Goal: Task Accomplishment & Management: Manage account settings

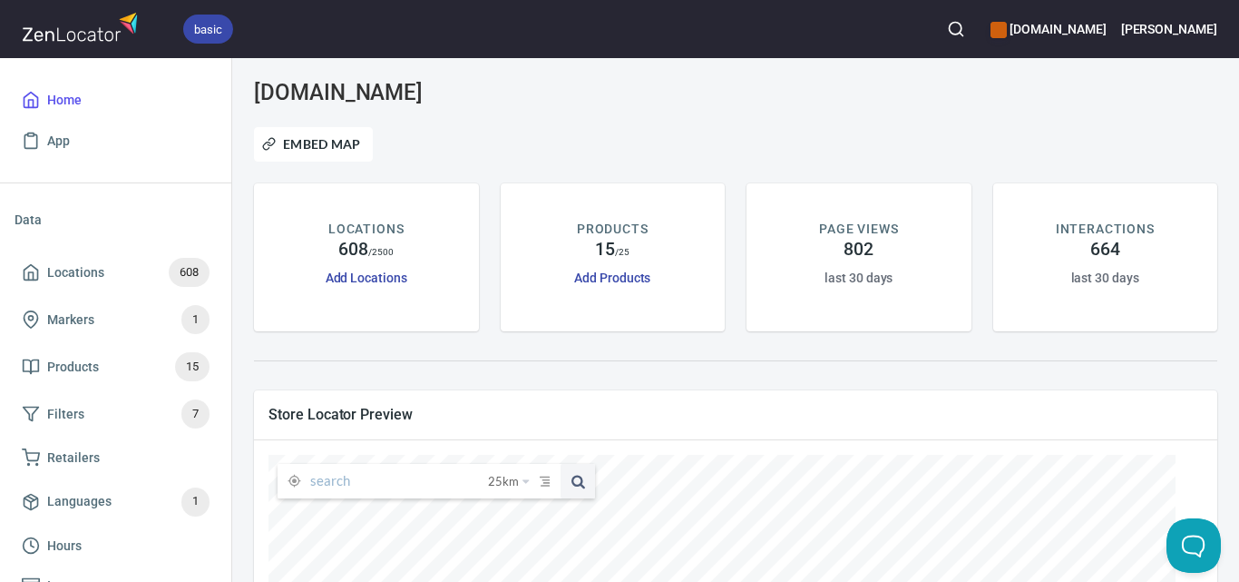
click at [367, 485] on input "text" at bounding box center [399, 481] width 178 height 34
paste input "[PERSON_NAME] Fruit Market"
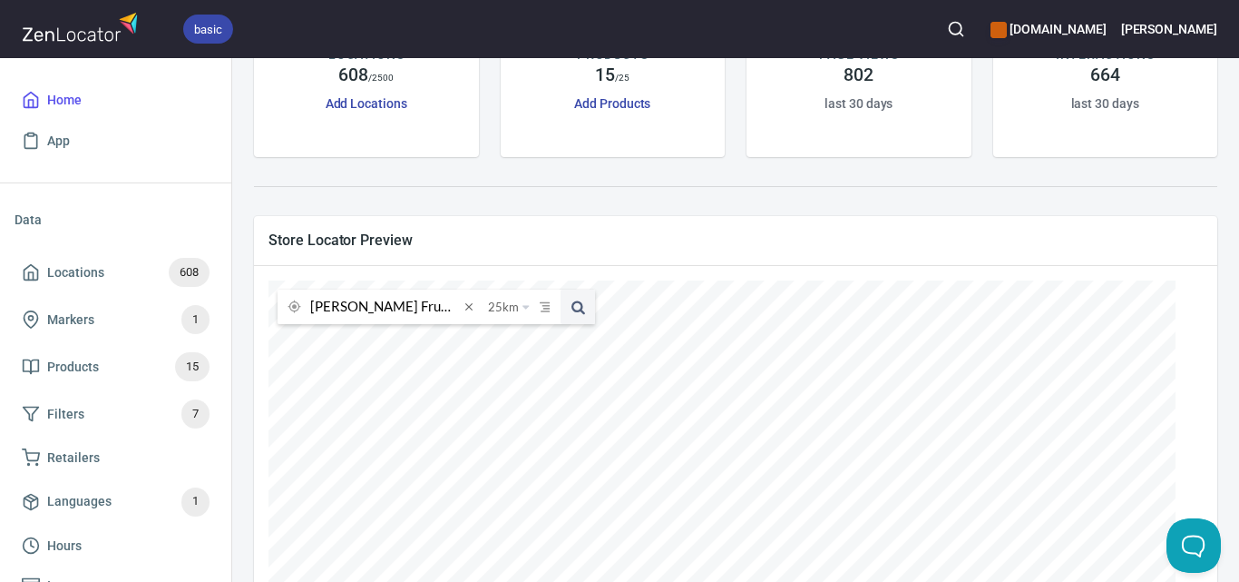
scroll to position [181, 0]
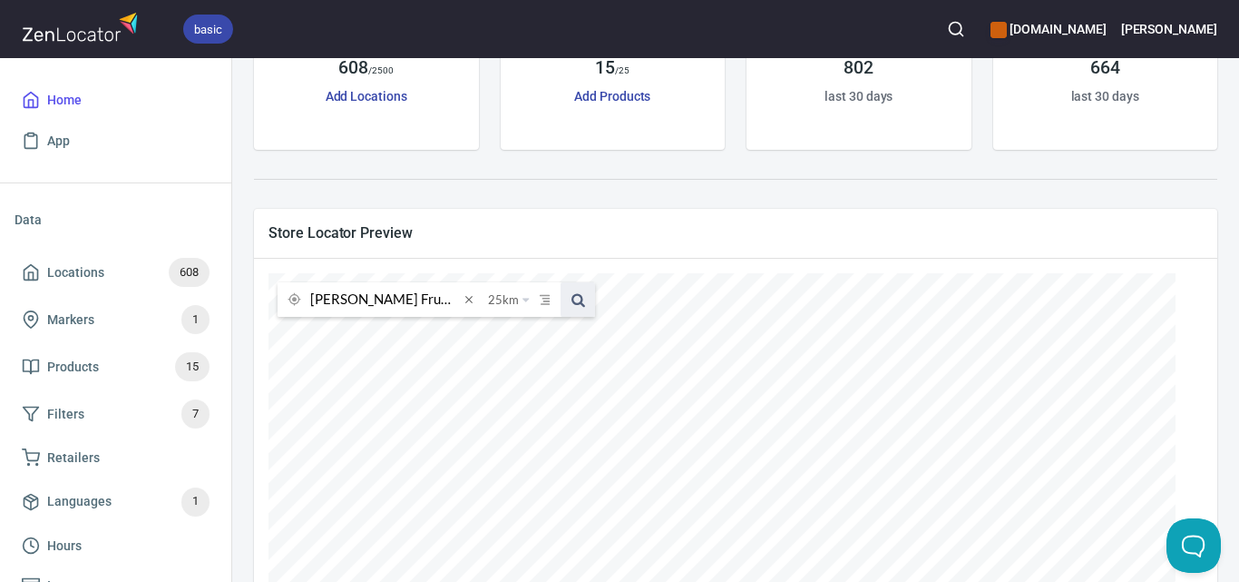
click at [582, 292] on span at bounding box center [578, 299] width 34 height 34
click at [447, 301] on input "[PERSON_NAME] Fruit Market" at bounding box center [384, 299] width 149 height 34
paste input "Black Rock Grocer"
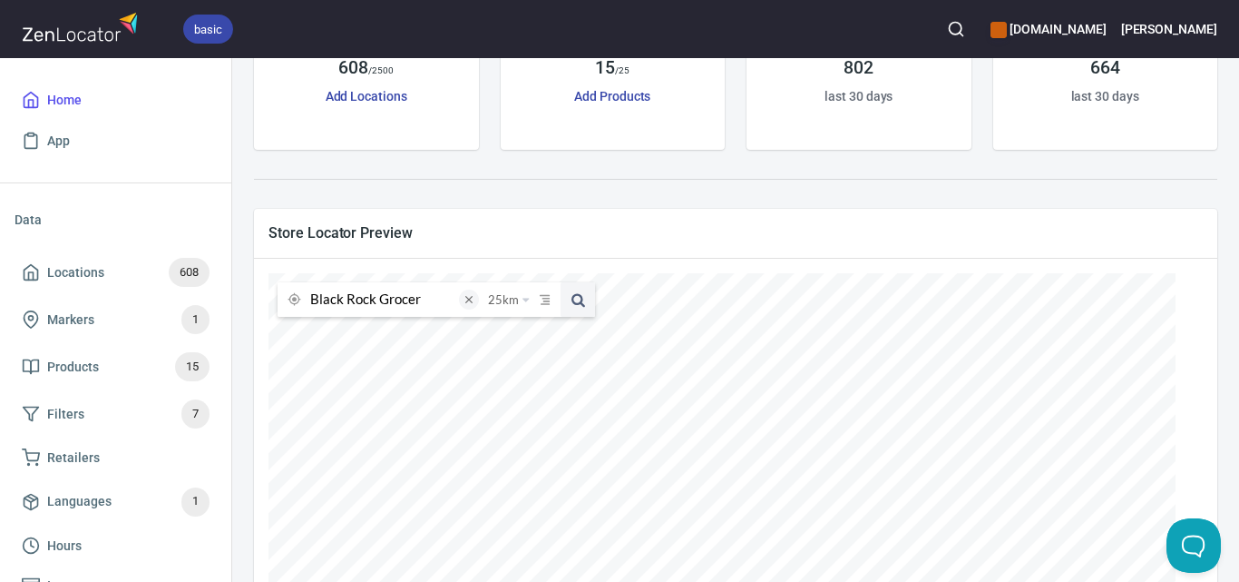
type input "Black Rock Grocer"
click at [473, 300] on span at bounding box center [469, 299] width 20 height 20
paste input "Black Rock Grocer"
click at [567, 289] on span at bounding box center [578, 299] width 34 height 34
click at [427, 299] on input "Black Rock Grocer" at bounding box center [384, 299] width 149 height 34
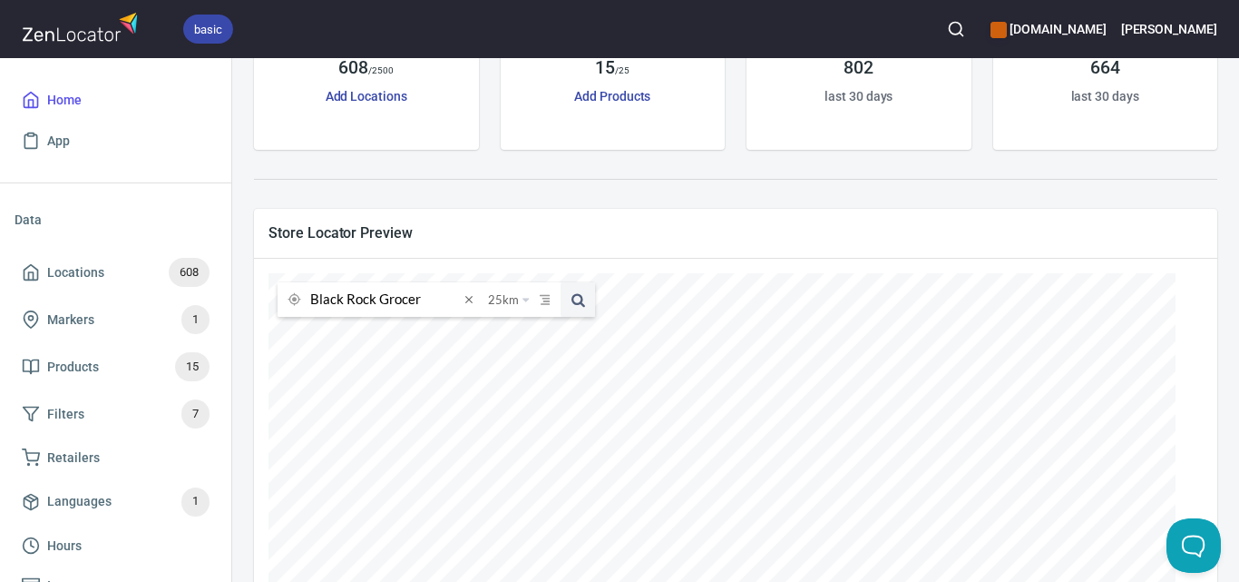
click at [427, 299] on input "Black Rock Grocer" at bounding box center [384, 299] width 149 height 34
paste input "Foodworks Bacchus [PERSON_NAME]"
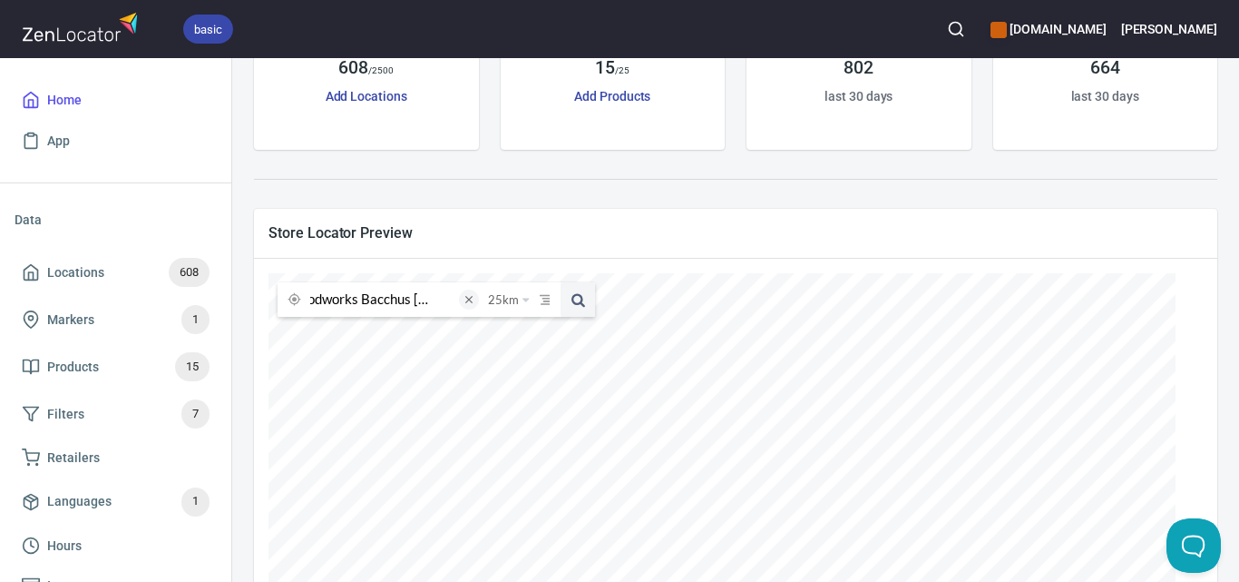
type input "Foodworks Bacchus [PERSON_NAME]"
click at [469, 291] on span at bounding box center [469, 299] width 20 height 20
paste input "Foodworks Bacchus [PERSON_NAME]"
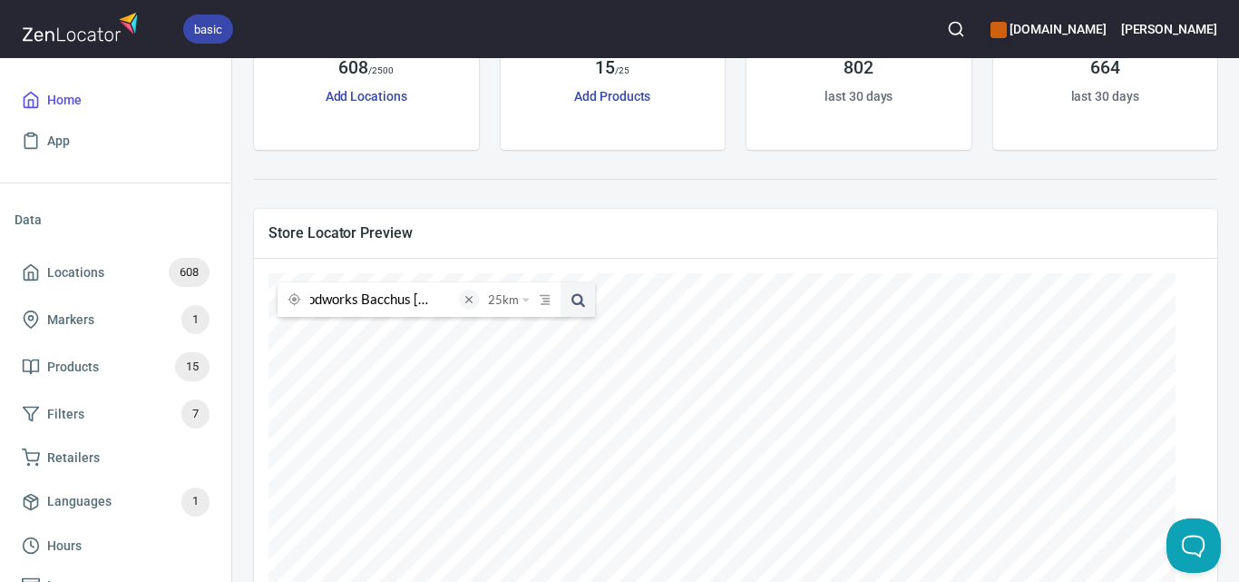
type input "Foodworks Bacchus [PERSON_NAME]"
click at [468, 298] on span at bounding box center [469, 299] width 20 height 20
click at [437, 298] on input "text" at bounding box center [399, 299] width 178 height 34
paste input "Foodworks Bacchus [PERSON_NAME]"
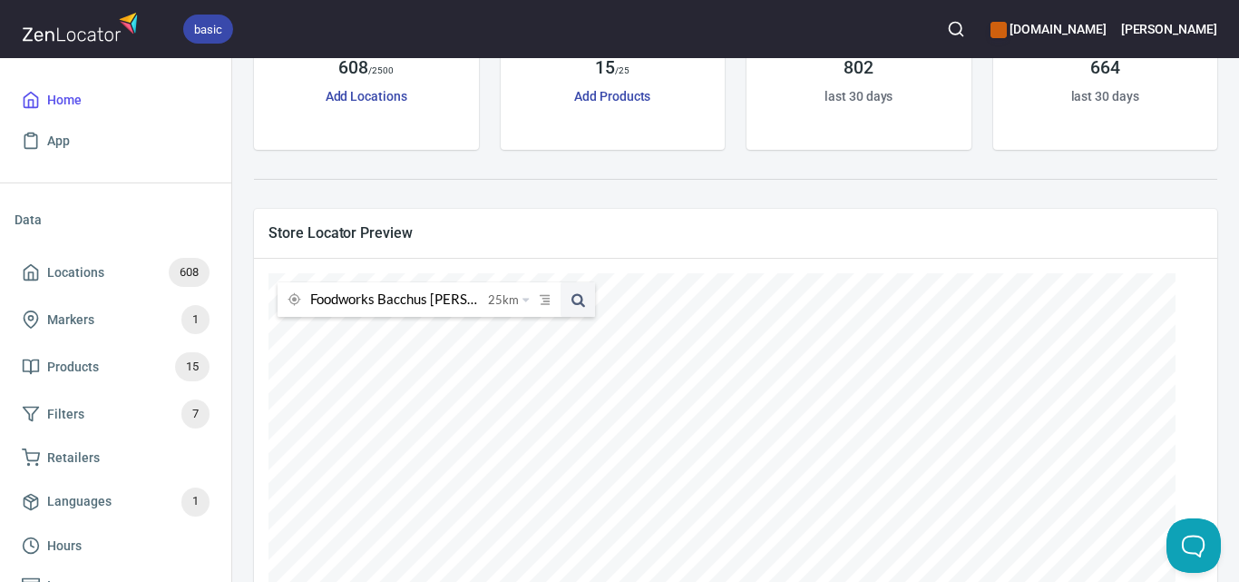
scroll to position [0, 16]
type input "Foodworks Bacchus [PERSON_NAME]"
click at [472, 300] on span at bounding box center [469, 299] width 20 height 20
click at [430, 300] on input "text" at bounding box center [399, 299] width 178 height 34
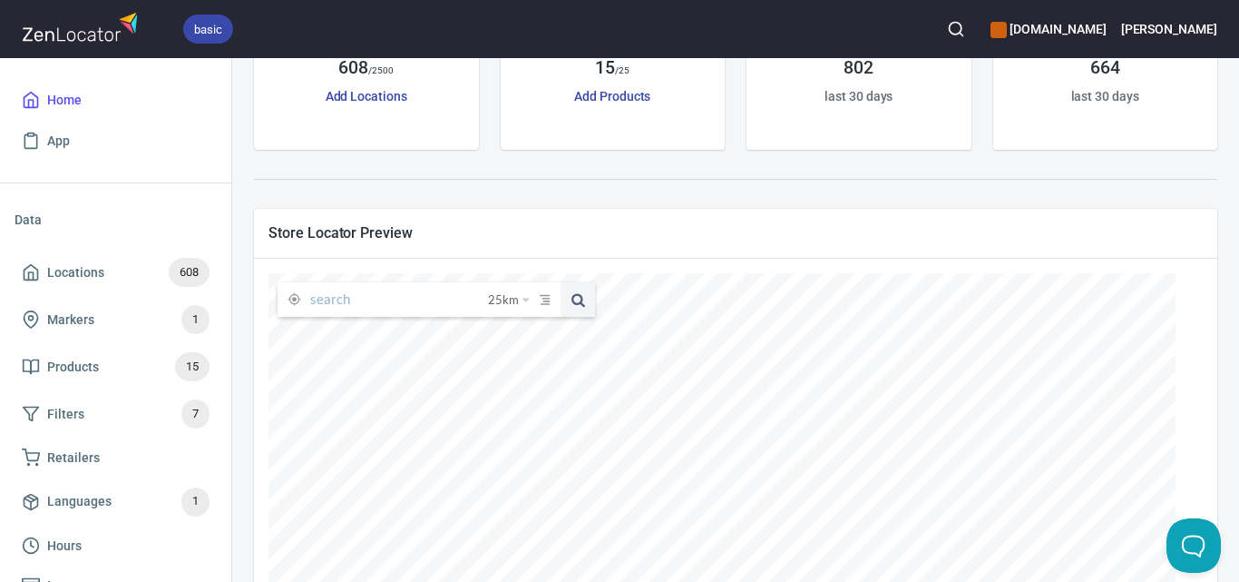
paste input "Foodworks Bacchus [PERSON_NAME]"
type input "Foodworks Bacchus [PERSON_NAME]"
click at [965, 29] on icon "button" at bounding box center [956, 29] width 18 height 18
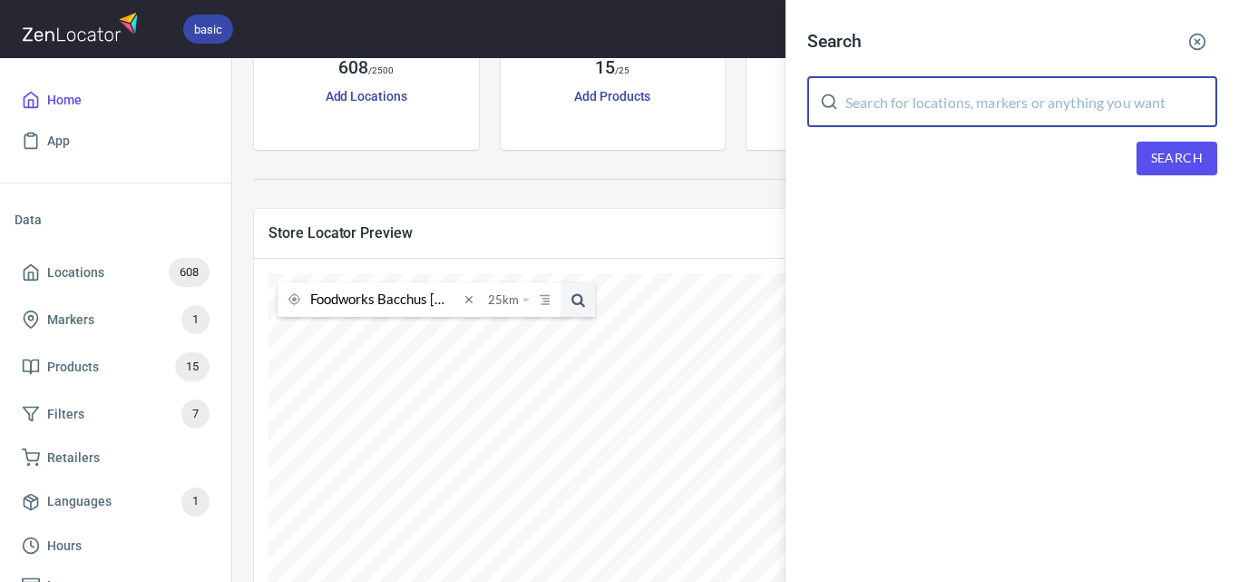
click at [1003, 95] on input "text" at bounding box center [1032, 101] width 372 height 51
paste input "Foodworks Bacchus [PERSON_NAME]"
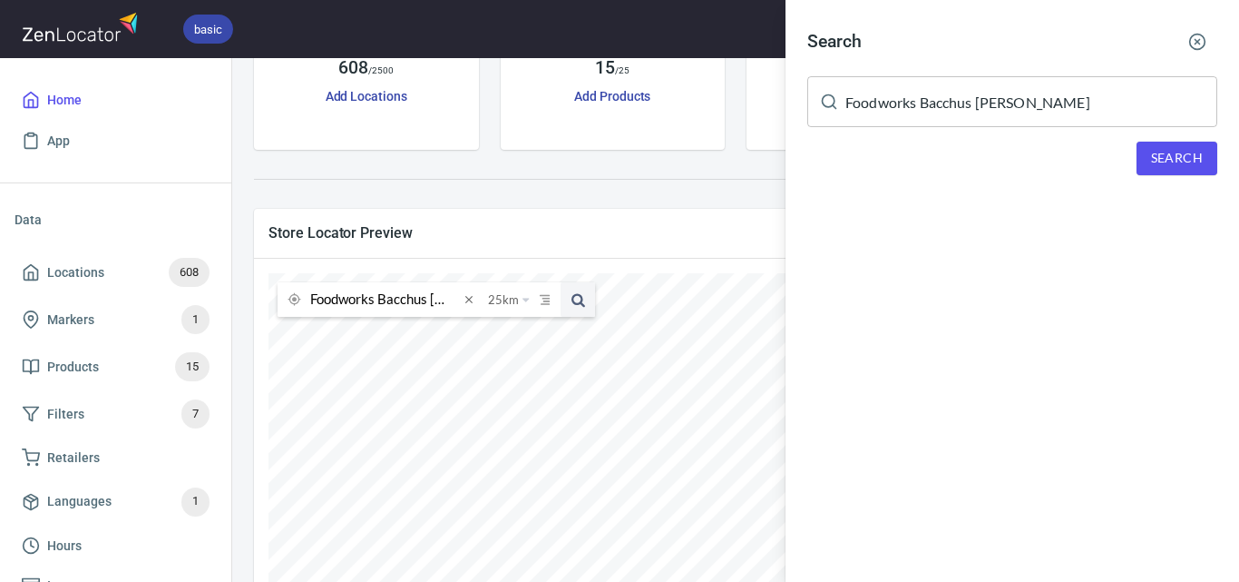
drag, startPoint x: 1160, startPoint y: 139, endPoint x: 1164, endPoint y: 165, distance: 26.7
click at [1160, 142] on div "Search Foodworks Bacchus [PERSON_NAME] ​ Search" at bounding box center [1013, 113] width 454 height 226
click at [1164, 165] on span "Search" at bounding box center [1177, 158] width 52 height 23
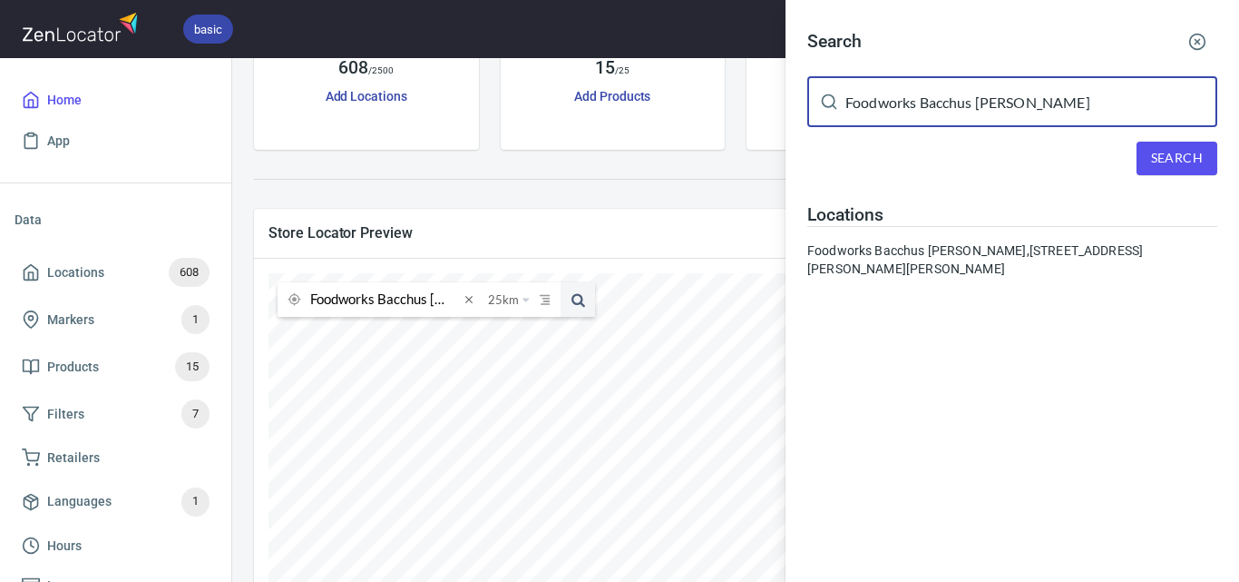
drag, startPoint x: 1034, startPoint y: 126, endPoint x: 694, endPoint y: 127, distance: 340.2
click at [694, 127] on div "Search Foodworks Bacchus [PERSON_NAME] ​ Search Locations Foodworks [GEOGRAPHIC…" at bounding box center [619, 291] width 1239 height 582
paste input "[PERSON_NAME]"
type input "[PERSON_NAME]"
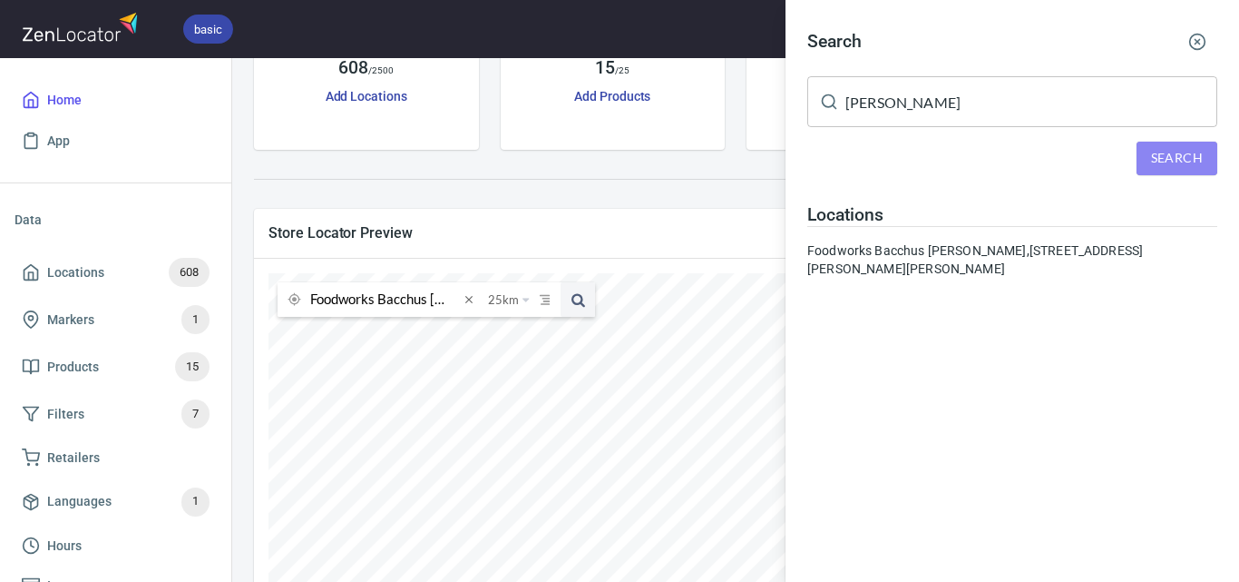
click at [1172, 160] on span "Search" at bounding box center [1177, 158] width 52 height 23
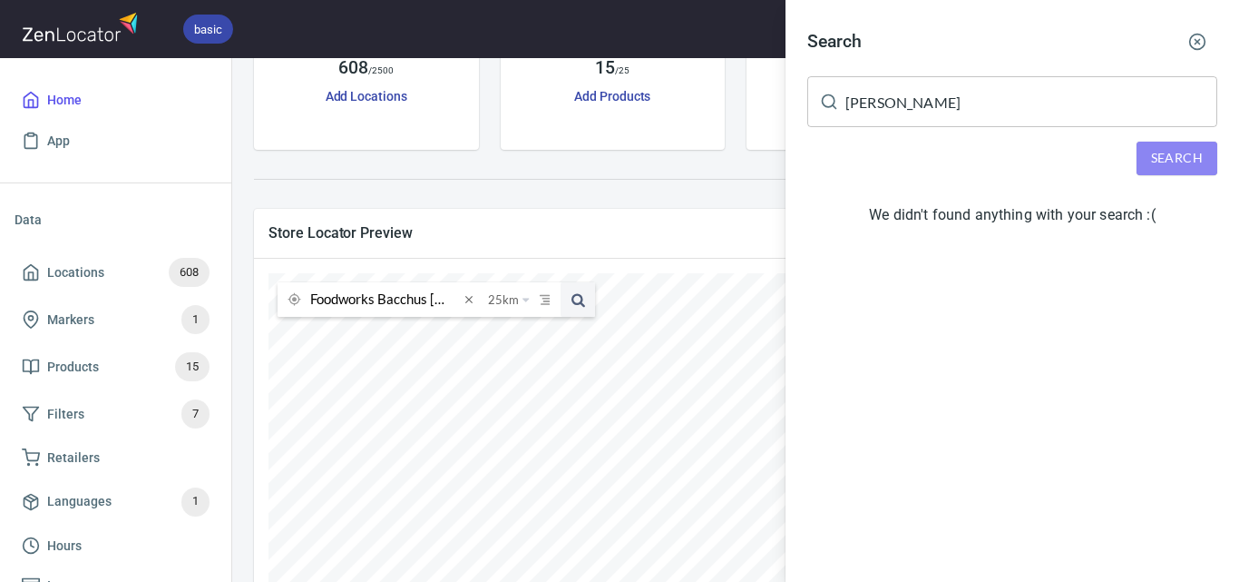
click at [1161, 153] on span "Search" at bounding box center [1177, 158] width 52 height 23
click at [115, 279] on div at bounding box center [619, 291] width 1239 height 582
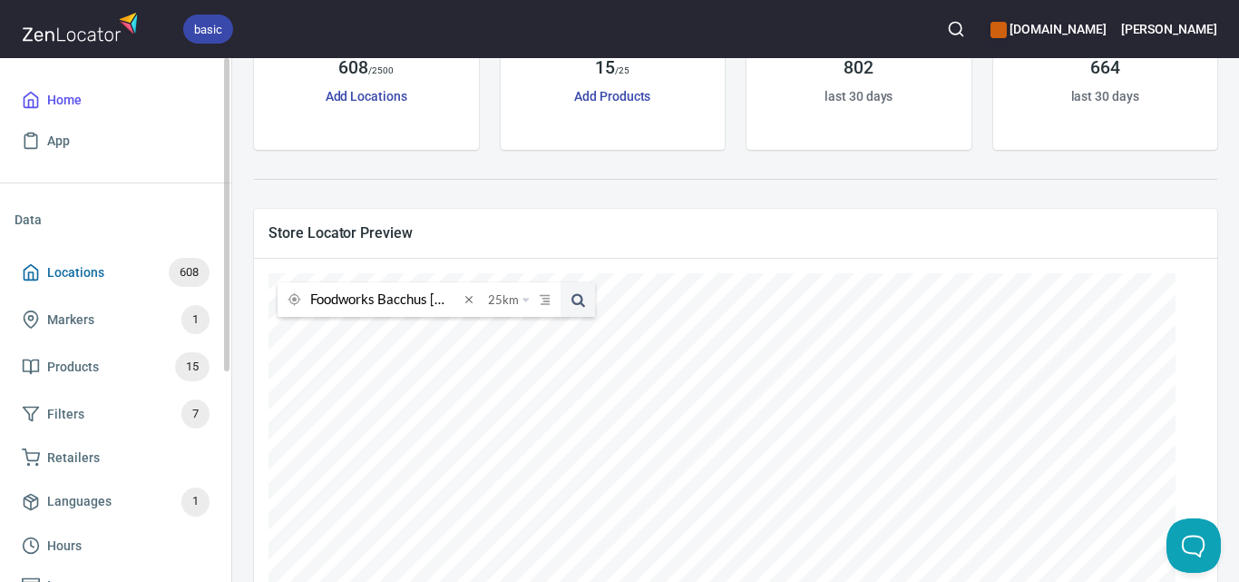
click at [97, 274] on span "Locations" at bounding box center [75, 272] width 57 height 23
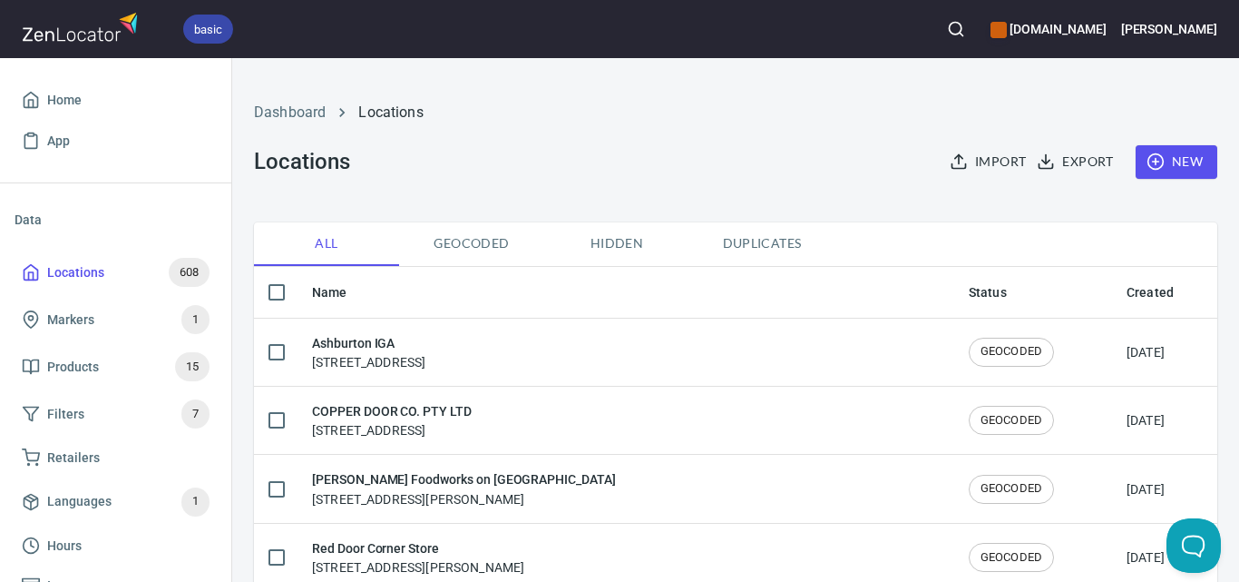
checkbox input "false"
click at [1163, 149] on button "New" at bounding box center [1177, 162] width 82 height 34
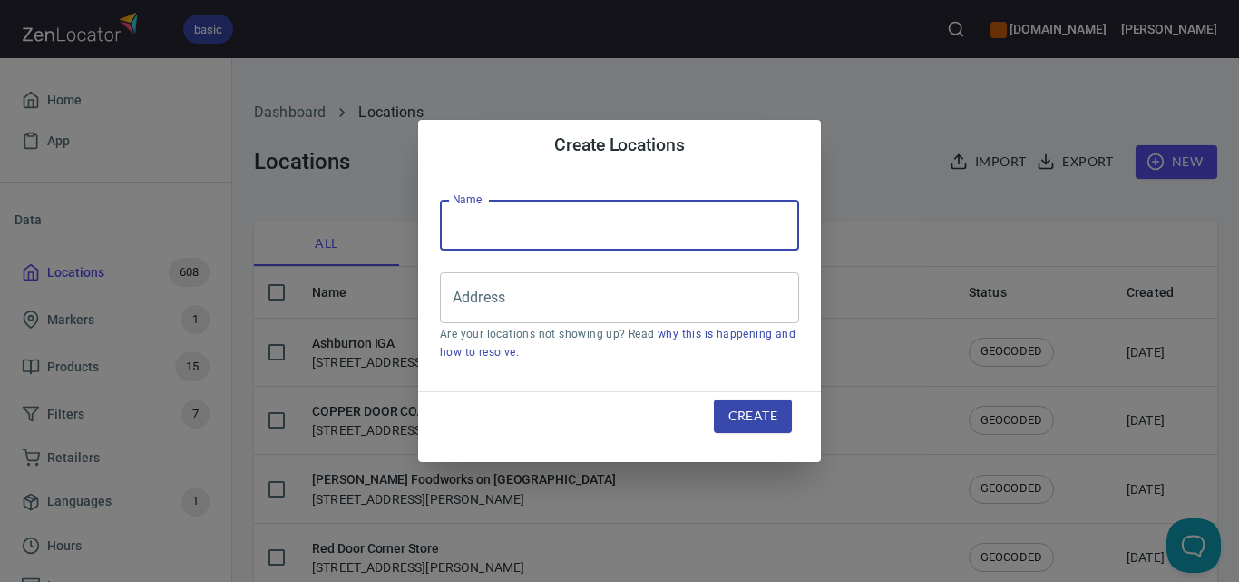
click at [541, 217] on input "text" at bounding box center [619, 225] width 359 height 51
paste input "[PERSON_NAME] IGA Ararat"
type input "[PERSON_NAME] IGA Ararat"
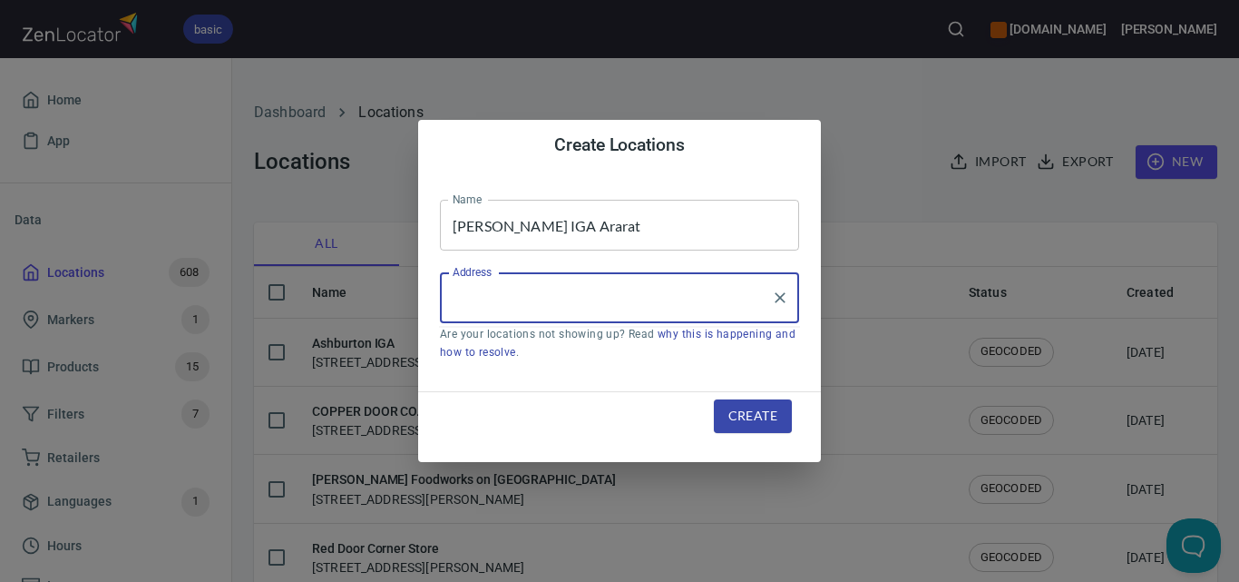
click at [668, 283] on input "Address" at bounding box center [606, 297] width 316 height 34
paste input "[STREET_ADDRESS][PERSON_NAME]"
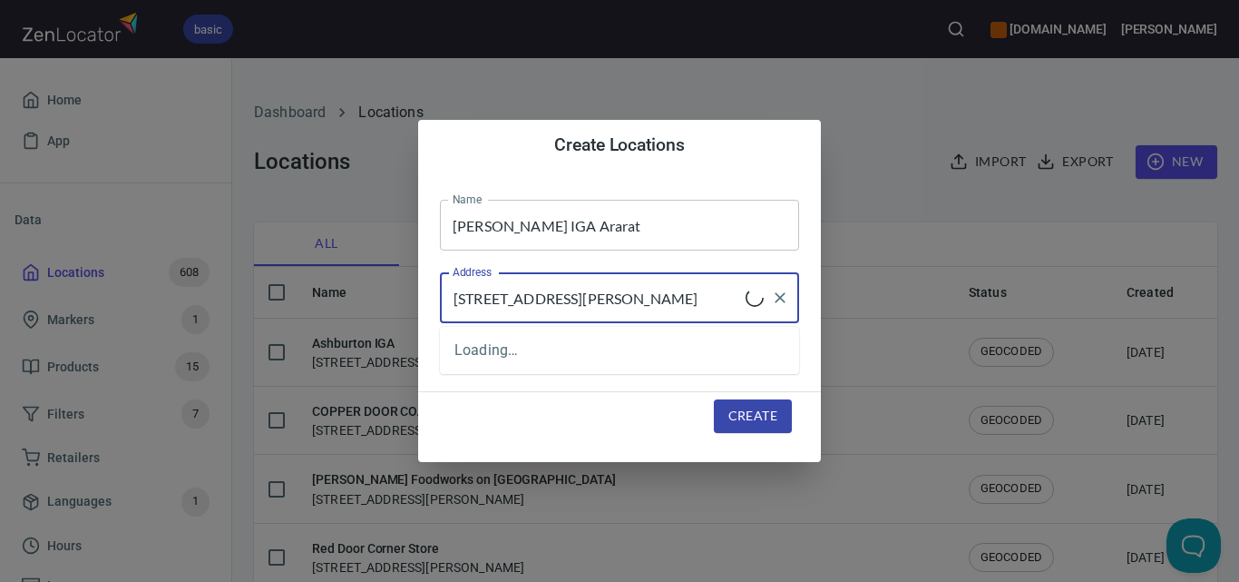
type input "[STREET_ADDRESS][PERSON_NAME]"
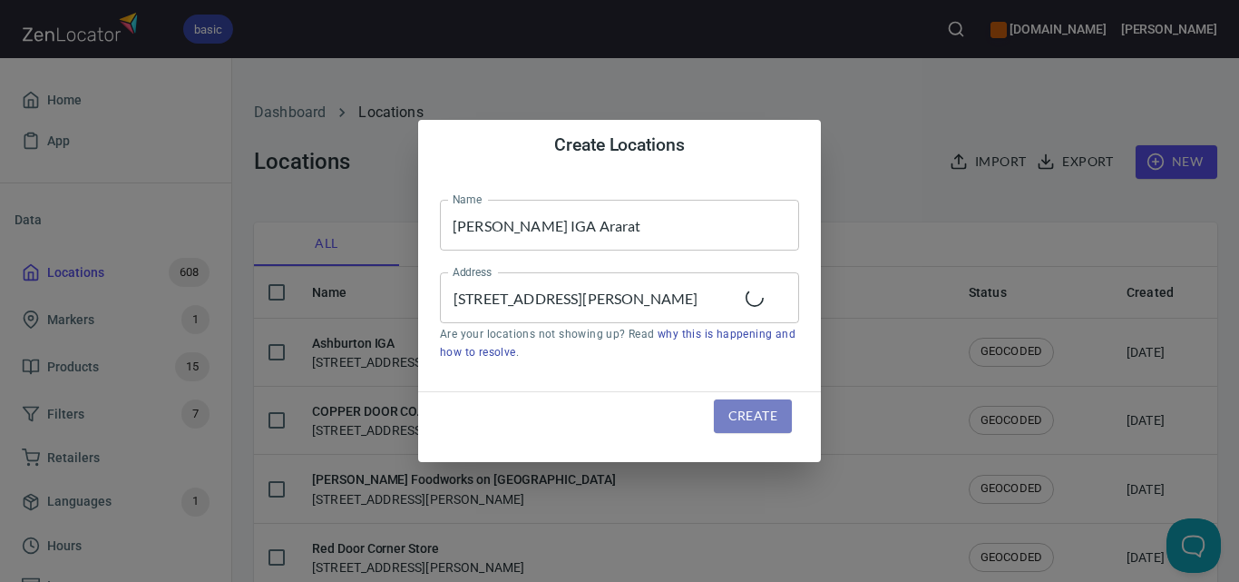
click at [752, 422] on span "Create" at bounding box center [753, 416] width 49 height 23
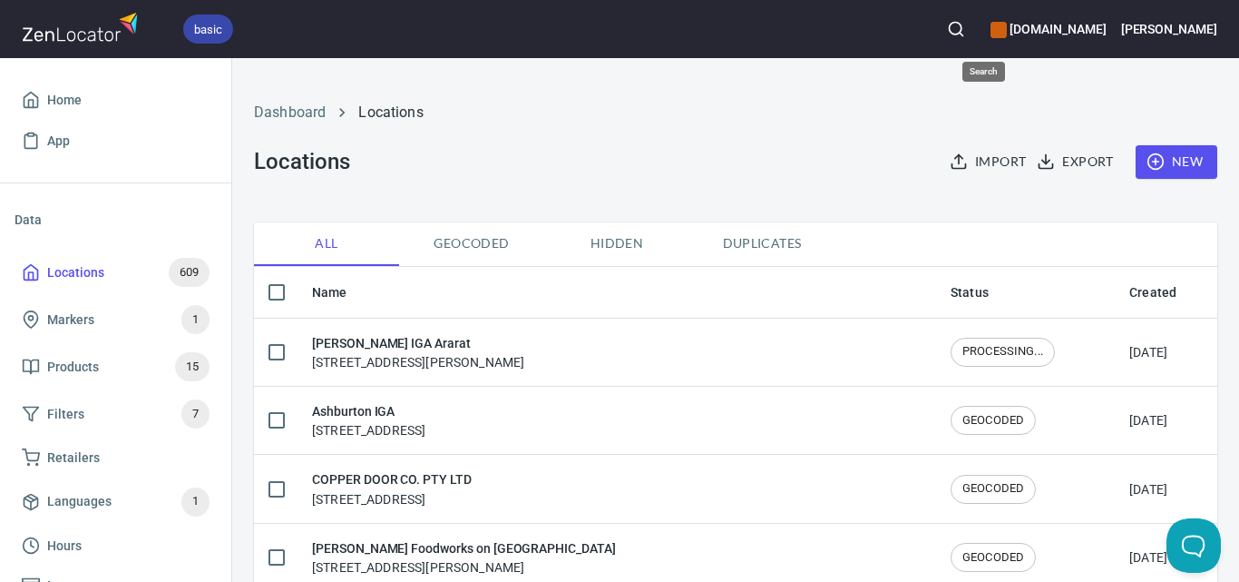
click at [976, 34] on button "button" at bounding box center [956, 29] width 40 height 40
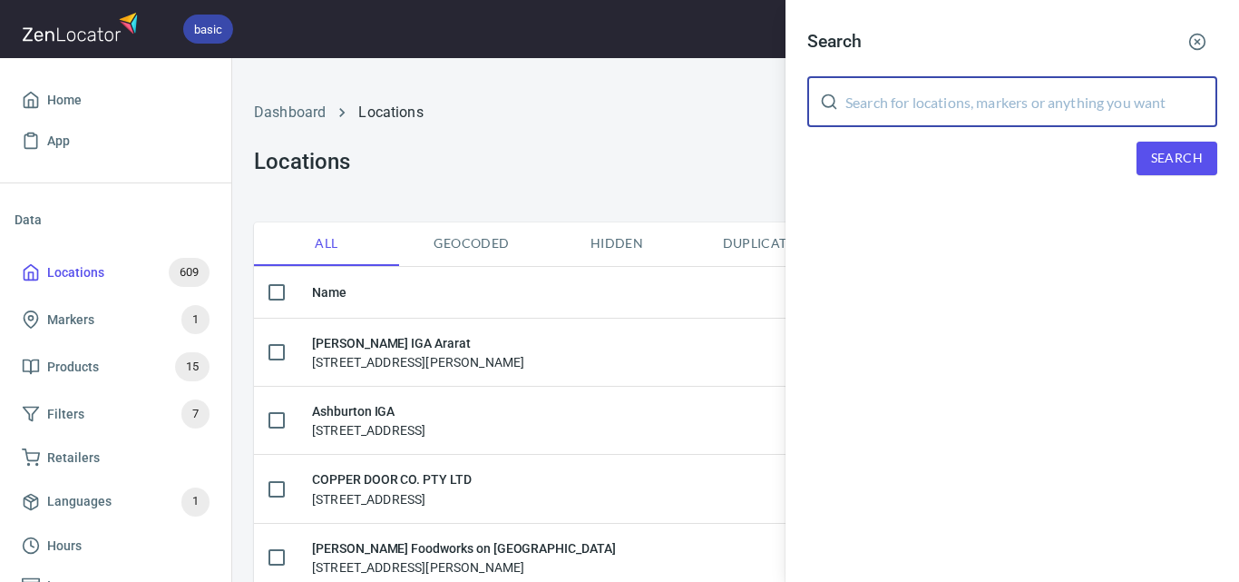
click at [1059, 94] on input "text" at bounding box center [1032, 101] width 372 height 51
paste input "[PERSON_NAME] [GEOGRAPHIC_DATA]"
click at [1171, 148] on span "Search" at bounding box center [1177, 158] width 52 height 23
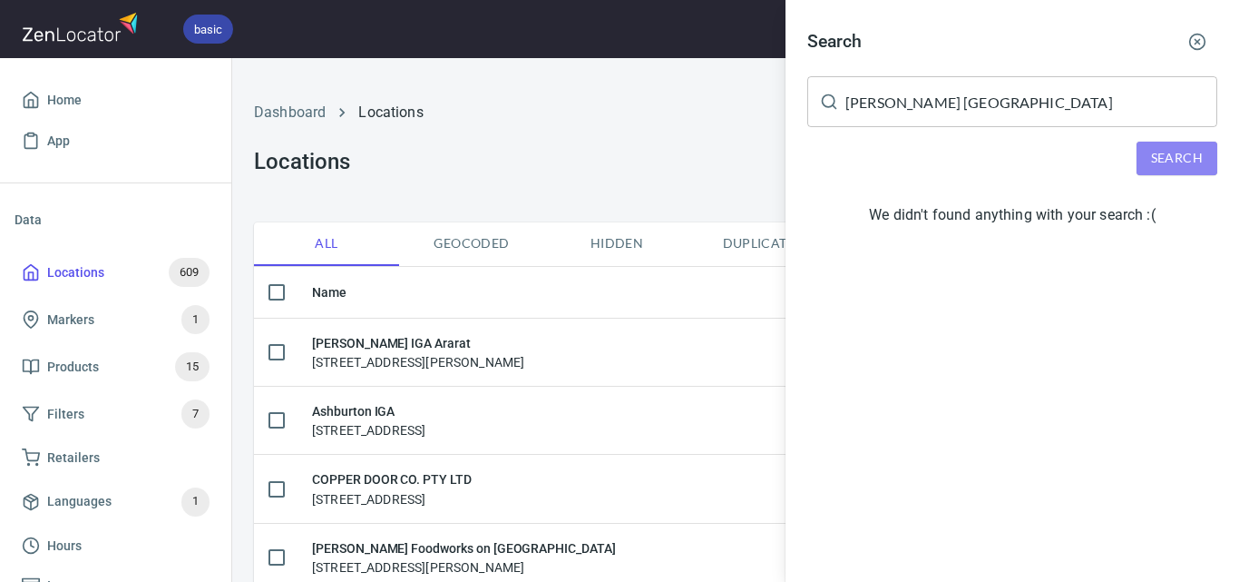
click at [1168, 152] on span "Search" at bounding box center [1177, 158] width 52 height 23
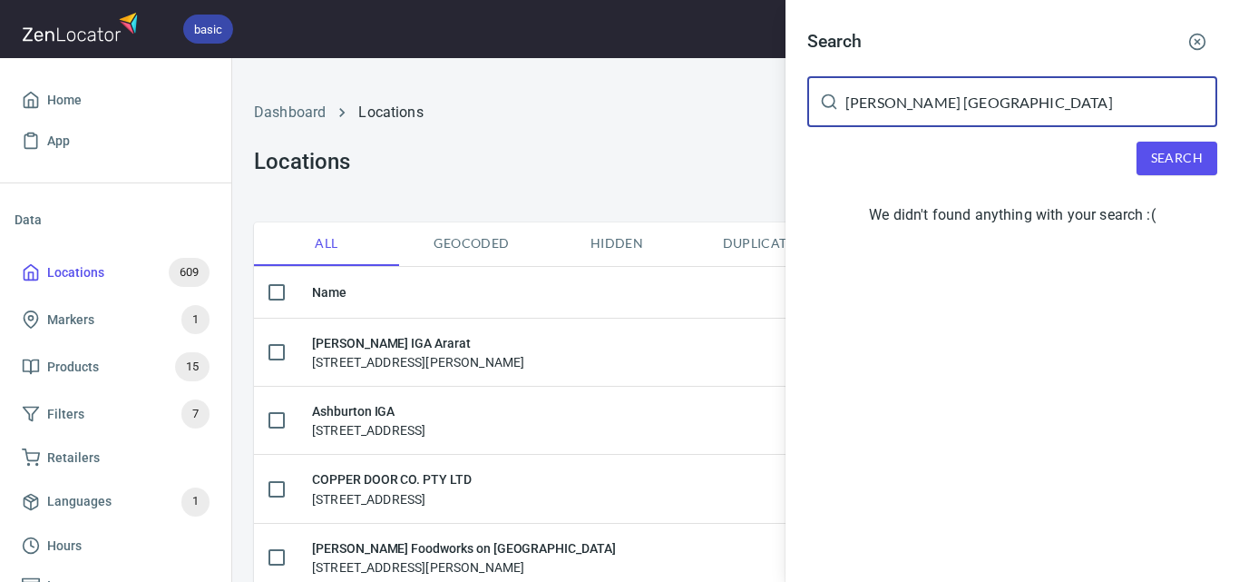
drag, startPoint x: 895, startPoint y: 104, endPoint x: 772, endPoint y: 121, distance: 124.5
click at [772, 121] on div "Search [PERSON_NAME] [GEOGRAPHIC_DATA] ​ Search We didn't found anything with y…" at bounding box center [619, 291] width 1239 height 582
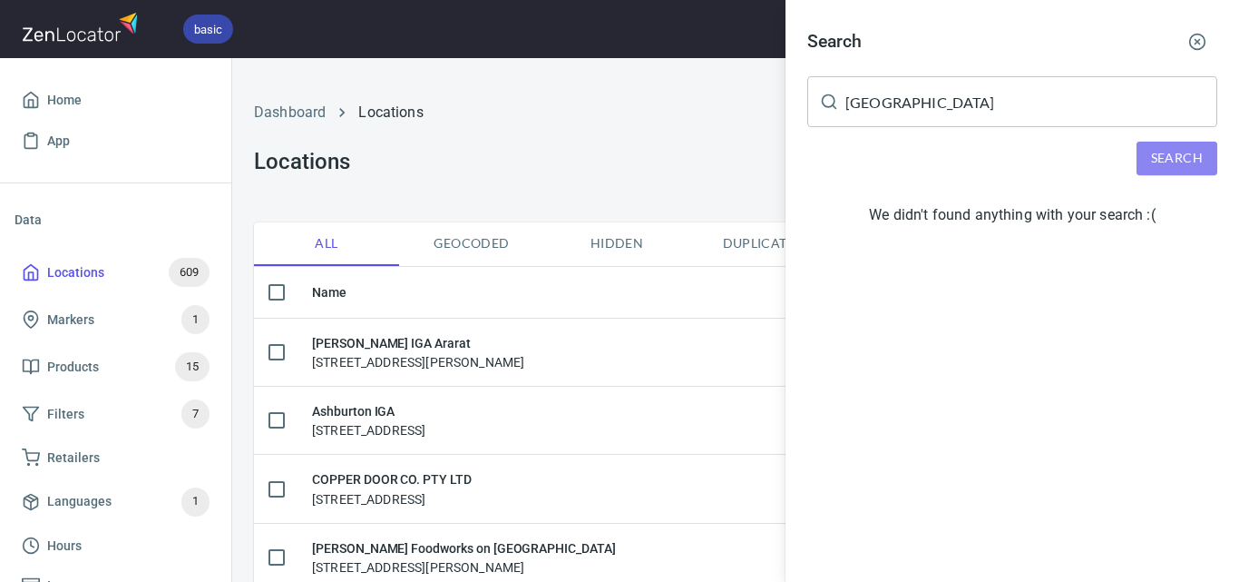
drag, startPoint x: 1138, startPoint y: 172, endPoint x: 1160, endPoint y: 165, distance: 23.0
click at [1149, 171] on button "Search" at bounding box center [1177, 159] width 81 height 34
click at [1158, 167] on span "Search" at bounding box center [1177, 158] width 52 height 23
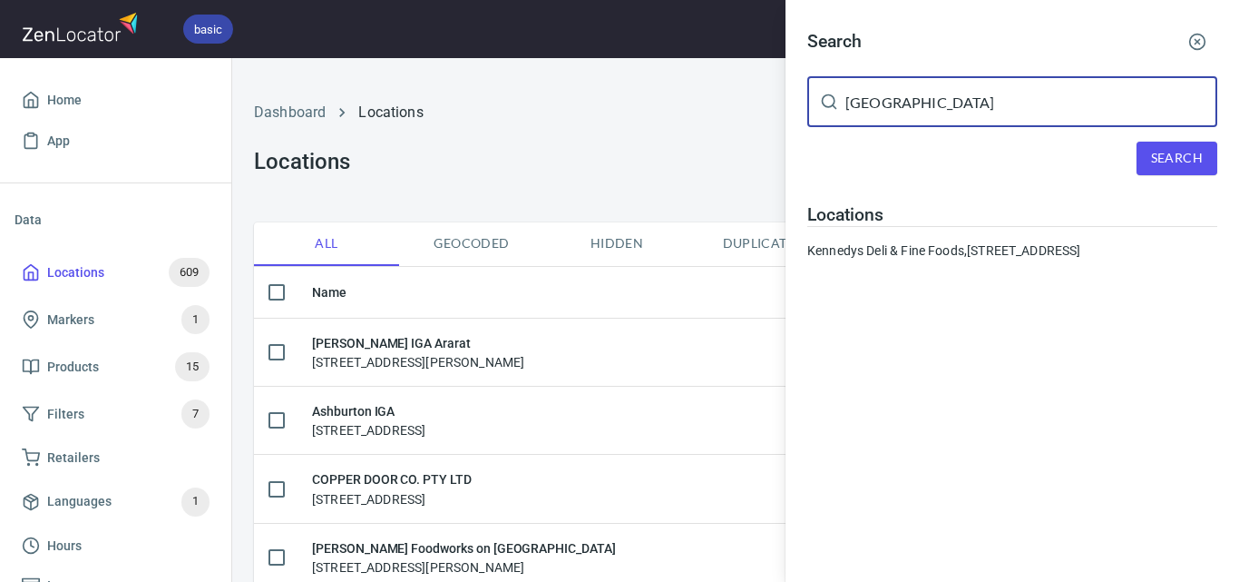
drag, startPoint x: 954, startPoint y: 94, endPoint x: 834, endPoint y: 113, distance: 122.0
click at [834, 113] on div "North Ringwood ​" at bounding box center [1012, 101] width 410 height 51
paste input "Good Good Burgers"
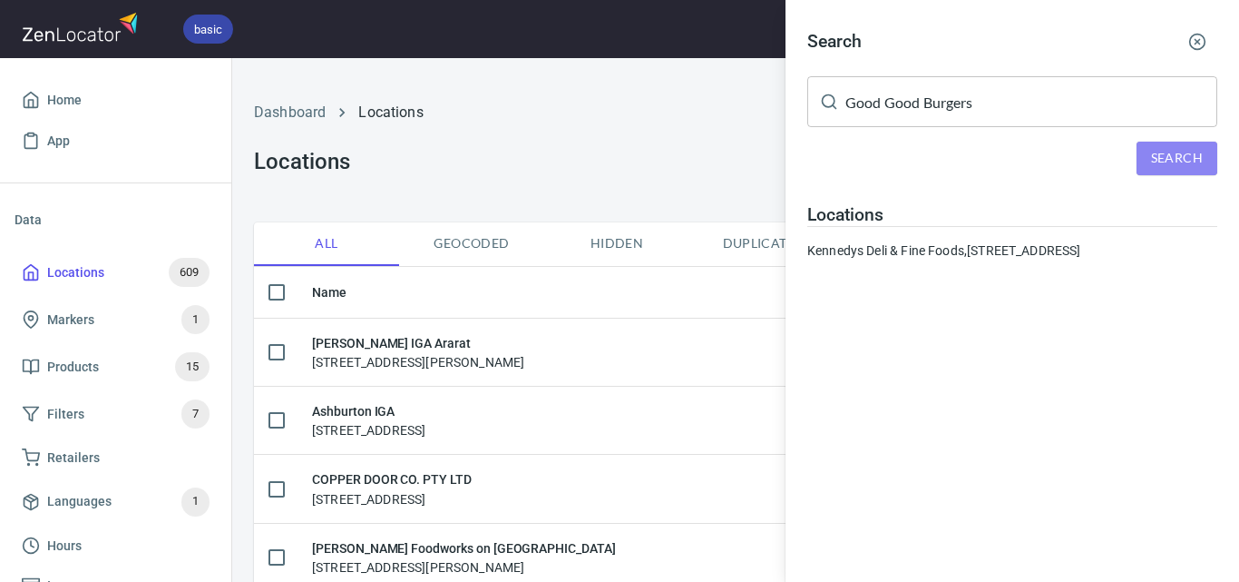
click at [1152, 162] on span "Search" at bounding box center [1177, 158] width 52 height 23
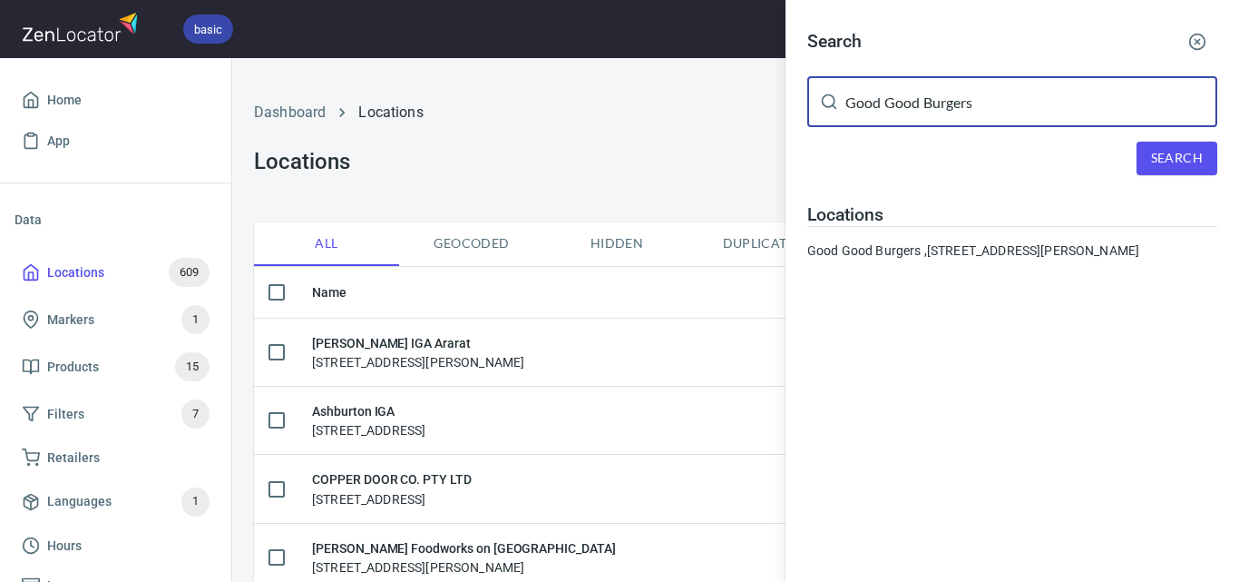
drag, startPoint x: 917, startPoint y: 83, endPoint x: 823, endPoint y: 86, distance: 94.4
click at [823, 86] on div "Good Good Burgers ​" at bounding box center [1012, 101] width 410 height 51
paste input "Wholefood Merchant"
type input "Wholefood Merchant"
click at [1184, 166] on span "Search" at bounding box center [1177, 158] width 52 height 23
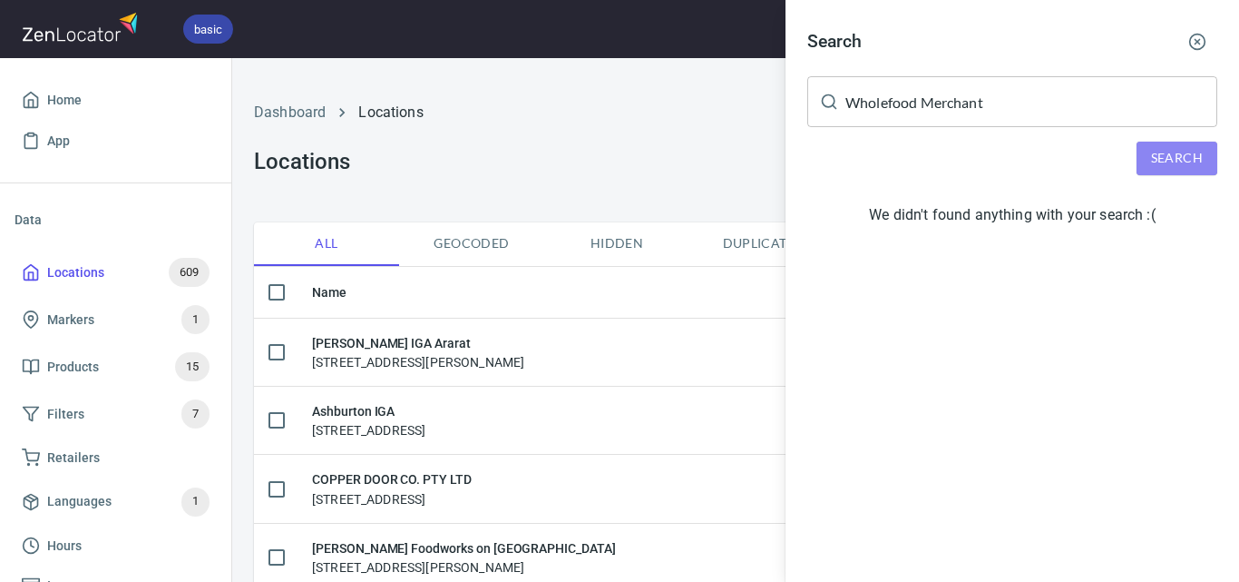
click at [1184, 158] on span "Search" at bounding box center [1177, 158] width 52 height 23
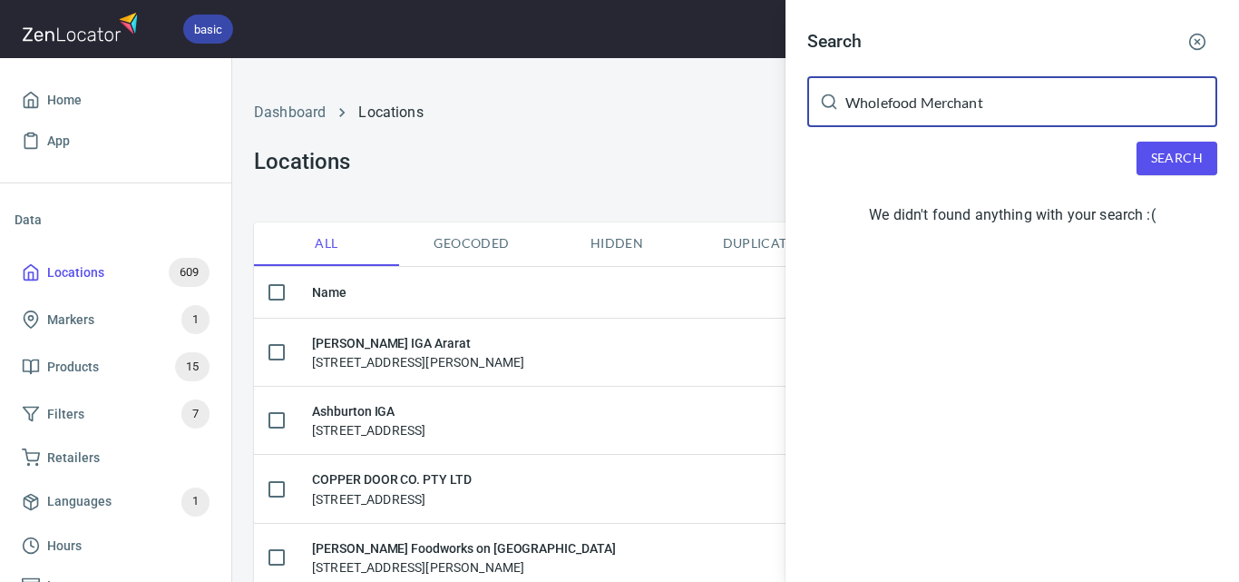
drag, startPoint x: 1012, startPoint y: 92, endPoint x: 735, endPoint y: 63, distance: 278.2
click at [735, 63] on div "Search Wholefood Merchant ​ Search We didn't found anything with your search :(" at bounding box center [619, 291] width 1239 height 582
click at [595, 161] on div at bounding box center [619, 291] width 1239 height 582
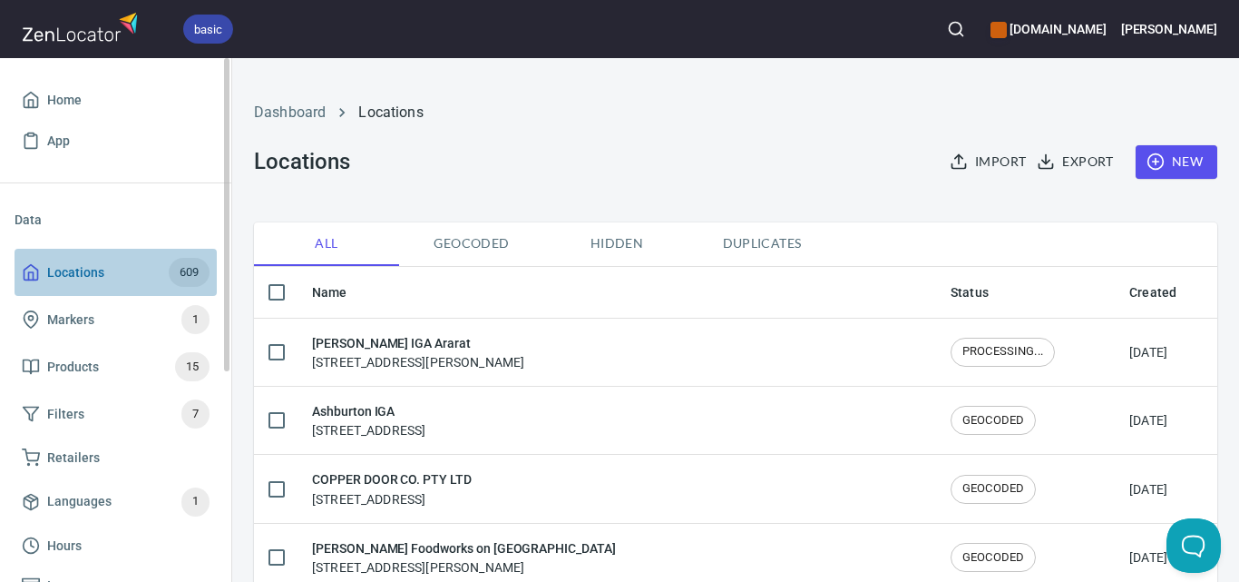
click at [90, 272] on span "Locations" at bounding box center [75, 272] width 57 height 23
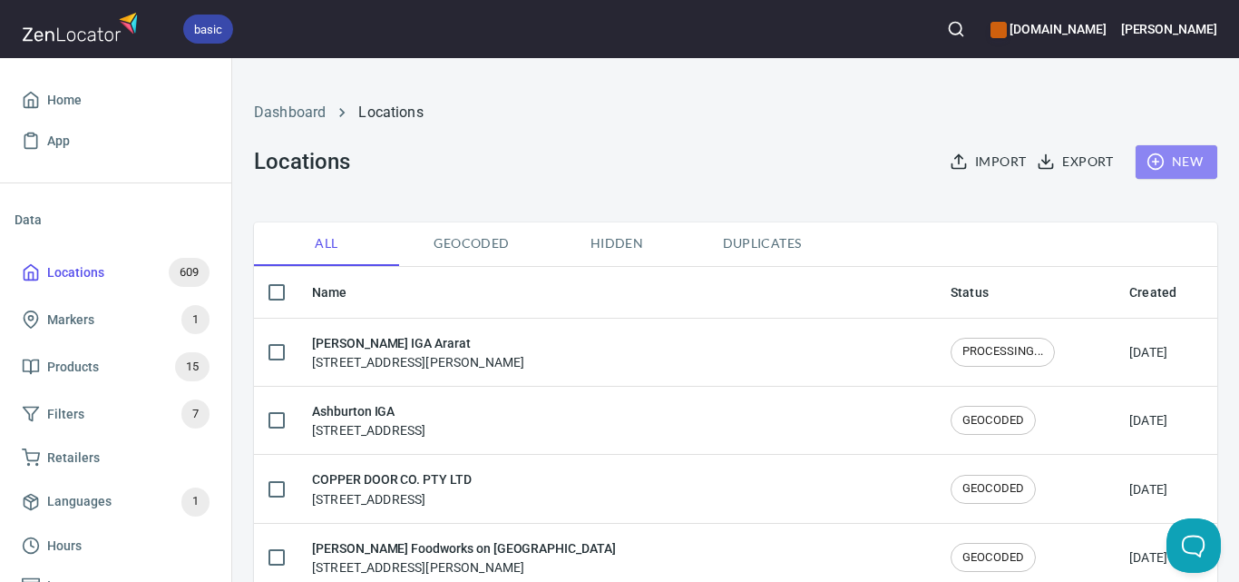
click at [1176, 150] on button "New" at bounding box center [1177, 162] width 82 height 34
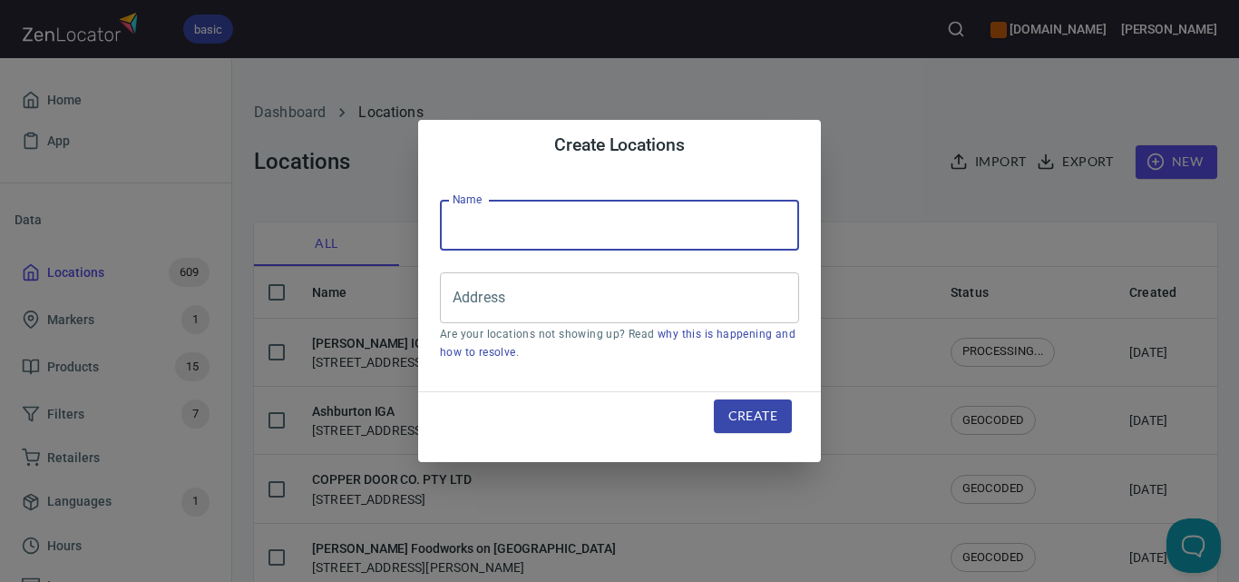
click at [699, 229] on input "text" at bounding box center [619, 225] width 359 height 51
paste input "Wholefood Merchant"
type input "Wholefood Merchant"
click at [611, 284] on input "Address" at bounding box center [606, 297] width 316 height 34
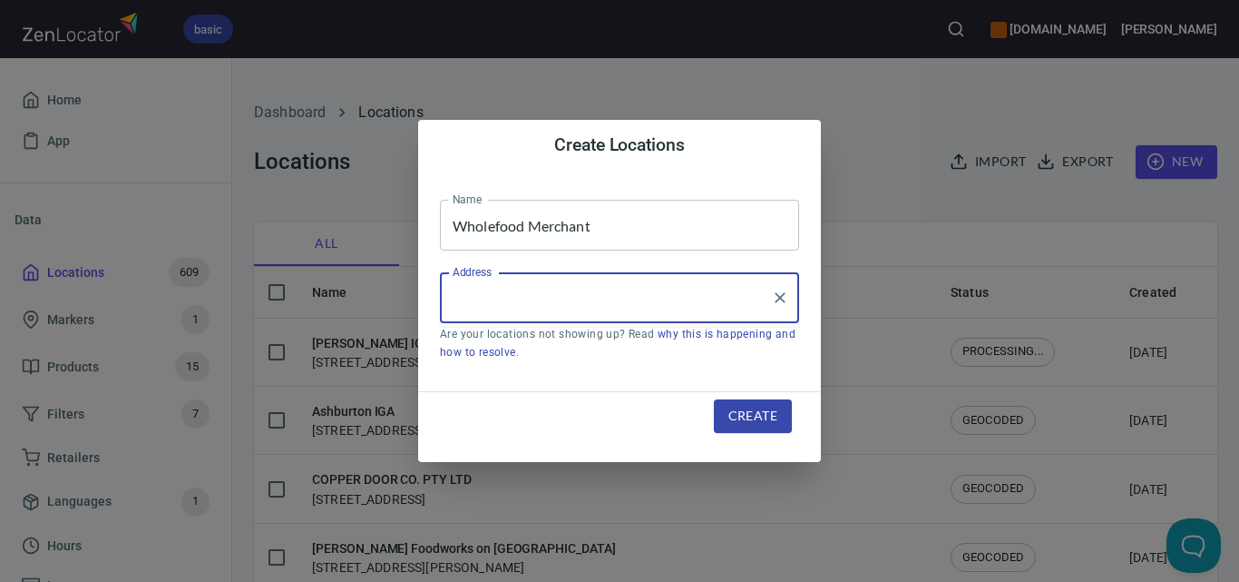
paste input "[STREET_ADDRESS]"
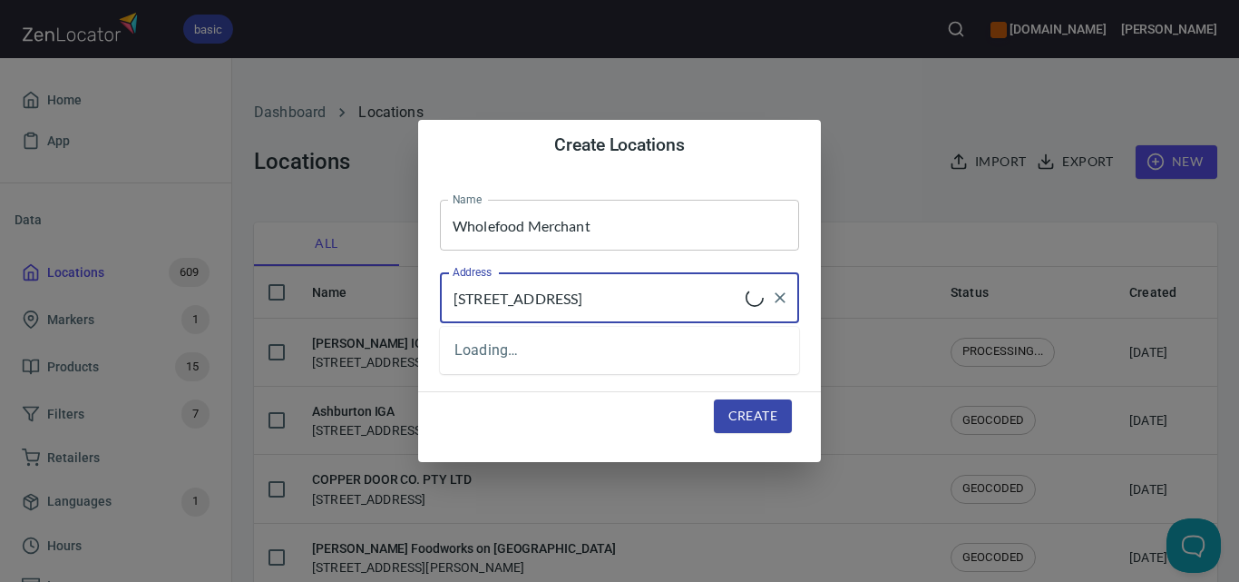
type input "[STREET_ADDRESS]"
click at [755, 417] on span "Create" at bounding box center [753, 416] width 49 height 23
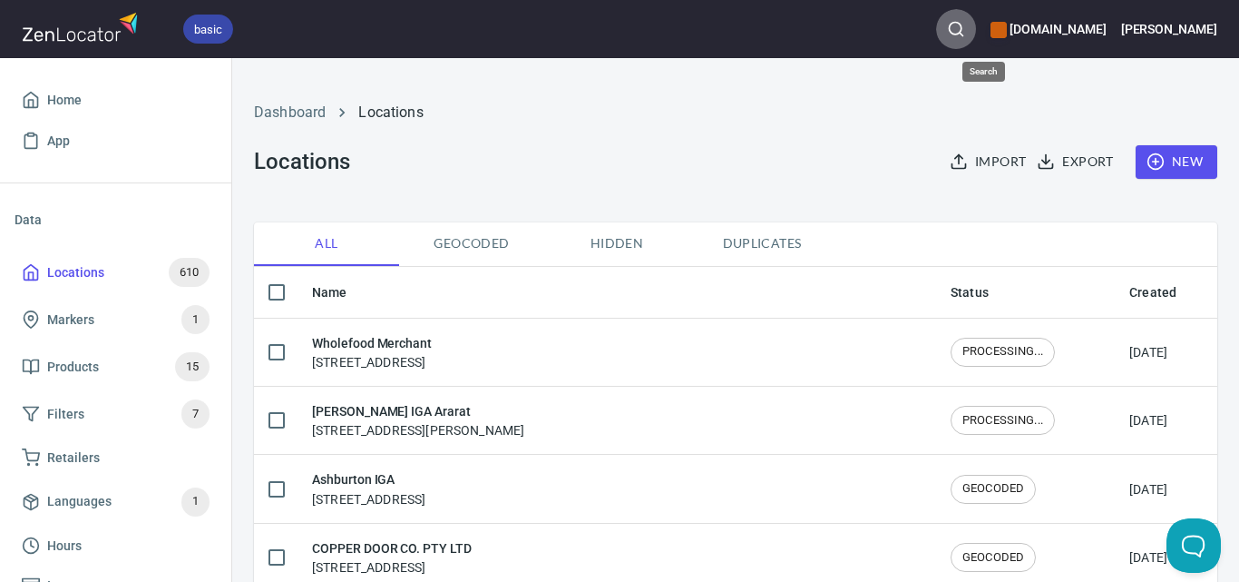
click at [967, 24] on button "button" at bounding box center [956, 29] width 40 height 40
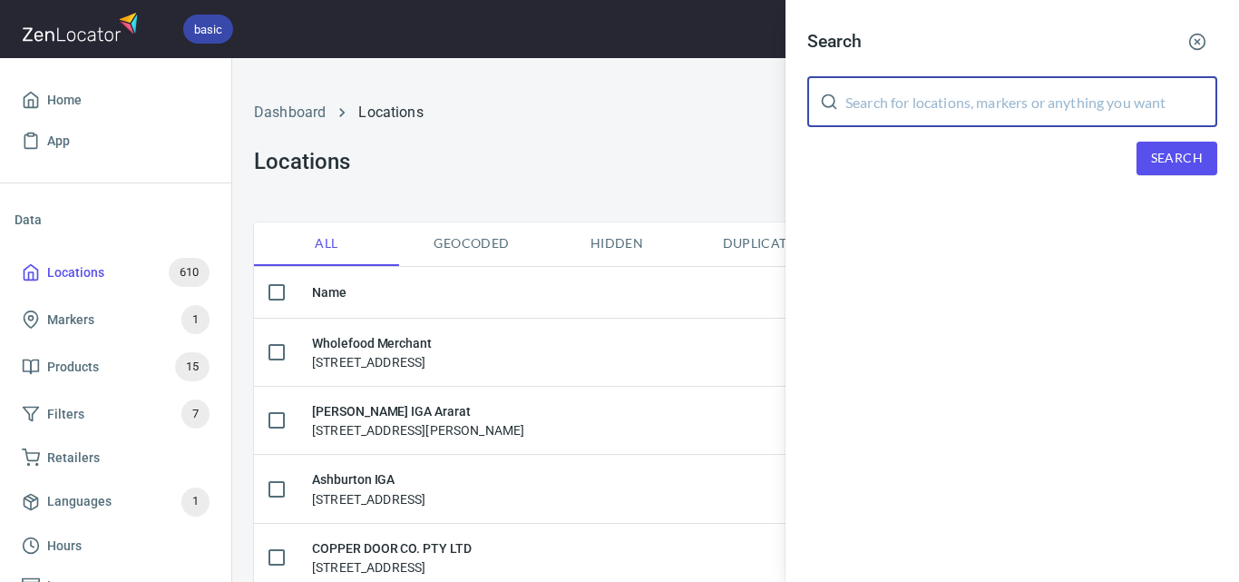
click at [1029, 105] on input "text" at bounding box center [1032, 101] width 372 height 51
paste input "wholefoodmerchants"
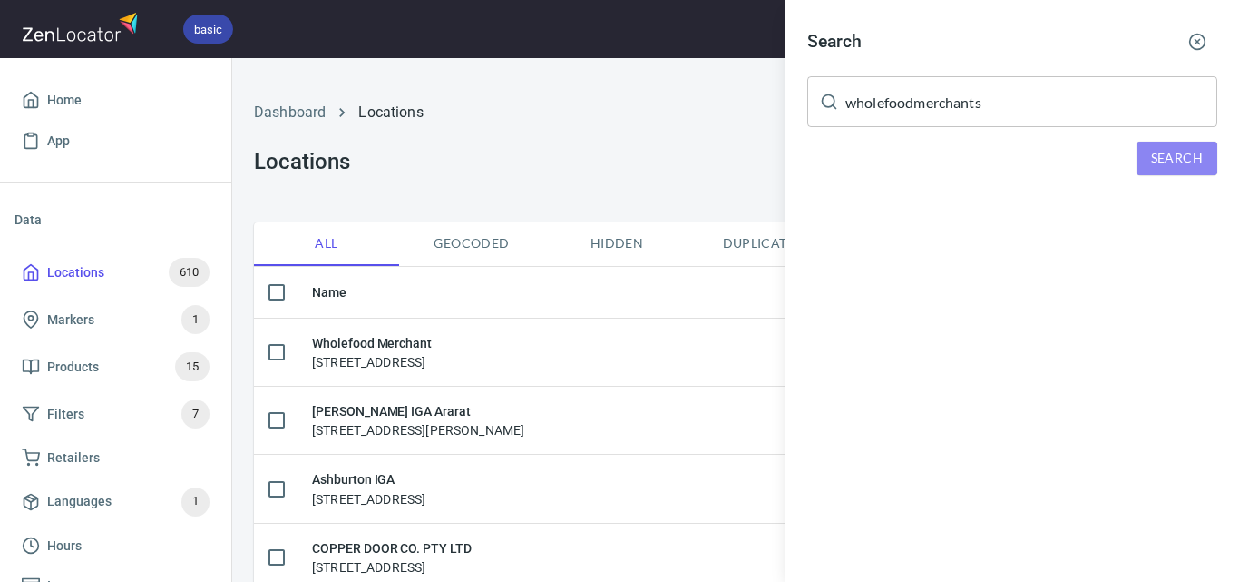
click at [1154, 150] on span "Search" at bounding box center [1177, 158] width 52 height 23
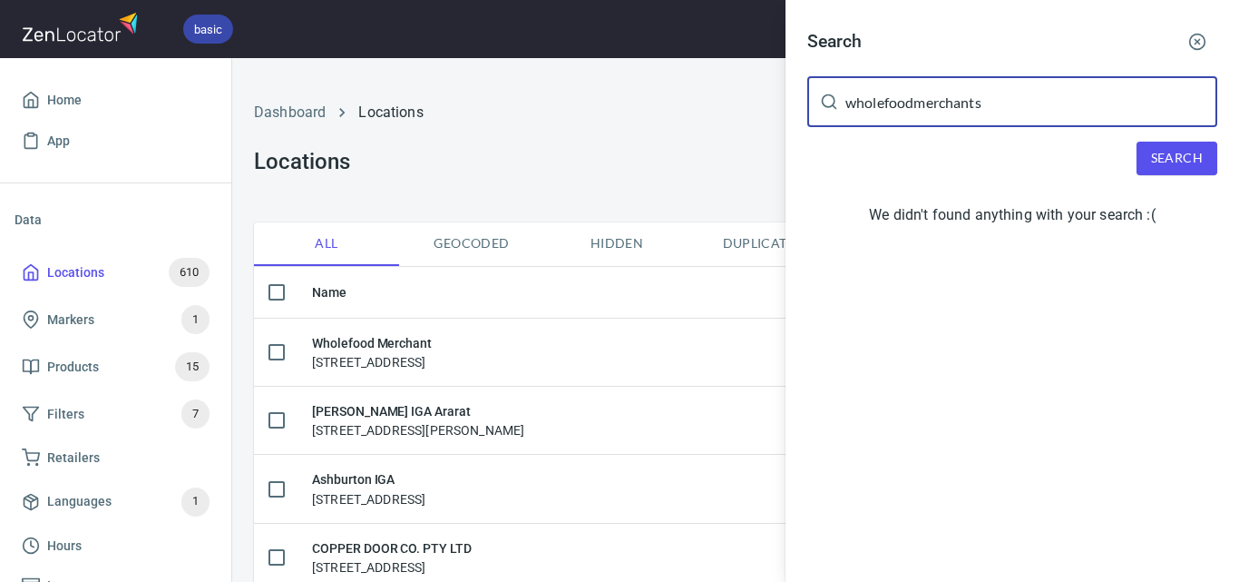
click at [915, 105] on input "wholefoodmerchants" at bounding box center [1032, 101] width 372 height 51
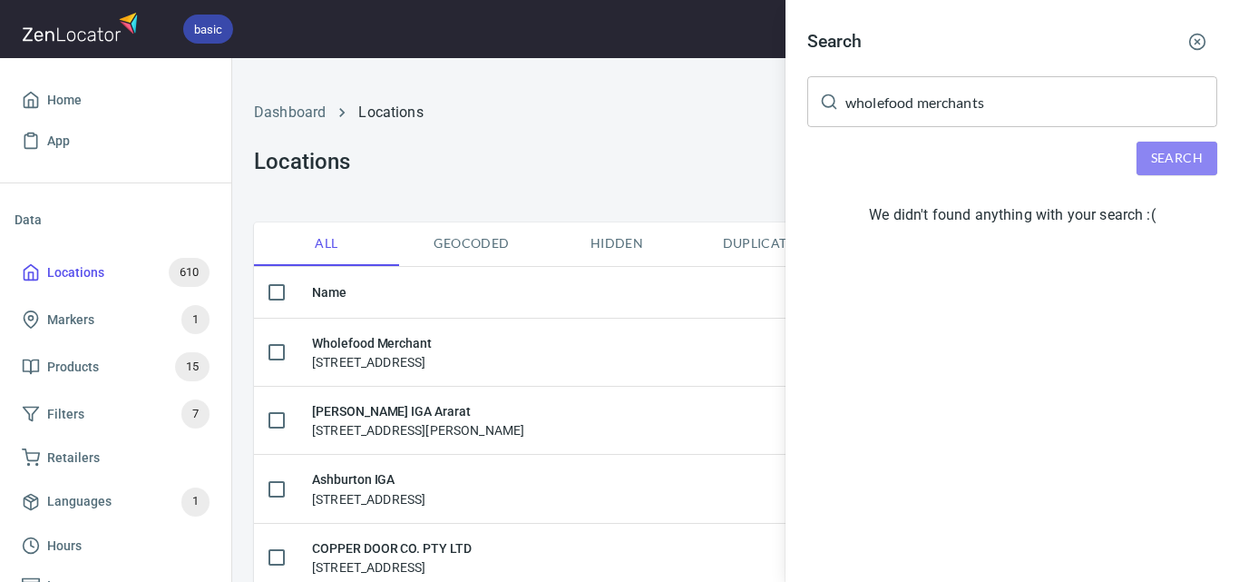
click at [1160, 146] on button "Search" at bounding box center [1177, 159] width 81 height 34
click at [999, 93] on input "wholefood merchants" at bounding box center [1032, 101] width 372 height 51
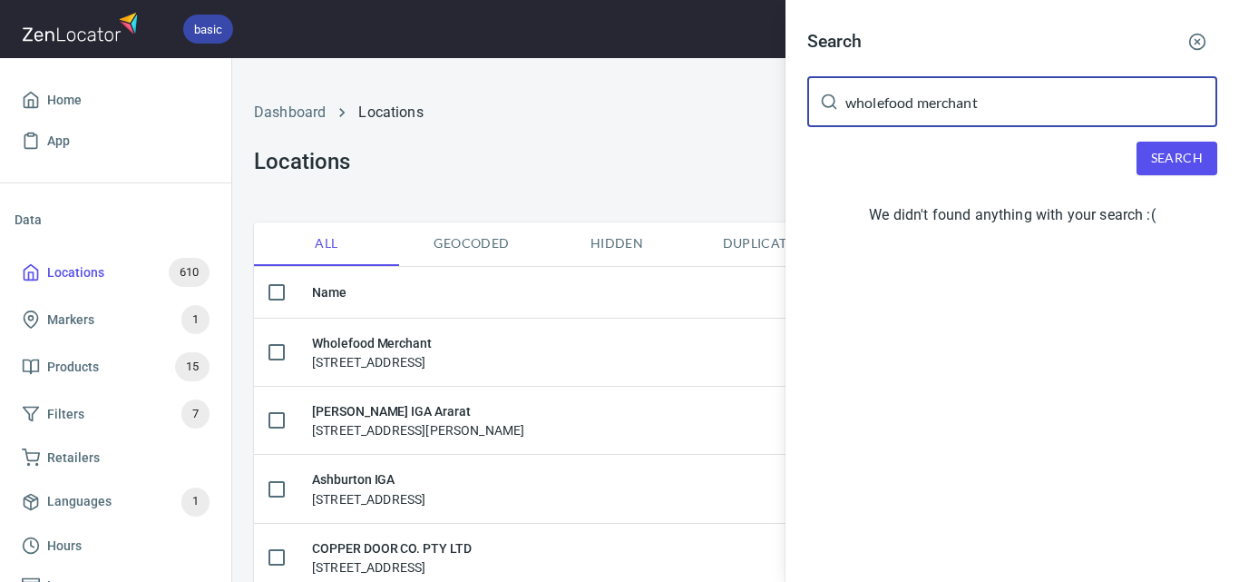
type input "wholefood merchant"
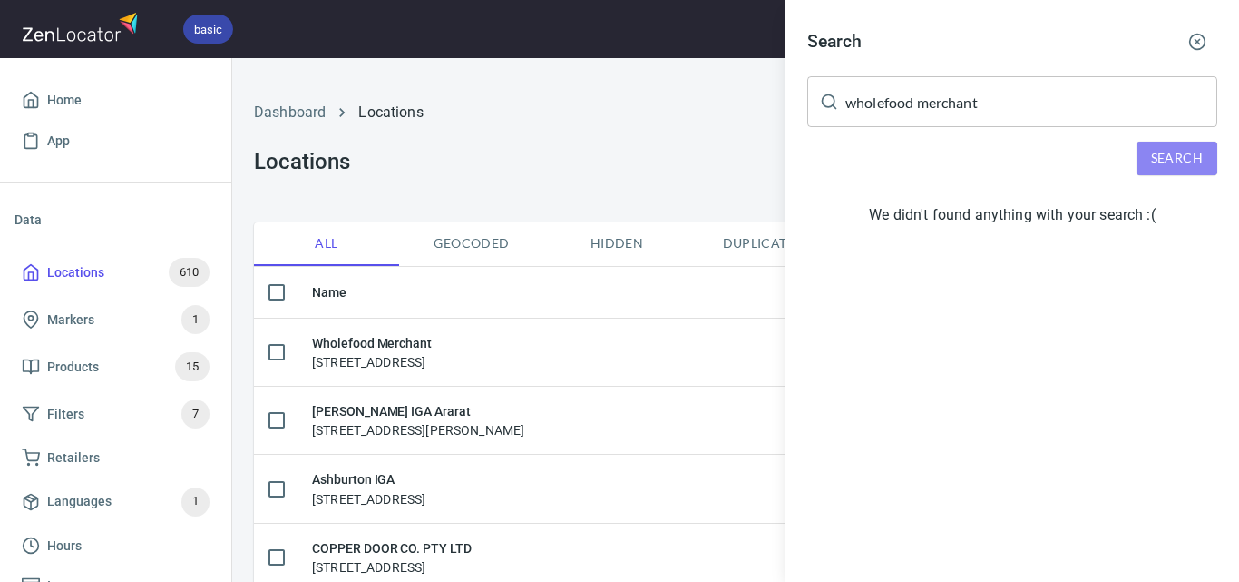
click at [1206, 164] on button "Search" at bounding box center [1177, 159] width 81 height 34
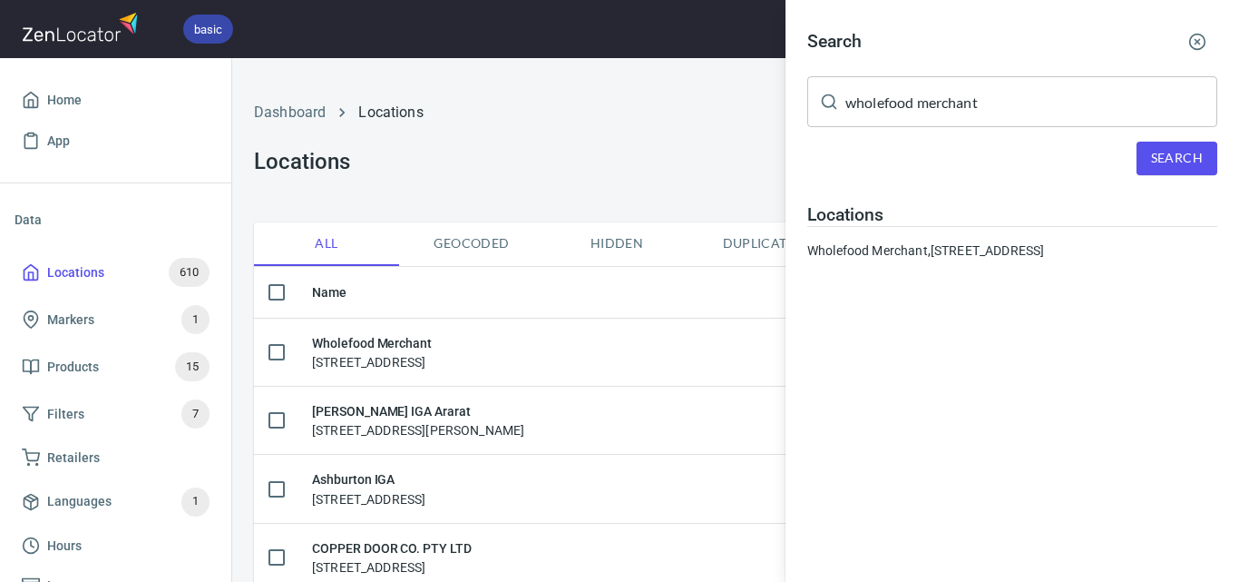
click at [696, 169] on div at bounding box center [619, 291] width 1239 height 582
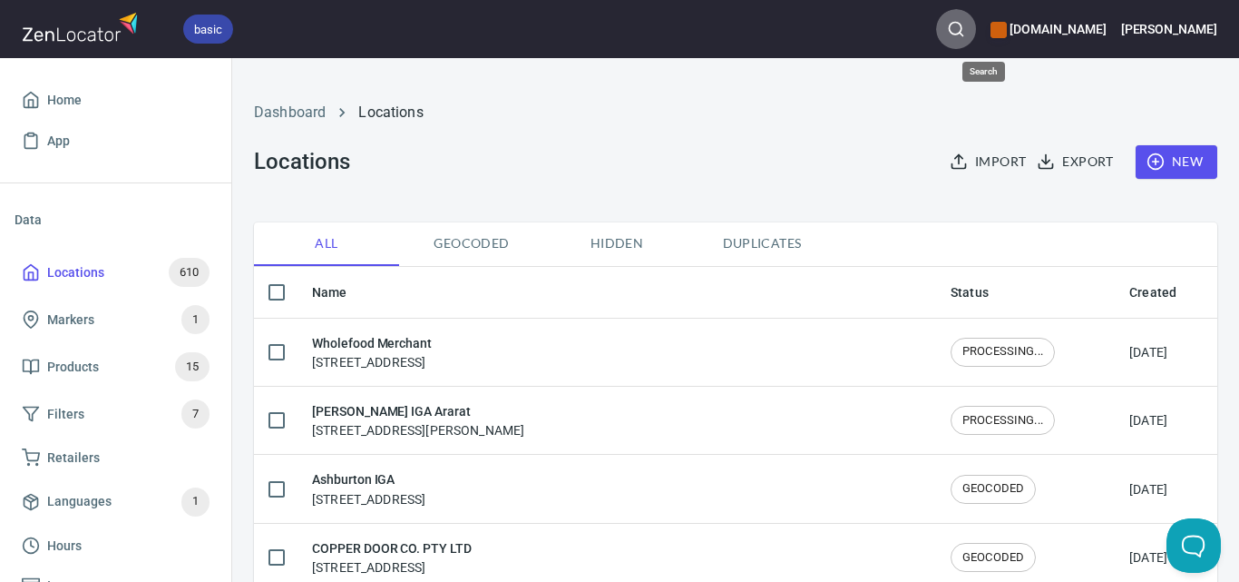
click at [976, 18] on button "button" at bounding box center [956, 29] width 40 height 40
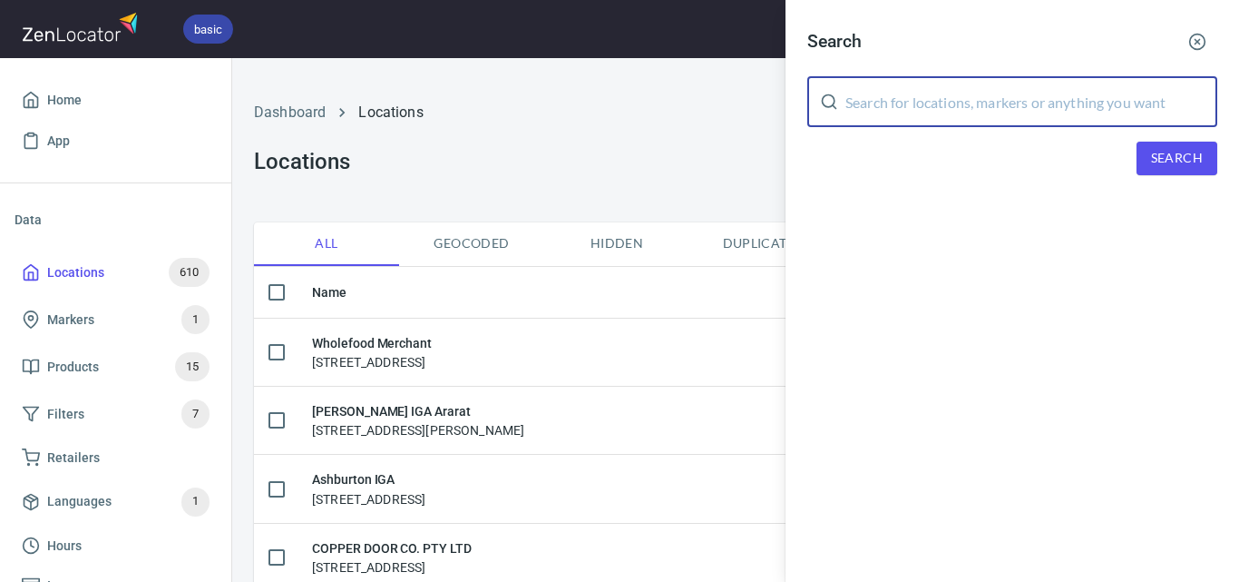
click at [1086, 106] on input "text" at bounding box center [1032, 101] width 372 height 51
paste input "[PERSON_NAME] IGA Balnarring"
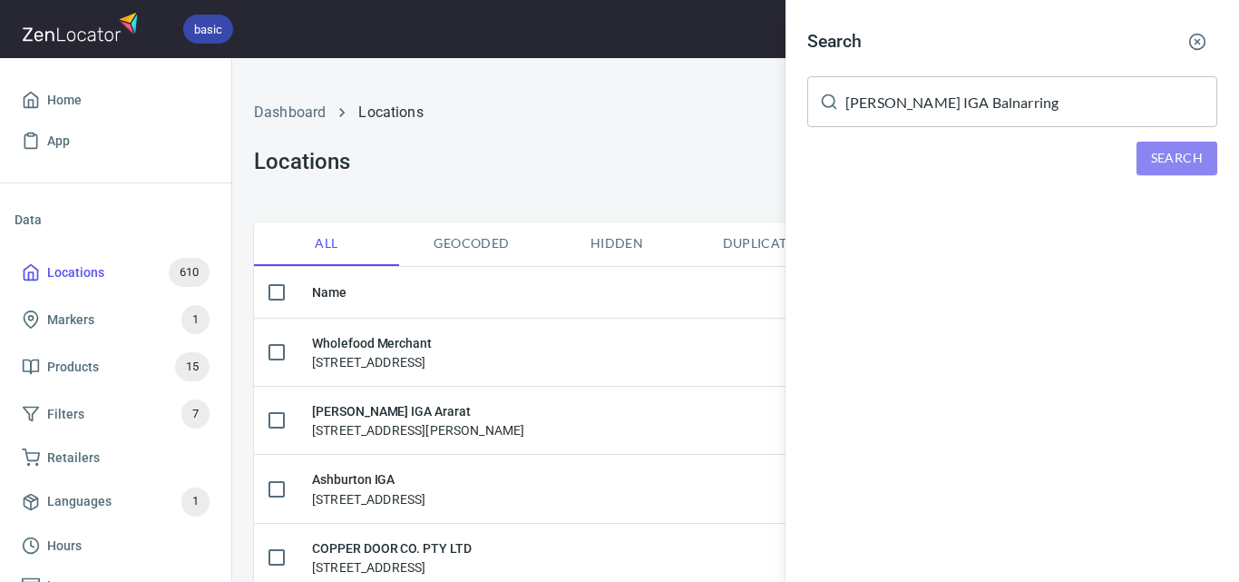
click at [1193, 161] on span "Search" at bounding box center [1177, 158] width 52 height 23
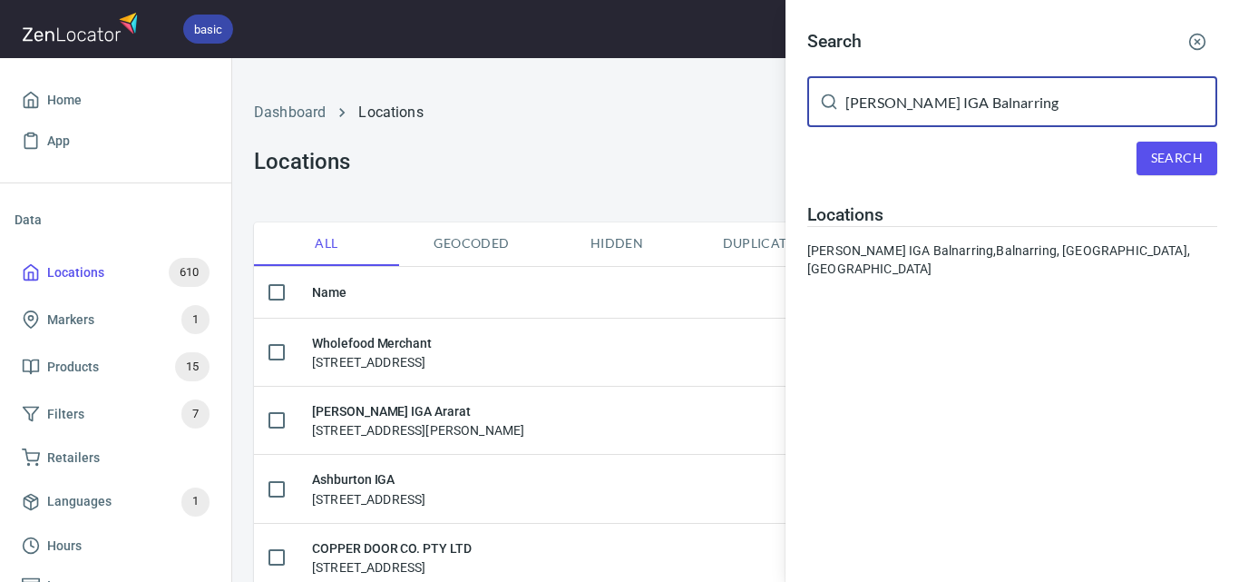
drag, startPoint x: 1047, startPoint y: 110, endPoint x: 757, endPoint y: 110, distance: 290.3
click at [757, 110] on div "Search [PERSON_NAME] IGA Balnarring ​ Search Locations [PERSON_NAME] IGA [GEOGR…" at bounding box center [619, 291] width 1239 height 582
paste input "Kinglake Community Foodworks"
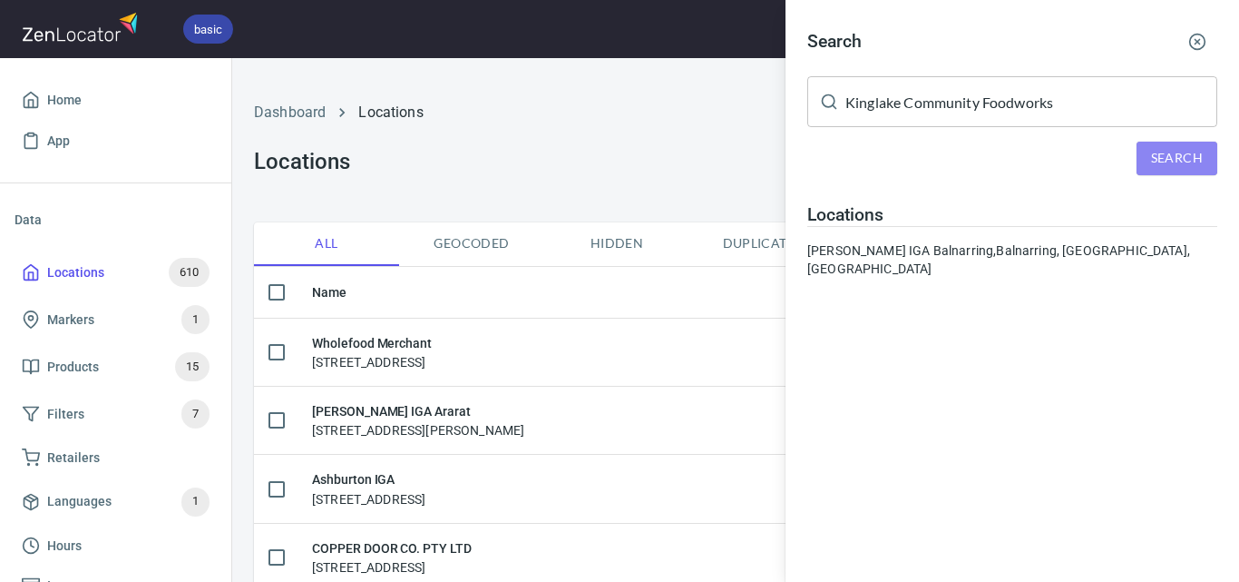
drag, startPoint x: 1201, startPoint y: 161, endPoint x: 1192, endPoint y: 162, distance: 9.3
click at [1199, 161] on span "Search" at bounding box center [1177, 158] width 52 height 23
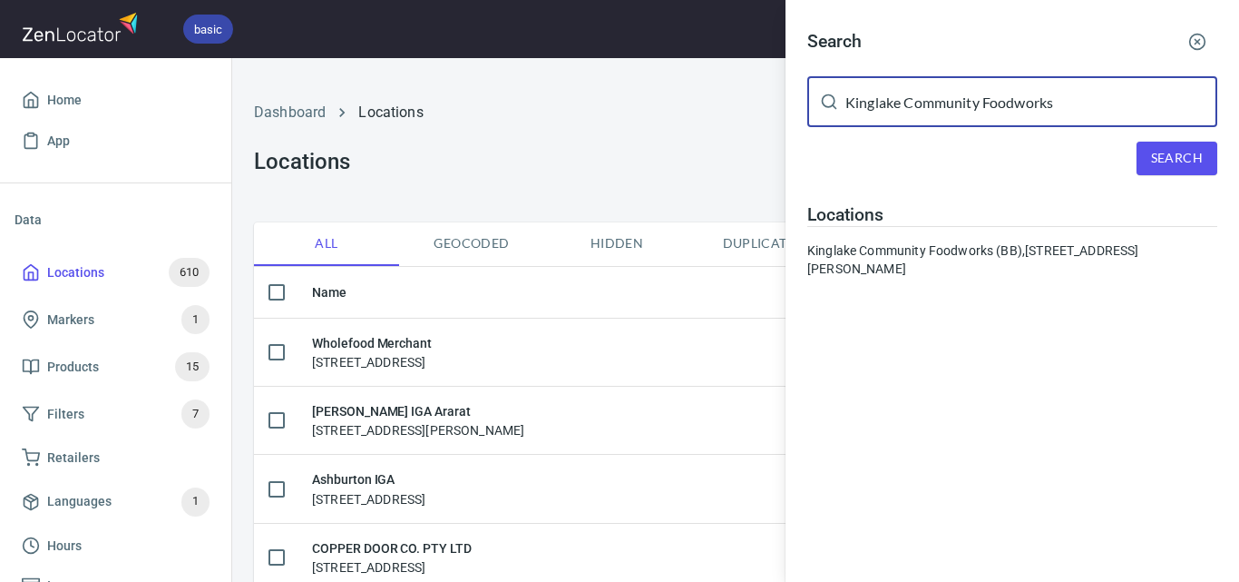
drag, startPoint x: 1102, startPoint y: 82, endPoint x: 845, endPoint y: 88, distance: 257.7
click at [845, 88] on div "Kinglake Community Foodworks ​" at bounding box center [1012, 101] width 410 height 51
paste input "Upbeet Heath & Wholefoods"
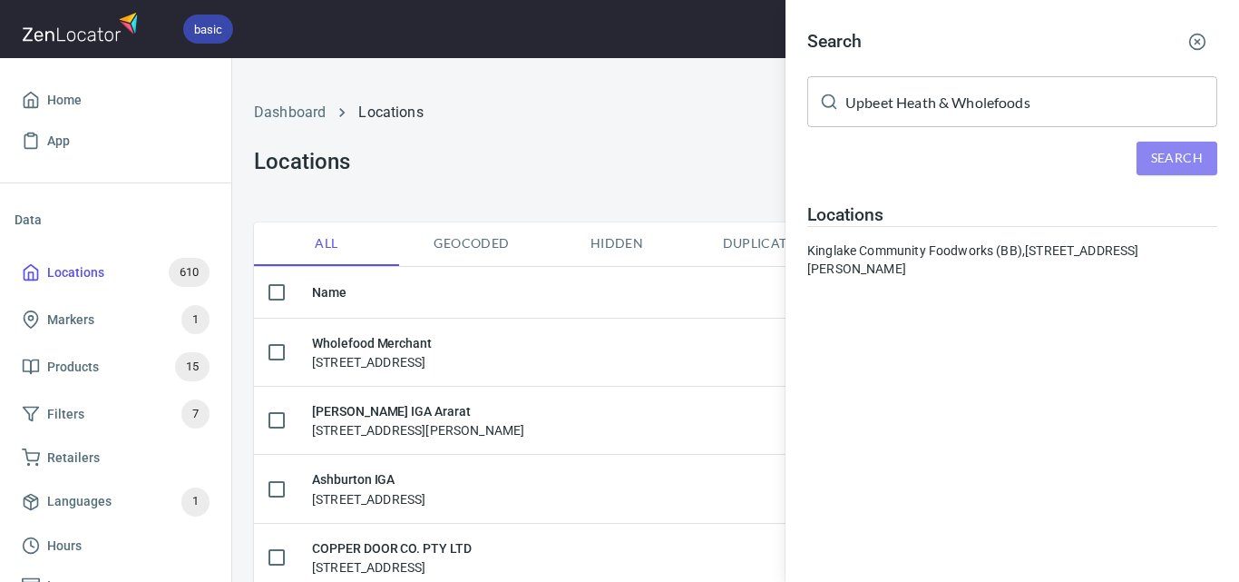
click at [1170, 150] on span "Search" at bounding box center [1177, 158] width 52 height 23
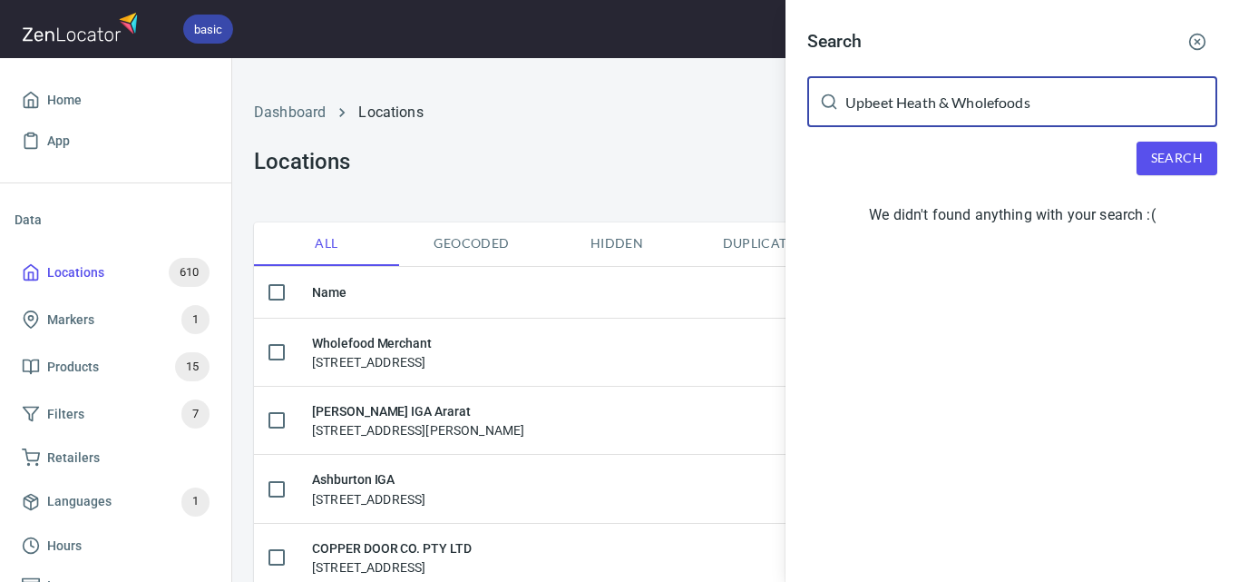
click at [618, 124] on div "Search Upbeet Heath & Wholefoods ​ Search We didn't found anything with your se…" at bounding box center [619, 291] width 1239 height 582
drag, startPoint x: 1163, startPoint y: 104, endPoint x: 725, endPoint y: 106, distance: 438.2
click at [725, 106] on div "Search Upbeet Heath & Wholefoods ​ Search We didn't found anything with your se…" at bounding box center [619, 291] width 1239 height 582
paste input "The Ritz Carlton"
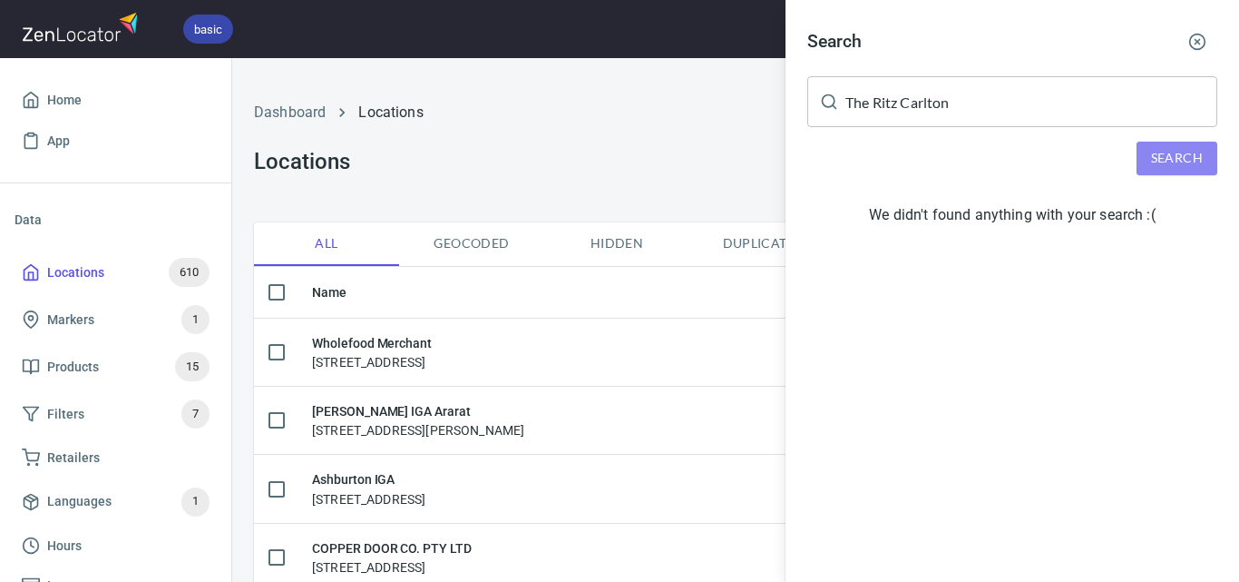
click at [1170, 142] on button "Search" at bounding box center [1177, 159] width 81 height 34
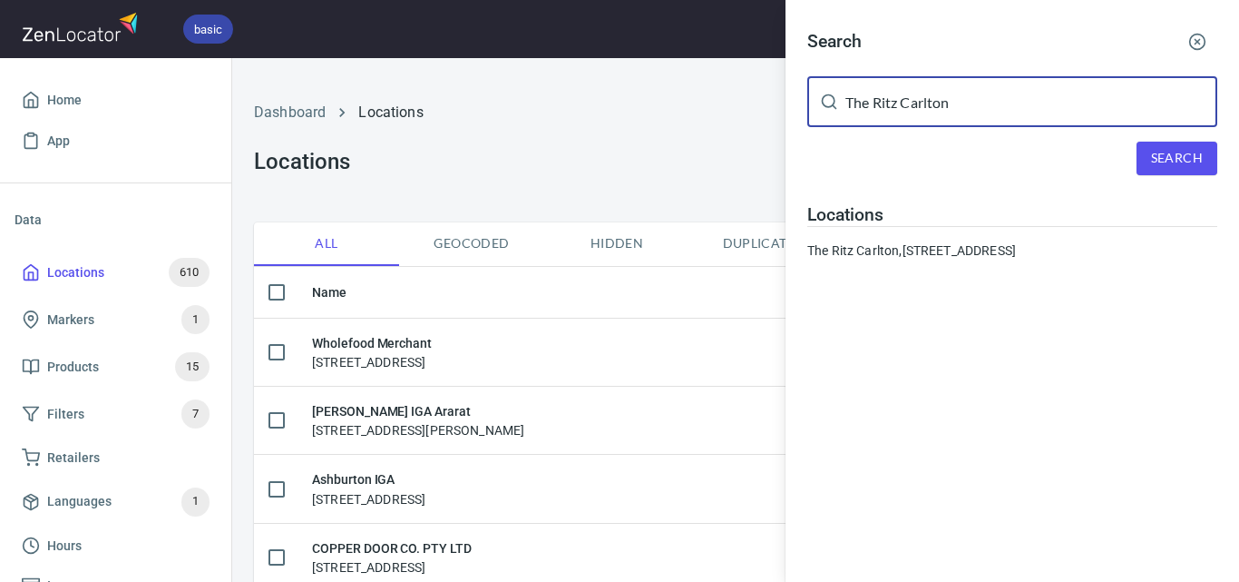
drag, startPoint x: 1013, startPoint y: 83, endPoint x: 805, endPoint y: 103, distance: 208.7
click at [805, 103] on div "Search The Ritz Carlton ​ Search Locations [GEOGRAPHIC_DATA], [STREET_ADDRESS]" at bounding box center [1013, 148] width 454 height 296
paste input "Carnegie IGA Plus Liquor"
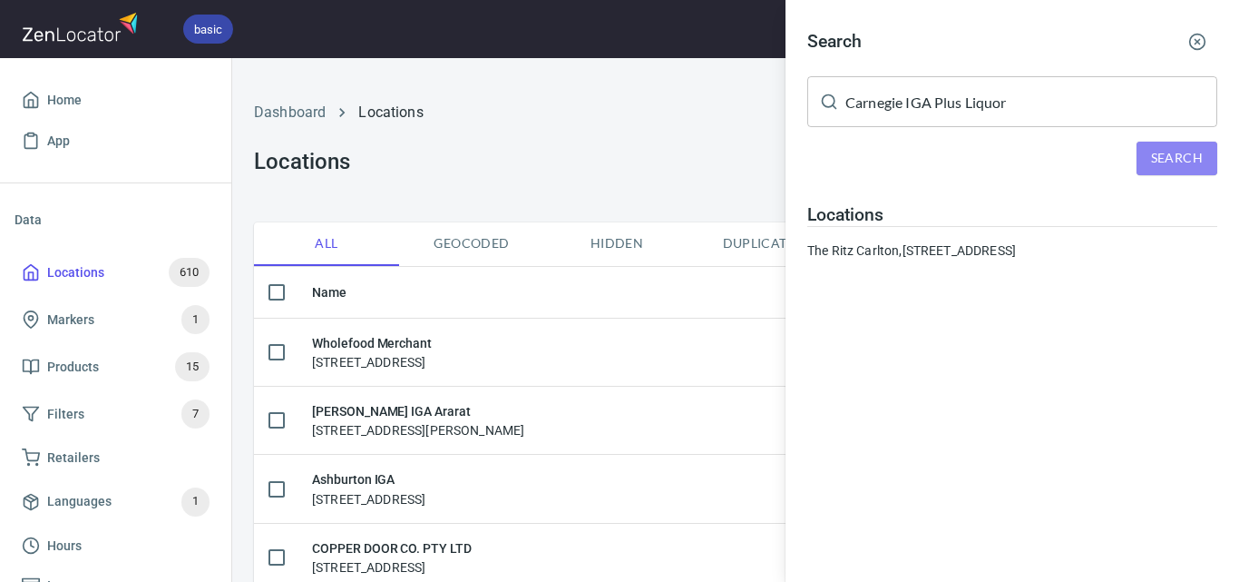
click at [1172, 152] on span "Search" at bounding box center [1177, 158] width 52 height 23
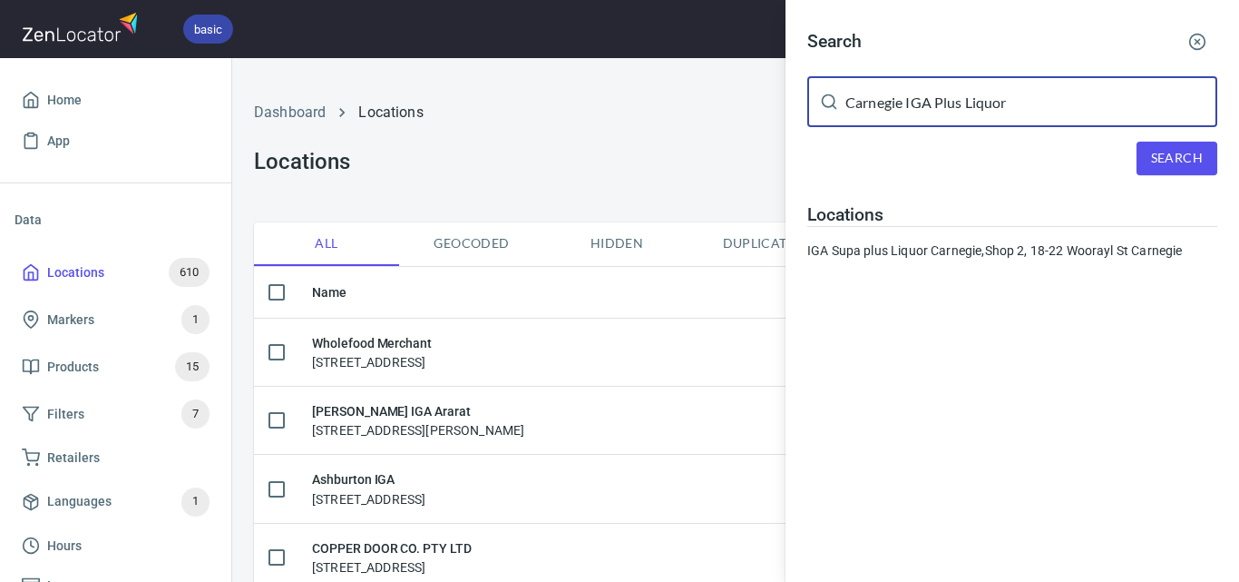
drag, startPoint x: 1046, startPoint y: 113, endPoint x: 821, endPoint y: 110, distance: 225.0
click at [821, 110] on div "Carnegie IGA Plus Liquor ​" at bounding box center [1012, 101] width 410 height 51
paste input "[PERSON_NAME] Fresh"
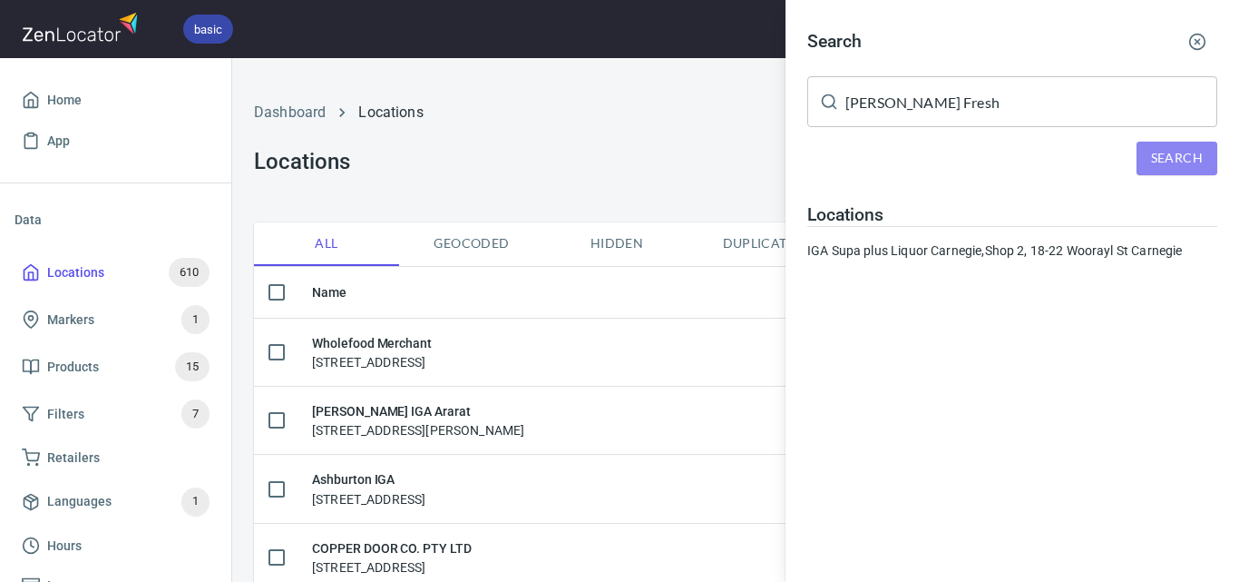
click at [1200, 156] on span "Search" at bounding box center [1177, 158] width 52 height 23
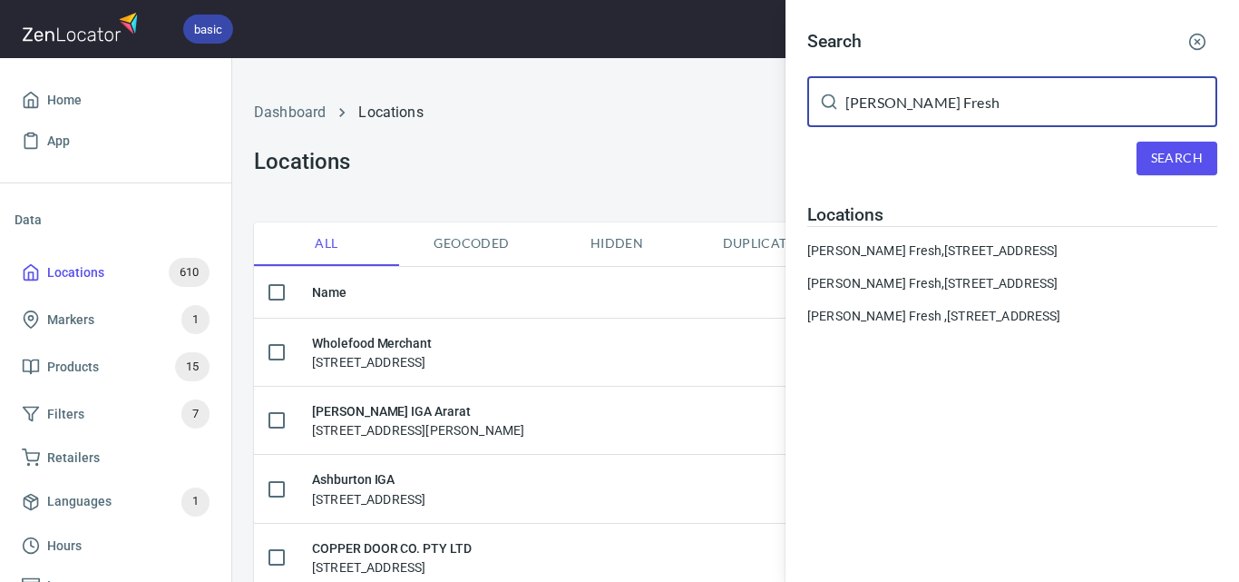
drag, startPoint x: 1083, startPoint y: 94, endPoint x: 819, endPoint y: 98, distance: 264.0
click at [821, 96] on div "[PERSON_NAME] Fresh ​" at bounding box center [1012, 101] width 410 height 51
paste input "[PERSON_NAME] Produce"
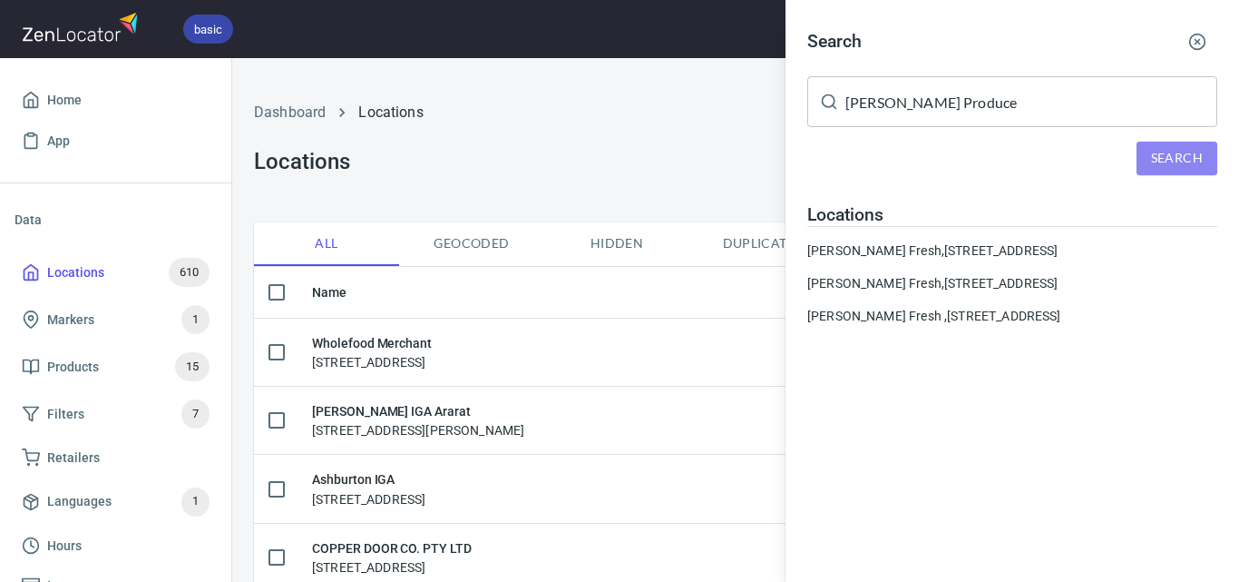
click at [1211, 142] on button "Search" at bounding box center [1177, 159] width 81 height 34
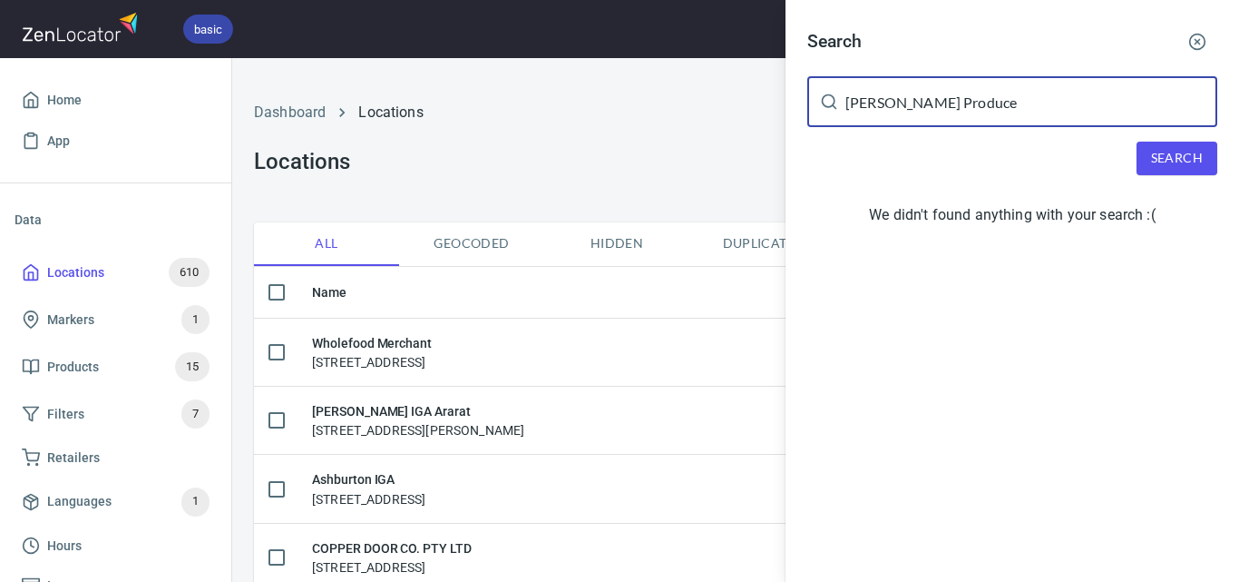
drag, startPoint x: 1014, startPoint y: 91, endPoint x: 899, endPoint y: 109, distance: 116.6
click at [899, 109] on input "[PERSON_NAME] Produce" at bounding box center [1032, 101] width 372 height 51
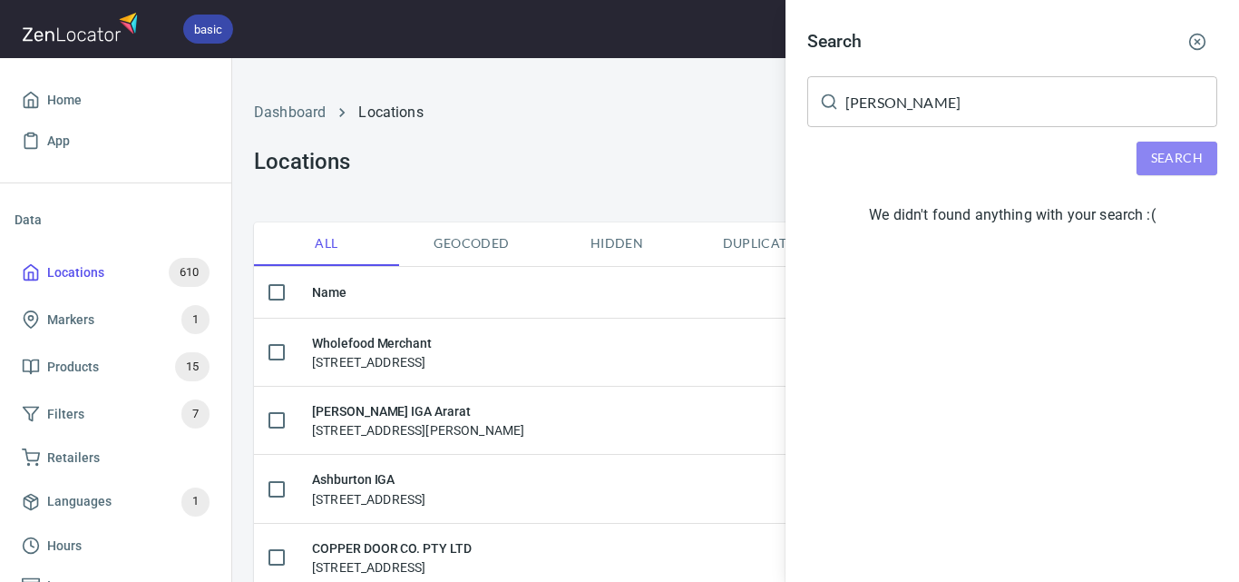
click at [1162, 152] on span "Search" at bounding box center [1177, 158] width 52 height 23
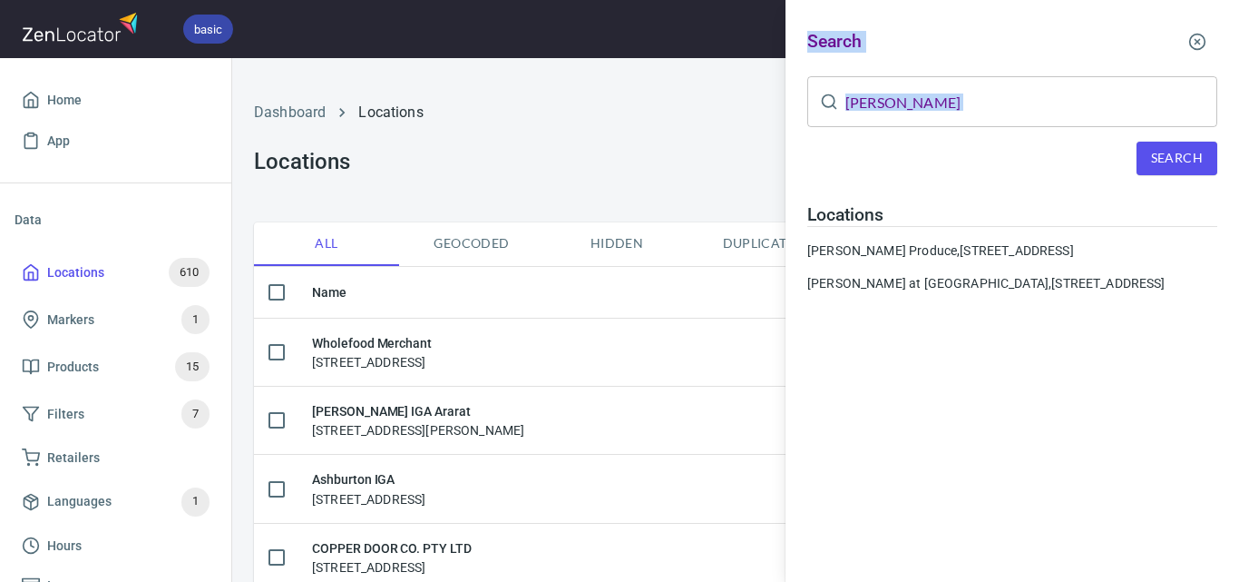
drag, startPoint x: 1055, startPoint y: 130, endPoint x: 744, endPoint y: 145, distance: 311.6
click at [744, 145] on div "Search [PERSON_NAME] ​ Search Locations Aumanns Produce, [STREET_ADDRESS] [PERS…" at bounding box center [619, 291] width 1239 height 582
click at [1032, 96] on input "[PERSON_NAME]" at bounding box center [1032, 101] width 372 height 51
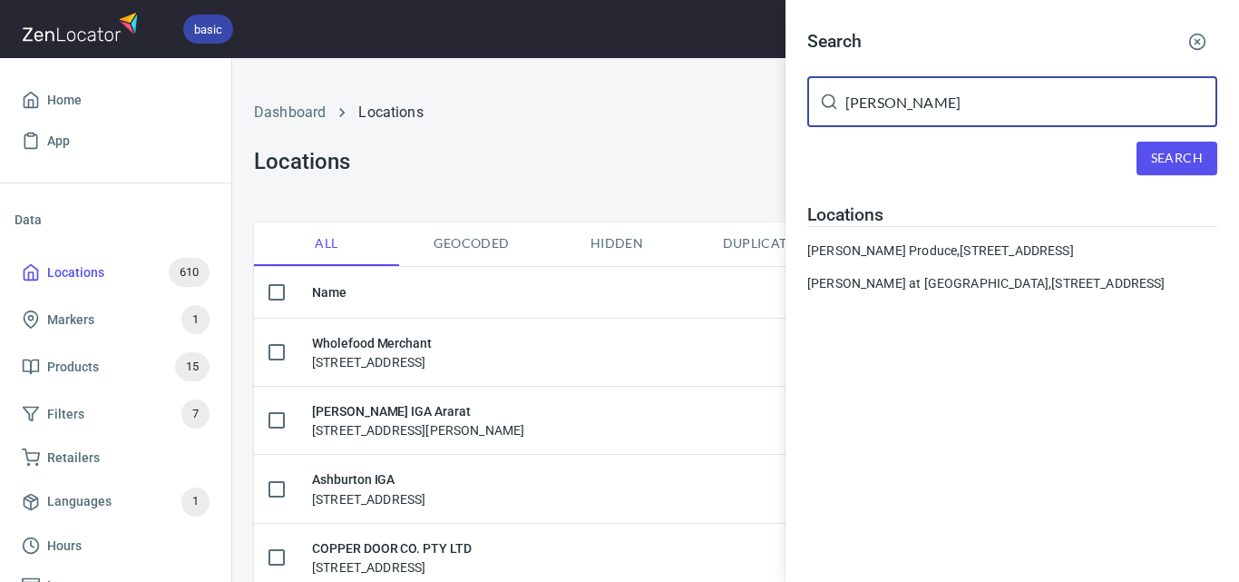
drag, startPoint x: 1040, startPoint y: 101, endPoint x: 621, endPoint y: 104, distance: 418.3
click at [621, 103] on div "Search [PERSON_NAME] ​ Search Locations Aumanns Produce, [STREET_ADDRESS] [PERS…" at bounding box center [619, 291] width 1239 height 582
paste input "Rockpool Bar and Grill"
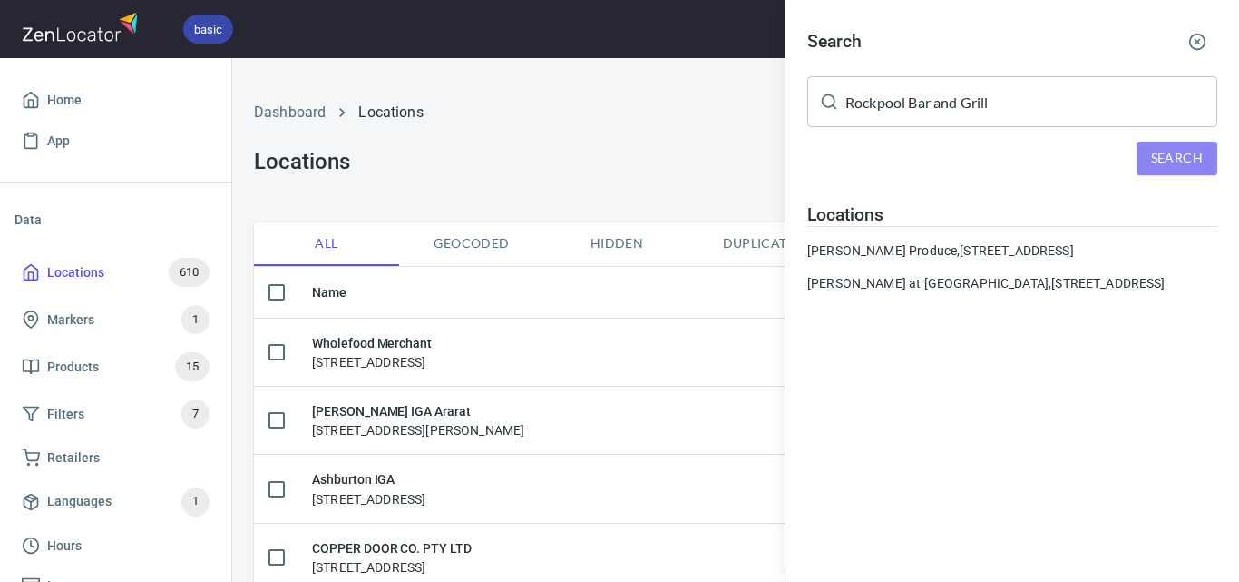
click at [1170, 151] on span "Search" at bounding box center [1177, 158] width 52 height 23
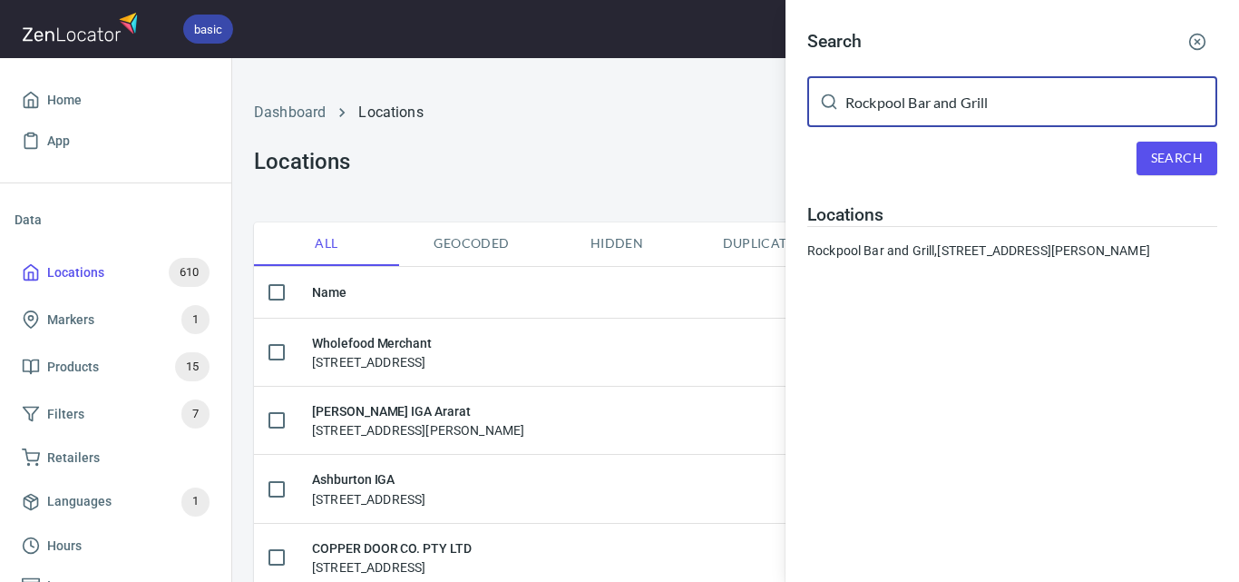
drag, startPoint x: 1063, startPoint y: 98, endPoint x: 817, endPoint y: 126, distance: 248.4
click at [817, 126] on div "Rockpool Bar and Grill ​" at bounding box center [1012, 101] width 410 height 51
paste input "Piedemonte's IGA Fitzroy Nth"
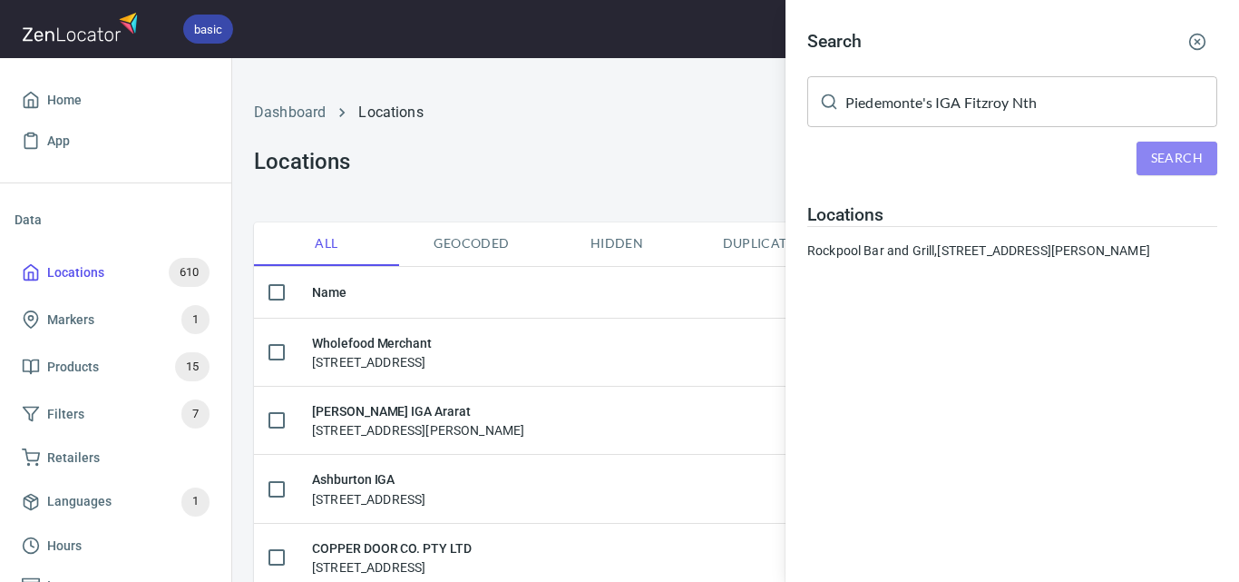
click at [1185, 168] on span "Search" at bounding box center [1177, 158] width 52 height 23
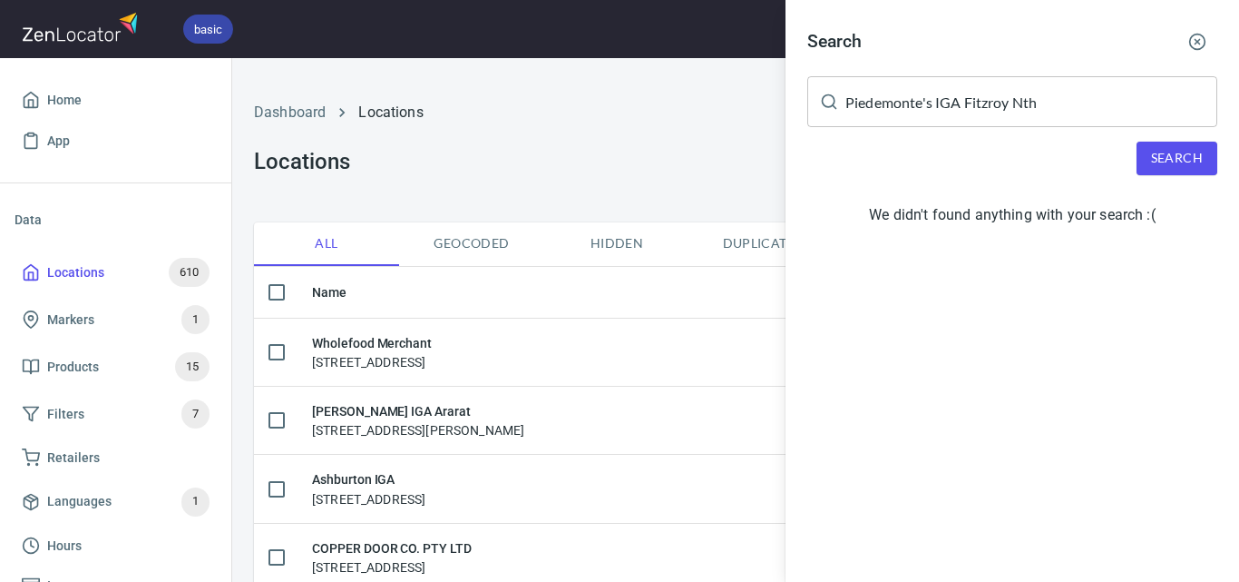
click at [1238, 148] on div "Search [PERSON_NAME]'s IGA Fitzroy Nth ​ Search We didn't found anything with y…" at bounding box center [1013, 131] width 454 height 262
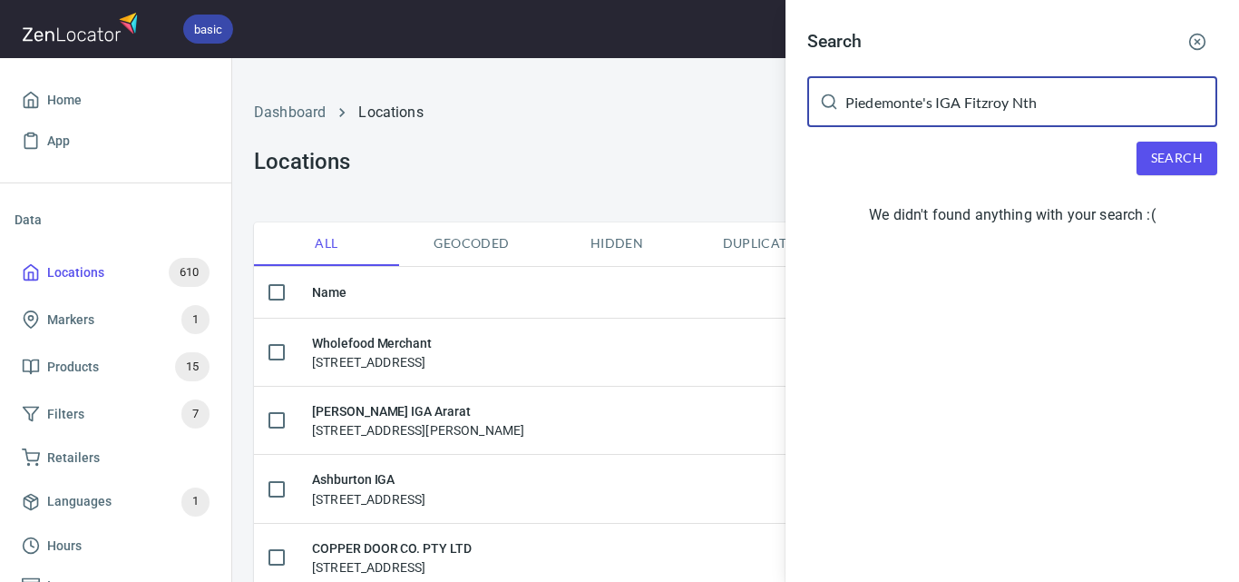
drag, startPoint x: 1060, startPoint y: 114, endPoint x: 933, endPoint y: 128, distance: 127.7
click at [933, 128] on div "Search [PERSON_NAME]'s IGA Fitzroy Nth ​ Search We didn't found anything with y…" at bounding box center [1013, 131] width 454 height 262
click at [1177, 147] on span "Search" at bounding box center [1177, 158] width 52 height 23
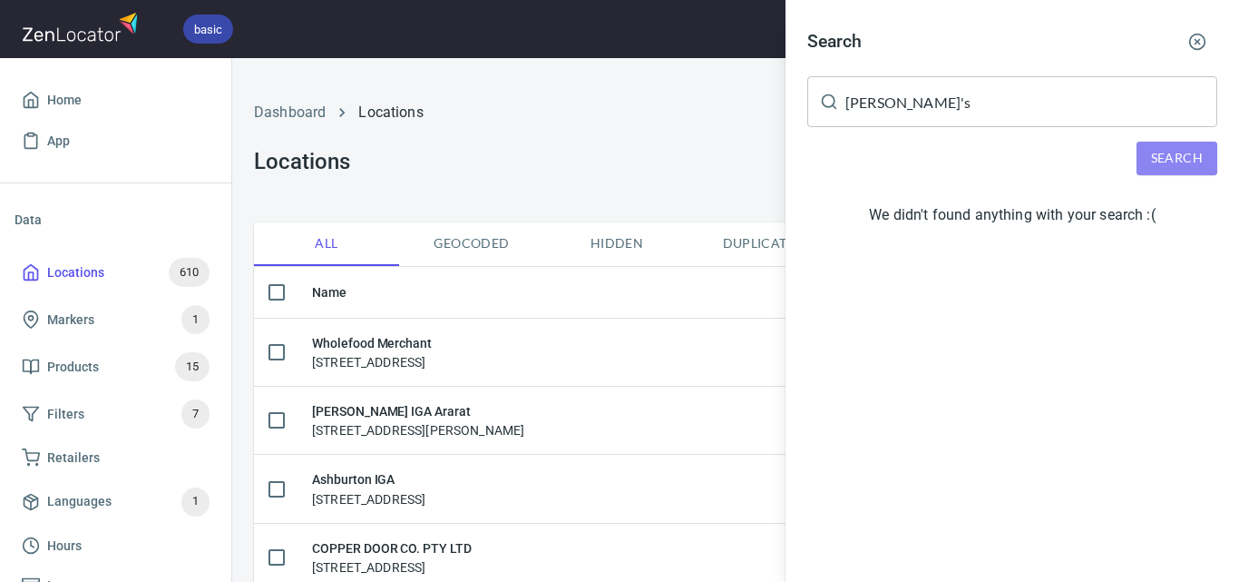
click at [1161, 174] on button "Search" at bounding box center [1177, 159] width 81 height 34
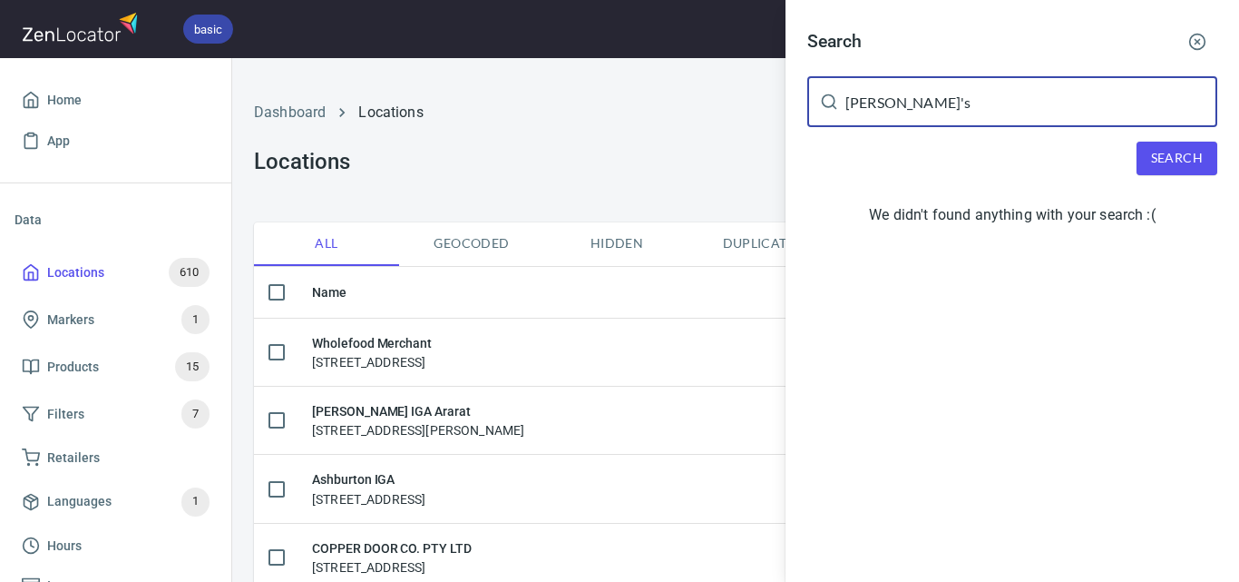
drag, startPoint x: 1010, startPoint y: 106, endPoint x: 850, endPoint y: 94, distance: 160.1
click at [850, 94] on input "[PERSON_NAME]'s" at bounding box center [1032, 101] width 372 height 51
paste input "Mansfield Foodwork"
drag, startPoint x: 1068, startPoint y: 116, endPoint x: 815, endPoint y: 76, distance: 256.3
click at [815, 76] on div "PMansfield Foodworks ​" at bounding box center [1012, 101] width 410 height 51
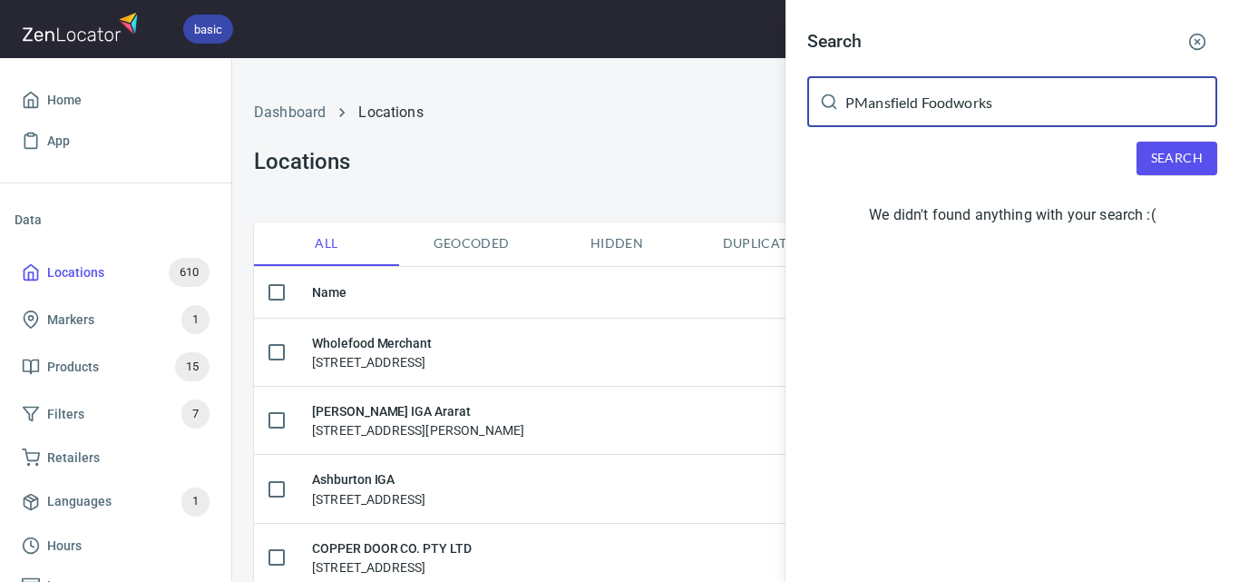
paste input "text"
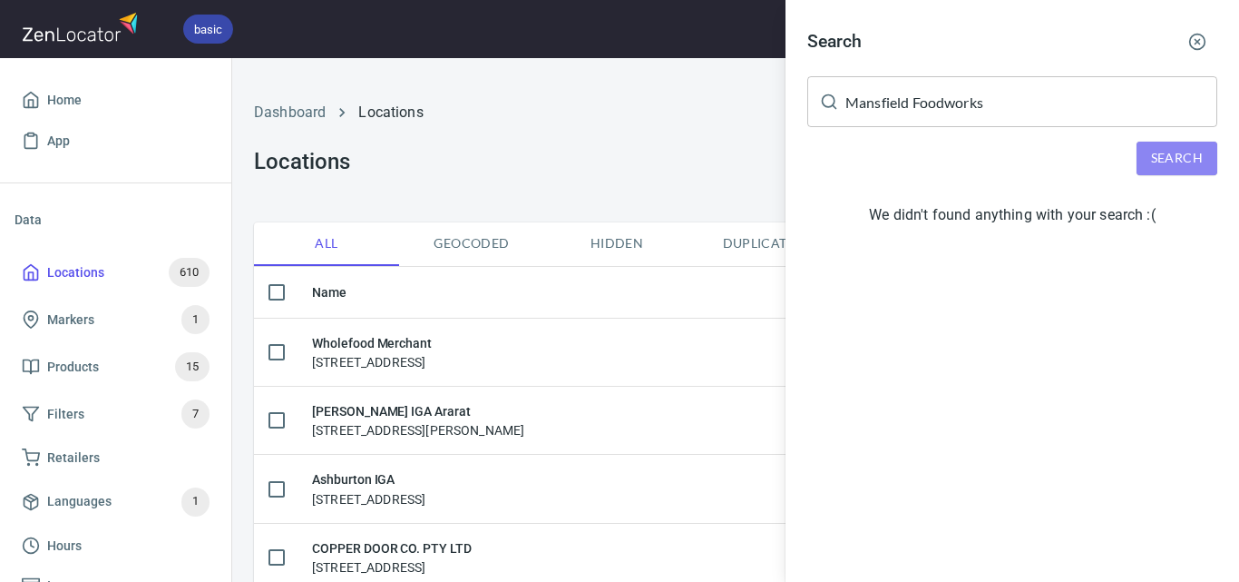
click at [1185, 151] on span "Search" at bounding box center [1177, 158] width 52 height 23
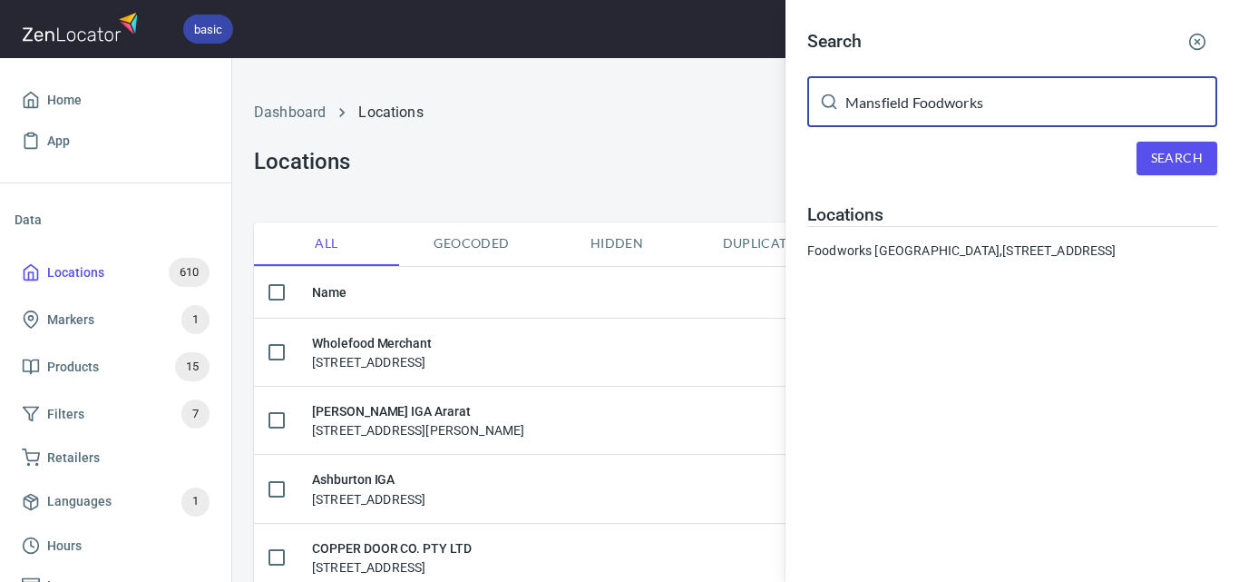
drag, startPoint x: 1125, startPoint y: 111, endPoint x: 841, endPoint y: 117, distance: 284.1
click at [841, 117] on div "Mansfield Foodworks ​" at bounding box center [1012, 101] width 410 height 51
paste input "Quintons Supa IGA"
click at [1164, 164] on span "Search" at bounding box center [1177, 158] width 52 height 23
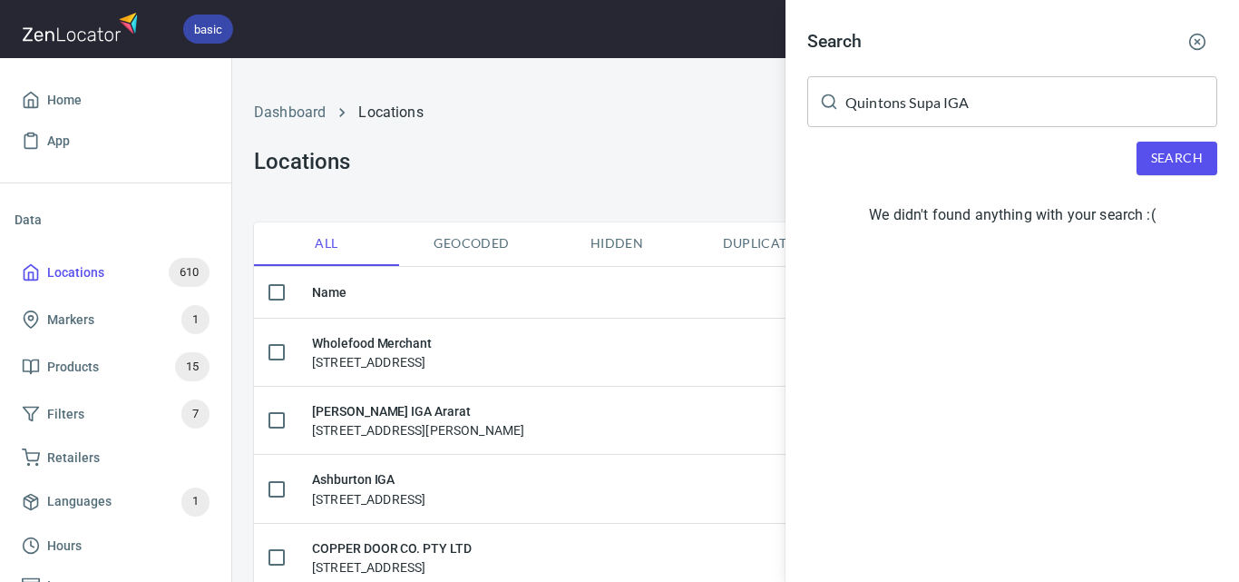
click at [1179, 149] on span "Search" at bounding box center [1177, 158] width 52 height 23
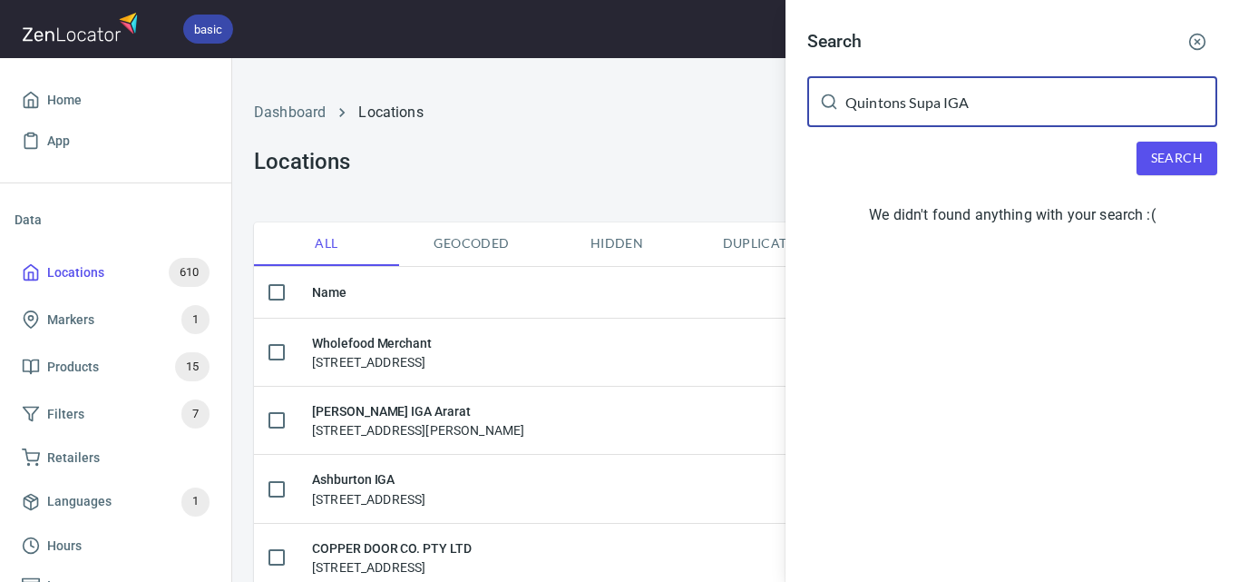
drag, startPoint x: 972, startPoint y: 100, endPoint x: 905, endPoint y: 105, distance: 67.4
click at [905, 105] on input "Quintons Supa IGA" at bounding box center [1032, 101] width 372 height 51
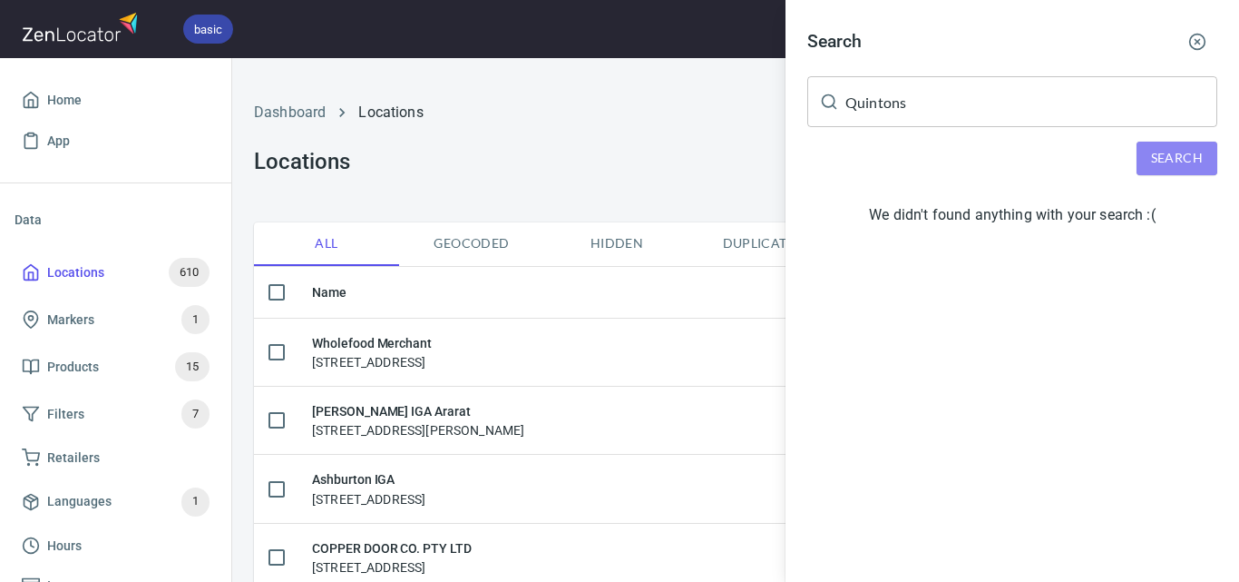
click at [1199, 161] on span "Search" at bounding box center [1177, 158] width 52 height 23
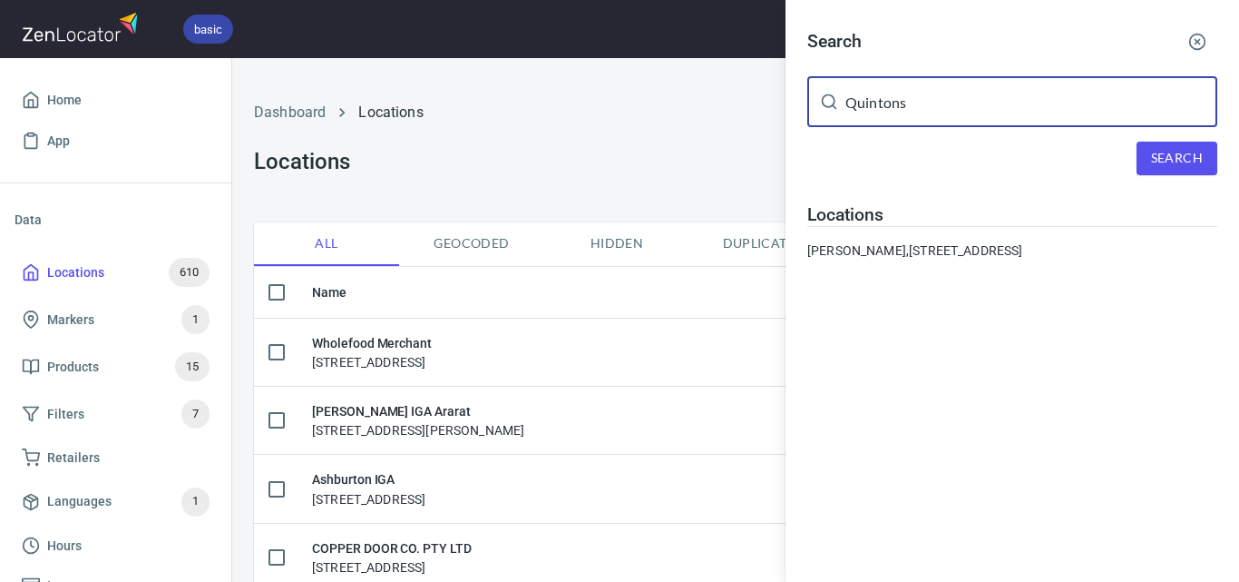
paste input "Cumulus Inc"
drag, startPoint x: 964, startPoint y: 111, endPoint x: 771, endPoint y: 113, distance: 193.3
click at [771, 113] on div "Search Quintons ​ Search Locations IGA Quintons Warrandyte, [STREET_ADDRESS]" at bounding box center [619, 291] width 1239 height 582
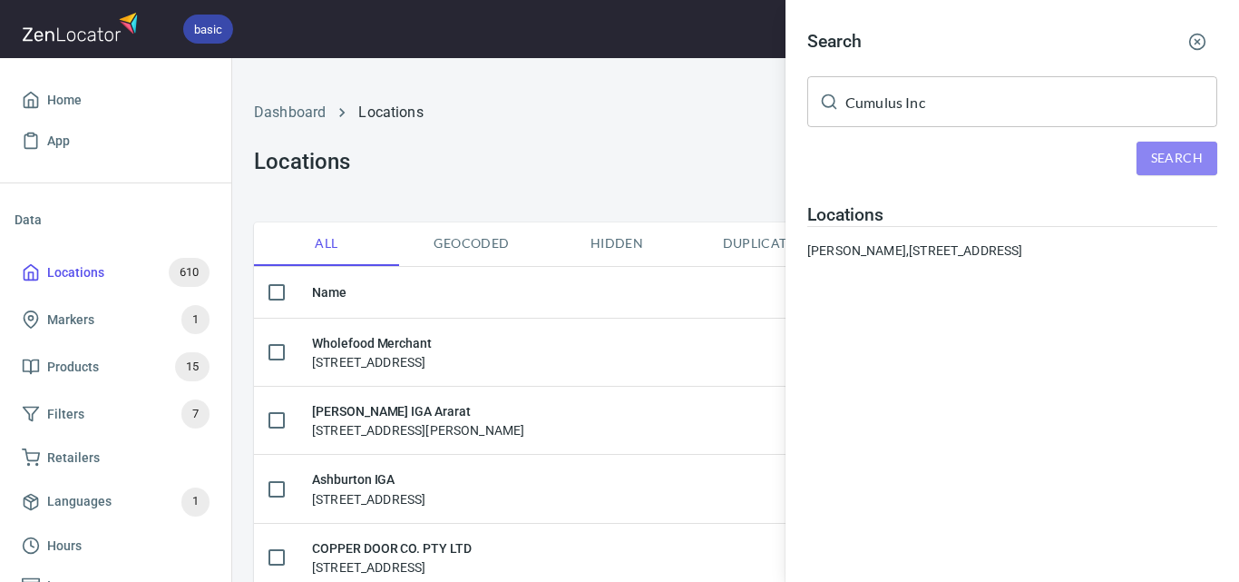
click at [1206, 164] on button "Search" at bounding box center [1177, 159] width 81 height 34
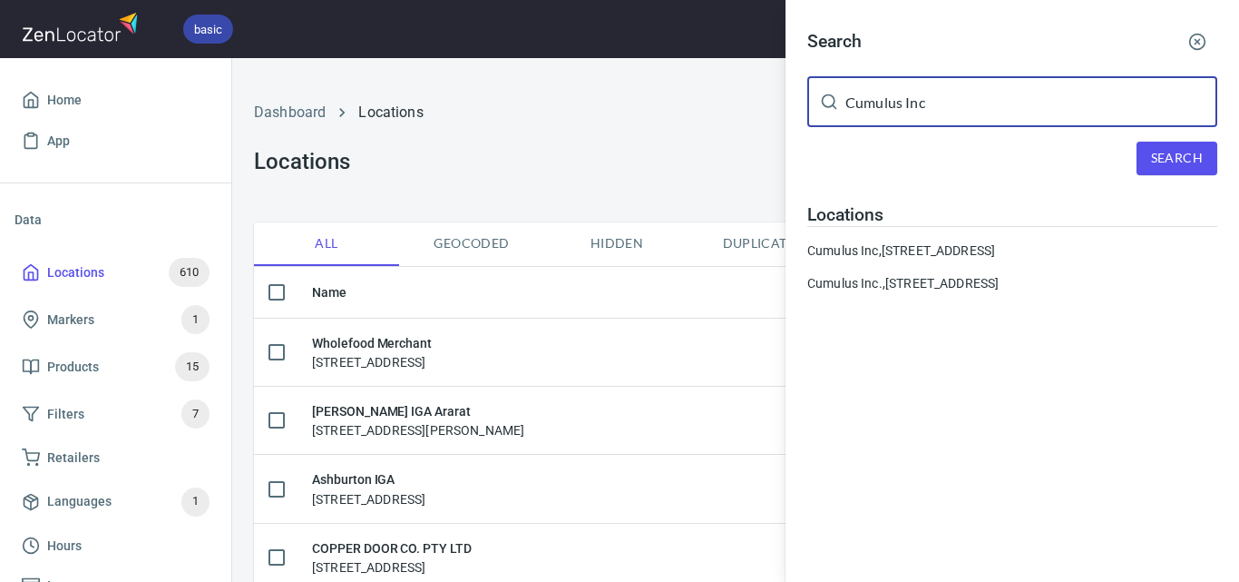
drag, startPoint x: 1100, startPoint y: 90, endPoint x: 768, endPoint y: 93, distance: 331.2
click at [768, 93] on div "Search Cumulus Inc ​ Search Locations Cumulus Inc, [STREET_ADDRESS] Cumulus Inc…" at bounding box center [619, 291] width 1239 height 582
paste input "Vue De Monde"
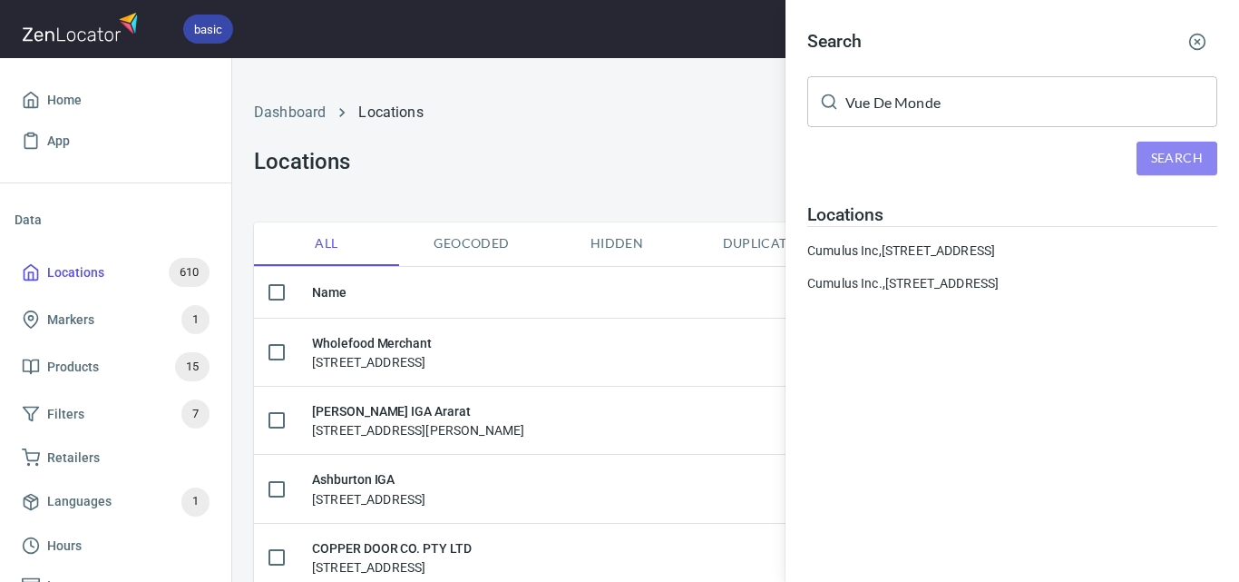
click at [1193, 152] on span "Search" at bounding box center [1177, 158] width 52 height 23
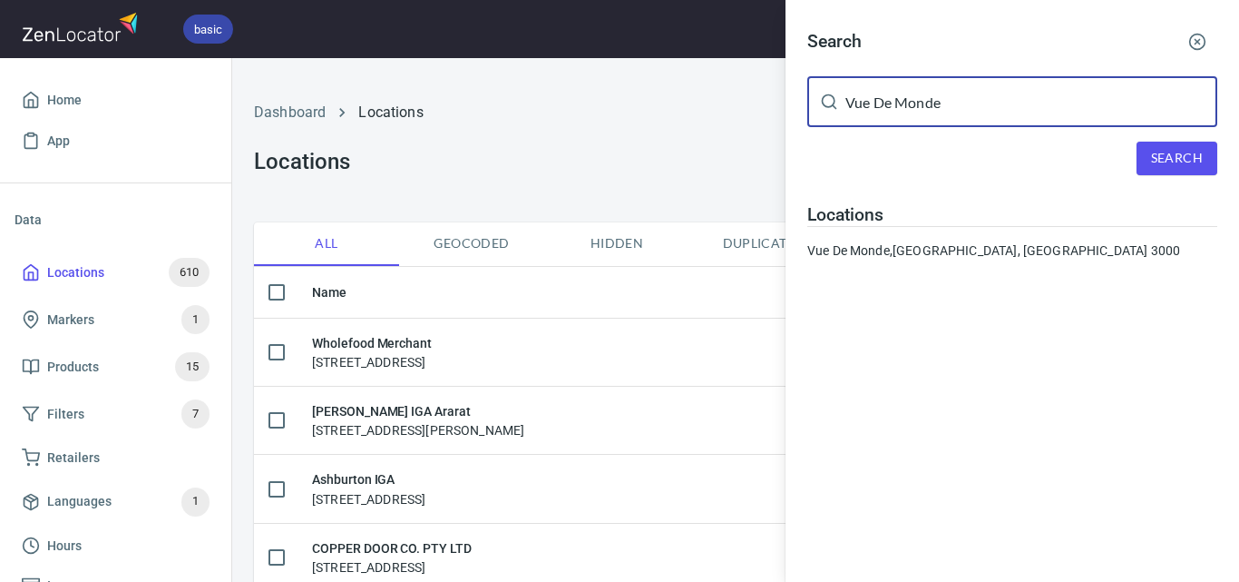
drag, startPoint x: 991, startPoint y: 114, endPoint x: 734, endPoint y: 144, distance: 258.5
click at [734, 144] on div "Search Vue De Monde ​ Search Locations Vue De Monde, [GEOGRAPHIC_DATA] Loading …" at bounding box center [619, 291] width 1239 height 582
paste input "[PERSON_NAME] Kitchen"
click at [1203, 159] on button "Search" at bounding box center [1177, 159] width 81 height 34
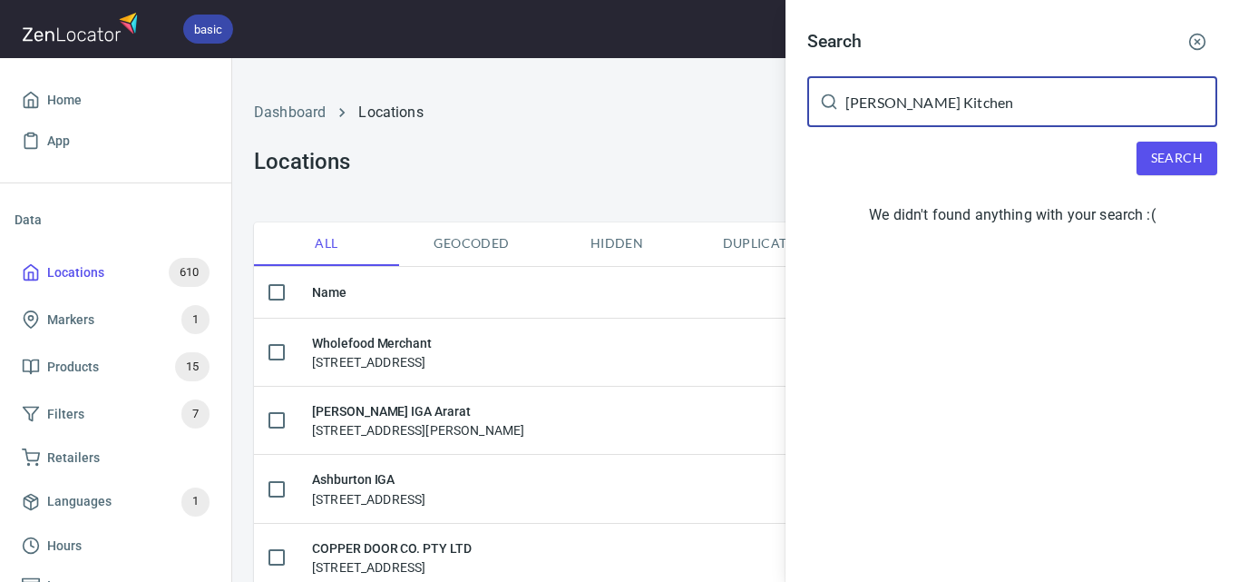
drag, startPoint x: 1023, startPoint y: 98, endPoint x: 896, endPoint y: 97, distance: 127.0
click at [896, 97] on input "[PERSON_NAME] Kitchen" at bounding box center [1032, 101] width 372 height 51
click at [1148, 162] on button "Search" at bounding box center [1177, 159] width 81 height 34
drag, startPoint x: 1056, startPoint y: 87, endPoint x: 680, endPoint y: 103, distance: 375.9
click at [680, 103] on div "Search [PERSON_NAME] ​ Search We didn't found anything with your search :(" at bounding box center [619, 291] width 1239 height 582
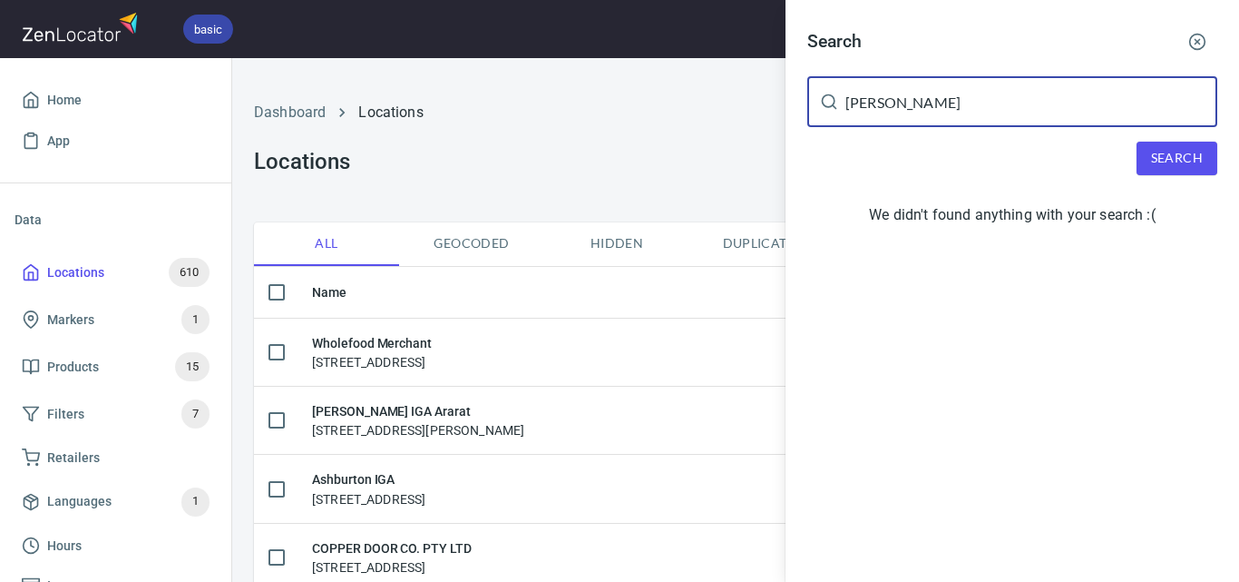
paste input "[STREET_ADDRESS][PERSON_NAME]"
type input "[STREET_ADDRESS][PERSON_NAME]"
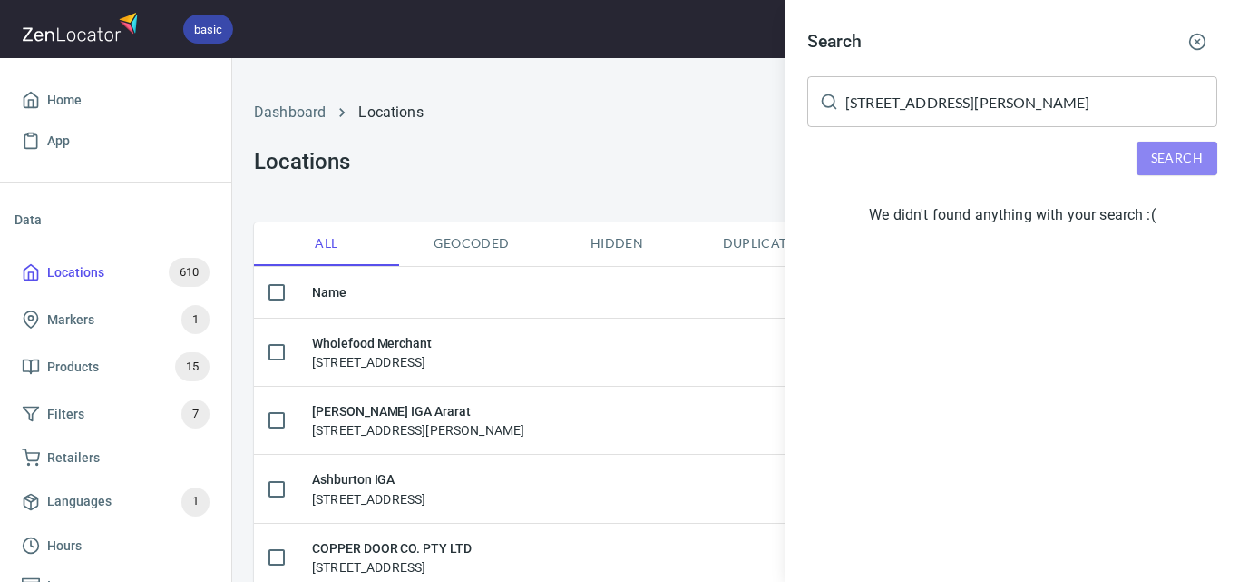
click at [1209, 148] on button "Search" at bounding box center [1177, 159] width 81 height 34
click at [596, 167] on div at bounding box center [619, 291] width 1239 height 582
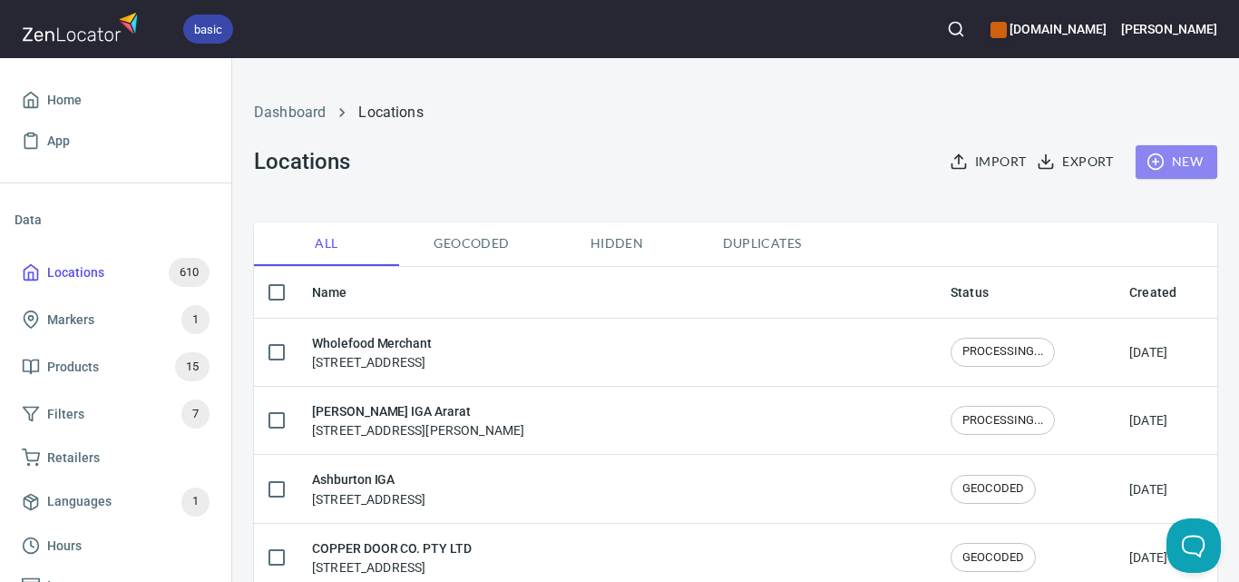
click at [1148, 162] on icon "button" at bounding box center [1156, 161] width 18 height 18
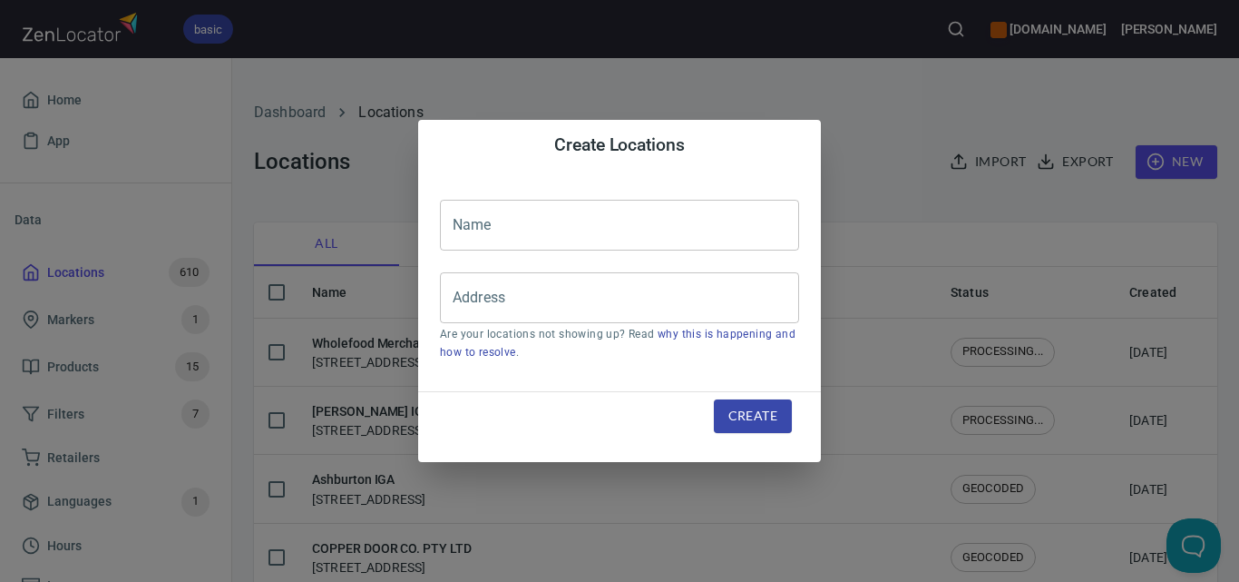
click at [660, 235] on input "text" at bounding box center [619, 225] width 359 height 51
paste input "[PERSON_NAME] Kitchen"
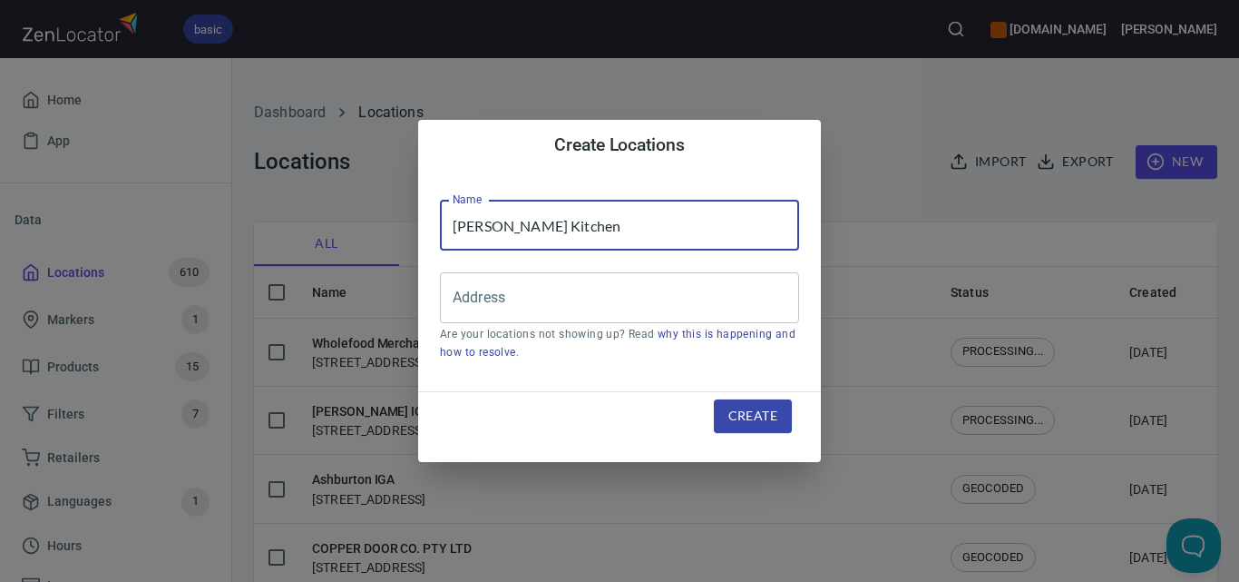
type input "[PERSON_NAME] Kitchen"
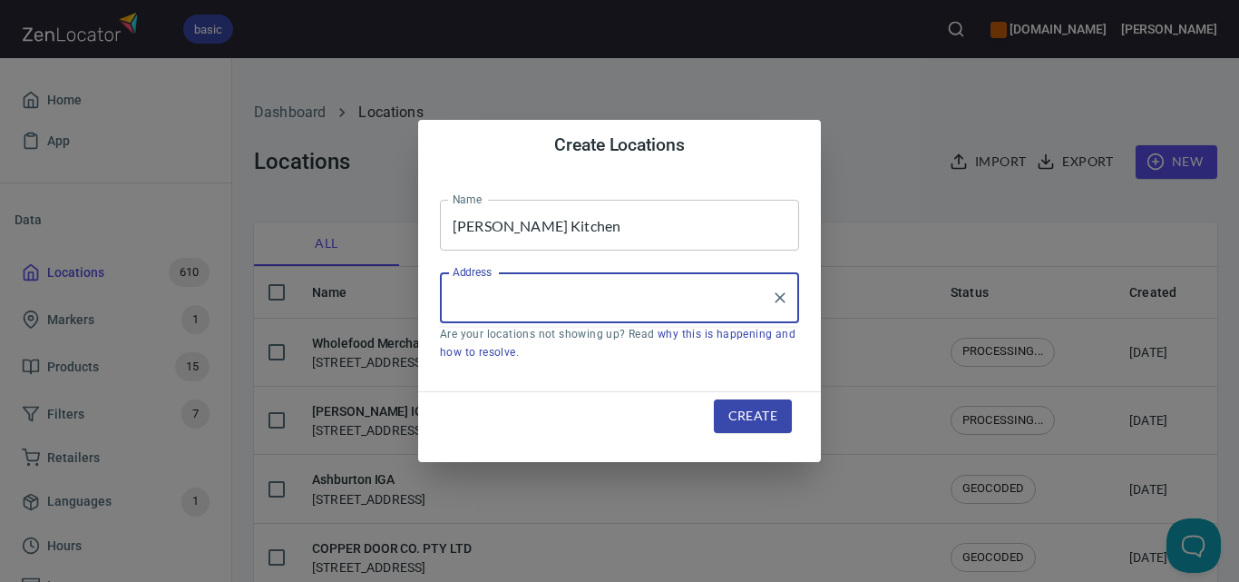
click at [660, 311] on input "Address" at bounding box center [606, 297] width 316 height 34
paste input "[URL][DOMAIN_NAME]"
type input "[URL][DOMAIN_NAME]"
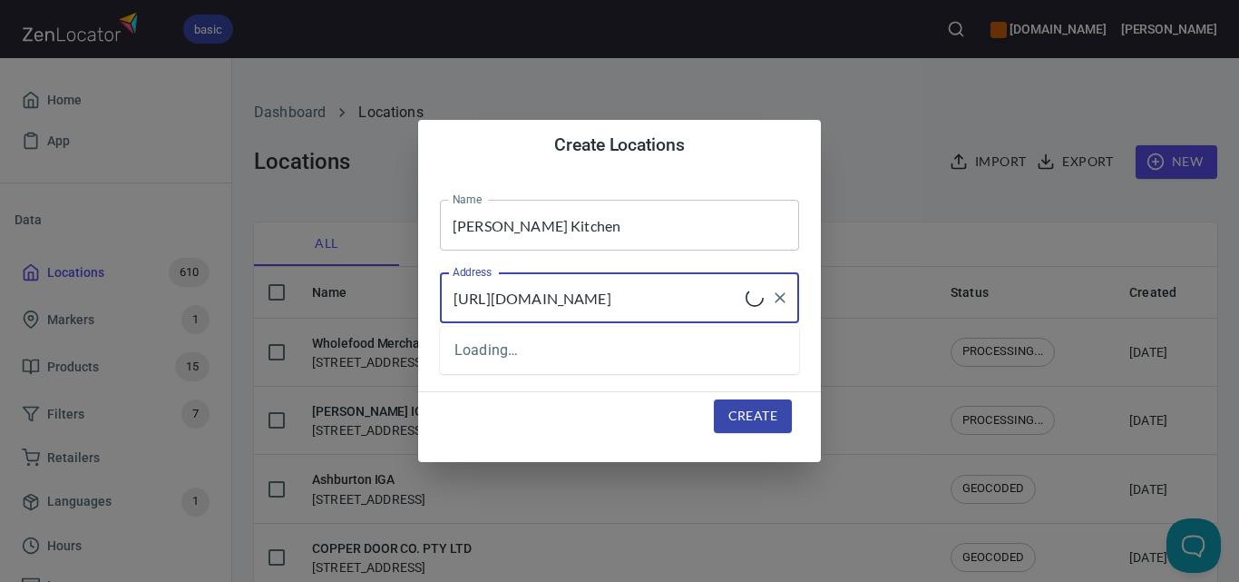
click at [775, 301] on icon "Clear" at bounding box center [780, 298] width 18 height 18
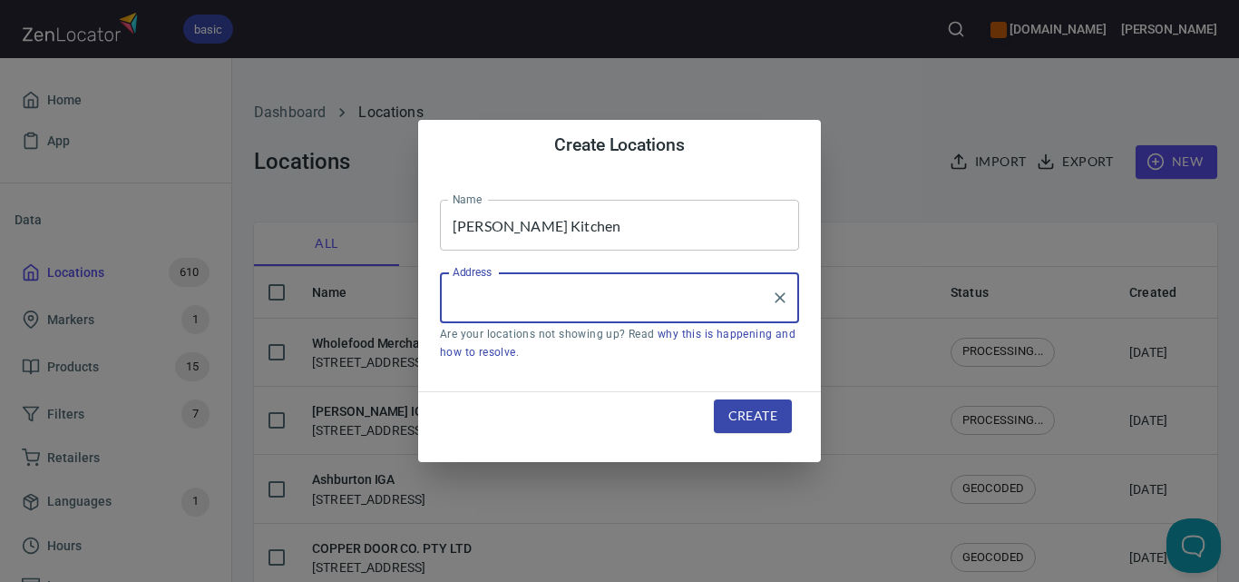
paste input "[STREET_ADDRESS][PERSON_NAME]"
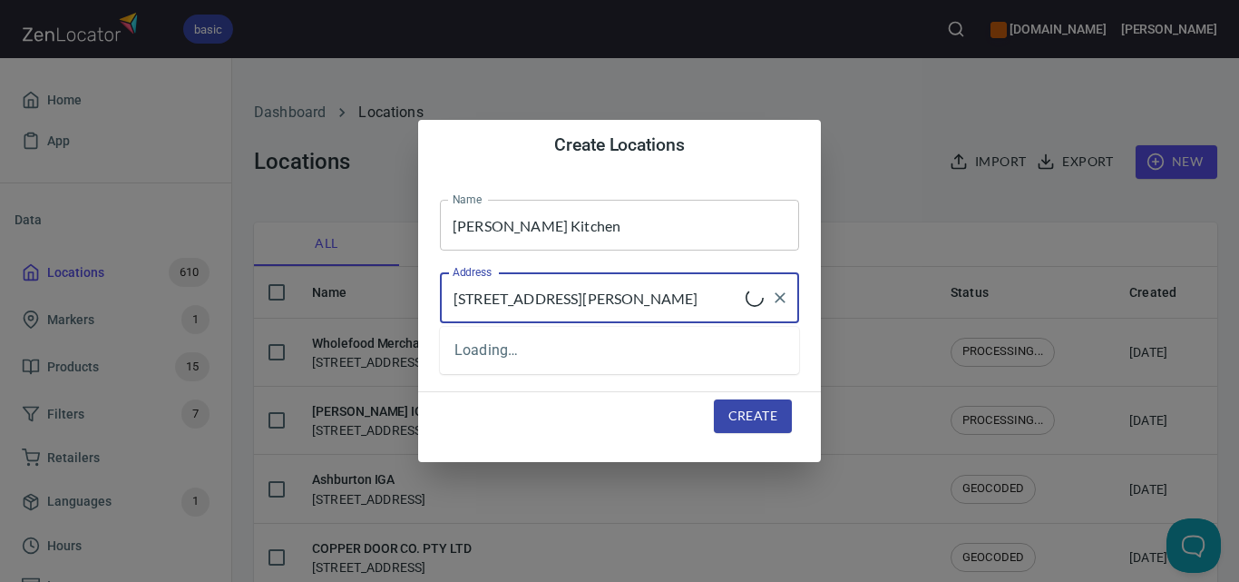
type input "[STREET_ADDRESS][PERSON_NAME]"
click at [749, 416] on span "Create" at bounding box center [753, 416] width 49 height 23
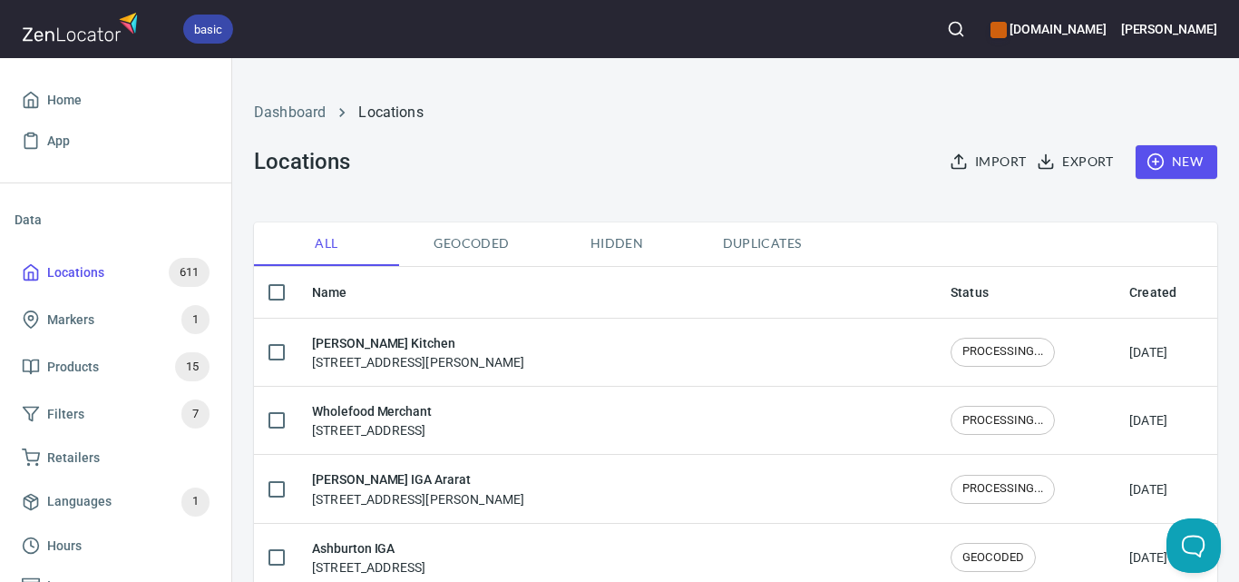
click at [965, 36] on icon "button" at bounding box center [956, 29] width 18 height 18
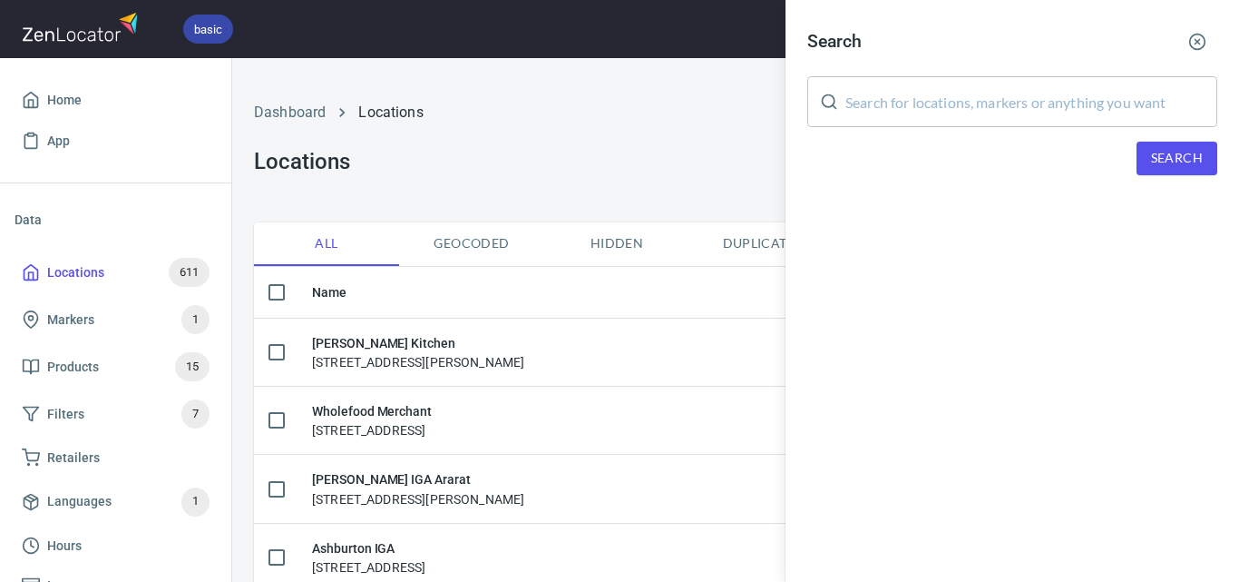
click at [1007, 109] on input "text" at bounding box center [1032, 101] width 372 height 51
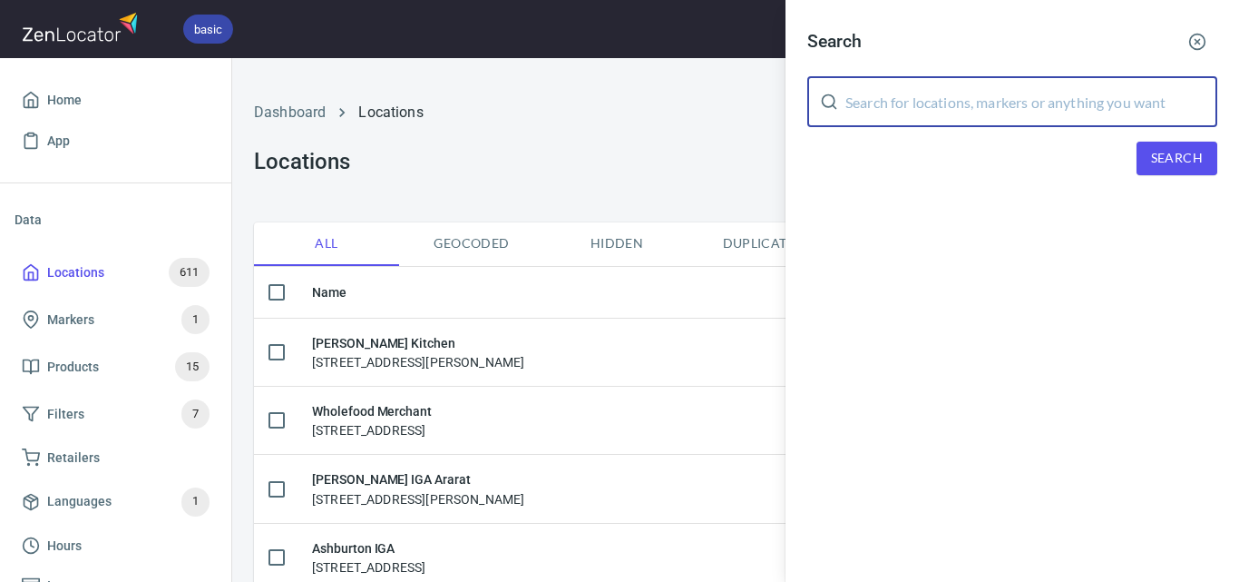
paste input "Country Style Meats"
click at [1195, 152] on span "Search" at bounding box center [1177, 158] width 52 height 23
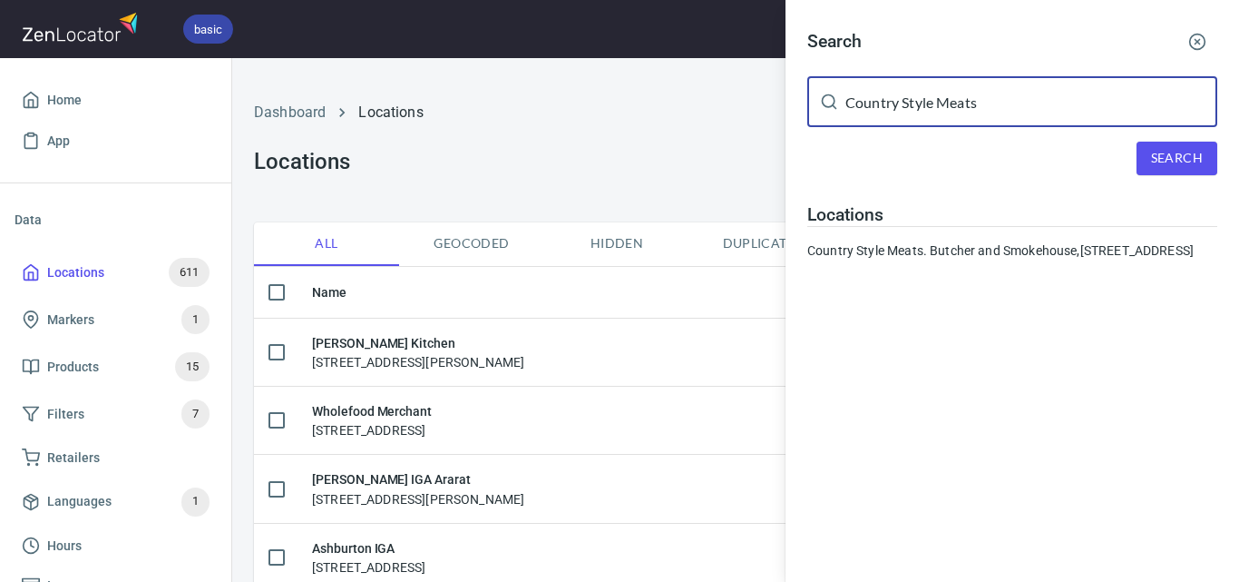
drag, startPoint x: 964, startPoint y: 85, endPoint x: 861, endPoint y: 71, distance: 104.4
click at [861, 71] on div "Search Country Style Meats ​ Search Locations Country Style Meats. Butcher and …" at bounding box center [1013, 148] width 454 height 296
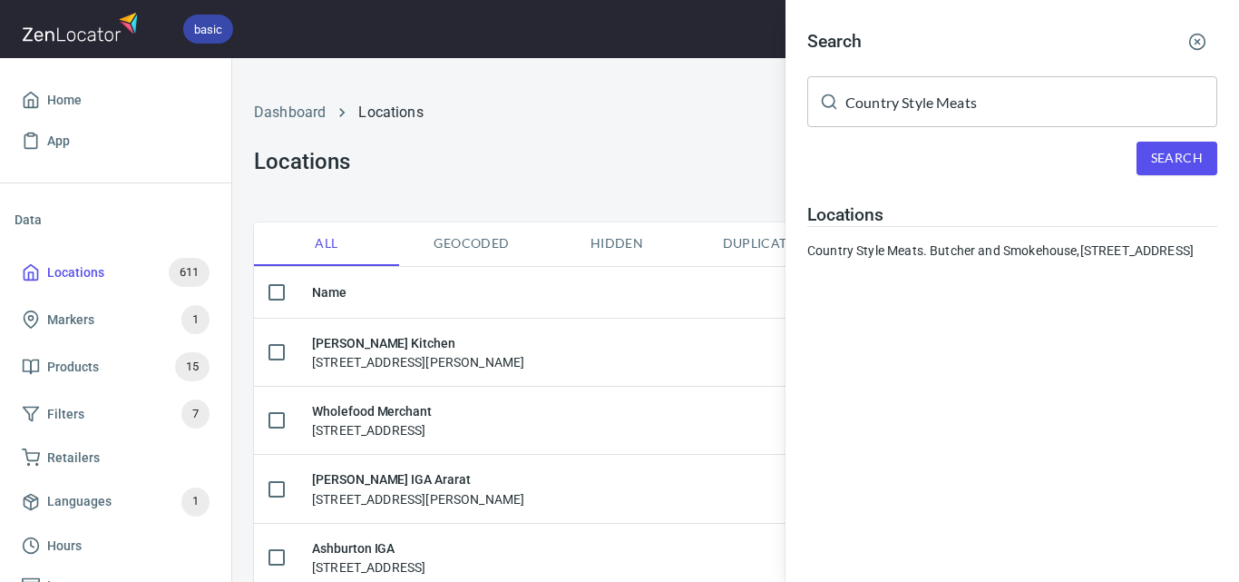
click at [861, 71] on div "Search Country Style Meats ​ Search Locations Country Style Meats. Butcher and …" at bounding box center [1013, 148] width 454 height 296
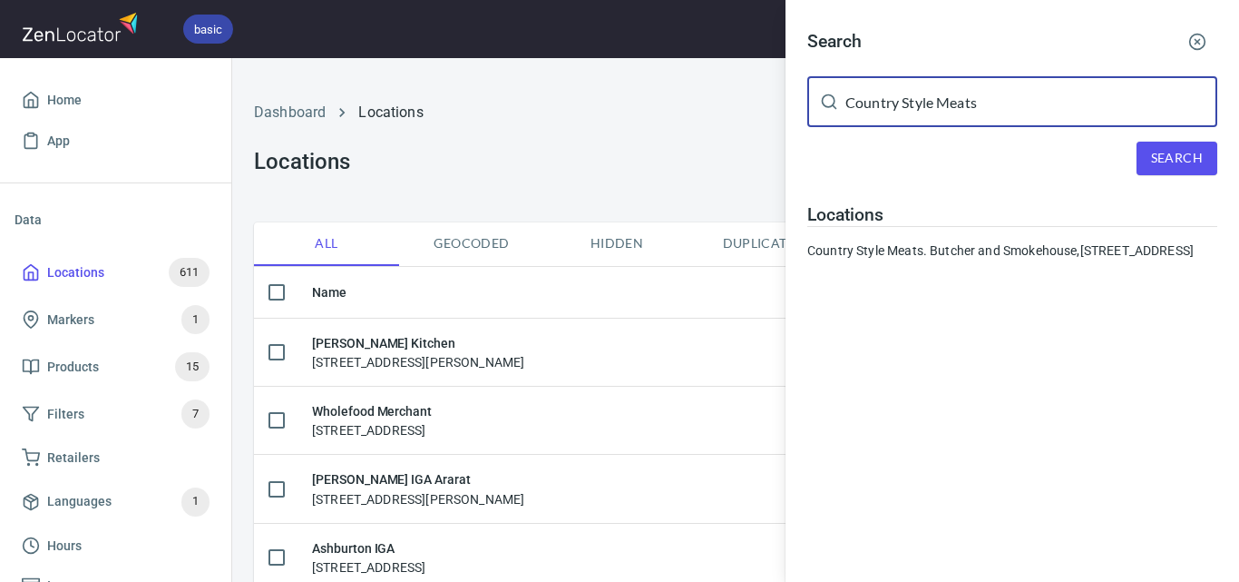
drag, startPoint x: 1050, startPoint y: 124, endPoint x: 824, endPoint y: 124, distance: 225.9
click at [824, 124] on div "Country Style Meats ​" at bounding box center [1012, 101] width 410 height 51
paste input "[PERSON_NAME] Bakehouse"
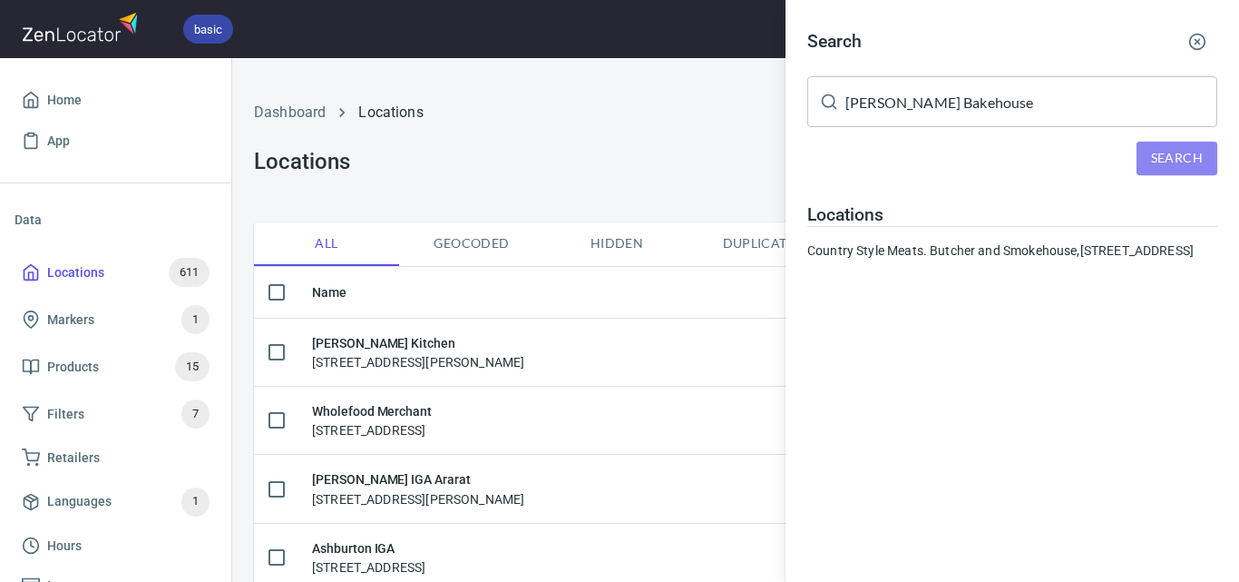
click at [1202, 152] on span "Search" at bounding box center [1177, 158] width 52 height 23
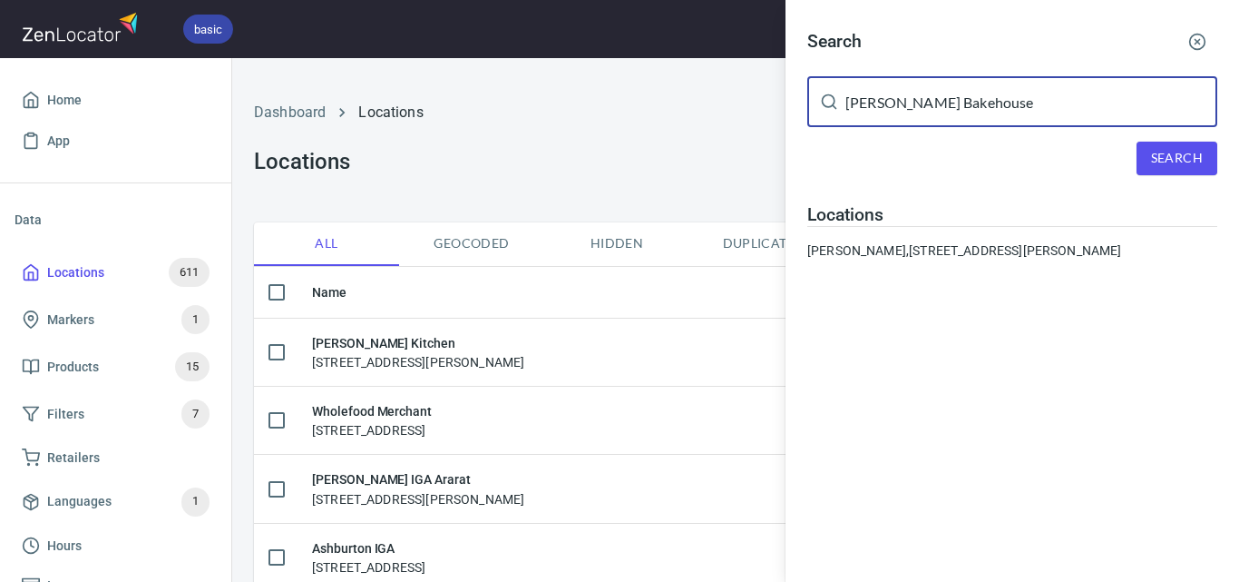
drag, startPoint x: 953, startPoint y: 95, endPoint x: 836, endPoint y: 85, distance: 117.5
click at [836, 85] on div "[PERSON_NAME] Bakehouse ​" at bounding box center [1012, 101] width 410 height 51
paste input "Naau Coffe"
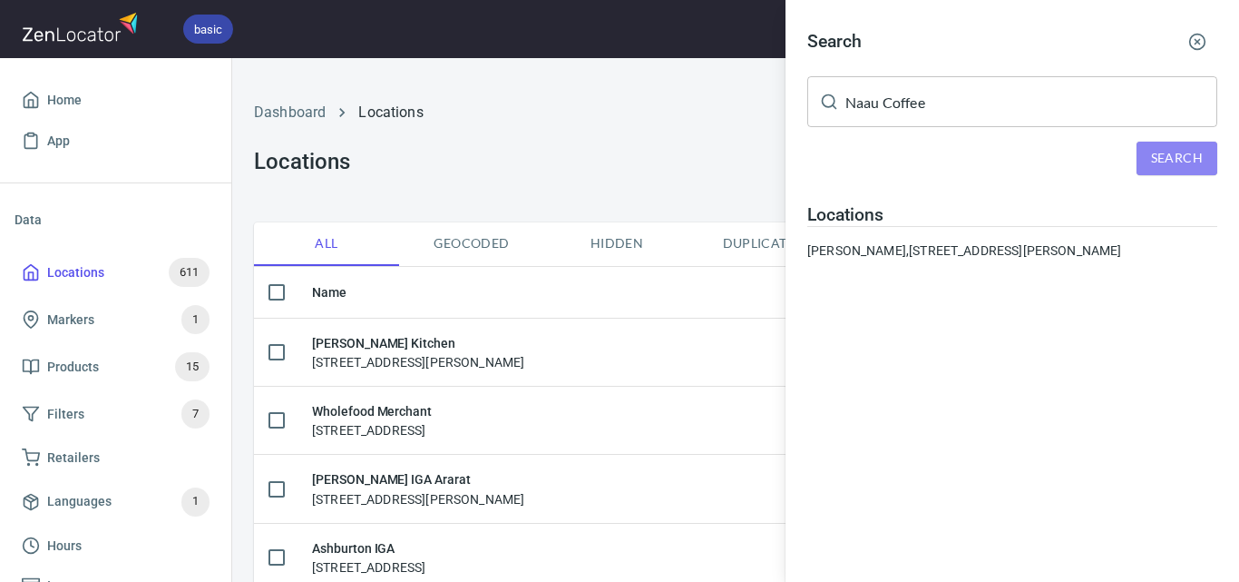
click at [1176, 146] on button "Search" at bounding box center [1177, 159] width 81 height 34
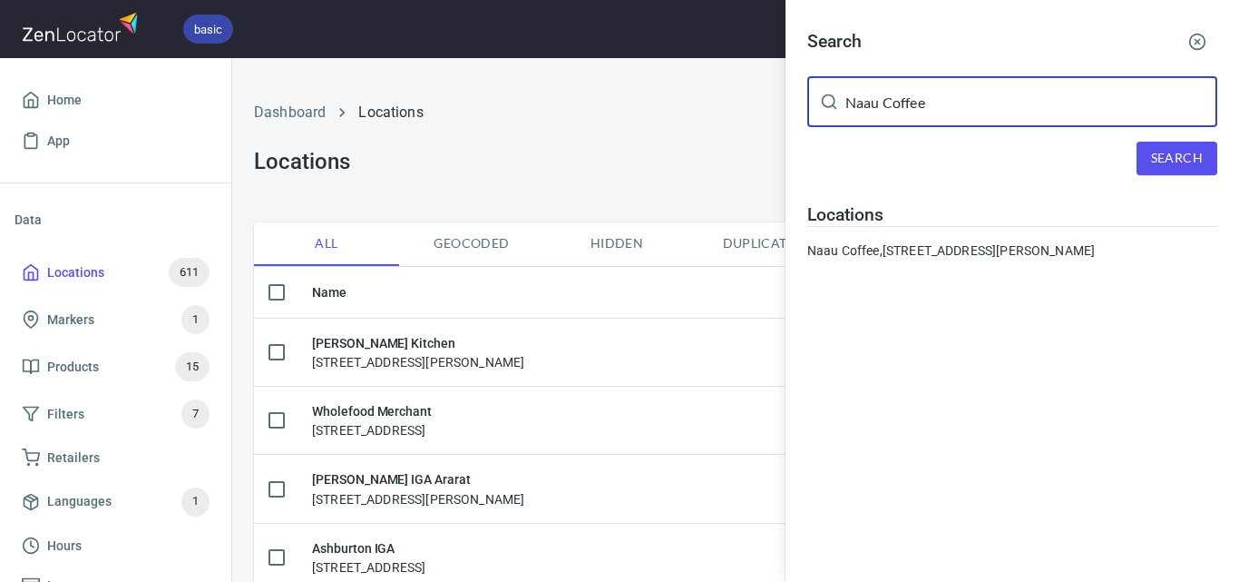
paste input "Cardinia Shire Council"
drag, startPoint x: 963, startPoint y: 104, endPoint x: 691, endPoint y: 101, distance: 271.3
click at [691, 101] on div "Search Cardinia Shire Council ​ Search Locations [GEOGRAPHIC_DATA] Coffee, [STR…" at bounding box center [619, 291] width 1239 height 582
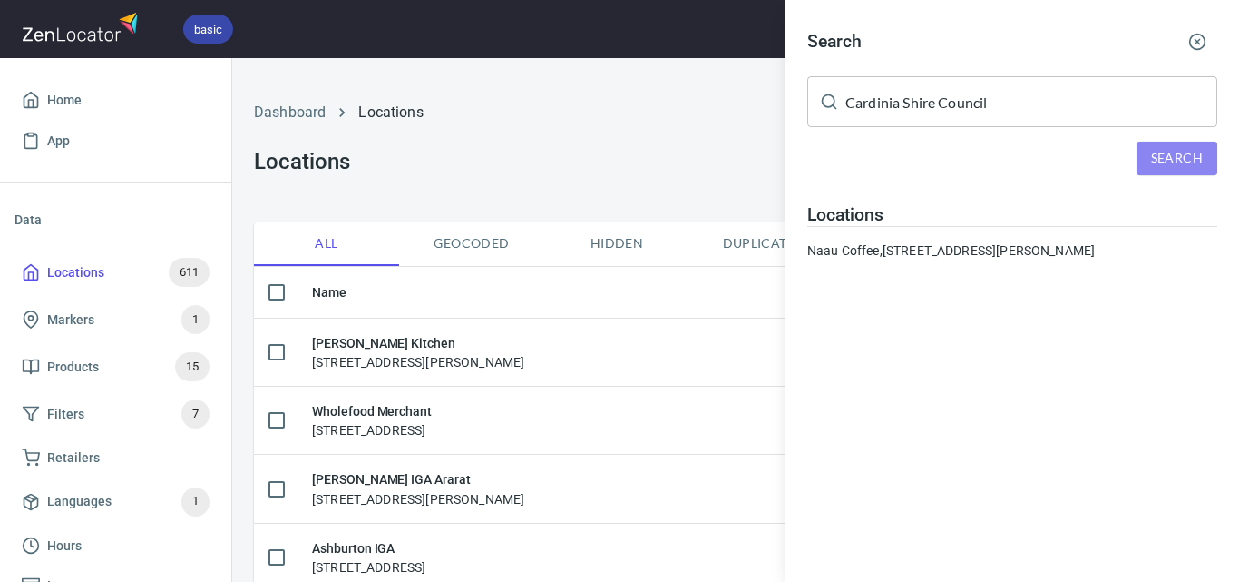
click at [1194, 168] on span "Search" at bounding box center [1177, 158] width 52 height 23
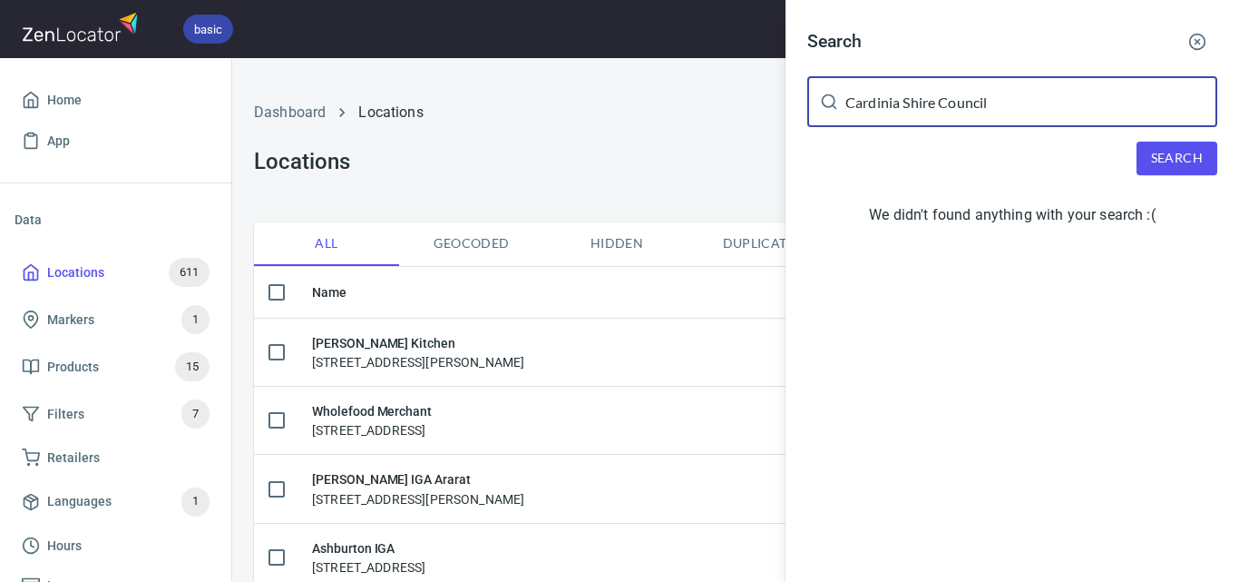
drag, startPoint x: 1053, startPoint y: 78, endPoint x: 828, endPoint y: 116, distance: 228.2
click at [828, 116] on div "Cardinia Shire Council ​" at bounding box center [1012, 101] width 410 height 51
paste input "Hopetoun Bakeshop"
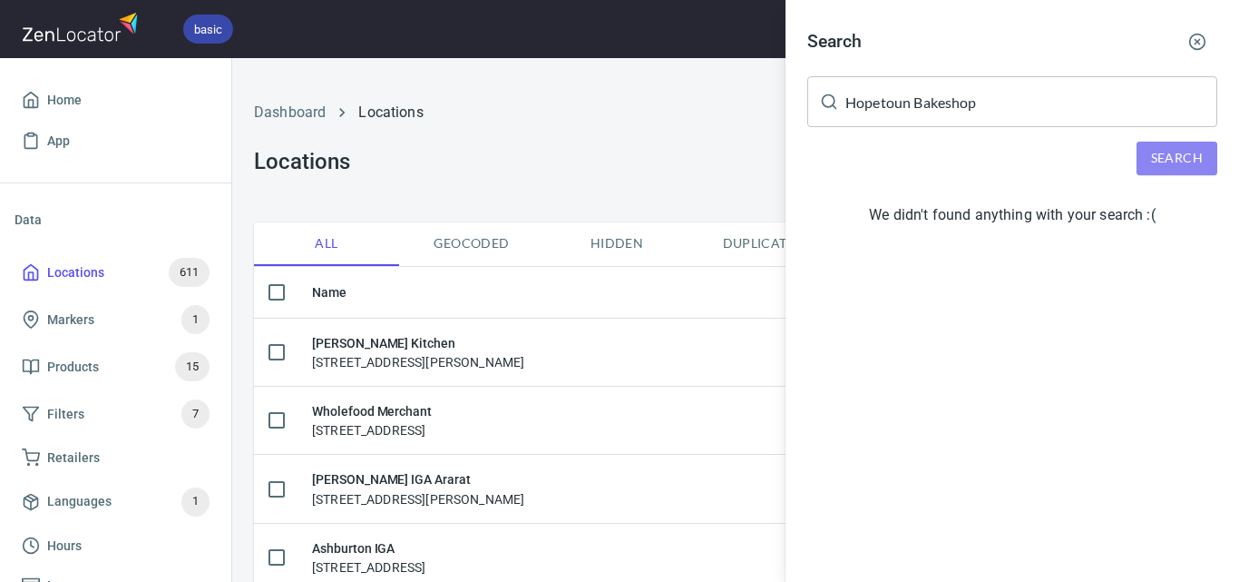
click at [1167, 151] on span "Search" at bounding box center [1177, 158] width 52 height 23
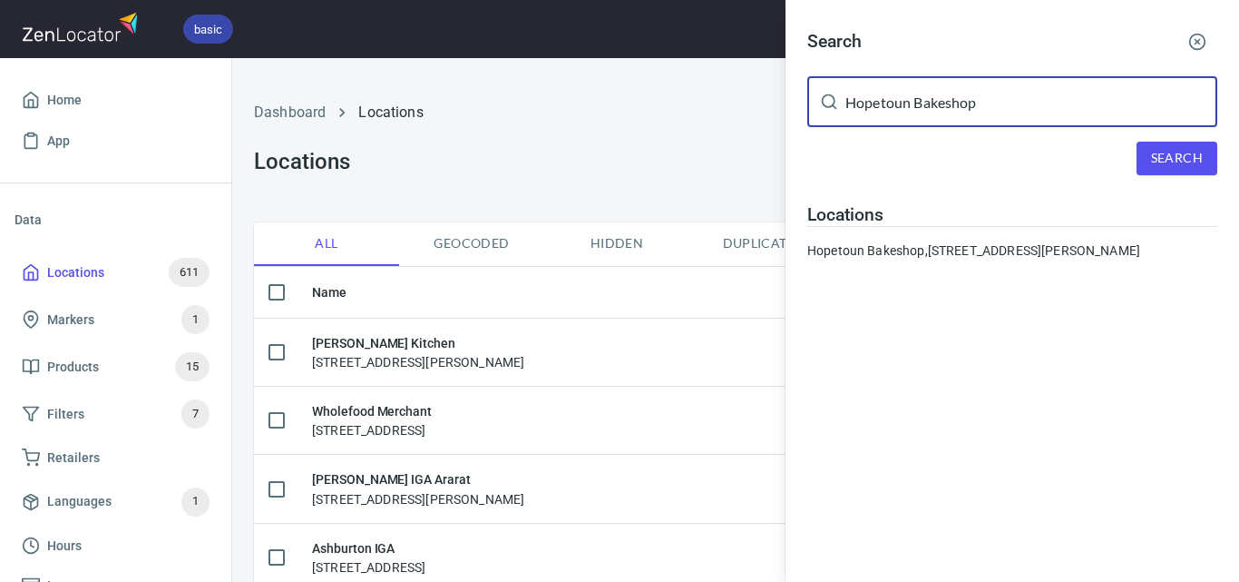
drag, startPoint x: 1012, startPoint y: 123, endPoint x: 799, endPoint y: 137, distance: 212.7
click at [787, 131] on div "Search Hopetoun Bakeshop ​ Search Locations [GEOGRAPHIC_DATA], [STREET_ADDRESS]…" at bounding box center [1013, 148] width 454 height 296
paste input "Corner [GEOGRAPHIC_DATA]"
type input "Corner [GEOGRAPHIC_DATA]"
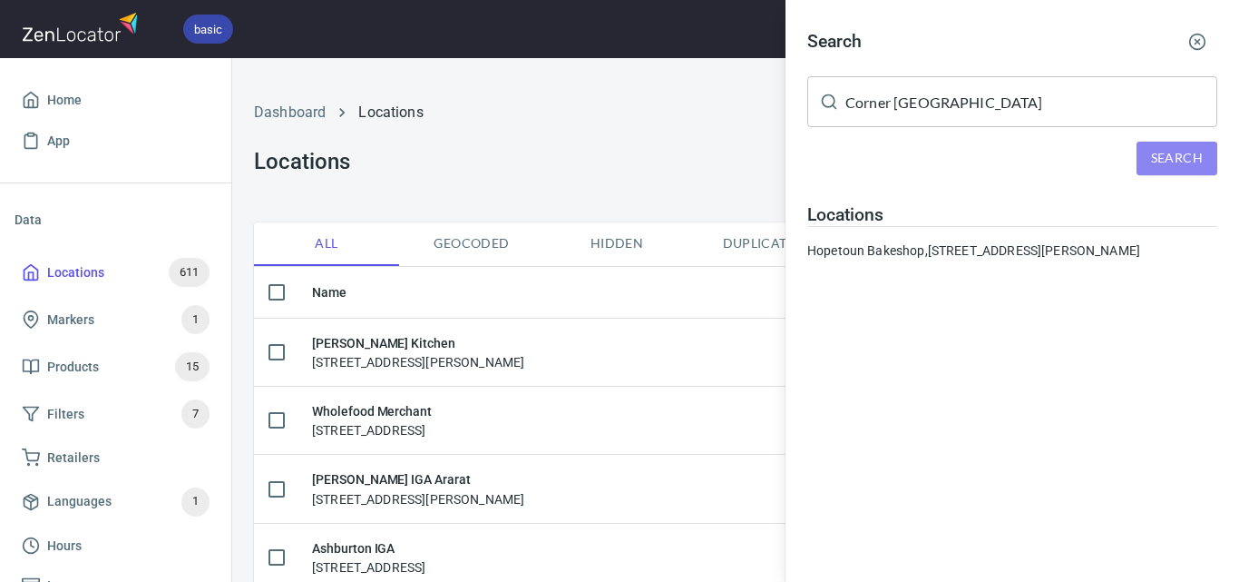
click at [1175, 155] on span "Search" at bounding box center [1177, 158] width 52 height 23
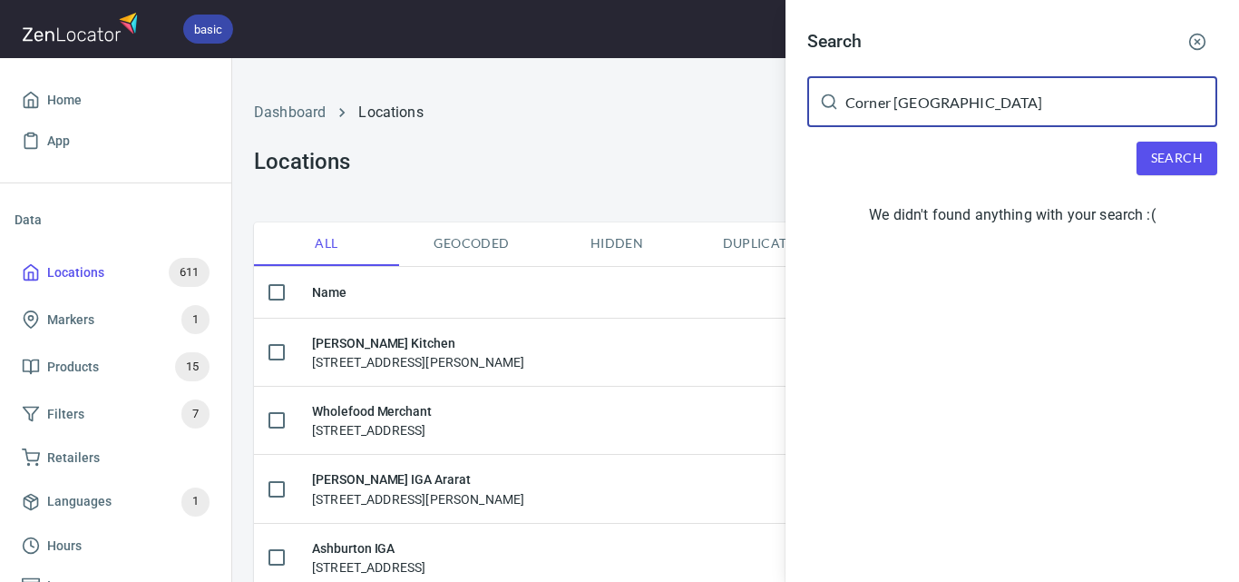
drag, startPoint x: 1015, startPoint y: 98, endPoint x: 834, endPoint y: 96, distance: 181.5
click at [834, 96] on div "Corner Bakery Cafe ​" at bounding box center [1012, 101] width 410 height 51
paste input "Corner [GEOGRAPHIC_DATA]"
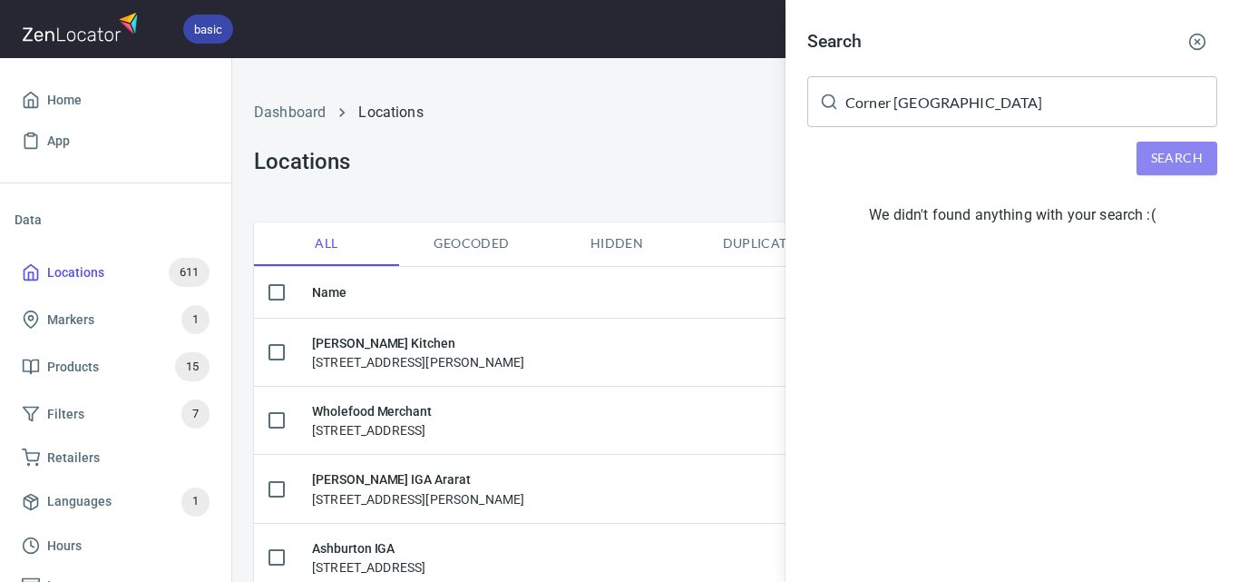
click at [1185, 150] on span "Search" at bounding box center [1177, 158] width 52 height 23
drag, startPoint x: 1067, startPoint y: 124, endPoint x: 1065, endPoint y: 113, distance: 11.0
click at [1065, 115] on div "Search Corner Bakery Cafe ​ Search We didn't found anything with your search :(" at bounding box center [1013, 131] width 454 height 262
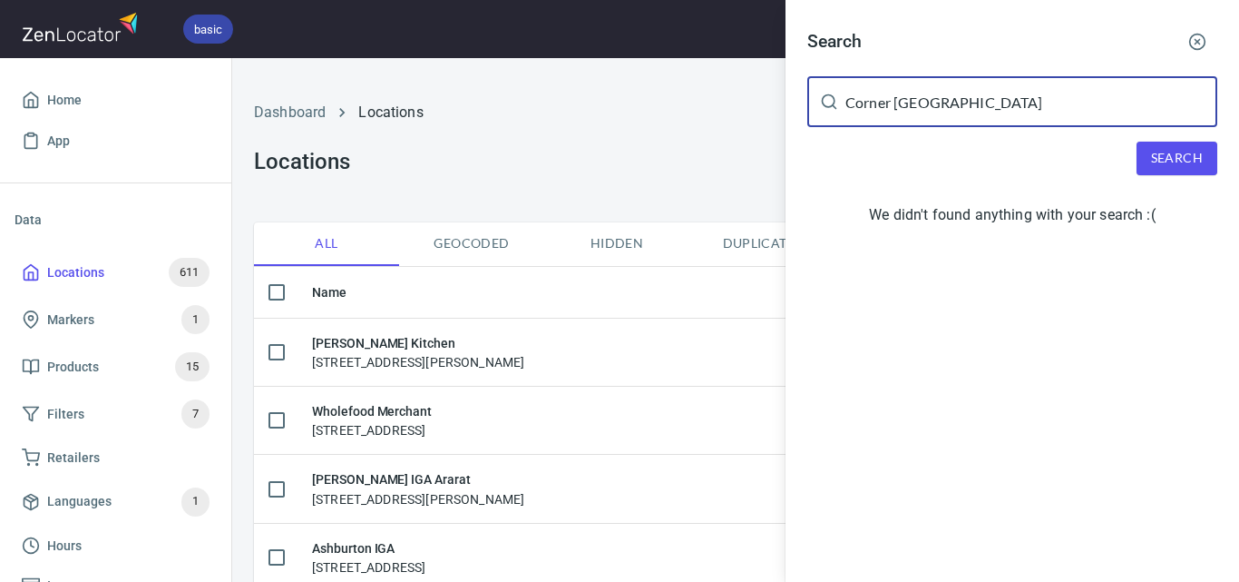
drag, startPoint x: 1065, startPoint y: 113, endPoint x: 885, endPoint y: 134, distance: 181.8
click at [838, 108] on div "Corner Bakery Cafe ​" at bounding box center [1012, 101] width 410 height 51
paste input "[PERSON_NAME] Cafe & Food Stor"
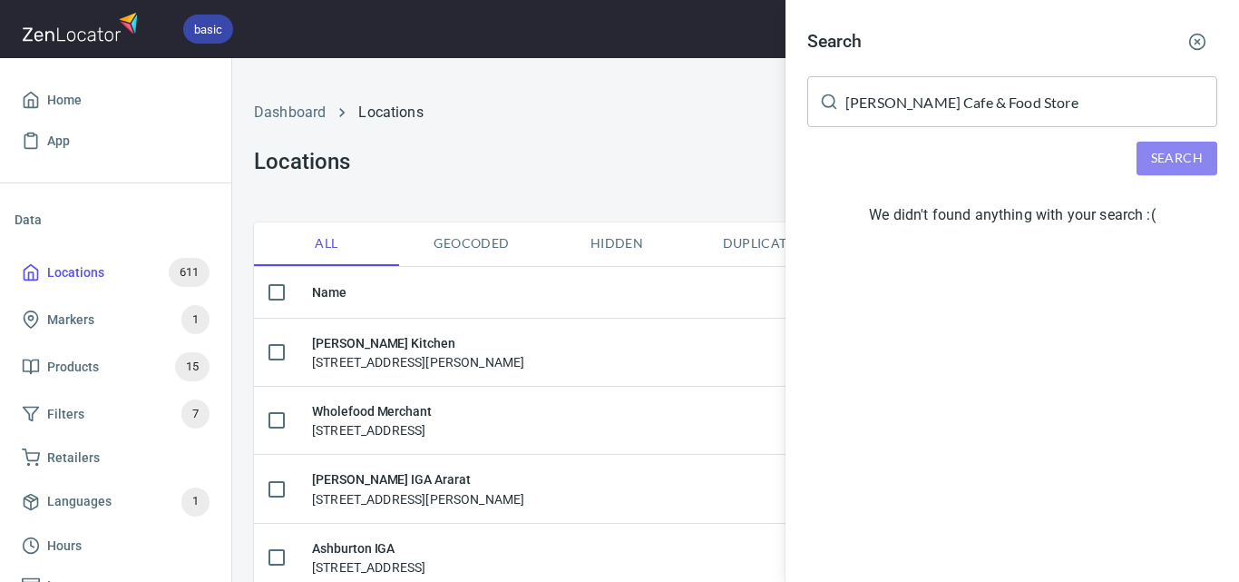
click at [1173, 159] on span "Search" at bounding box center [1177, 158] width 52 height 23
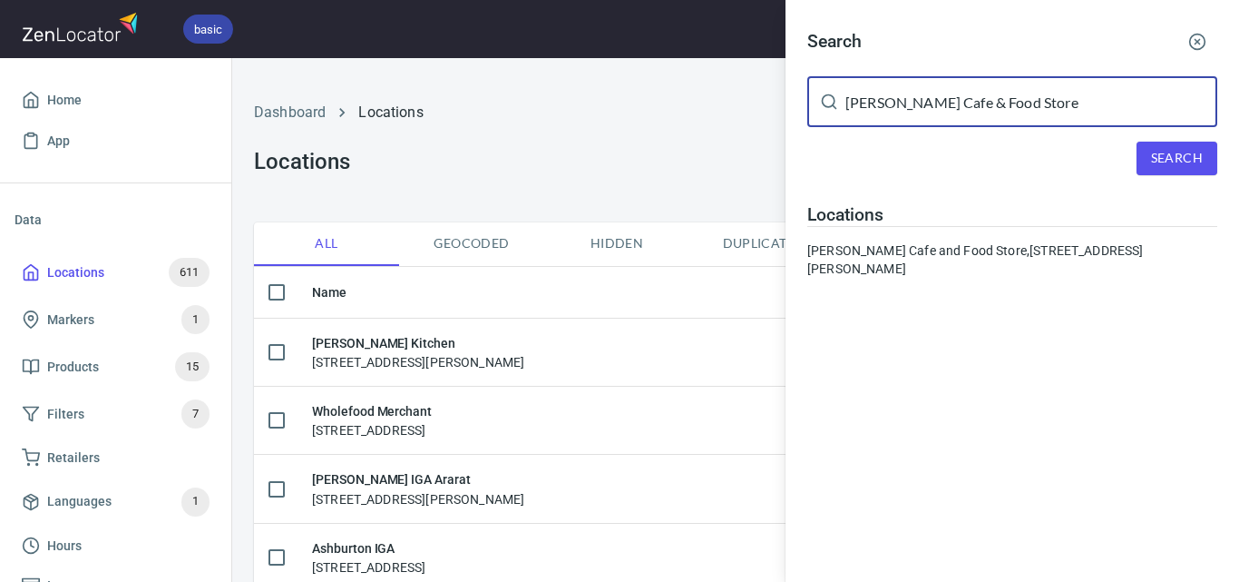
drag, startPoint x: 1005, startPoint y: 103, endPoint x: 797, endPoint y: 120, distance: 209.3
click at [797, 120] on div "Search [PERSON_NAME] Cafe & Food Store ​ Search Locations [PERSON_NAME] Cafe an…" at bounding box center [1013, 157] width 454 height 314
drag, startPoint x: 1037, startPoint y: 92, endPoint x: 837, endPoint y: 91, distance: 200.5
click at [837, 91] on div "[PERSON_NAME] Cafe & Food Store ​" at bounding box center [1012, 101] width 410 height 51
drag, startPoint x: 1051, startPoint y: 101, endPoint x: 785, endPoint y: 121, distance: 266.6
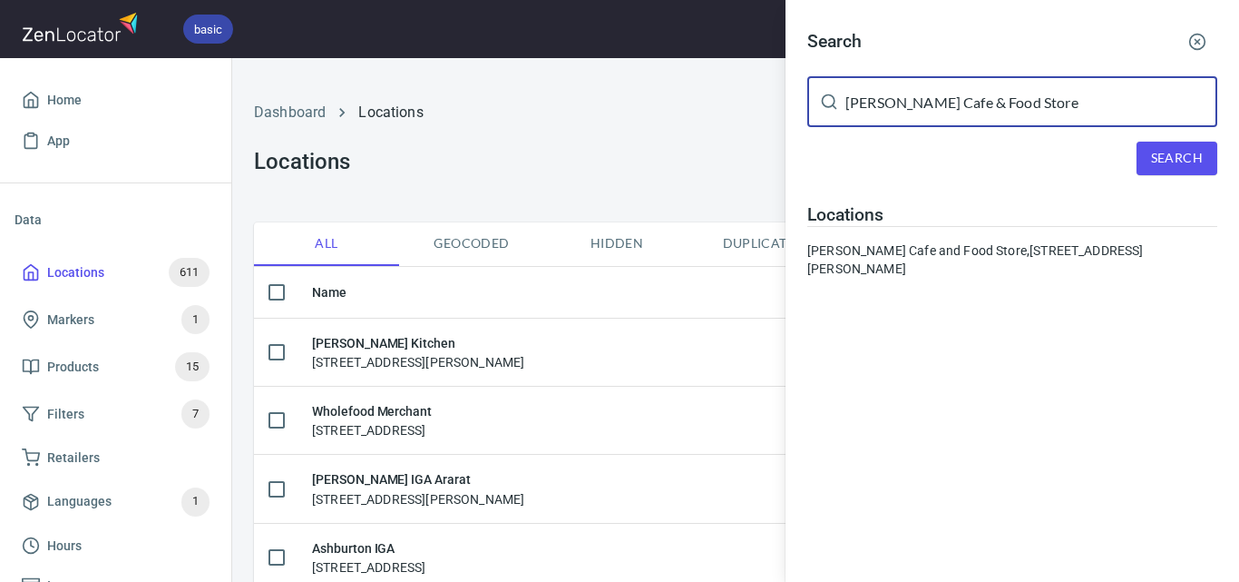
click at [785, 121] on div "Search [PERSON_NAME] Cafe & Food Store ​ Search Locations [PERSON_NAME] Cafe an…" at bounding box center [619, 291] width 1239 height 582
paste input "[GEOGRAPHIC_DATA]"
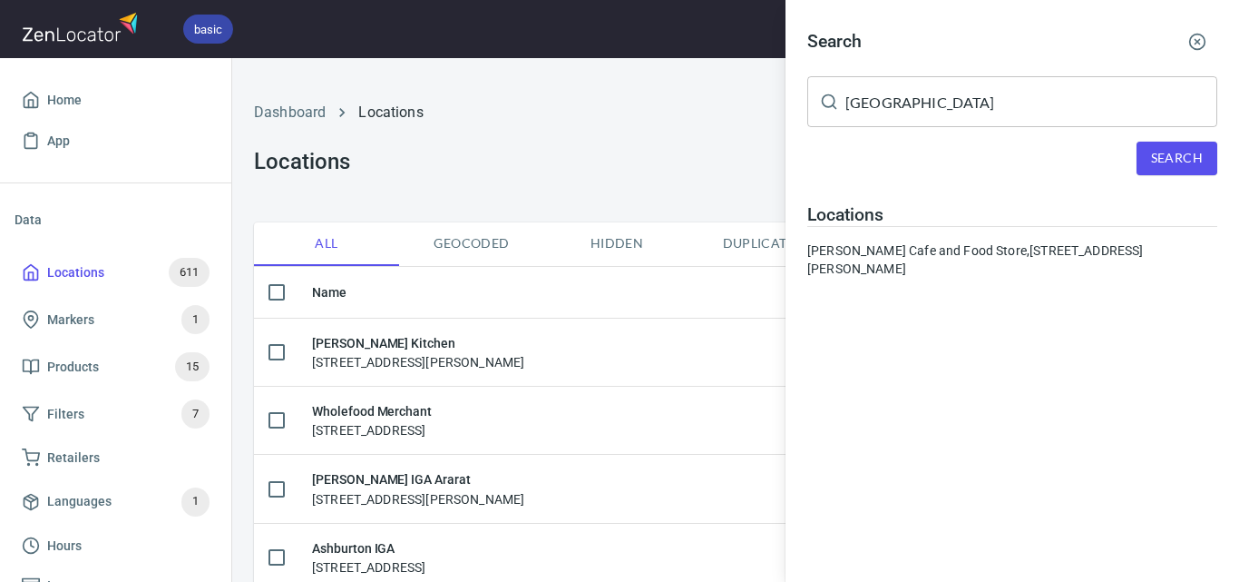
click at [1135, 149] on div "Search" at bounding box center [1012, 159] width 410 height 34
click at [1154, 152] on span "Search" at bounding box center [1177, 158] width 52 height 23
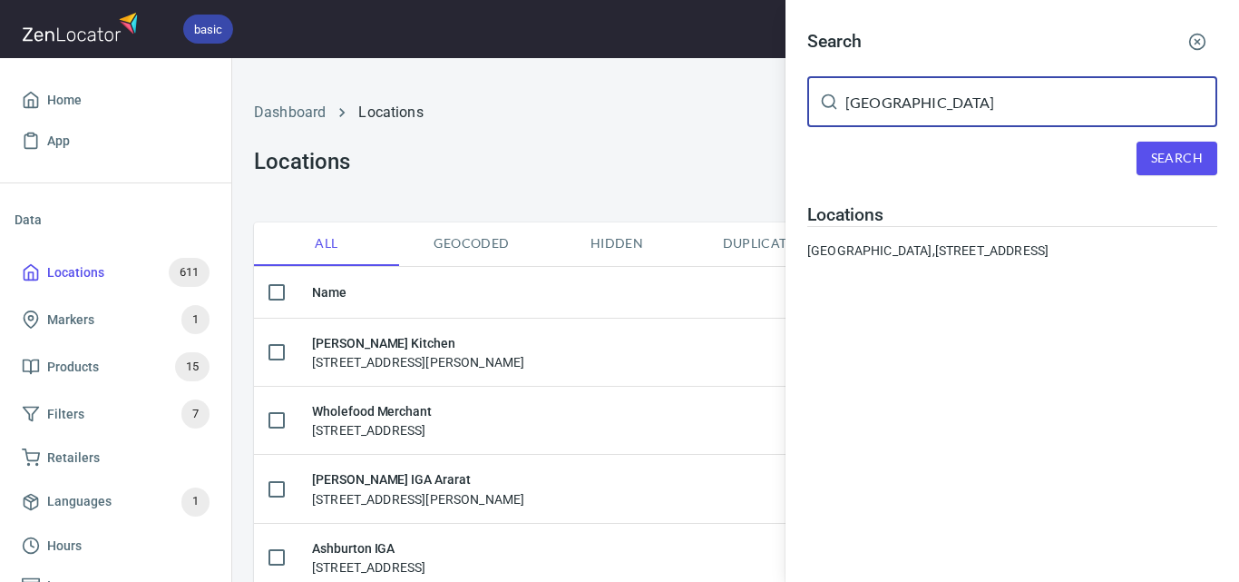
paste input "Reine & La Rue"
drag, startPoint x: 1057, startPoint y: 99, endPoint x: 818, endPoint y: 97, distance: 238.6
click at [818, 97] on div "Reine & La Rue ​" at bounding box center [1012, 101] width 410 height 51
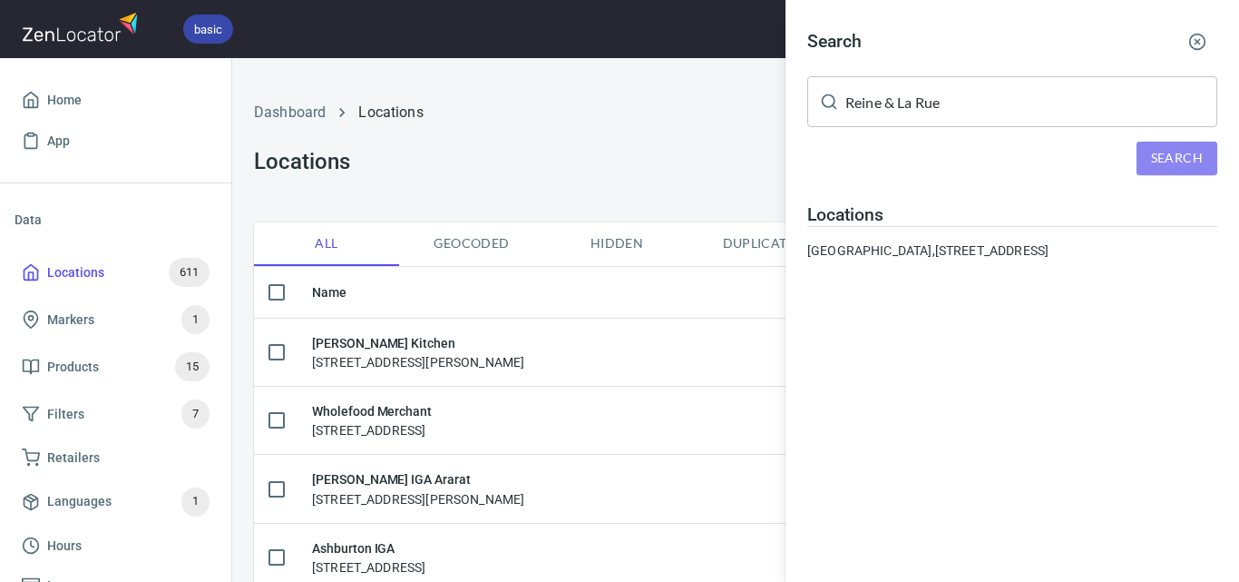
click at [1168, 161] on span "Search" at bounding box center [1177, 158] width 52 height 23
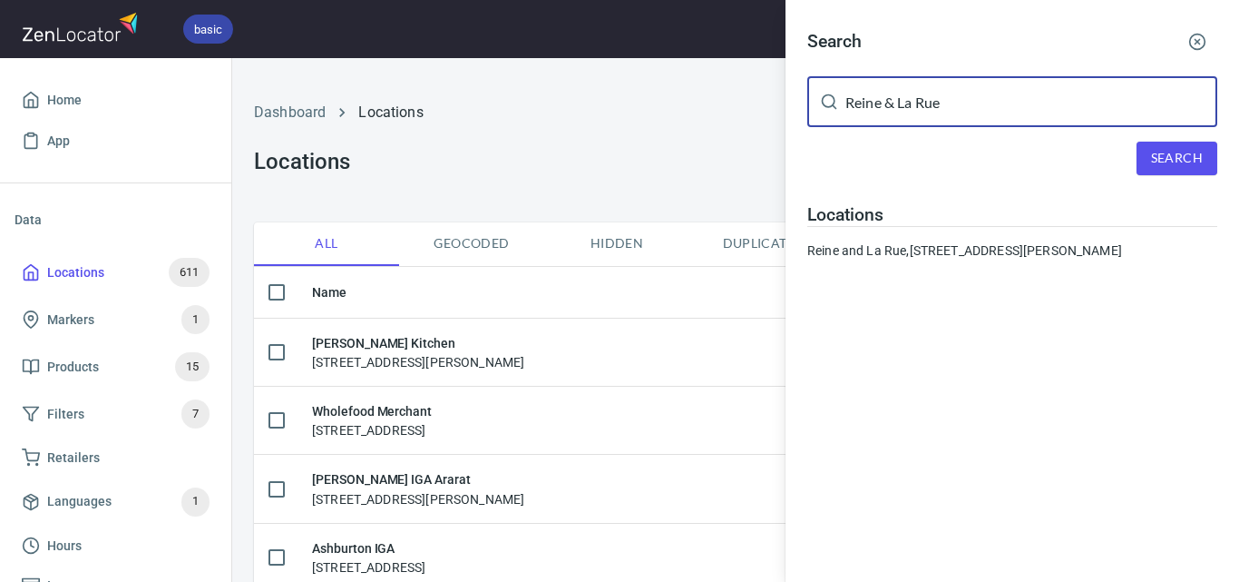
drag, startPoint x: 1019, startPoint y: 106, endPoint x: 828, endPoint y: 130, distance: 192.0
click at [828, 130] on div "Search Reine & La Rue ​ Search Locations [GEOGRAPHIC_DATA], [STREET_ADDRESS][PE…" at bounding box center [1013, 148] width 454 height 296
paste input "Boardpro"
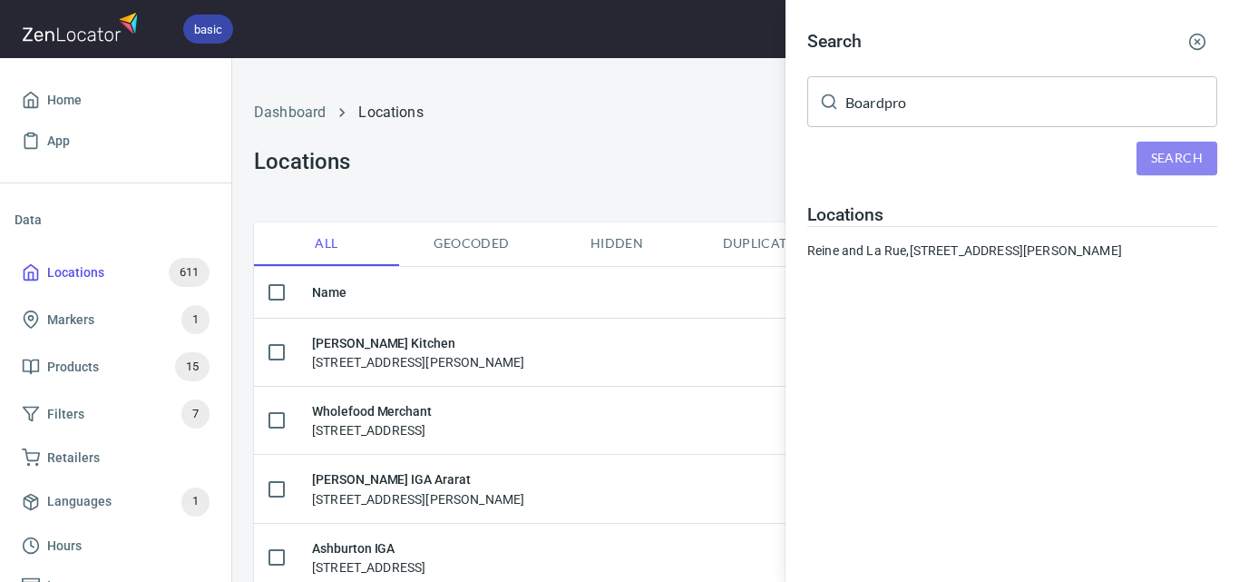
click at [1193, 153] on span "Search" at bounding box center [1177, 158] width 52 height 23
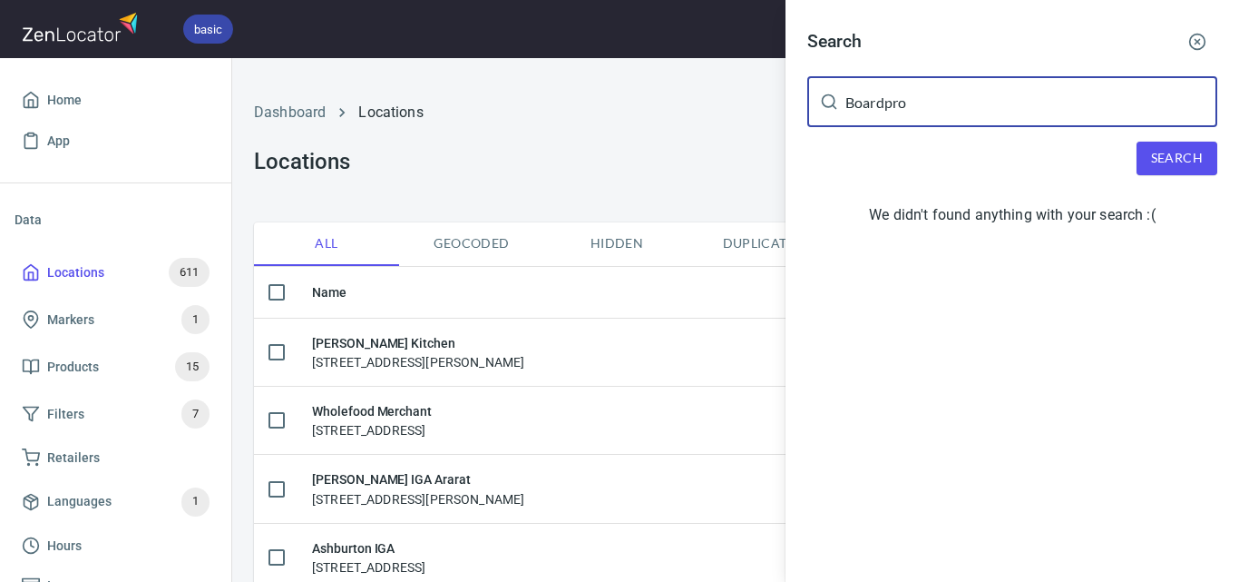
paste input "ARU [GEOGRAPHIC_DATA]"
drag, startPoint x: 918, startPoint y: 81, endPoint x: 798, endPoint y: 105, distance: 122.2
click at [798, 105] on div "Search ARU [GEOGRAPHIC_DATA] ​ Search We didn't found anything with your search…" at bounding box center [1013, 131] width 454 height 262
click at [1157, 166] on span "Search" at bounding box center [1177, 158] width 52 height 23
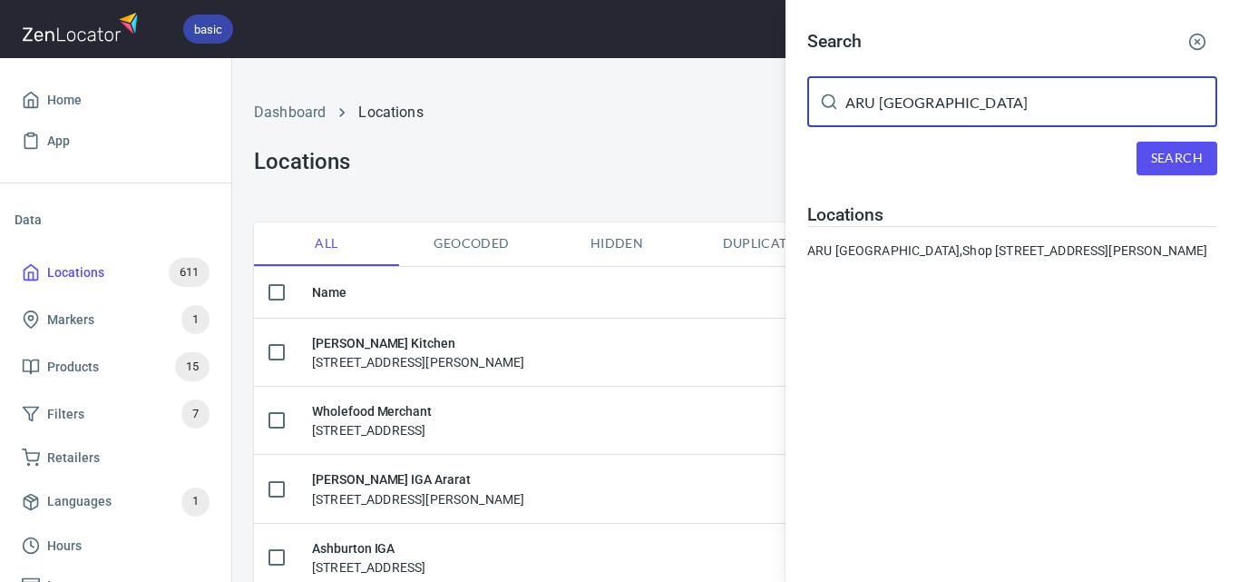
drag, startPoint x: 996, startPoint y: 94, endPoint x: 798, endPoint y: 111, distance: 198.5
click at [798, 111] on div "Search ARU [GEOGRAPHIC_DATA] ​ Search Locations [GEOGRAPHIC_DATA] [GEOGRAPHIC_D…" at bounding box center [1013, 148] width 454 height 296
paste input "Hogget Kitchen"
click at [1162, 152] on span "Search" at bounding box center [1177, 158] width 52 height 23
drag, startPoint x: 1062, startPoint y: 101, endPoint x: 797, endPoint y: 85, distance: 266.3
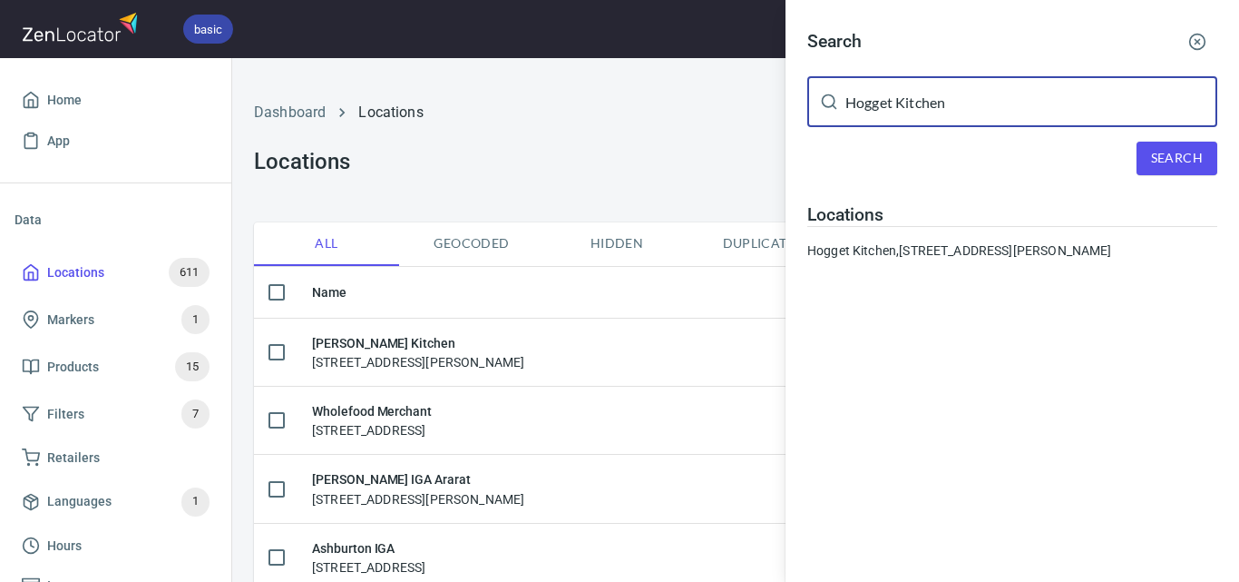
click at [797, 85] on div "Search Hogget Kitchen ​ Search Locations [GEOGRAPHIC_DATA], [STREET_ADDRESS][PE…" at bounding box center [1013, 148] width 454 height 296
paste input "enrys Mercato Bayside"
type input "[PERSON_NAME] Mercato Bayside"
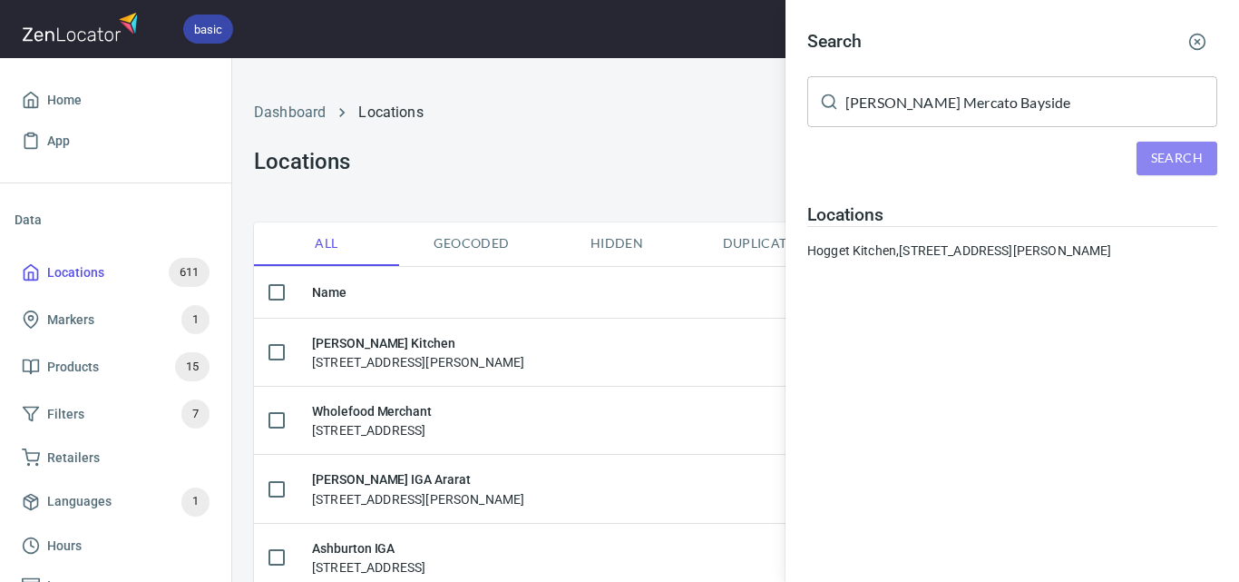
click at [1171, 159] on span "Search" at bounding box center [1177, 158] width 52 height 23
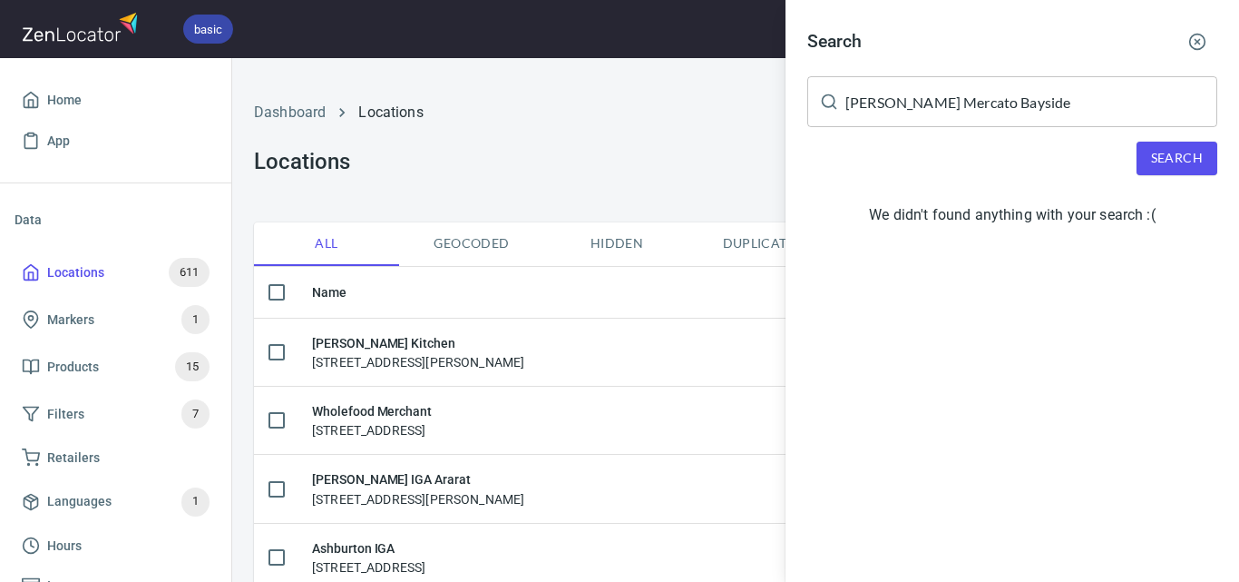
click at [1154, 159] on span "Search" at bounding box center [1177, 158] width 52 height 23
click at [1160, 152] on span "Search" at bounding box center [1177, 158] width 52 height 23
click at [1169, 172] on button "Search" at bounding box center [1177, 159] width 81 height 34
click at [1157, 149] on span "Search" at bounding box center [1177, 158] width 52 height 23
click at [538, 158] on div at bounding box center [619, 291] width 1239 height 582
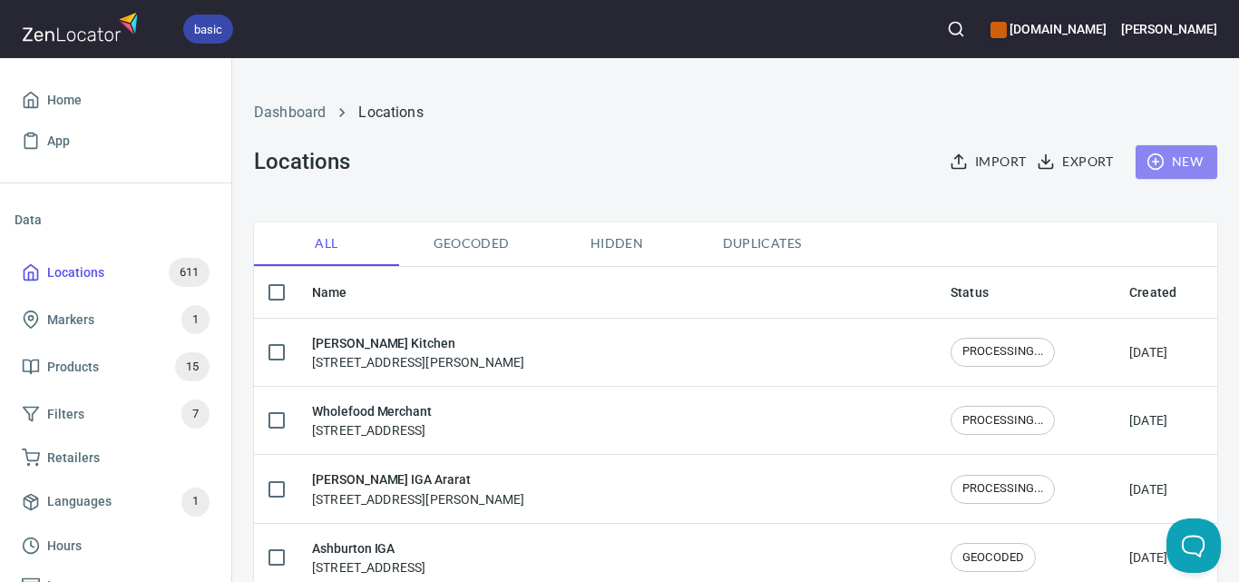
click at [1154, 157] on span "New" at bounding box center [1176, 162] width 53 height 23
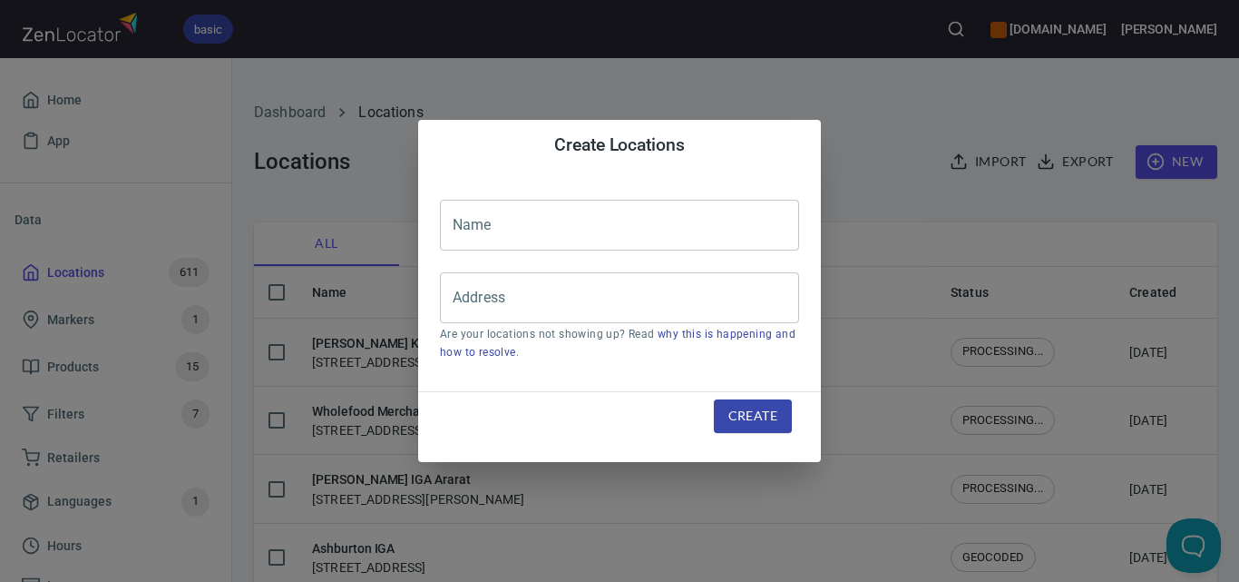
click at [867, 215] on div "Create Locations Name Name Address Address Are your locations not showing up? R…" at bounding box center [619, 291] width 1239 height 582
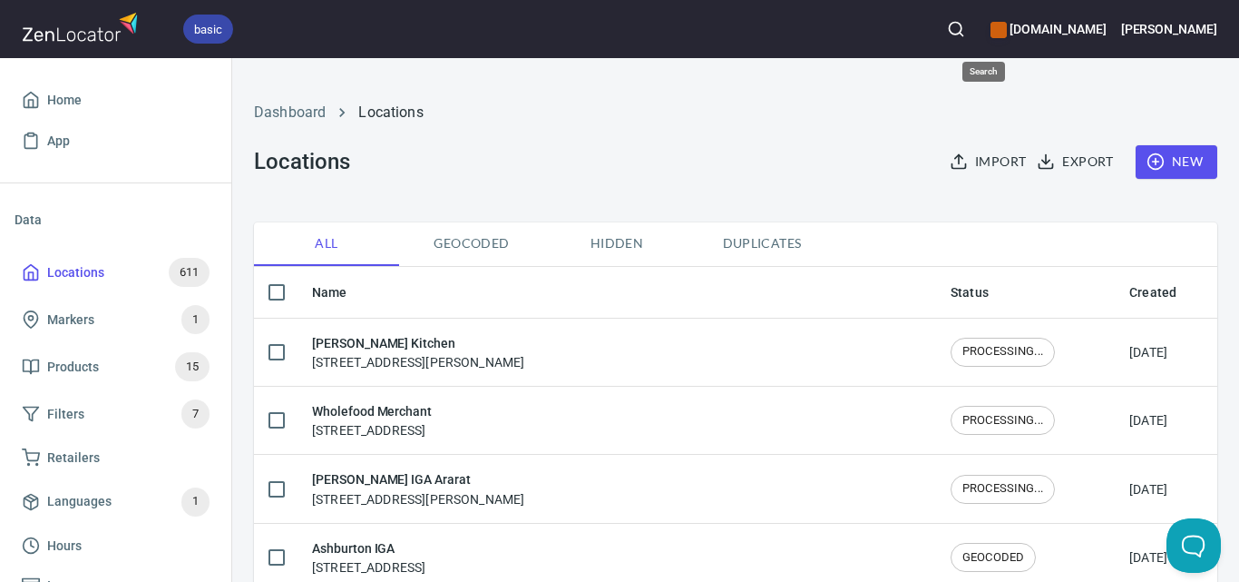
click at [976, 18] on button "button" at bounding box center [956, 29] width 40 height 40
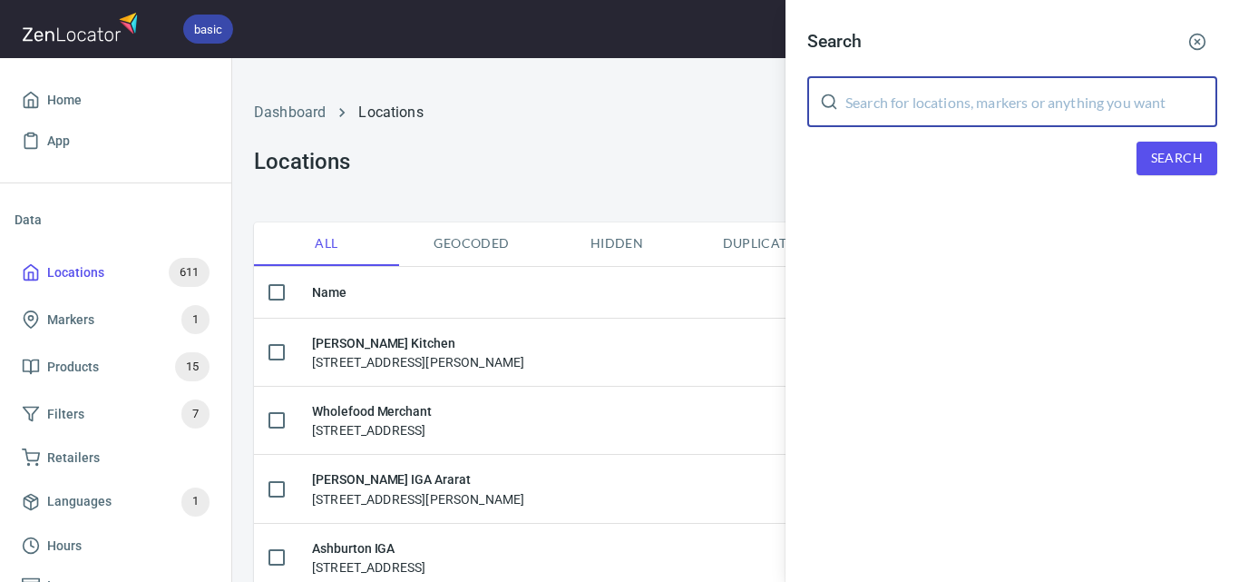
click at [993, 94] on input "text" at bounding box center [1032, 101] width 372 height 51
paste input "[PERSON_NAME]"
type input "[PERSON_NAME]"
drag, startPoint x: 1149, startPoint y: 138, endPoint x: 1155, endPoint y: 150, distance: 13.4
click at [1153, 142] on div "Search [PERSON_NAME] ​ Search" at bounding box center [1013, 113] width 454 height 226
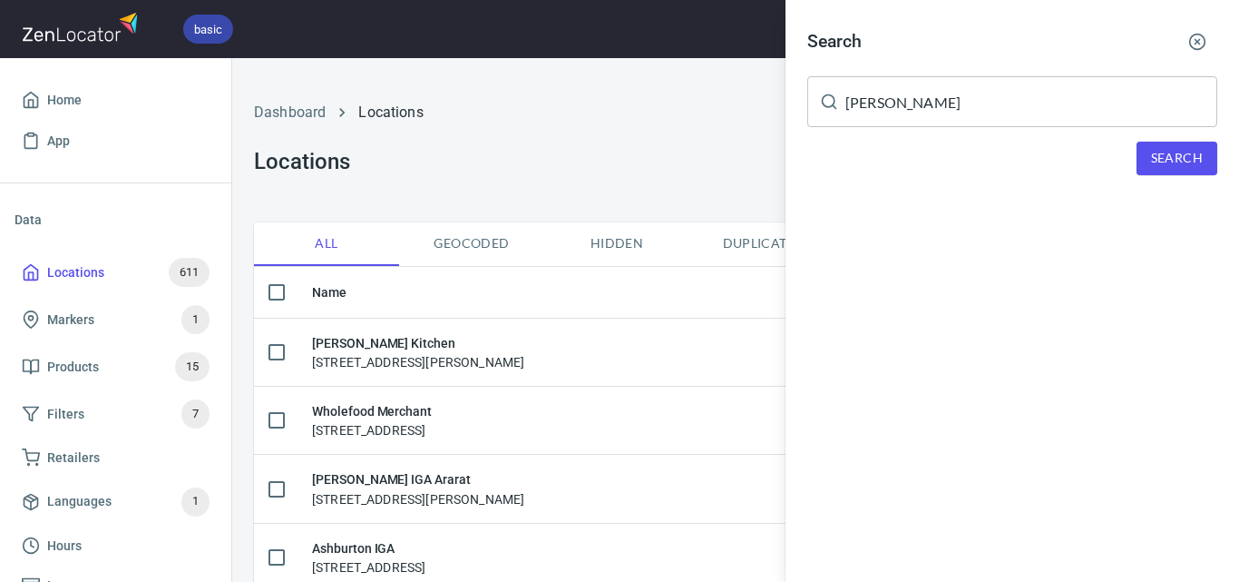
click at [1155, 152] on span "Search" at bounding box center [1177, 158] width 52 height 23
click at [434, 113] on div at bounding box center [619, 291] width 1239 height 582
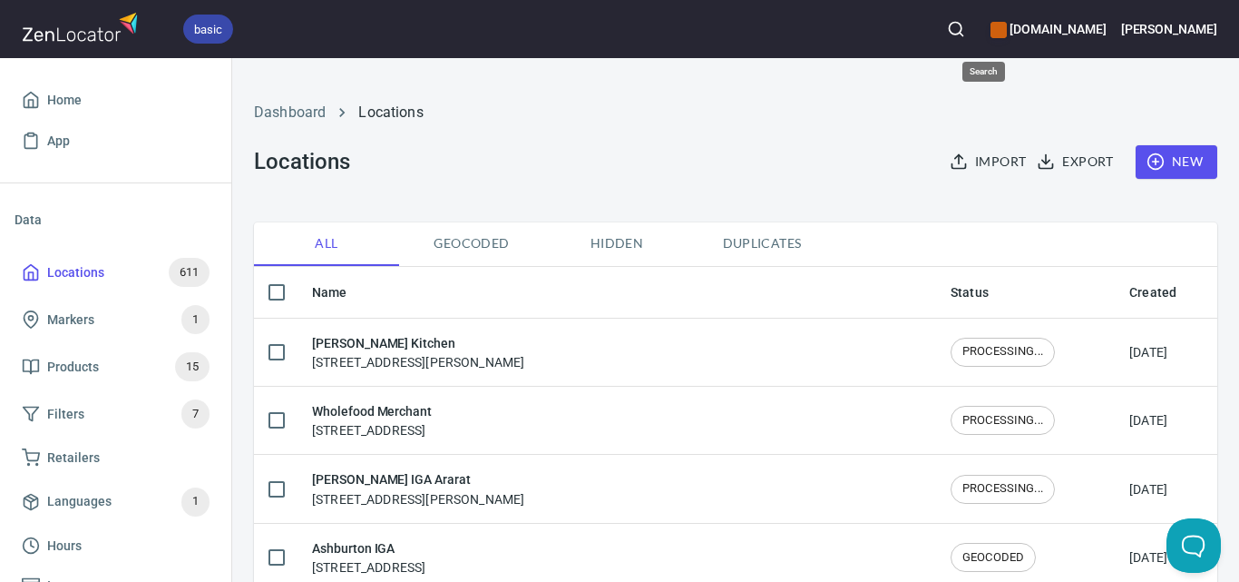
click at [976, 25] on button "button" at bounding box center [956, 29] width 40 height 40
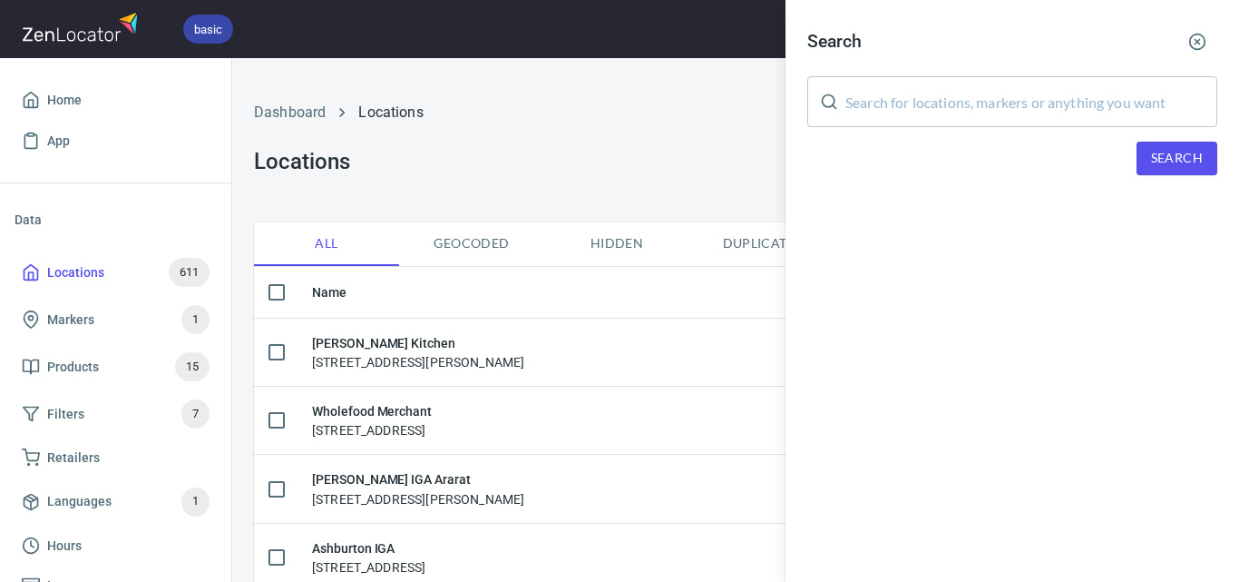
click at [1086, 131] on div "Search ​ Search" at bounding box center [1013, 113] width 454 height 226
click at [1113, 105] on input "text" at bounding box center [1032, 101] width 372 height 51
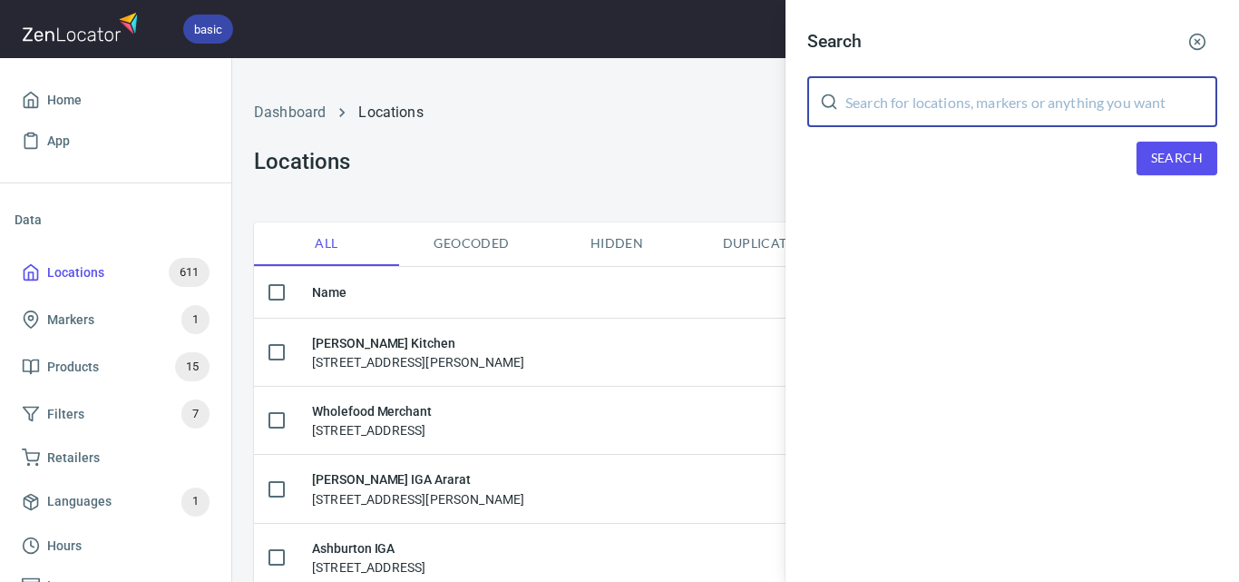
paste input "Brown Brothers [PERSON_NAME]"
click at [1166, 154] on span "Search" at bounding box center [1177, 158] width 52 height 23
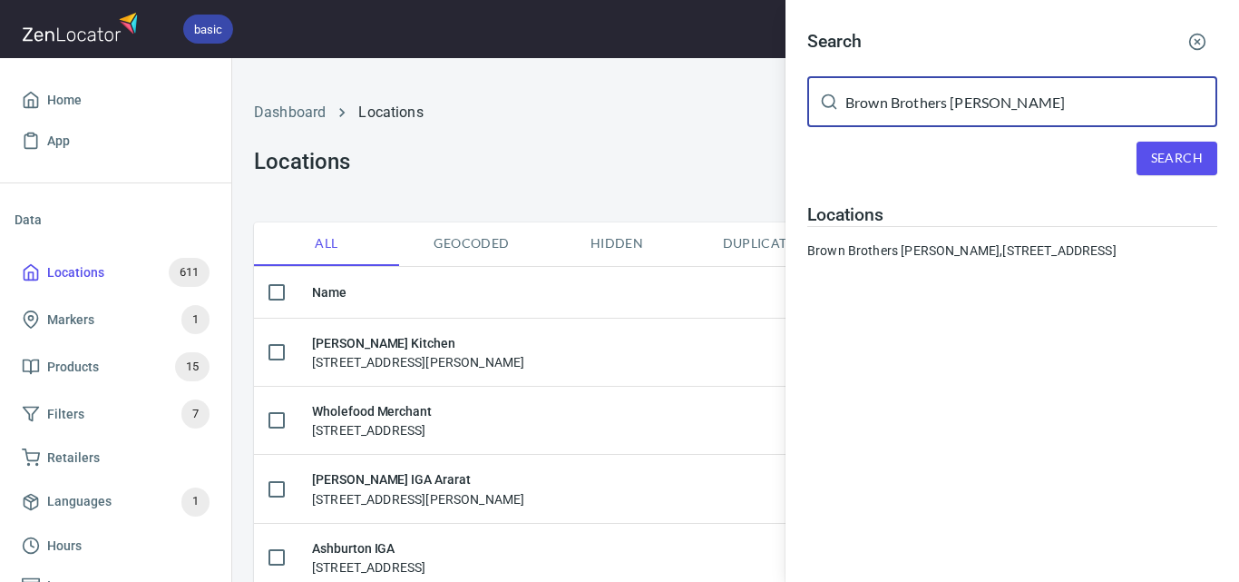
drag, startPoint x: 1117, startPoint y: 109, endPoint x: 829, endPoint y: 106, distance: 287.6
click at [829, 106] on div "Brown Brothers [PERSON_NAME] ​" at bounding box center [1012, 101] width 410 height 51
paste input "The Truffet Emporium"
click at [1157, 152] on span "Search" at bounding box center [1177, 158] width 52 height 23
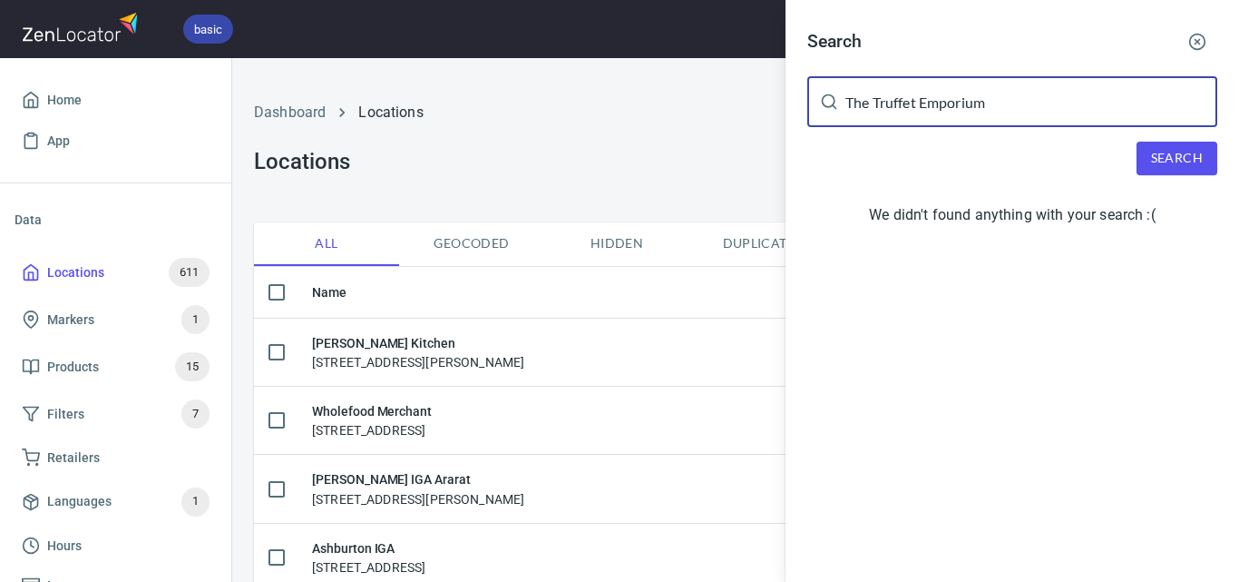
drag, startPoint x: 990, startPoint y: 105, endPoint x: 856, endPoint y: 94, distance: 134.7
click at [856, 94] on input "The Truffet Emporium" at bounding box center [1032, 101] width 372 height 51
type input "T"
paste input "The Truffet Emporium"
type input "The Truffet Emporium"
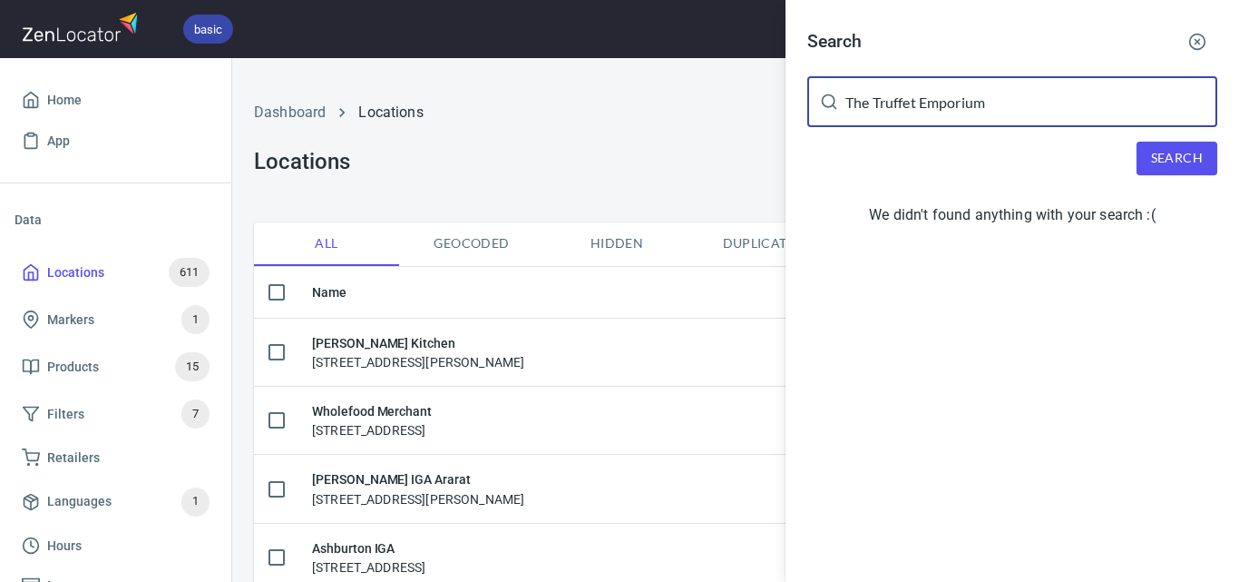
click at [1181, 166] on span "Search" at bounding box center [1177, 158] width 52 height 23
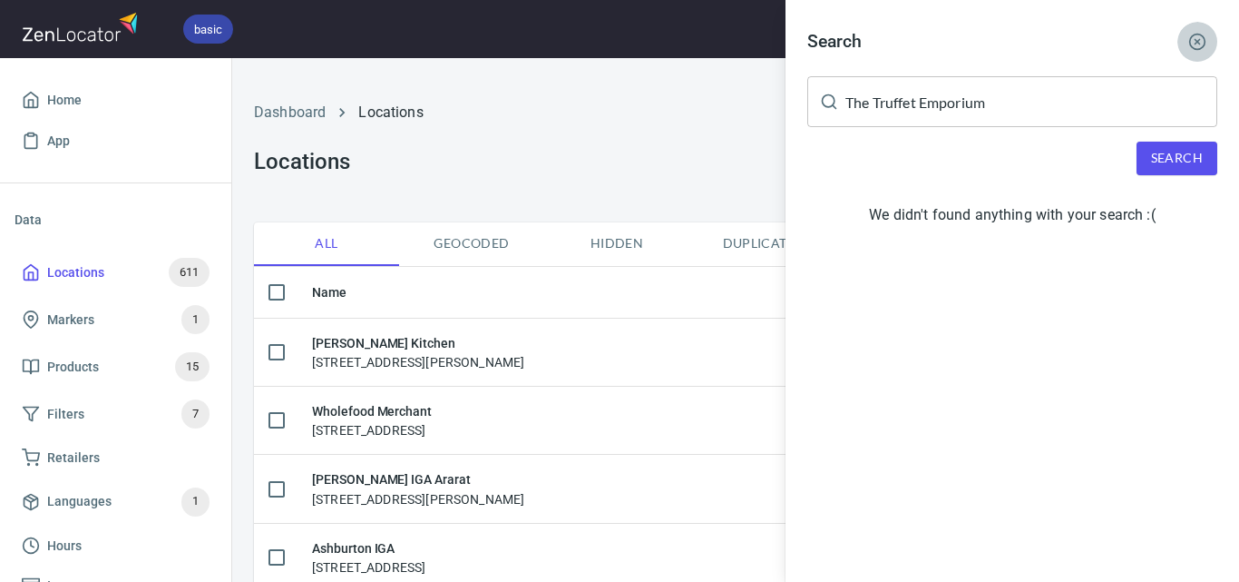
click at [1200, 46] on icon "button" at bounding box center [1198, 42] width 18 height 18
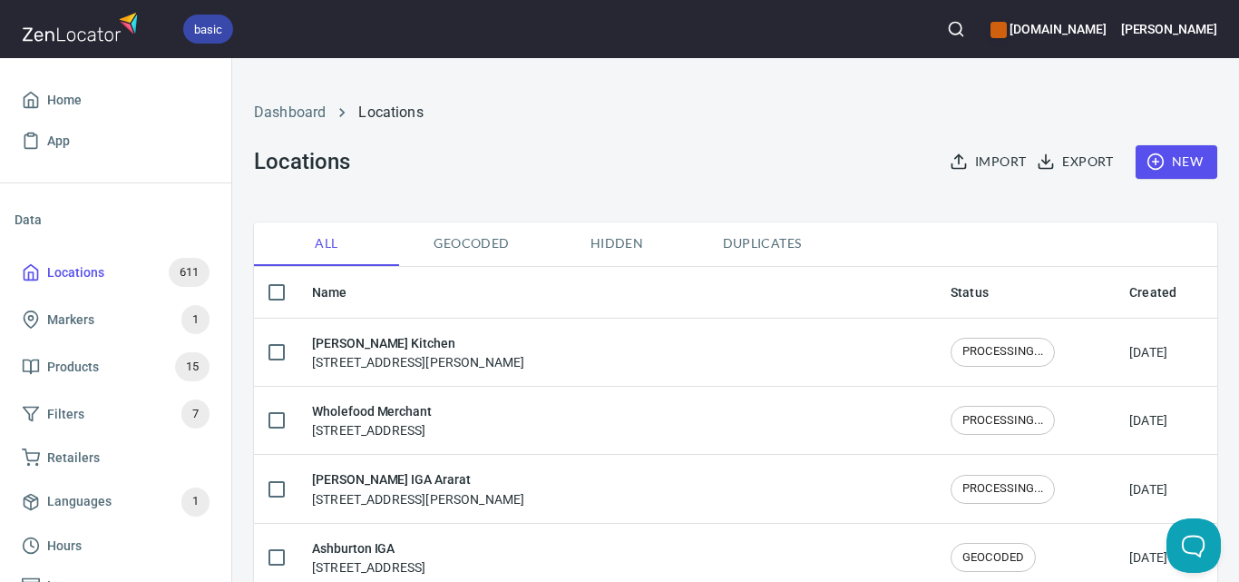
click at [1168, 158] on span "New" at bounding box center [1176, 162] width 53 height 23
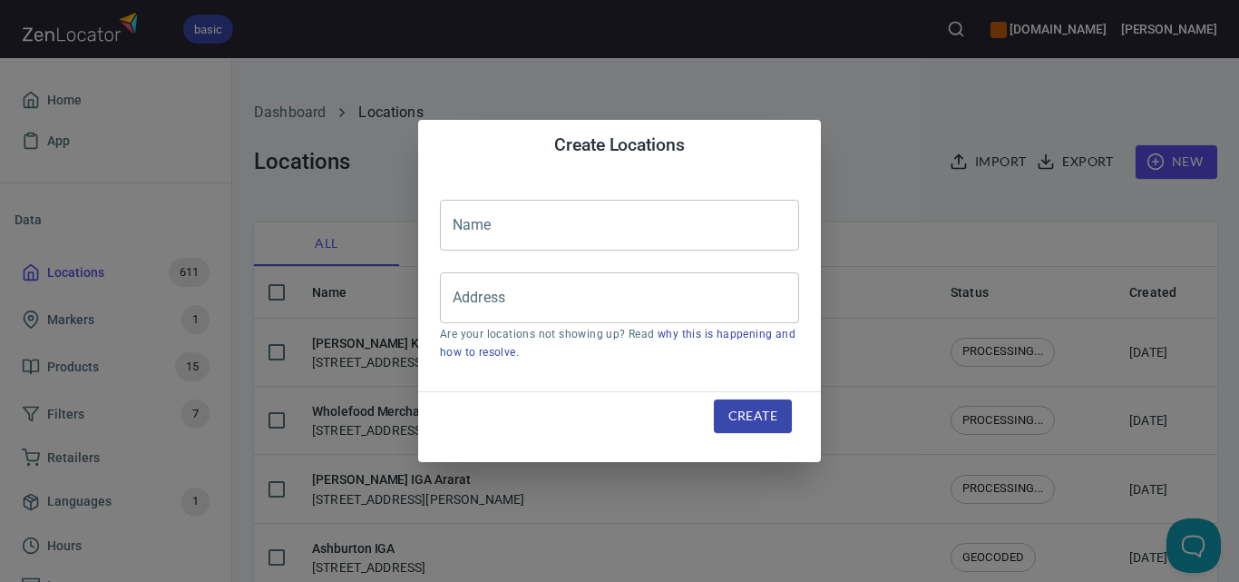
click at [596, 245] on input "text" at bounding box center [619, 225] width 359 height 51
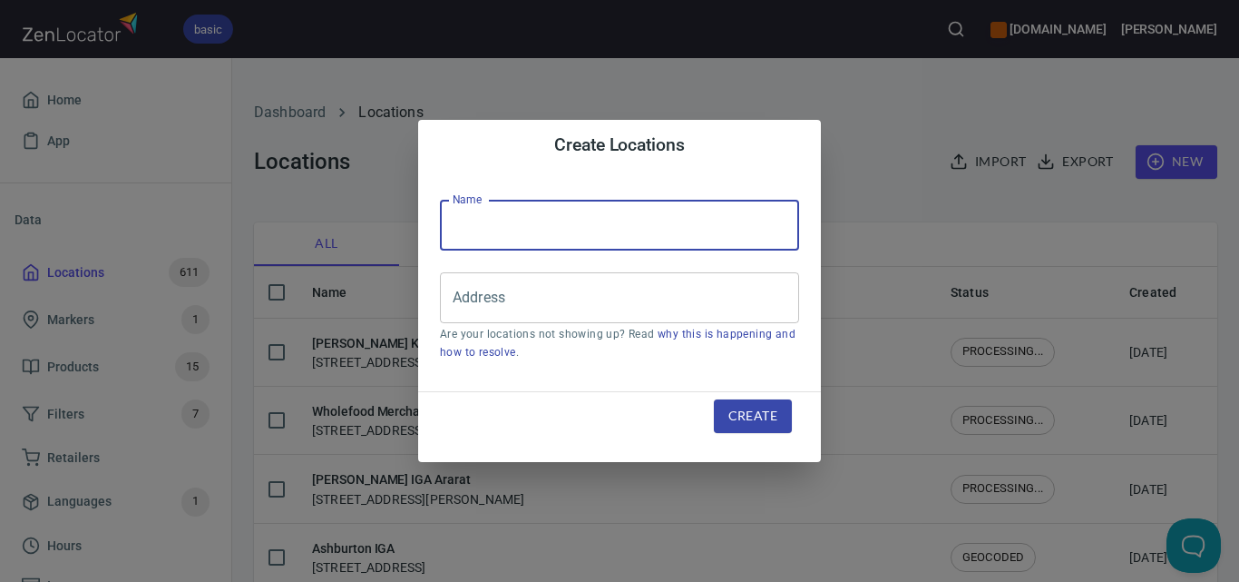
paste input "The Truffet Emporium"
type input "The Truffet Emporium"
click at [621, 309] on input "Address" at bounding box center [606, 297] width 316 height 34
paste input "[STREET_ADDRESS][PERSON_NAME]"
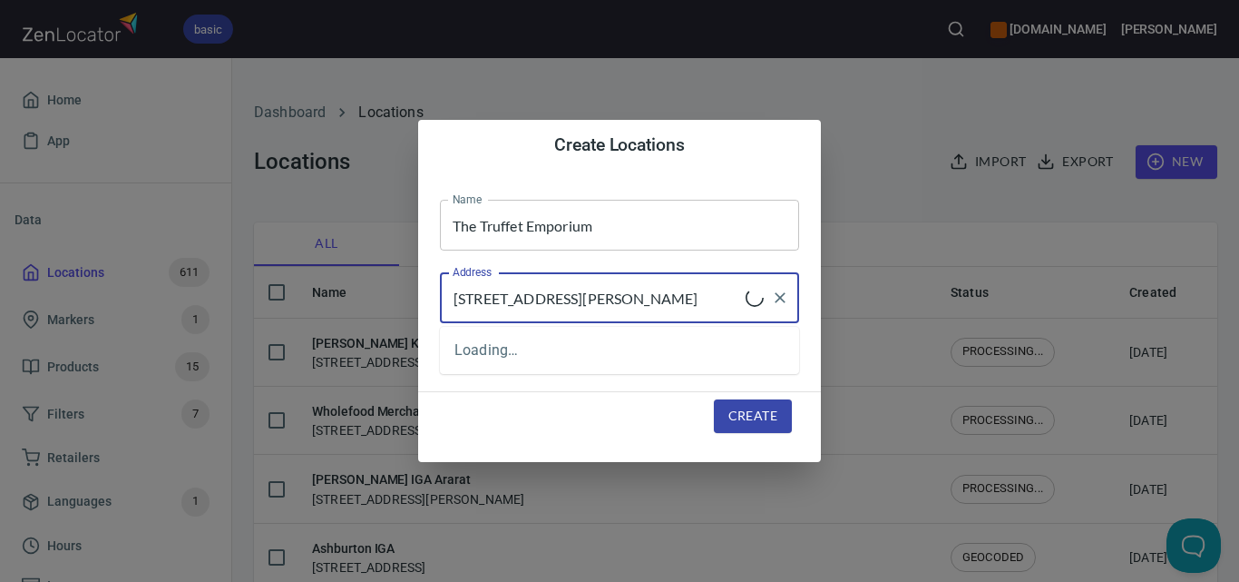
type input "[STREET_ADDRESS][PERSON_NAME]"
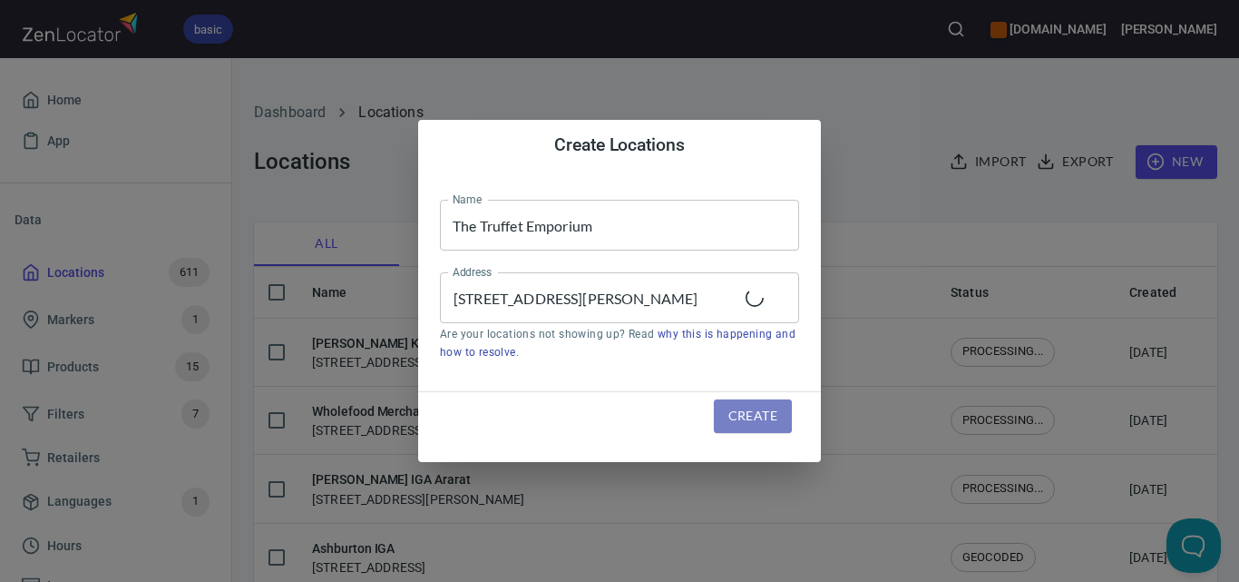
click at [778, 425] on button "Create" at bounding box center [753, 416] width 78 height 34
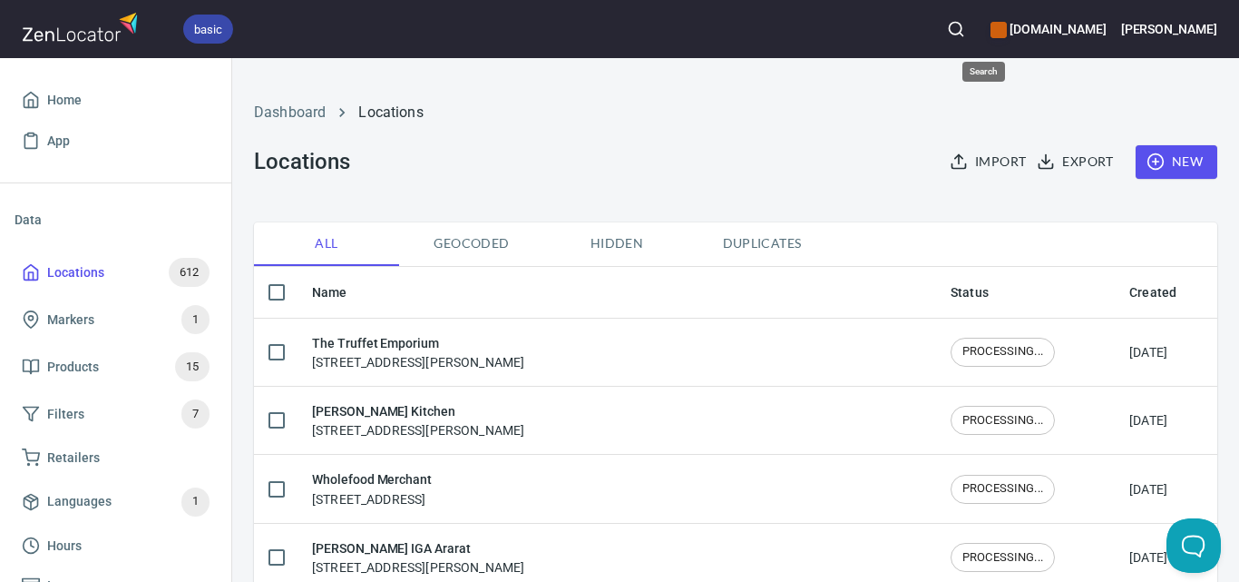
click at [965, 29] on icon "button" at bounding box center [956, 29] width 18 height 18
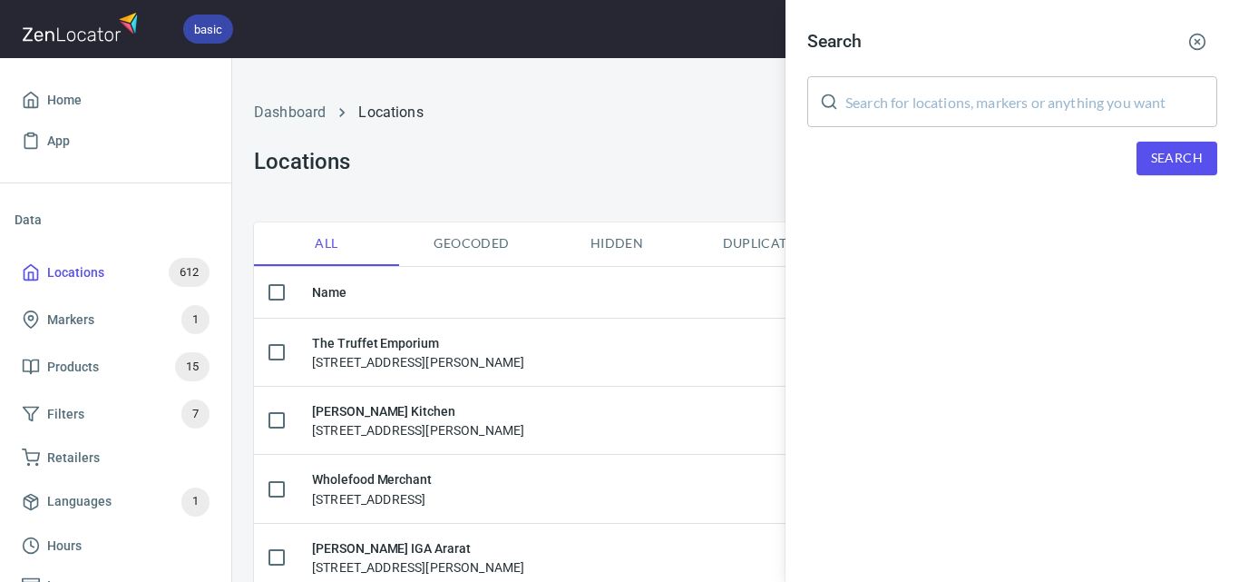
click at [994, 105] on input "text" at bounding box center [1032, 101] width 372 height 51
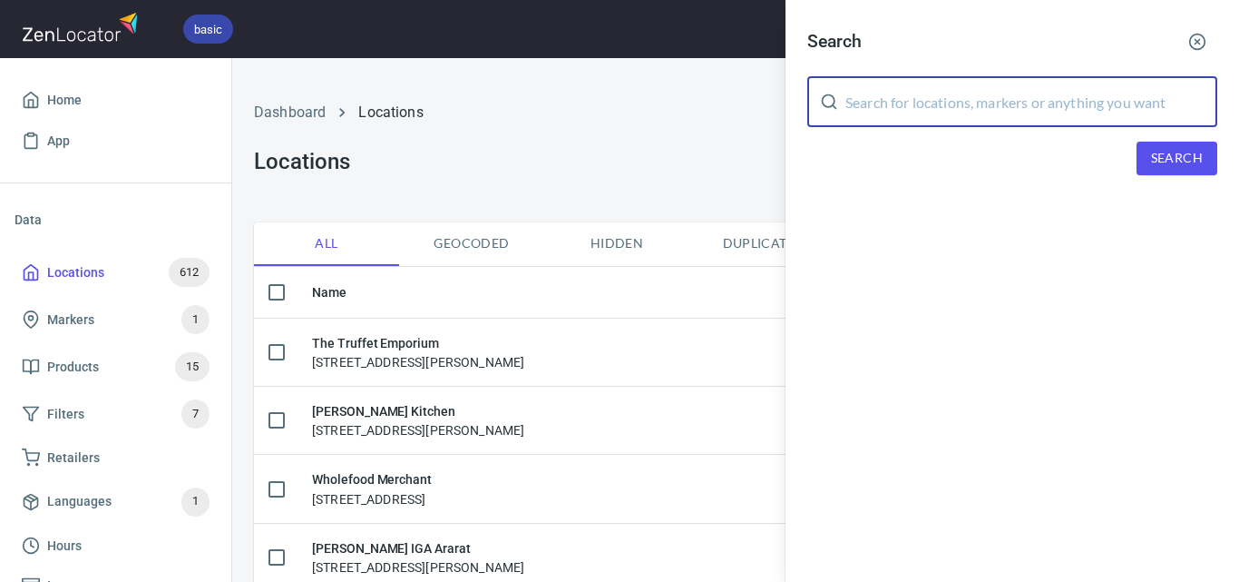
paste input "[URL][DOMAIN_NAME]"
type input "[URL][DOMAIN_NAME]"
click at [1033, 91] on input "[URL][DOMAIN_NAME]" at bounding box center [1032, 101] width 372 height 51
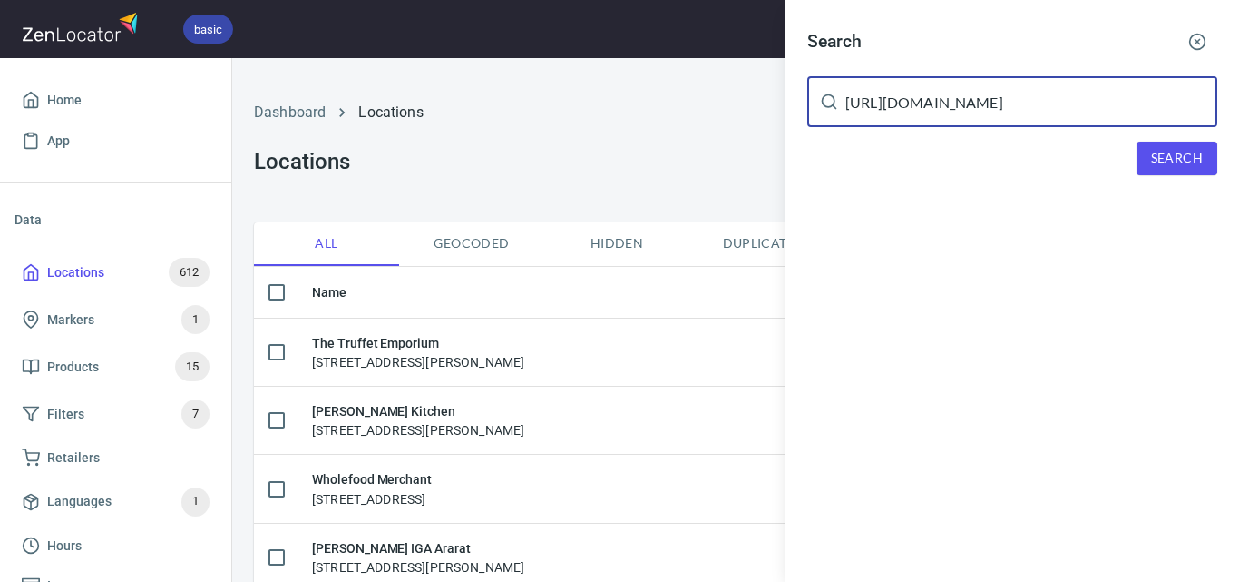
click at [1033, 91] on input "[URL][DOMAIN_NAME]" at bounding box center [1032, 101] width 372 height 51
type input "the truffet"
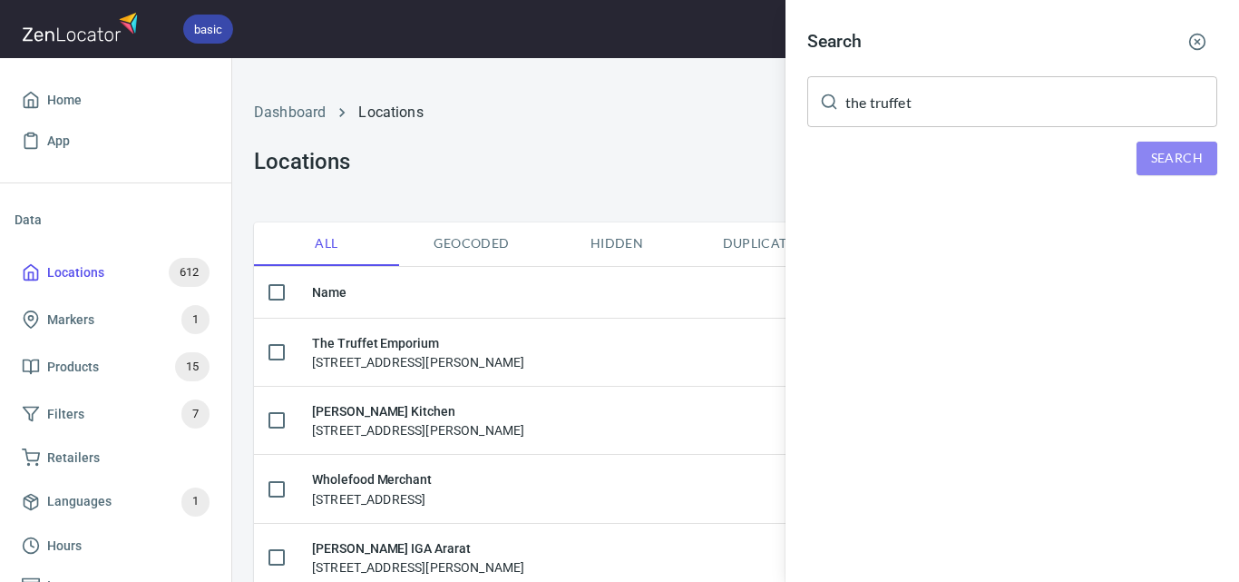
click at [1199, 150] on span "Search" at bounding box center [1177, 158] width 52 height 23
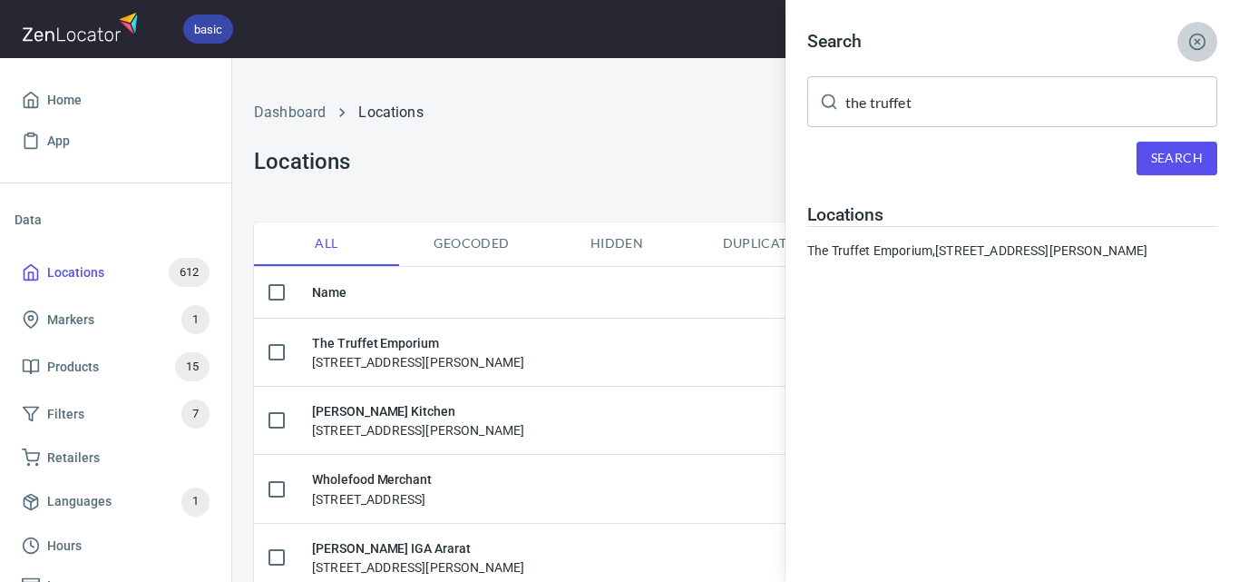
click at [1210, 35] on button "button" at bounding box center [1198, 42] width 40 height 40
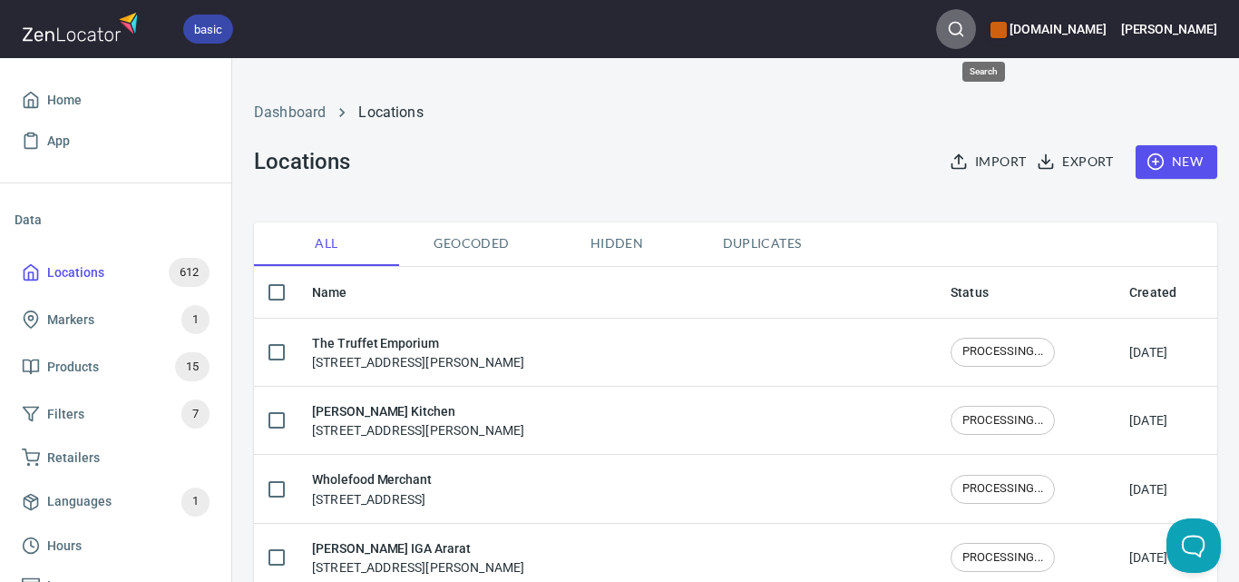
click at [976, 43] on button "button" at bounding box center [956, 29] width 40 height 40
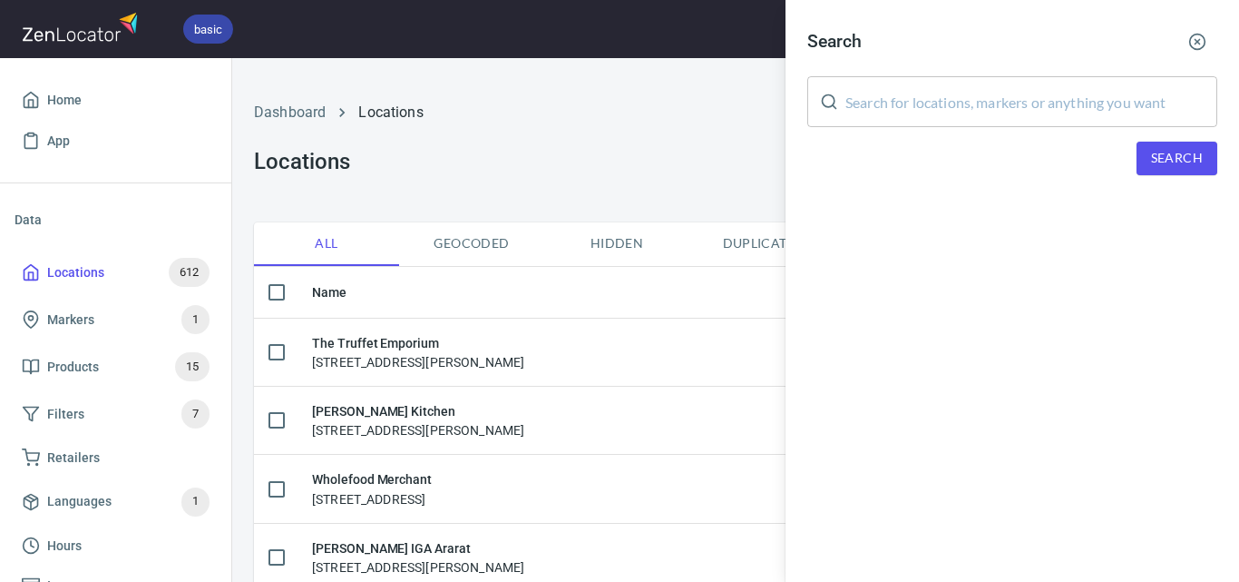
paste input "Wellcare [GEOGRAPHIC_DATA]"
click at [983, 87] on input "text" at bounding box center [1032, 101] width 372 height 51
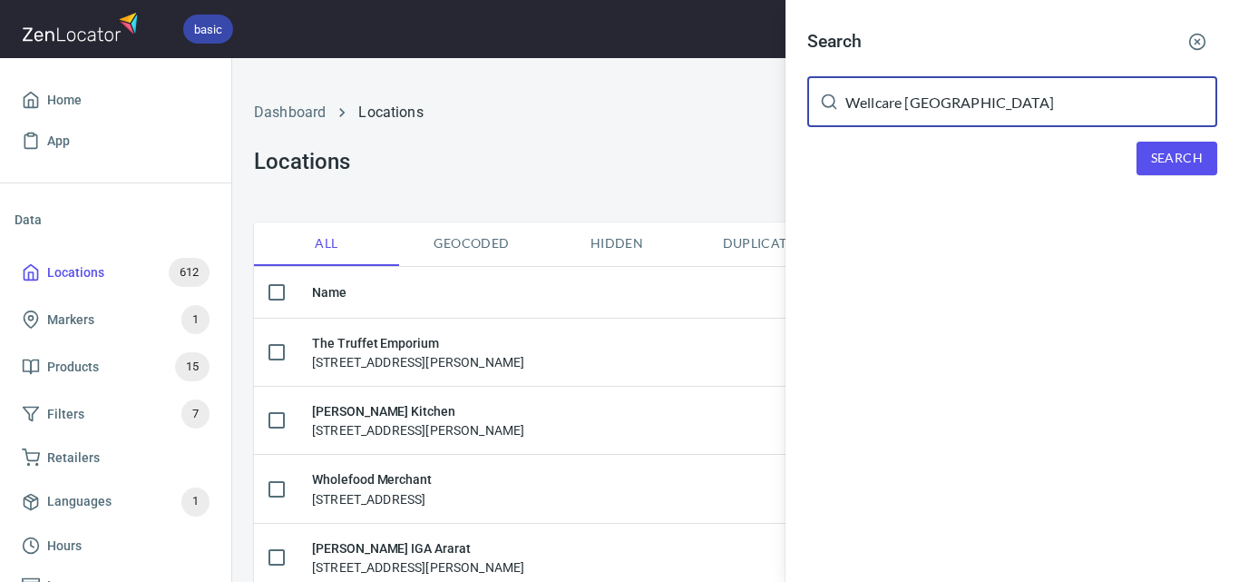
click at [1156, 160] on span "Search" at bounding box center [1177, 158] width 52 height 23
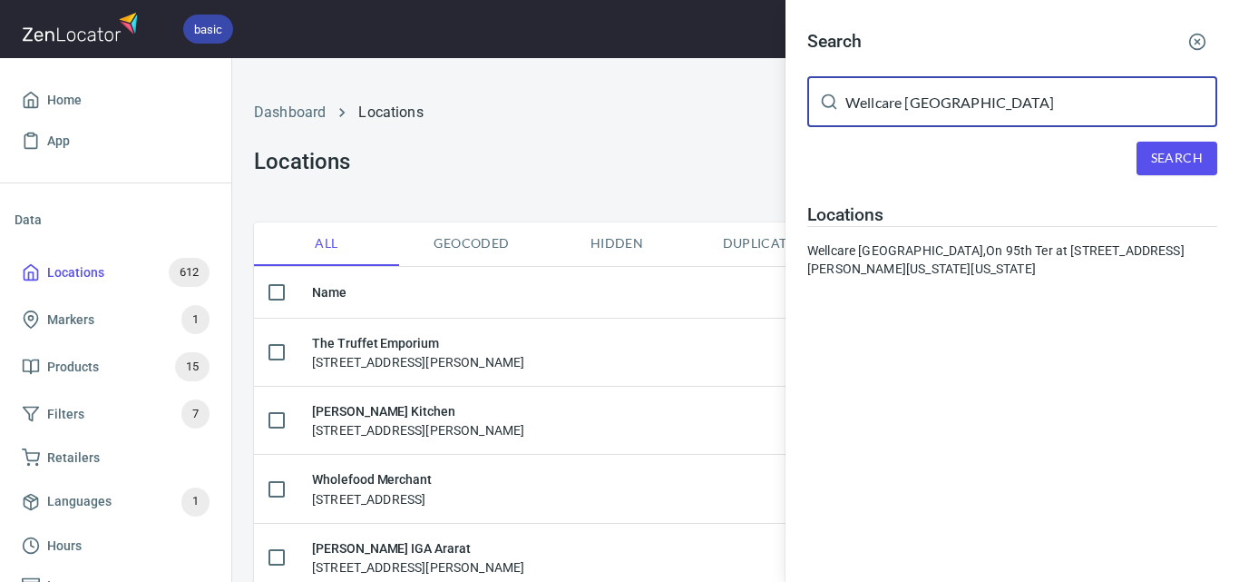
paste input "The Eggporium"
drag, startPoint x: 979, startPoint y: 95, endPoint x: 599, endPoint y: 65, distance: 381.3
click at [559, 65] on div "Search The EggporiumWellcare AustraliThe Eggporium ​ Search Locations Wellcare …" at bounding box center [619, 291] width 1239 height 582
paste input "text"
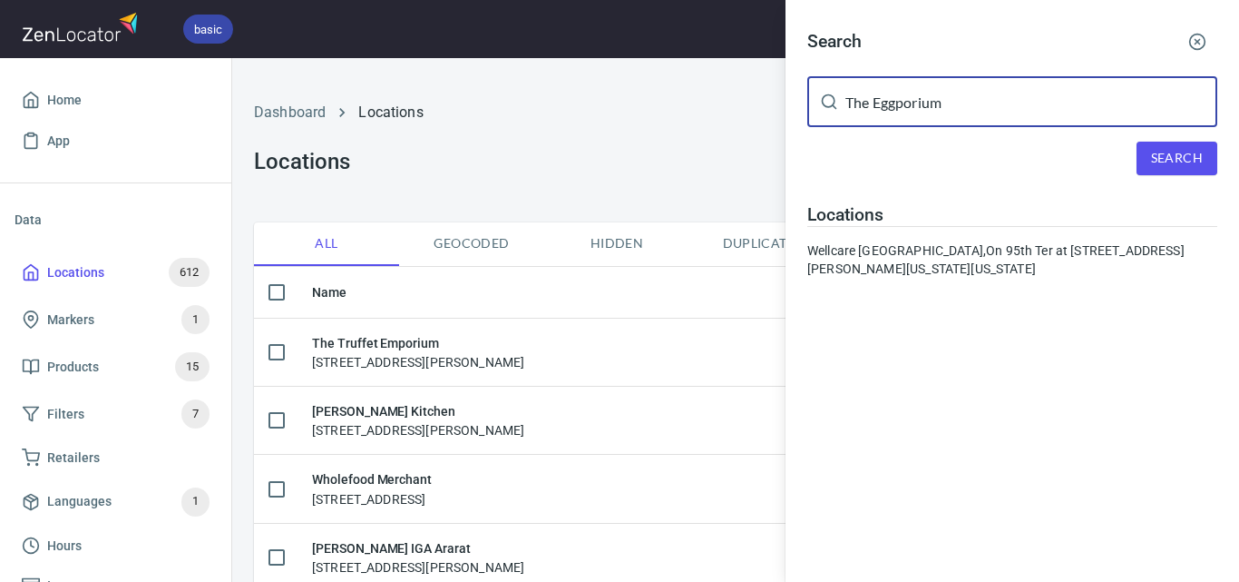
type input "The Eggporium"
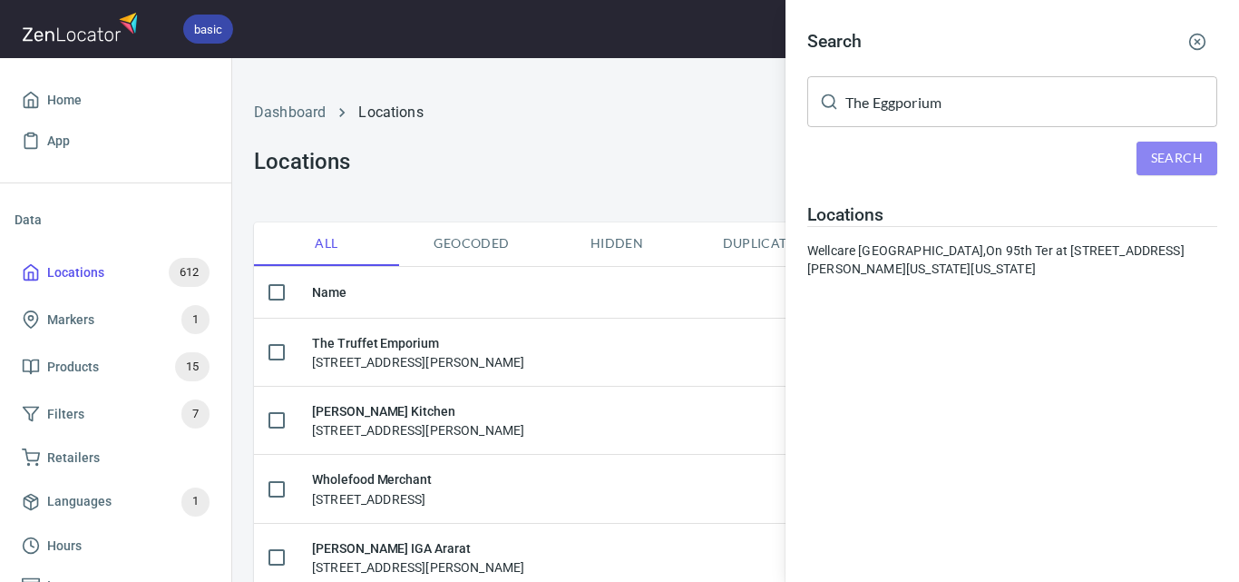
click at [1146, 163] on button "Search" at bounding box center [1177, 159] width 81 height 34
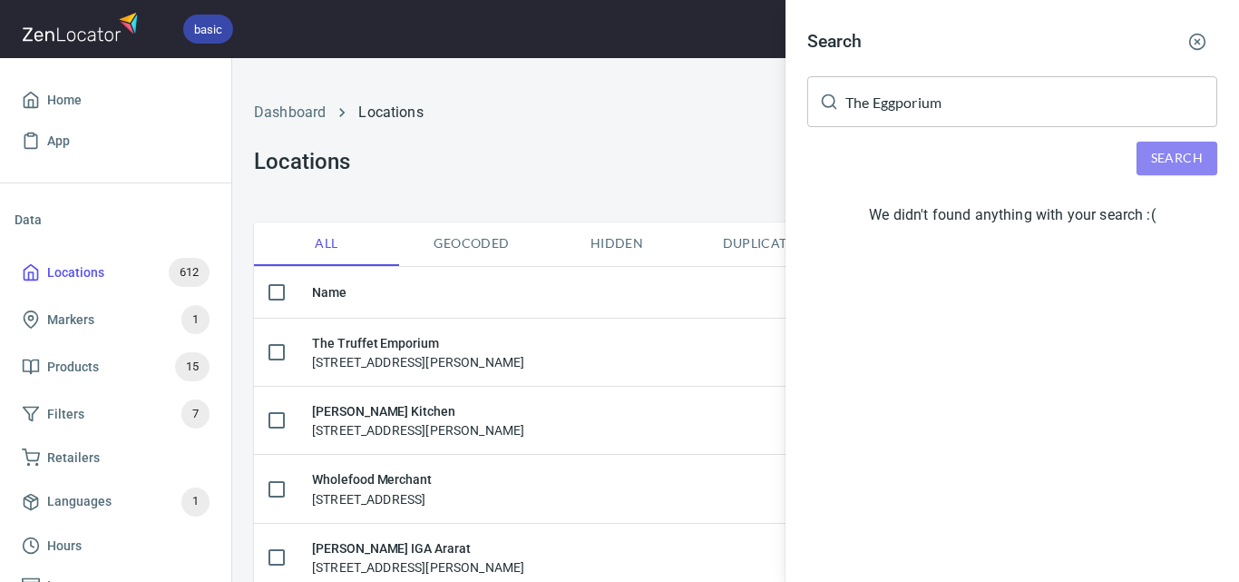
click at [1181, 152] on span "Search" at bounding box center [1177, 158] width 52 height 23
click at [688, 153] on div at bounding box center [619, 291] width 1239 height 582
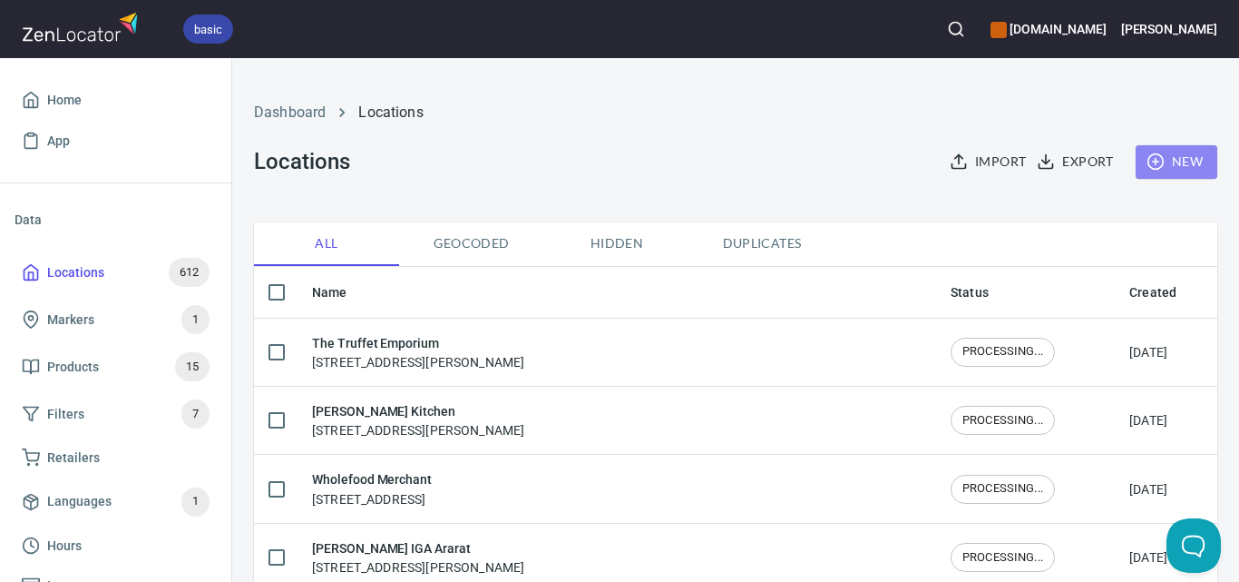
click at [1172, 159] on span "New" at bounding box center [1176, 162] width 53 height 23
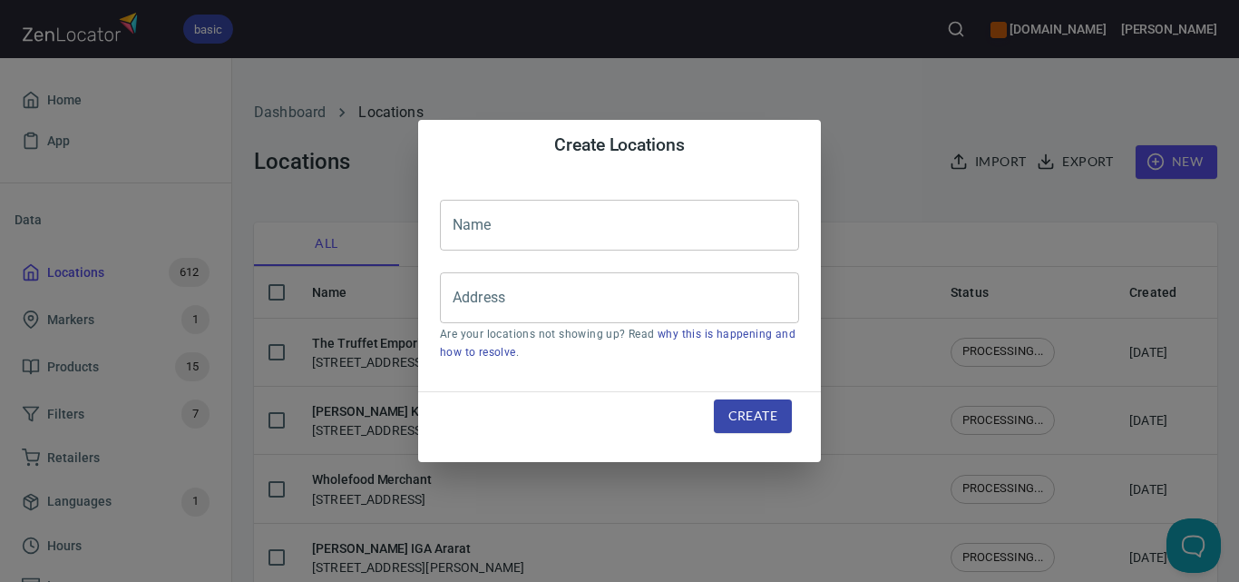
click at [608, 220] on input "text" at bounding box center [619, 225] width 359 height 51
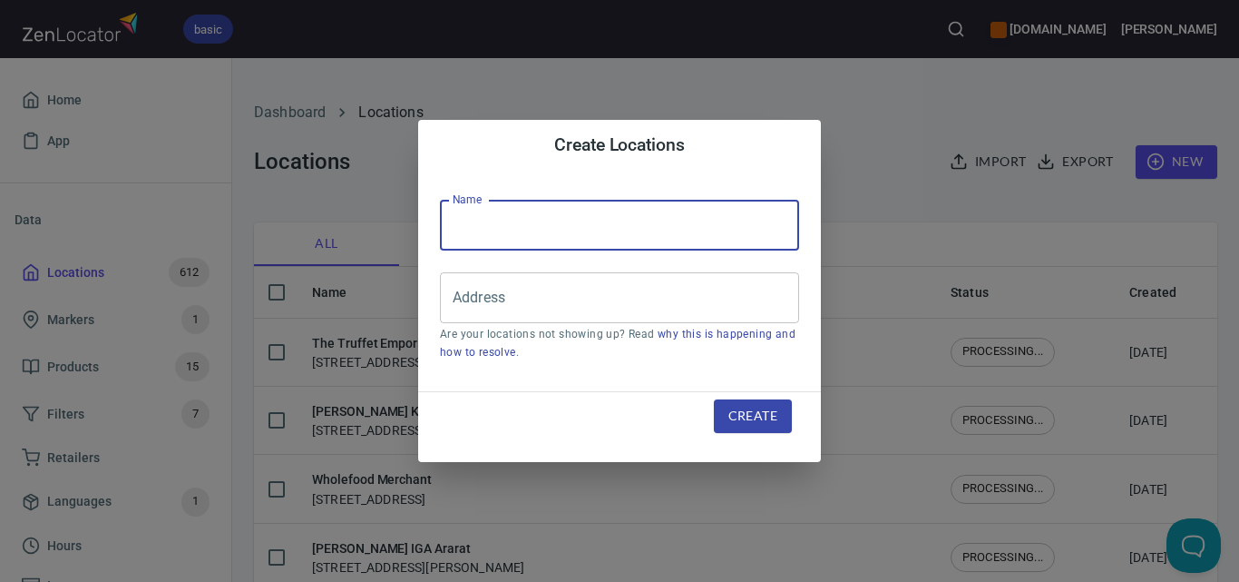
paste input "The Eggporium"
type input "The Eggporium"
paste input "Shed I/[STREET_ADDRESS]"
click at [627, 309] on input "Address" at bounding box center [606, 297] width 316 height 34
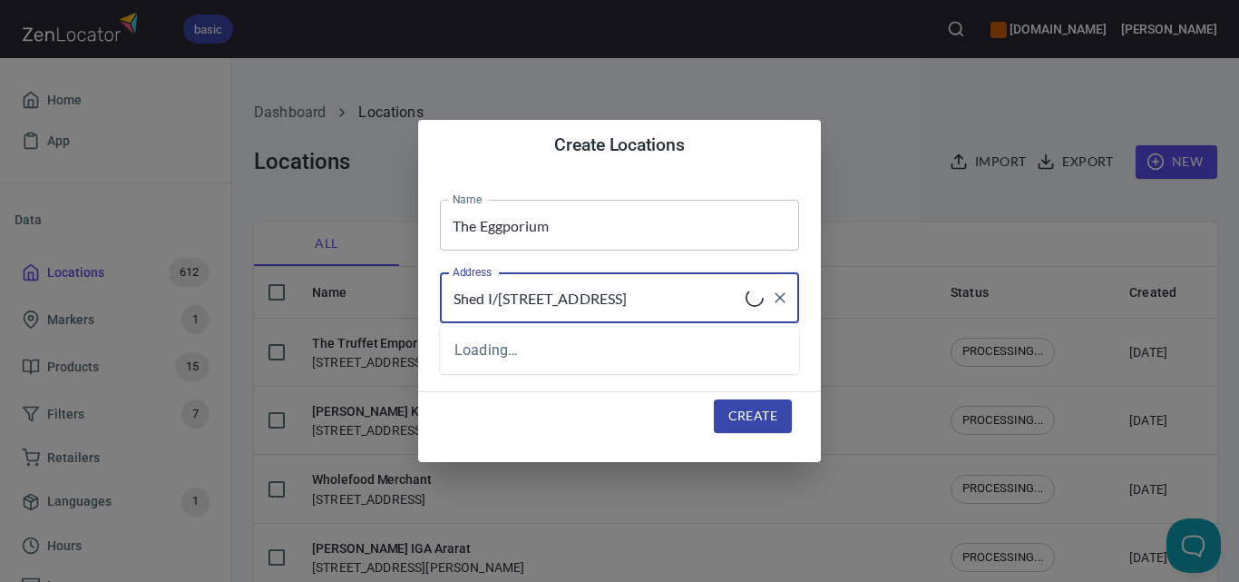
type input "Shed I/[STREET_ADDRESS]"
click at [739, 419] on span "Create" at bounding box center [753, 416] width 49 height 23
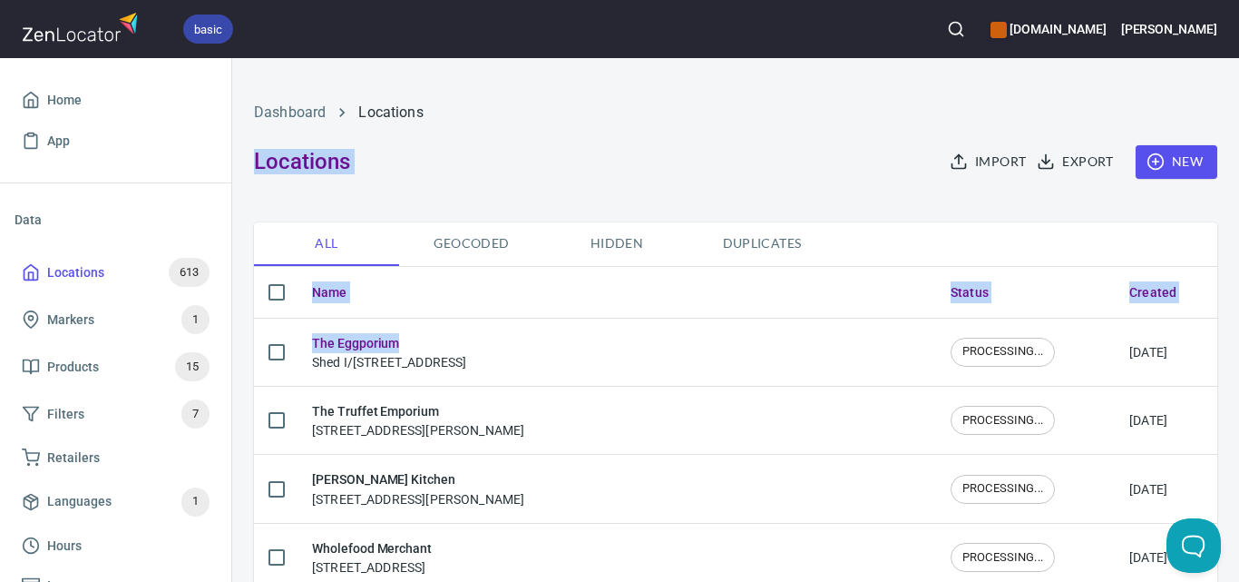
drag, startPoint x: 618, startPoint y: 192, endPoint x: 631, endPoint y: 179, distance: 18.6
click at [631, 179] on div "Dashboard Locations Locations Import Export New" at bounding box center [735, 140] width 985 height 142
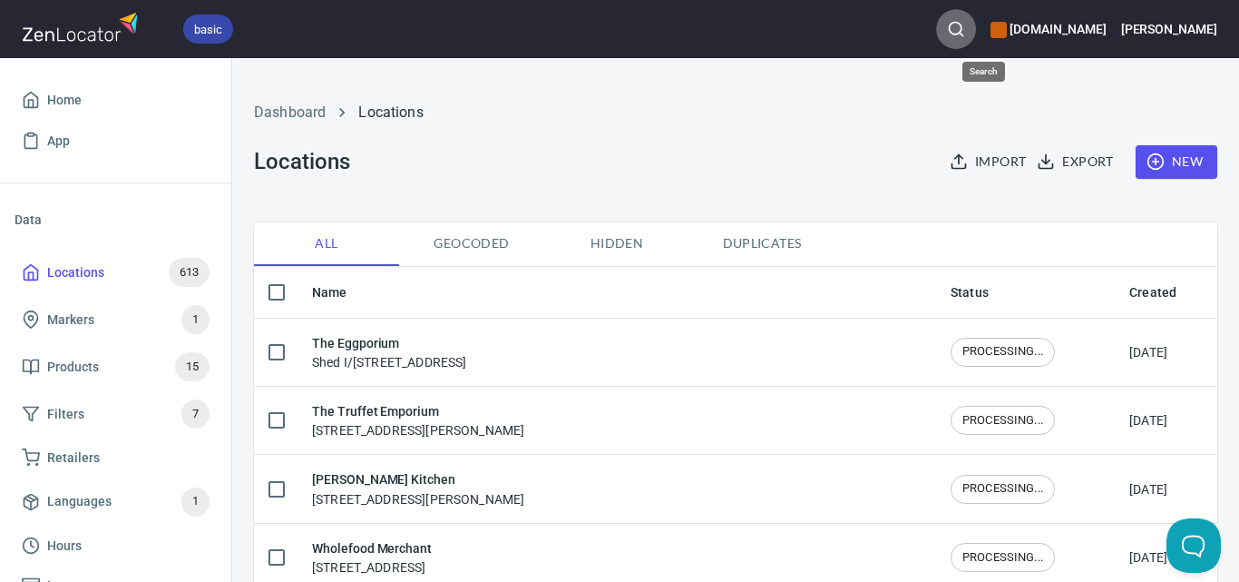
click at [965, 27] on icon "button" at bounding box center [956, 29] width 18 height 18
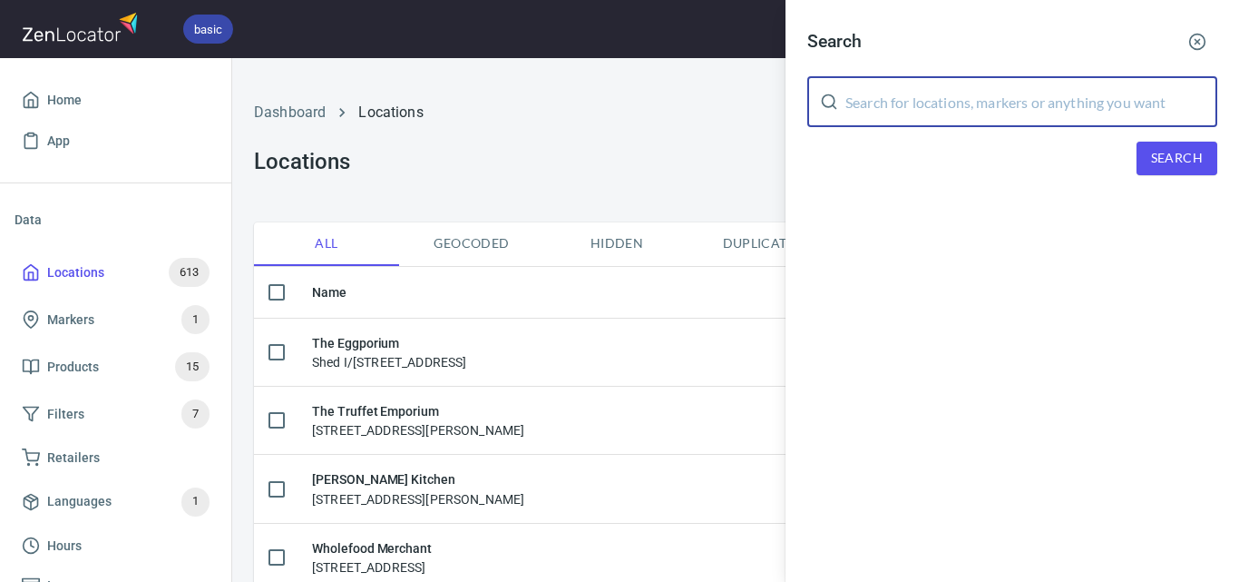
click at [963, 118] on input "text" at bounding box center [1032, 101] width 372 height 51
paste input "Hawkes Farm Gate Pty Ltd"
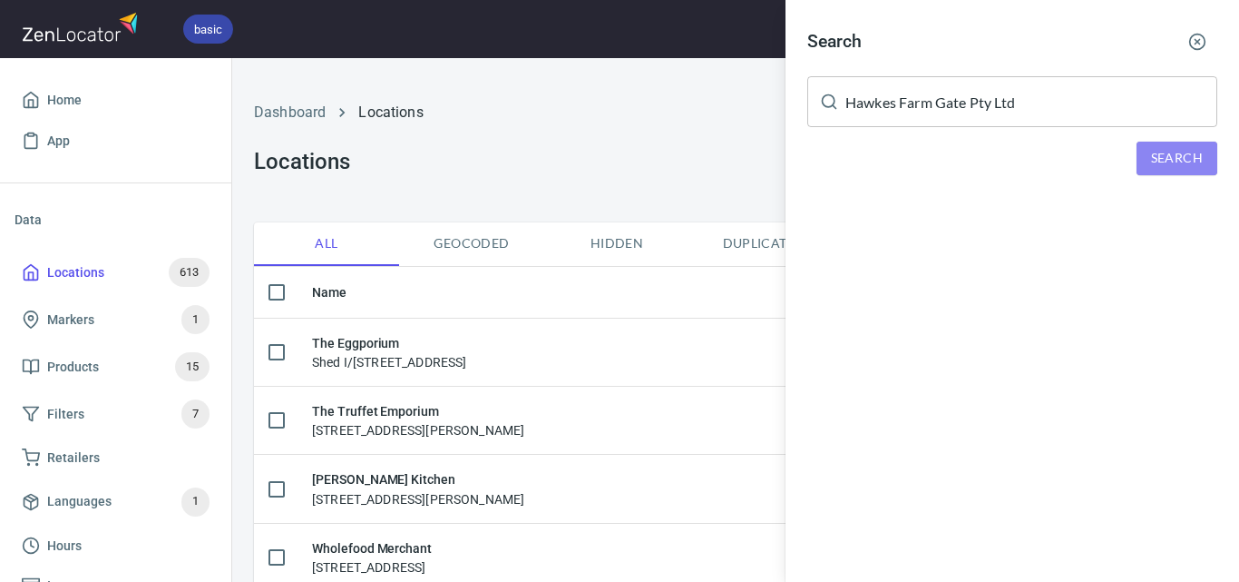
click at [1179, 160] on span "Search" at bounding box center [1177, 158] width 52 height 23
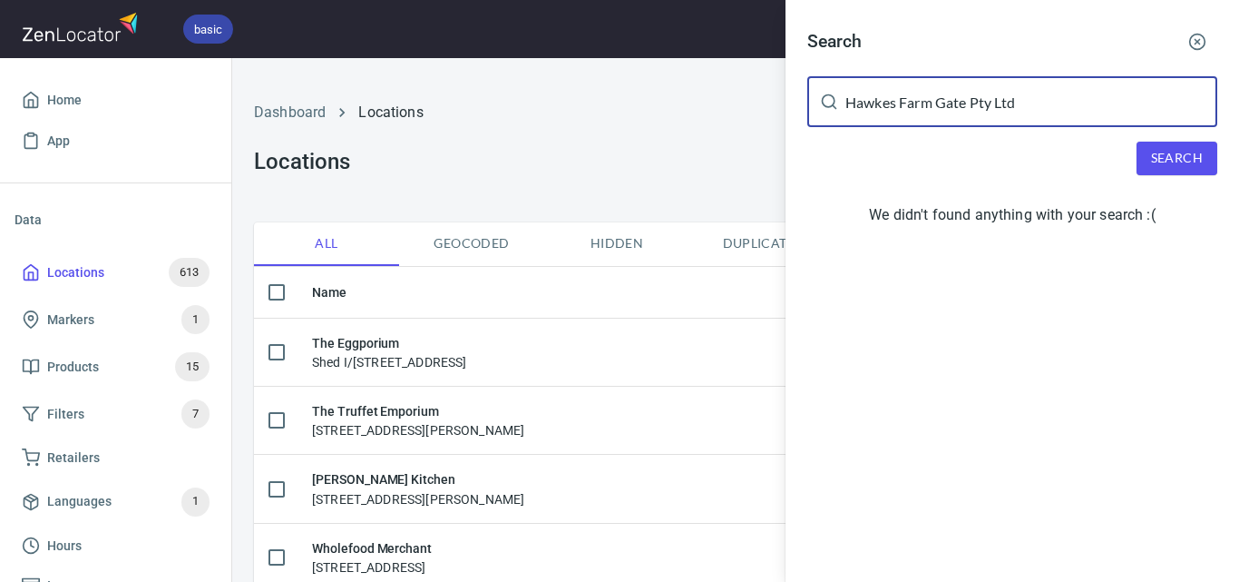
drag, startPoint x: 1074, startPoint y: 107, endPoint x: 969, endPoint y: 114, distance: 105.5
click at [969, 114] on input "Hawkes Farm Gate Pty Ltd" at bounding box center [1032, 101] width 372 height 51
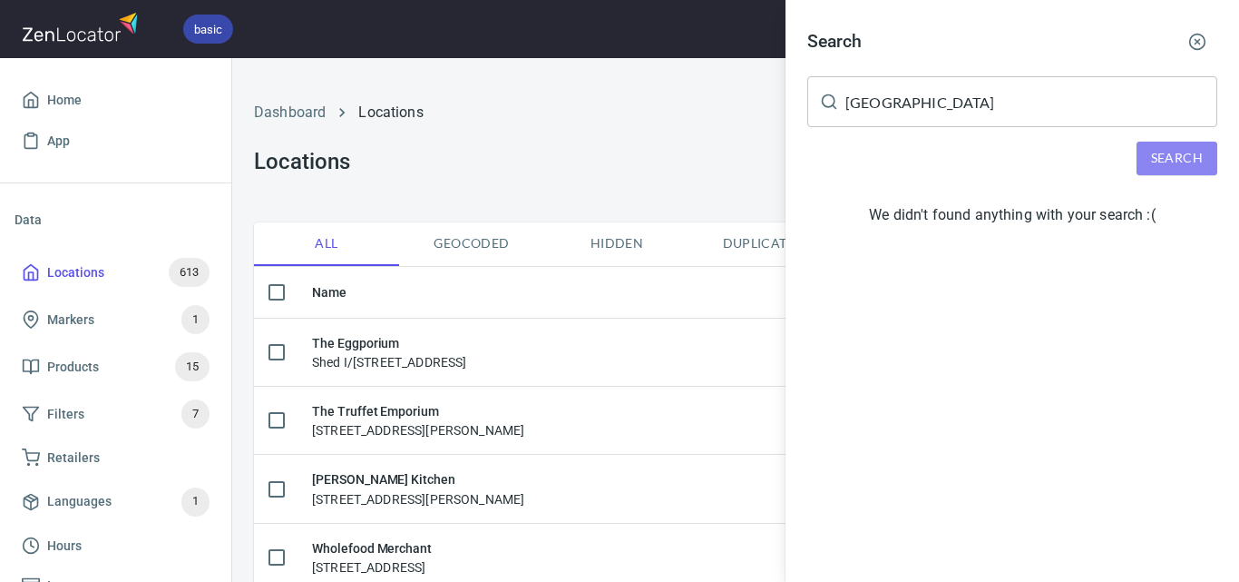
click at [1189, 163] on span "Search" at bounding box center [1177, 158] width 52 height 23
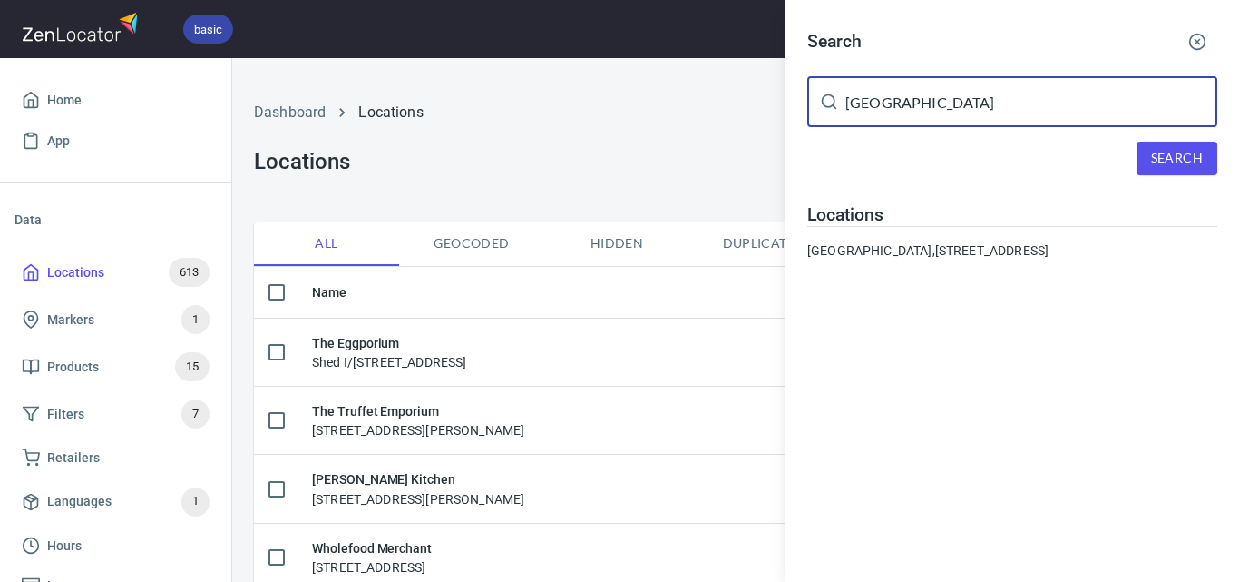
drag, startPoint x: 1015, startPoint y: 96, endPoint x: 594, endPoint y: 52, distance: 423.3
click at [594, 52] on div "Search [GEOGRAPHIC_DATA] ​ Search Locations [GEOGRAPHIC_DATA], [STREET_ADDRESS]" at bounding box center [619, 291] width 1239 height 582
paste input "Beechworth Green Grocers"
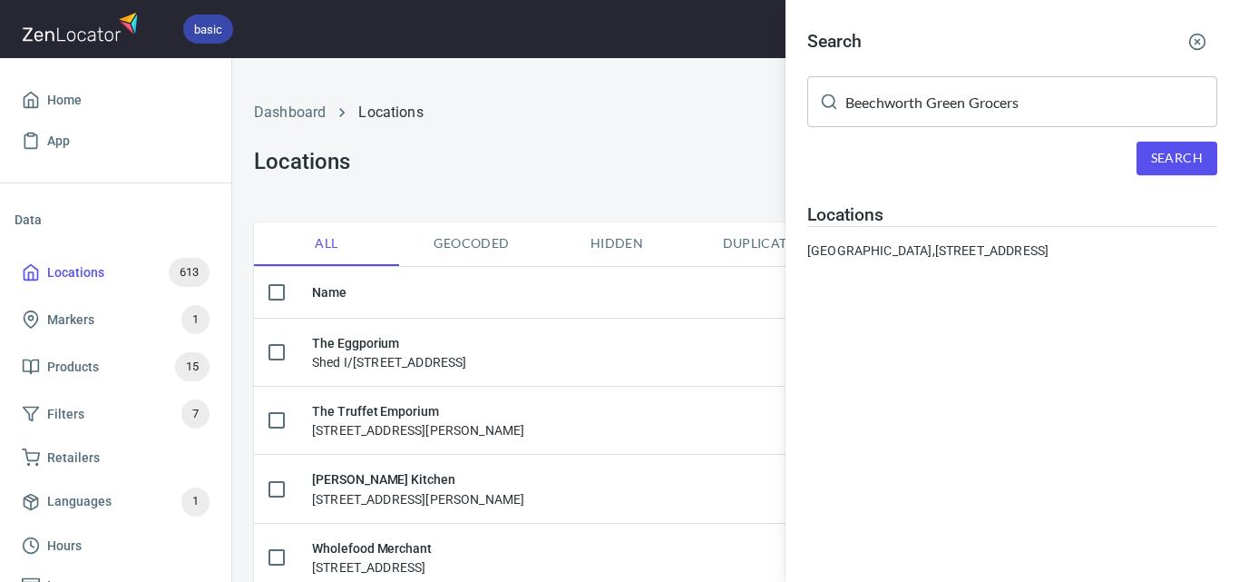
click at [1168, 137] on div "Search Beechworth Green Grocers ​ Search Locations [GEOGRAPHIC_DATA], [STREET_A…" at bounding box center [1013, 148] width 454 height 296
click at [1168, 156] on span "Search" at bounding box center [1177, 158] width 52 height 23
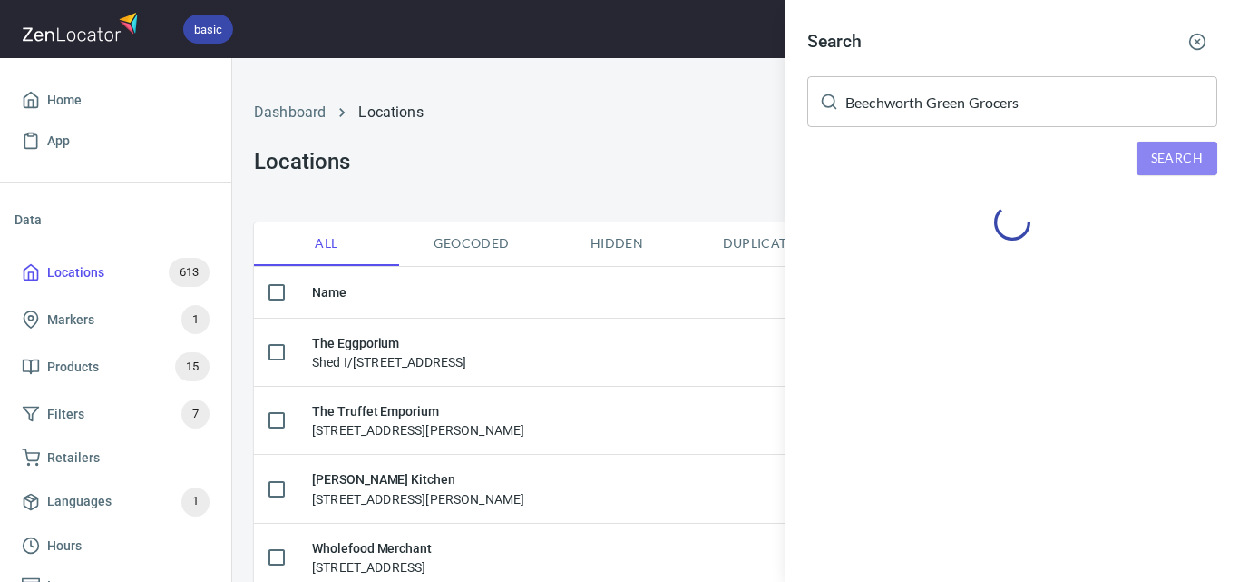
click at [1168, 156] on span "Search" at bounding box center [1177, 158] width 52 height 23
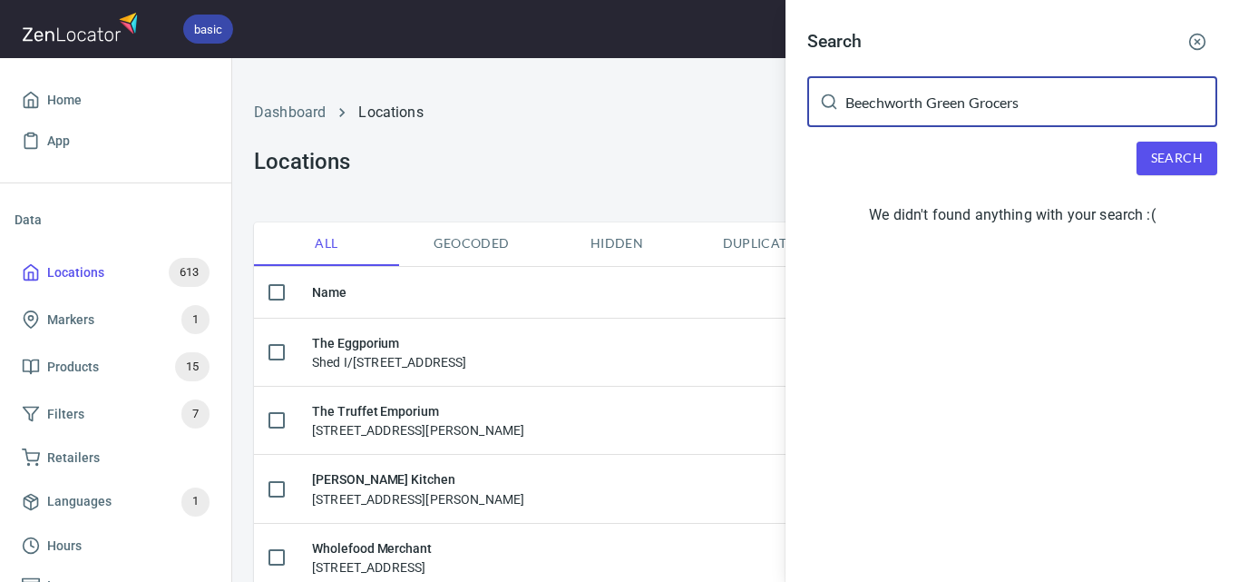
drag, startPoint x: 926, startPoint y: 107, endPoint x: 713, endPoint y: 92, distance: 213.8
click at [713, 92] on div "Search Beechworth Green Grocers ​ Search We didn't found anything with your sea…" at bounding box center [619, 291] width 1239 height 582
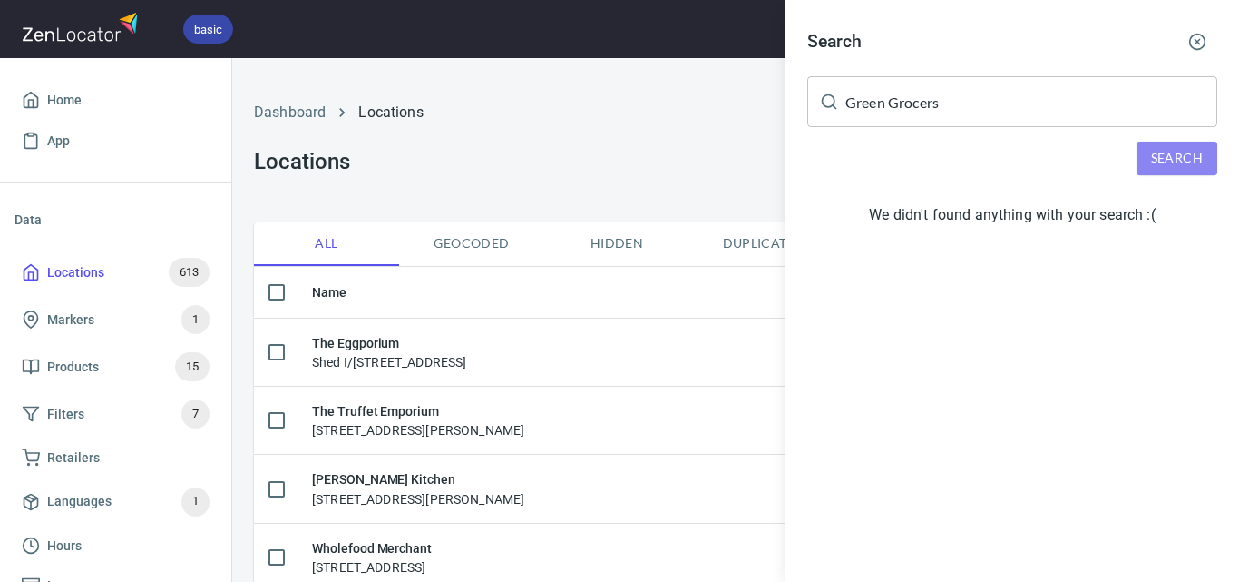
click at [1190, 149] on span "Search" at bounding box center [1177, 158] width 52 height 23
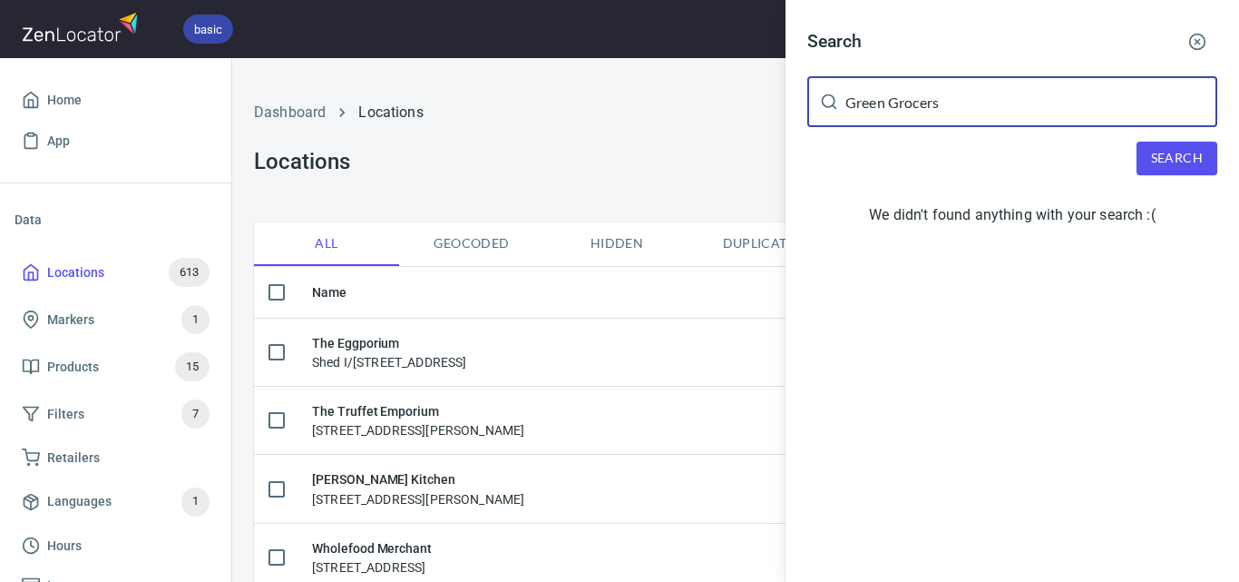
drag, startPoint x: 948, startPoint y: 103, endPoint x: 846, endPoint y: 114, distance: 102.3
click at [846, 114] on input "Green Grocers" at bounding box center [1032, 101] width 372 height 51
paste input "Paper Tiger Espresso Bar"
click at [1164, 157] on span "Search" at bounding box center [1177, 158] width 52 height 23
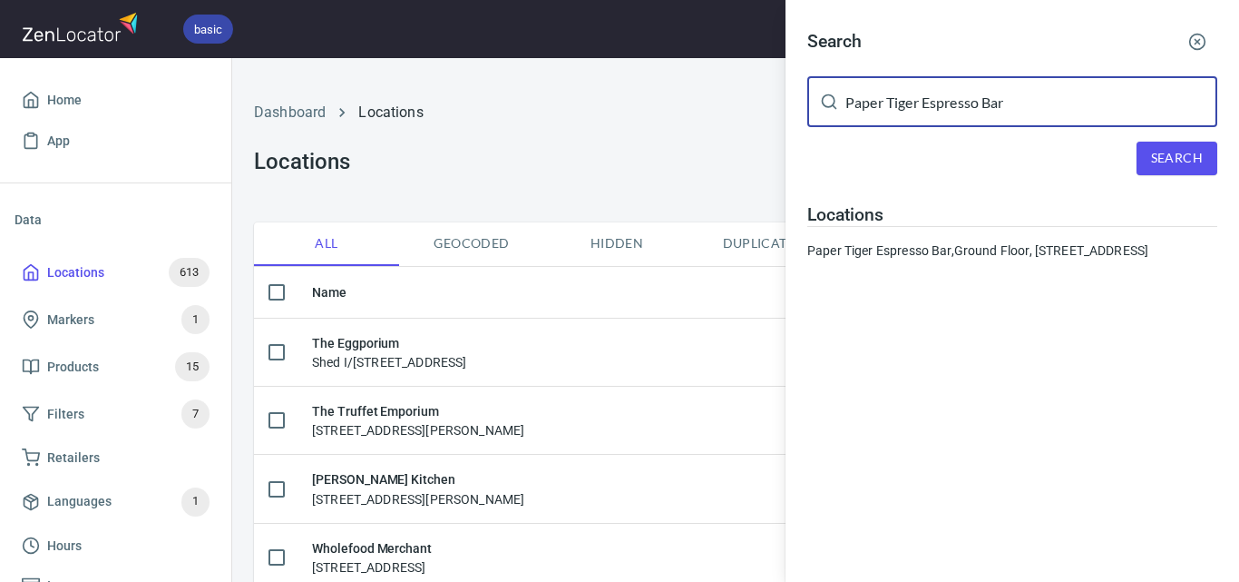
drag, startPoint x: 1035, startPoint y: 121, endPoint x: 790, endPoint y: 126, distance: 245.0
click at [790, 126] on div "Search Paper Tiger Espresso Bar ​ Search Locations Paper Tiger [GEOGRAPHIC_DATA…" at bounding box center [1013, 148] width 454 height 296
paste input "Good Daze Gelato"
click at [1137, 133] on div "Search Good Daze Gelato ​ Search Locations Paper Tiger [GEOGRAPHIC_DATA][STREET…" at bounding box center [1013, 148] width 454 height 296
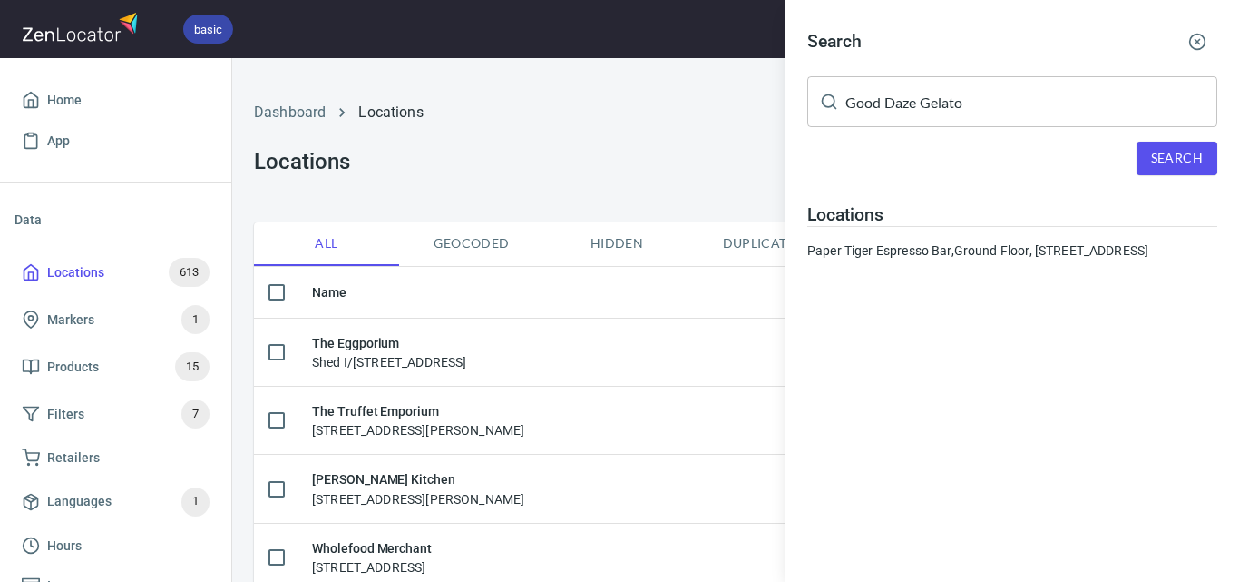
click at [1144, 143] on button "Search" at bounding box center [1177, 159] width 81 height 34
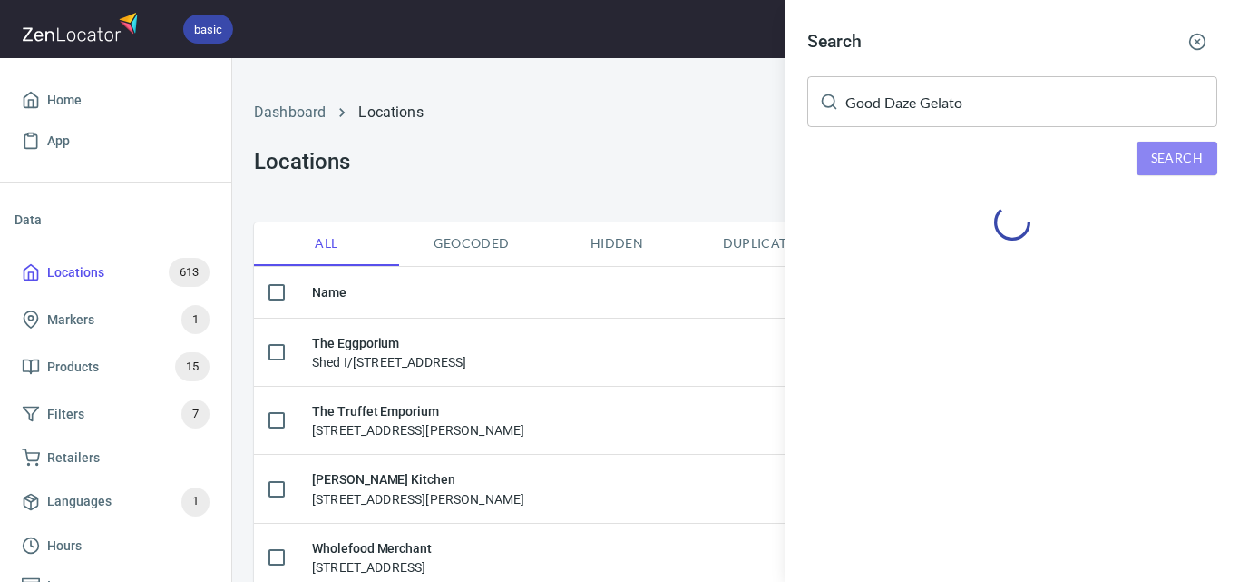
click at [1145, 143] on button "Search" at bounding box center [1177, 159] width 81 height 34
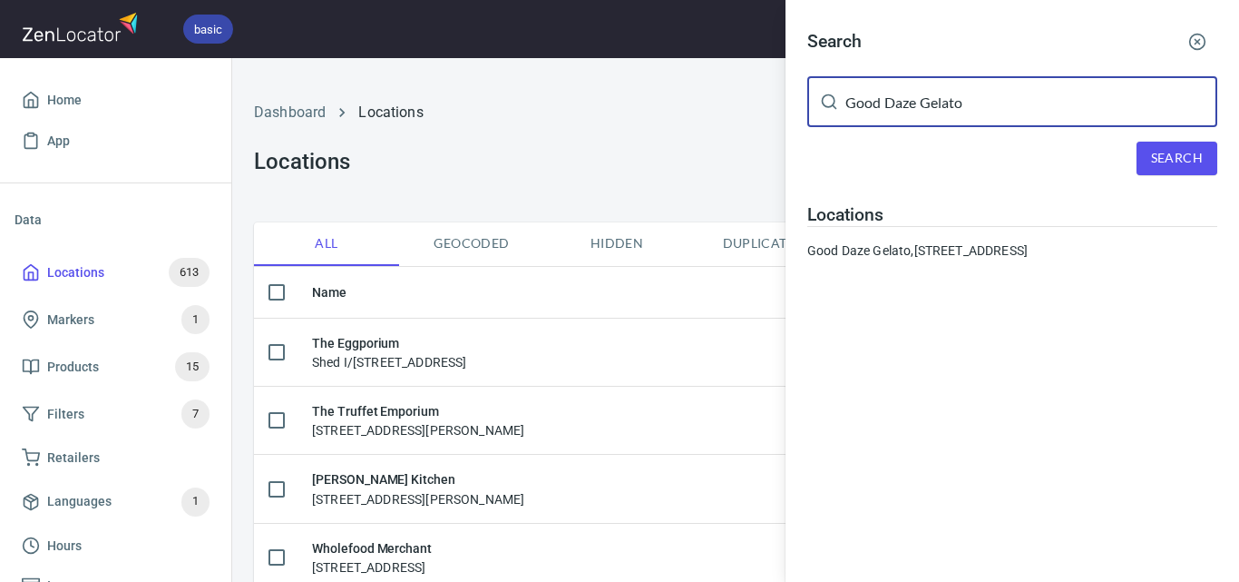
drag, startPoint x: 989, startPoint y: 99, endPoint x: 850, endPoint y: 124, distance: 141.1
click at [812, 122] on div "Good Daze Gelato ​" at bounding box center [1012, 101] width 410 height 51
paste input "Stokehouse Pasta & Bar"
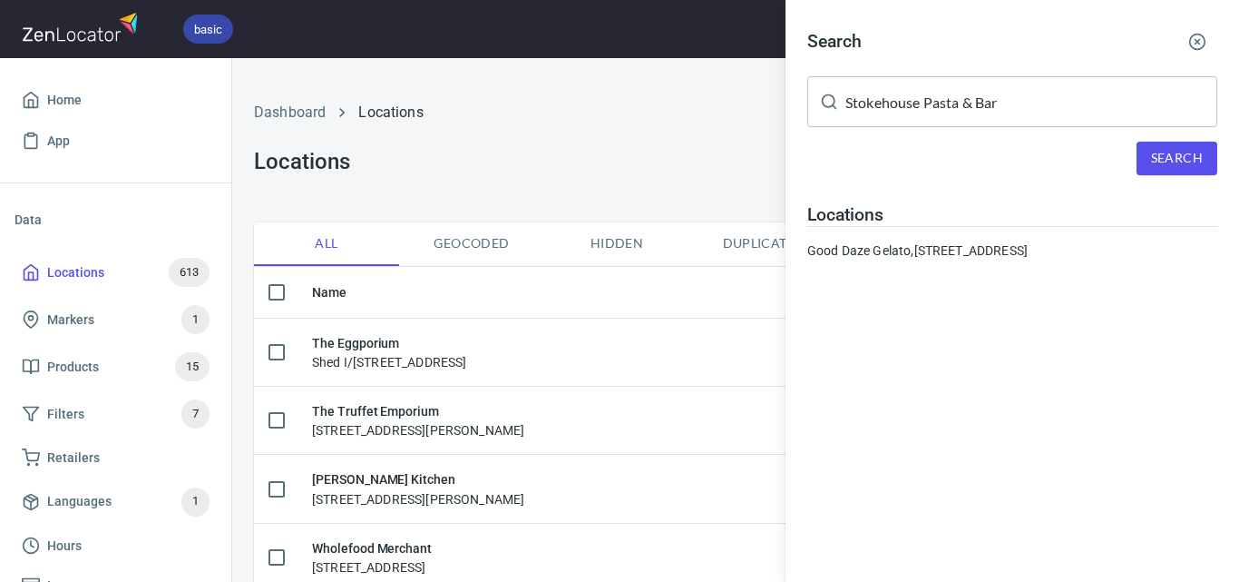
click at [1135, 152] on div "Search" at bounding box center [1012, 159] width 410 height 34
click at [1149, 154] on button "Search" at bounding box center [1177, 159] width 81 height 34
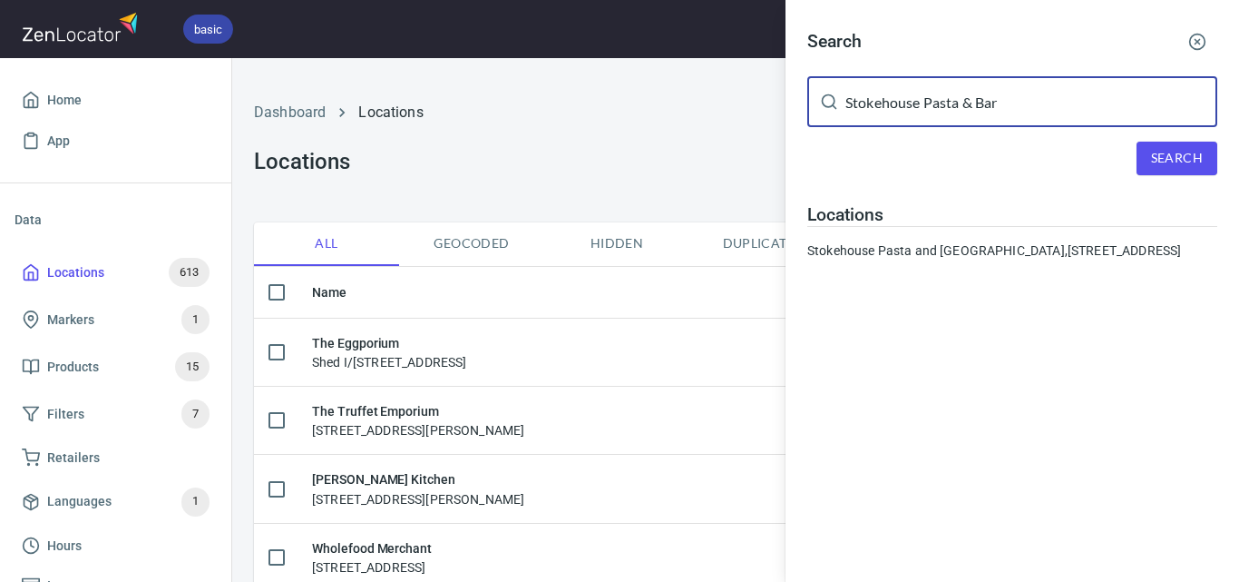
drag, startPoint x: 1053, startPoint y: 104, endPoint x: 661, endPoint y: 122, distance: 393.2
click at [661, 122] on div "Search Stokehouse Pasta & Bar ​ Search Locations [GEOGRAPHIC_DATA] and [GEOGRAP…" at bounding box center [619, 291] width 1239 height 582
paste input "copri Italian Food & Wine"
click at [1172, 159] on span "Search" at bounding box center [1177, 158] width 52 height 23
drag, startPoint x: 1071, startPoint y: 125, endPoint x: 632, endPoint y: 84, distance: 440.1
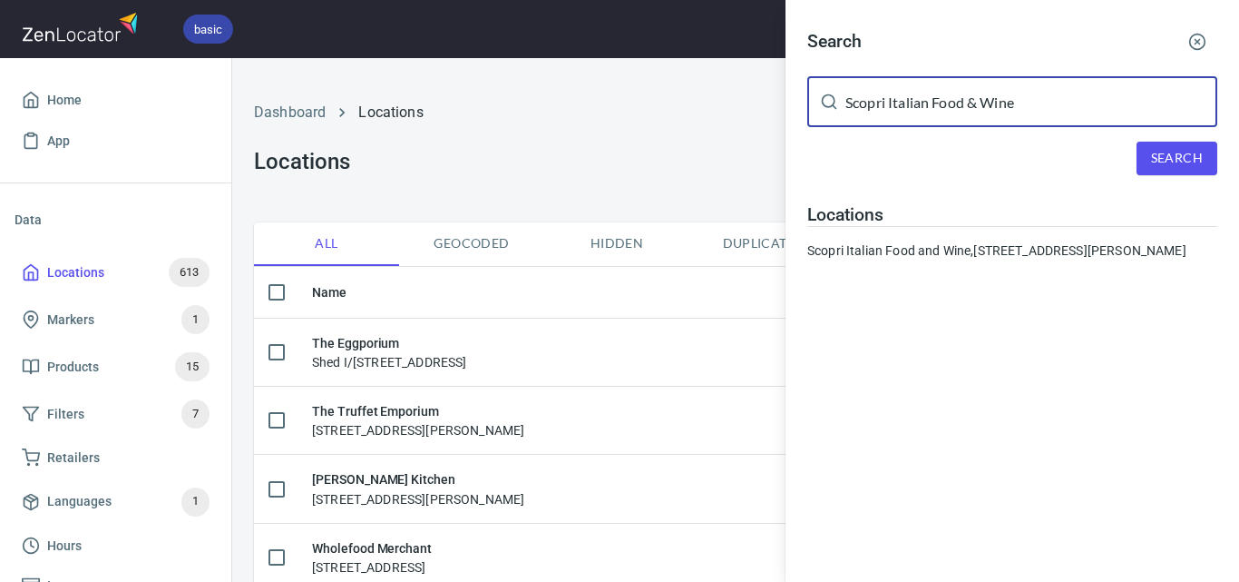
click at [632, 84] on div "Search Scopri Italian Food & Wine ​ Search Locations Scopri Italian Food and Wi…" at bounding box center [619, 291] width 1239 height 582
paste input "Fish Creek Pharmacy"
click at [1186, 153] on span "Search" at bounding box center [1177, 158] width 52 height 23
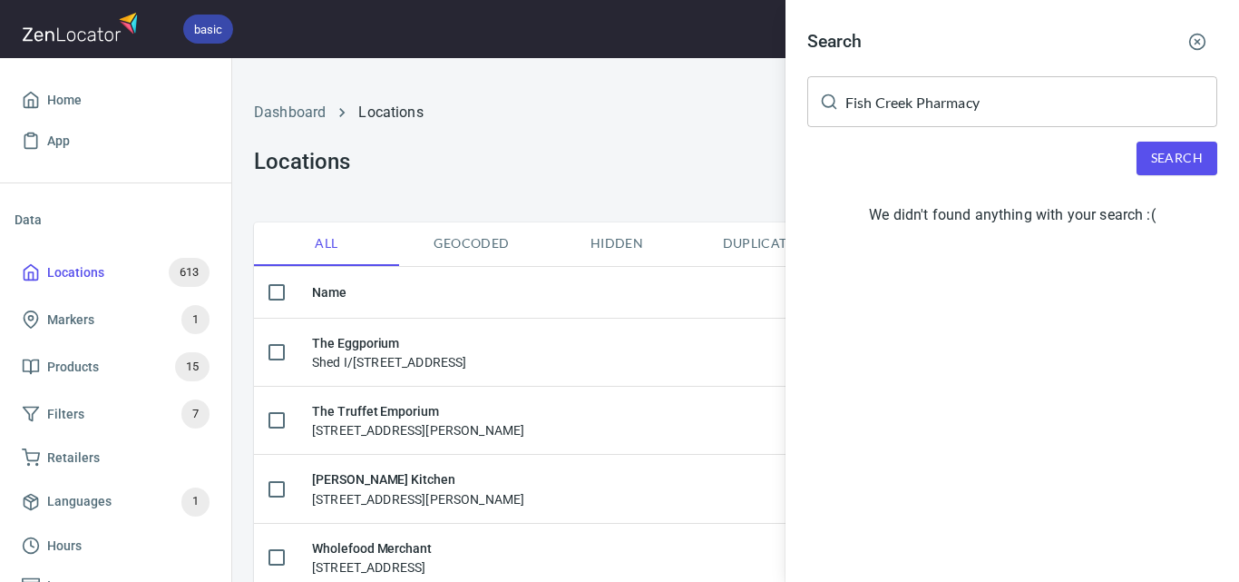
click at [1186, 154] on span "Search" at bounding box center [1177, 158] width 52 height 23
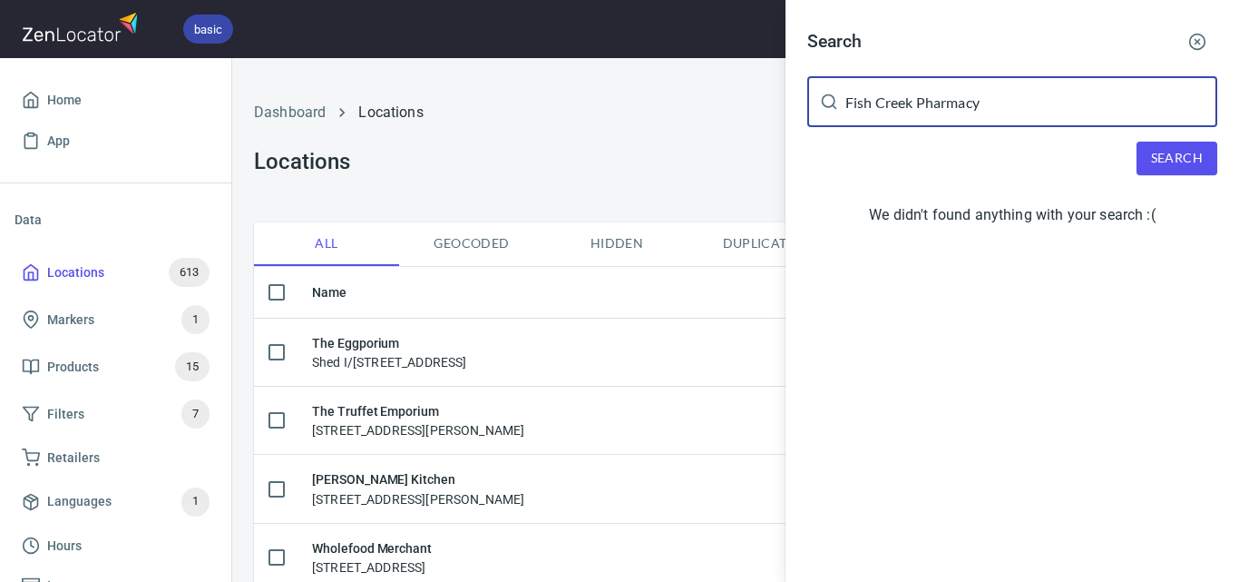
drag, startPoint x: 1034, startPoint y: 117, endPoint x: 916, endPoint y: 123, distance: 118.1
click at [916, 123] on input "Fish Creek Pharmacy" at bounding box center [1032, 101] width 372 height 51
click at [1195, 149] on span "Search" at bounding box center [1177, 158] width 52 height 23
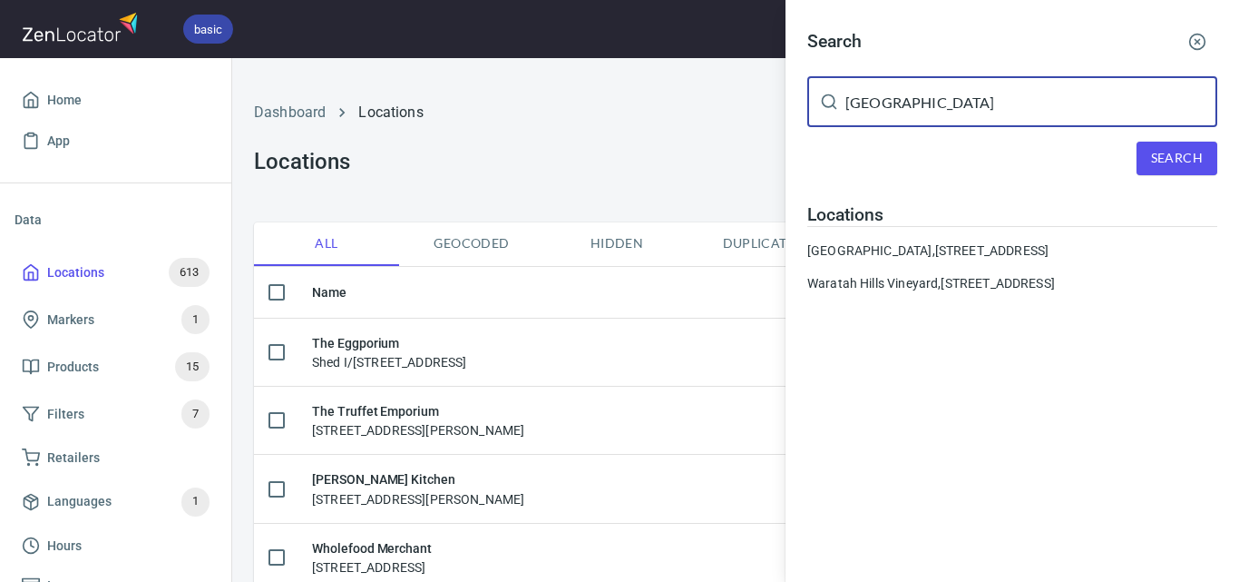
drag, startPoint x: 975, startPoint y: 92, endPoint x: 774, endPoint y: 95, distance: 201.5
click at [774, 95] on div "Search Fish Creek ​ Search Locations [GEOGRAPHIC_DATA], [STREET_ADDRESS] [GEOGR…" at bounding box center [619, 291] width 1239 height 582
paste input "Pharmacy"
drag, startPoint x: 984, startPoint y: 110, endPoint x: 784, endPoint y: 103, distance: 200.6
click at [784, 103] on div "Search Fish Creek Pharmacy ​ Search Locations [GEOGRAPHIC_DATA], [STREET_ADDRES…" at bounding box center [619, 291] width 1239 height 582
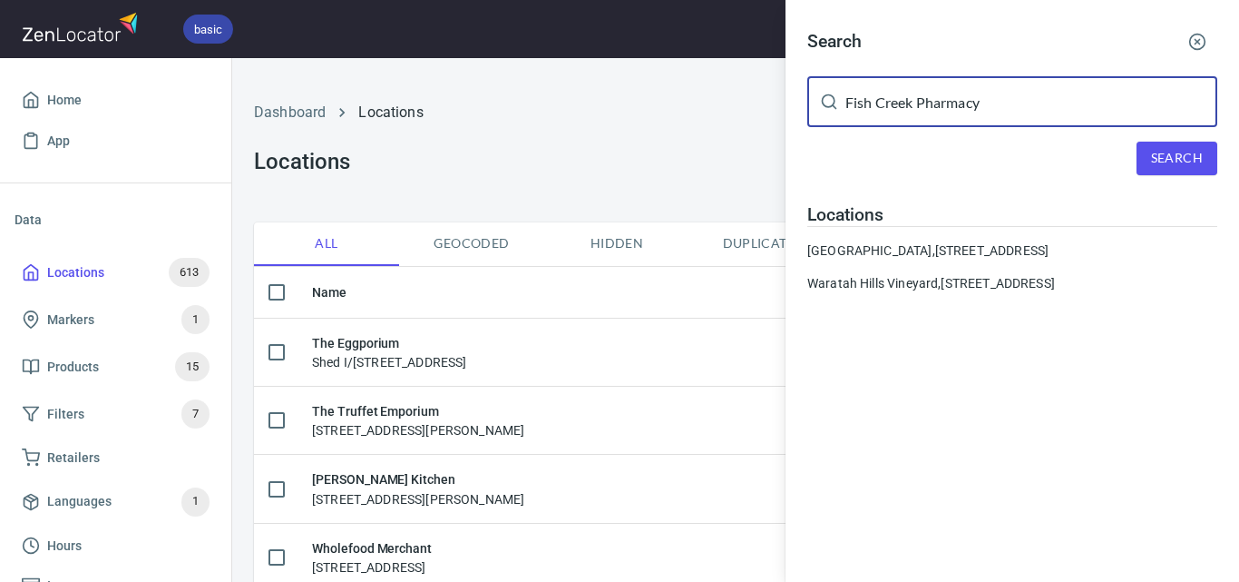
paste input "Rodd & [PERSON_NAME] Australia (The Lodge Bar)"
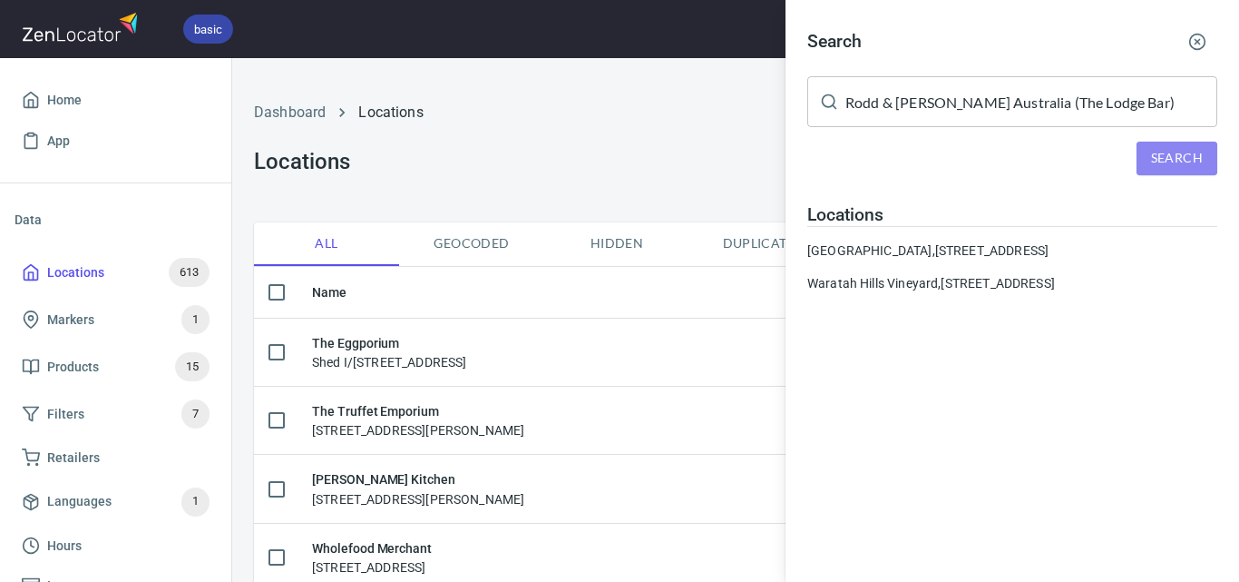
click at [1182, 149] on span "Search" at bounding box center [1177, 158] width 52 height 23
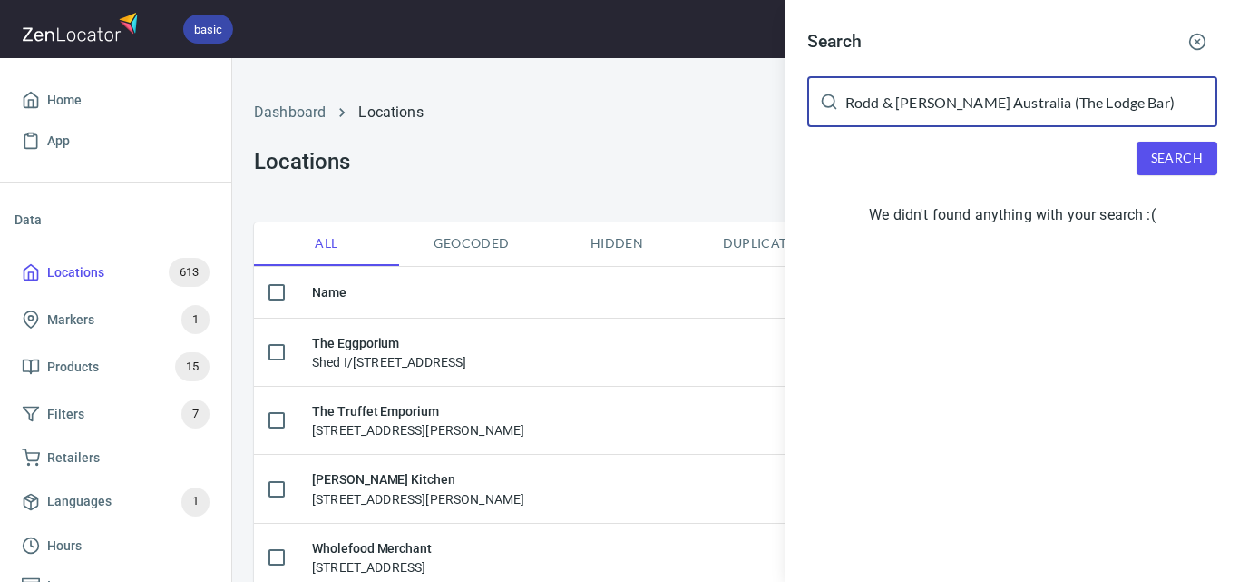
drag, startPoint x: 1162, startPoint y: 103, endPoint x: 998, endPoint y: 103, distance: 164.2
click at [998, 103] on input "Rodd & [PERSON_NAME] Australia (The Lodge Bar)" at bounding box center [1032, 101] width 372 height 51
type input "Rodd & [PERSON_NAME] [GEOGRAPHIC_DATA]"
click at [1156, 150] on span "Search" at bounding box center [1177, 158] width 52 height 23
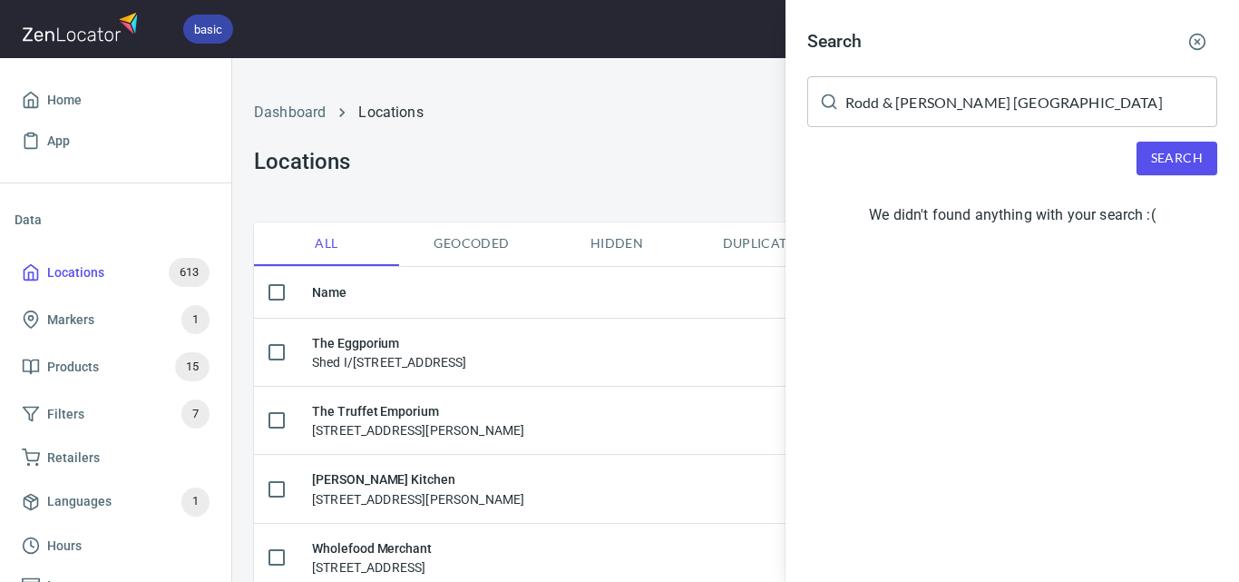
click at [622, 168] on div at bounding box center [619, 291] width 1239 height 582
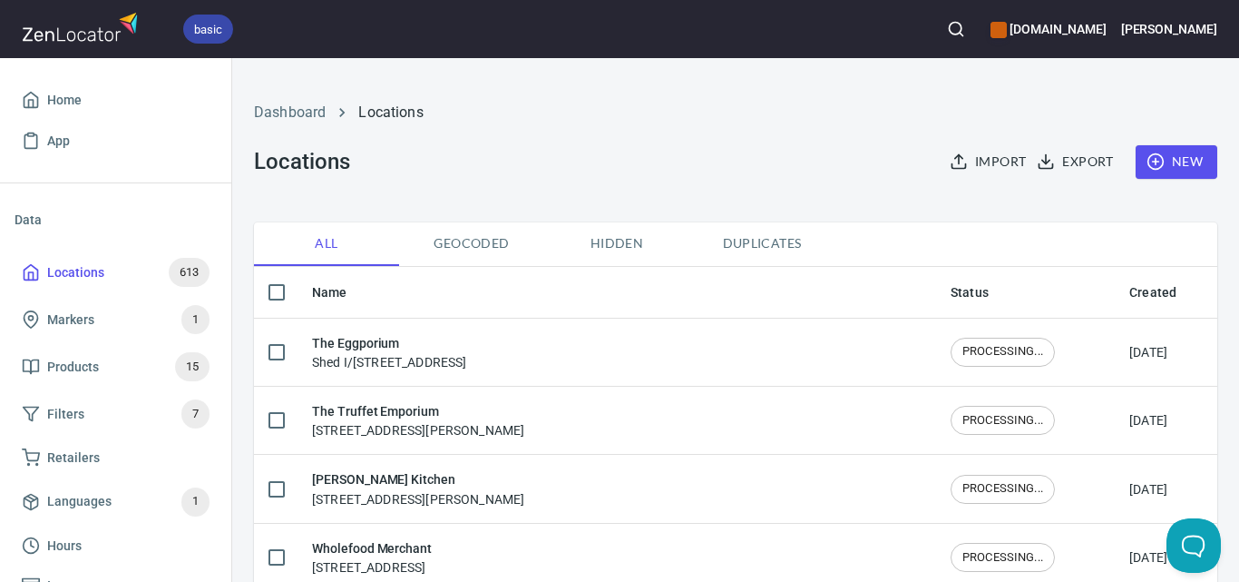
click at [1171, 159] on span "New" at bounding box center [1176, 162] width 53 height 23
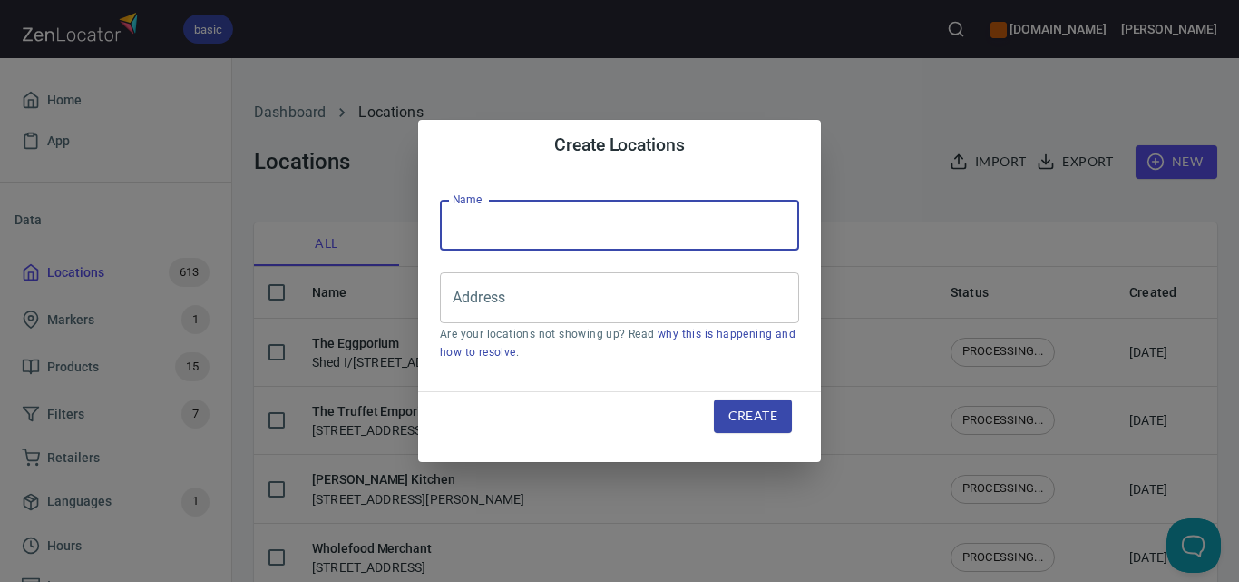
click at [651, 240] on input "text" at bounding box center [619, 225] width 359 height 51
paste input "Rodd & [PERSON_NAME] Australia (The Lodge Bar)"
type input "Rodd & [PERSON_NAME] Australia (The Lodge Bar)"
click at [733, 303] on input "Address" at bounding box center [606, 297] width 316 height 34
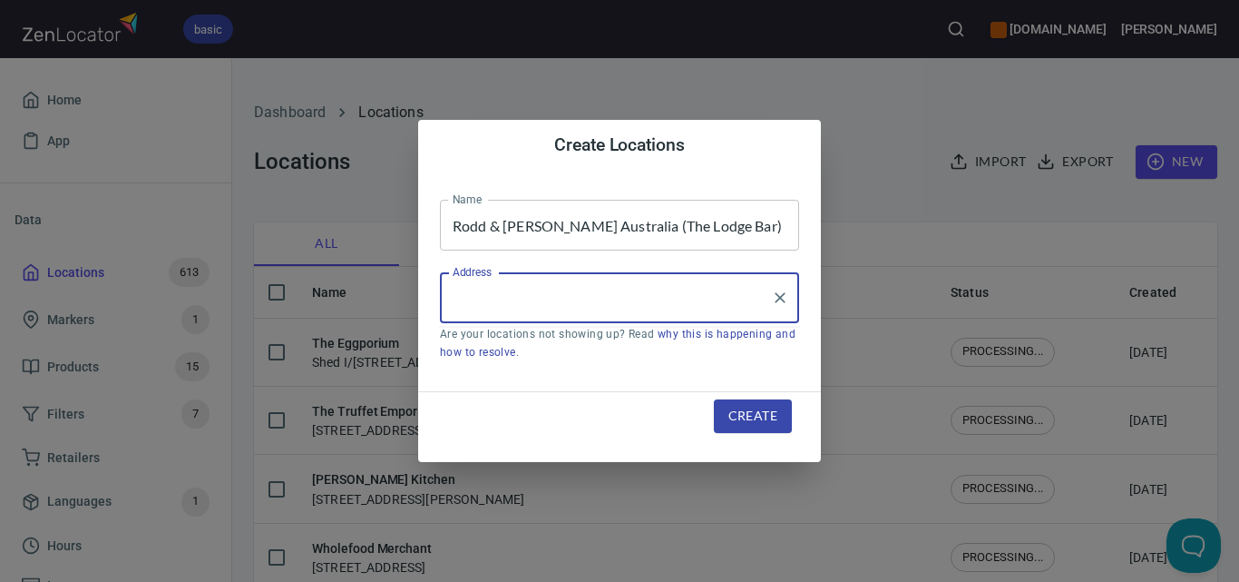
paste input "[PERSON_NAME], [STREET_ADDRESS]"
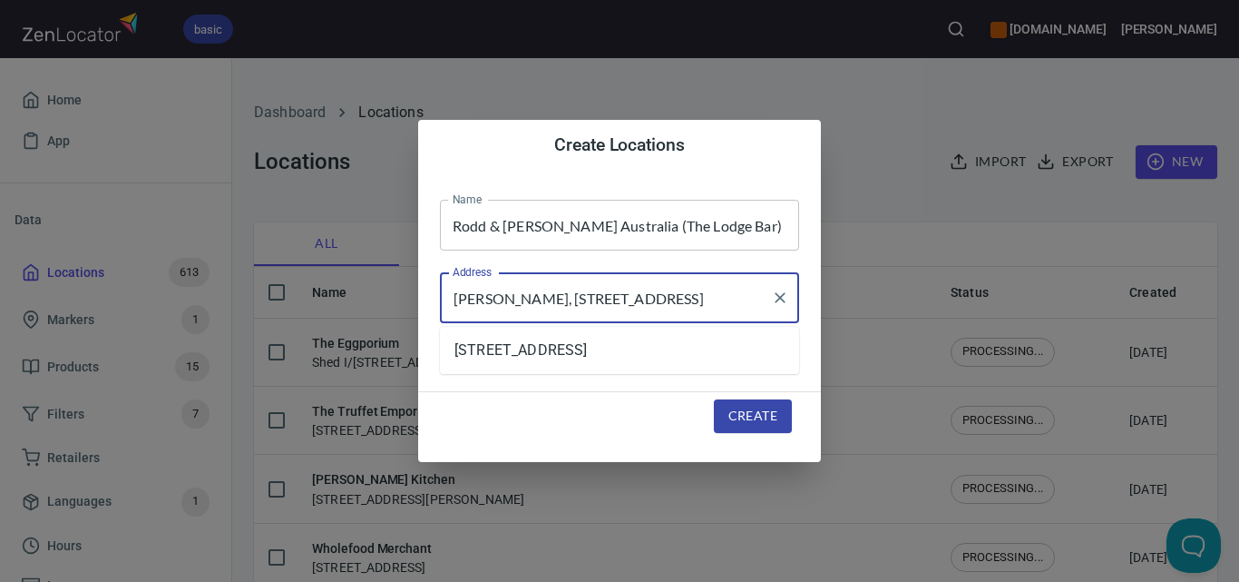
type input "[PERSON_NAME], [STREET_ADDRESS]"
click at [772, 424] on span "Create" at bounding box center [753, 416] width 49 height 23
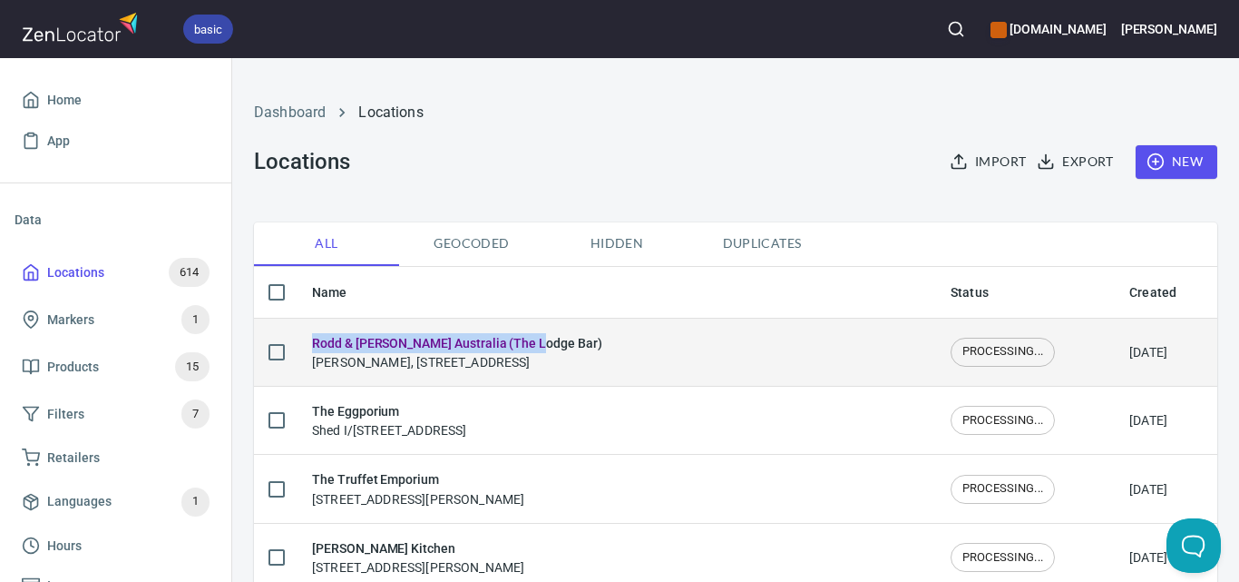
drag, startPoint x: 564, startPoint y: 327, endPoint x: 310, endPoint y: 331, distance: 254.1
click at [310, 331] on td "Rodd & [PERSON_NAME] Australia (The Lodge Bar) [PERSON_NAME], [STREET_ADDRESS]" at bounding box center [617, 352] width 639 height 68
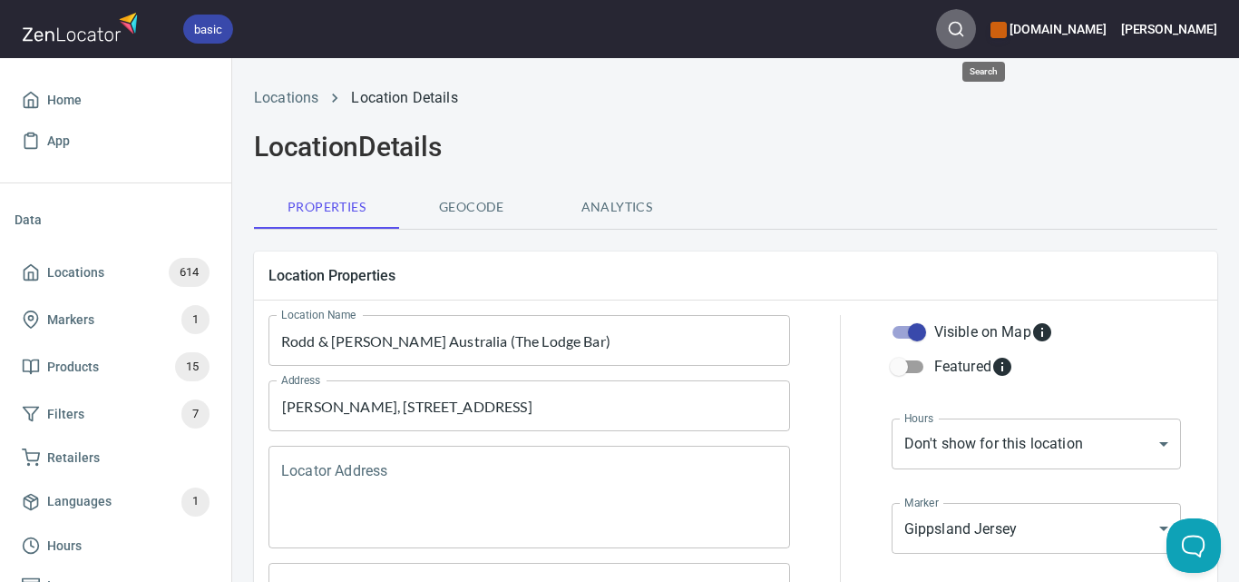
click at [976, 30] on button "button" at bounding box center [956, 29] width 40 height 40
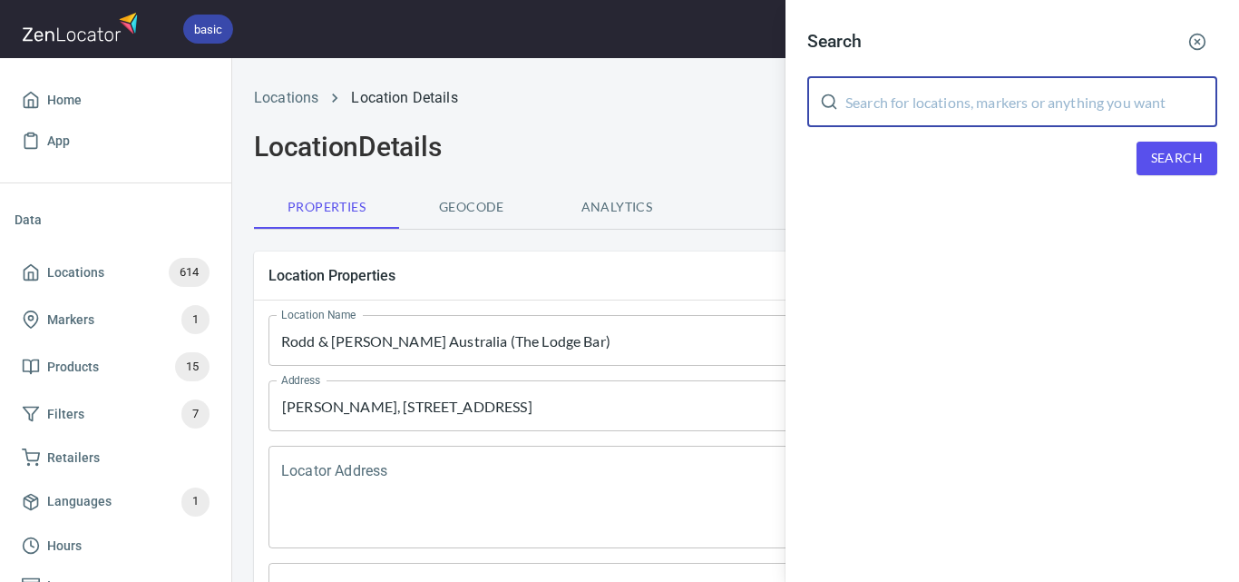
click at [1066, 113] on input "text" at bounding box center [1032, 101] width 372 height 51
paste input "Red Door Corner Store"
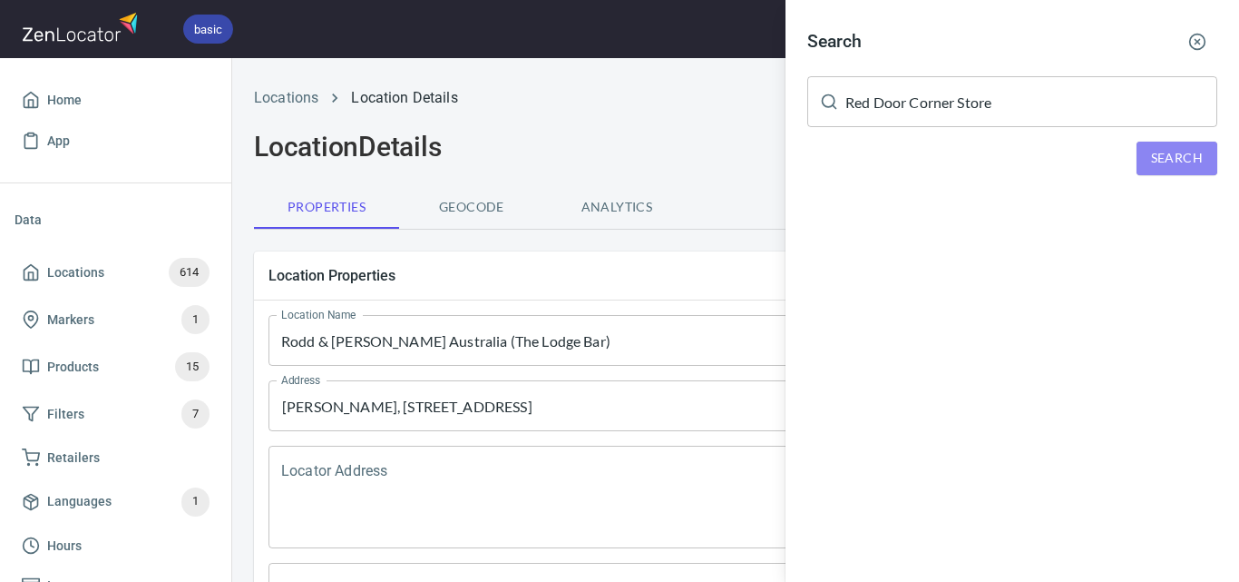
click at [1194, 148] on span "Search" at bounding box center [1177, 158] width 52 height 23
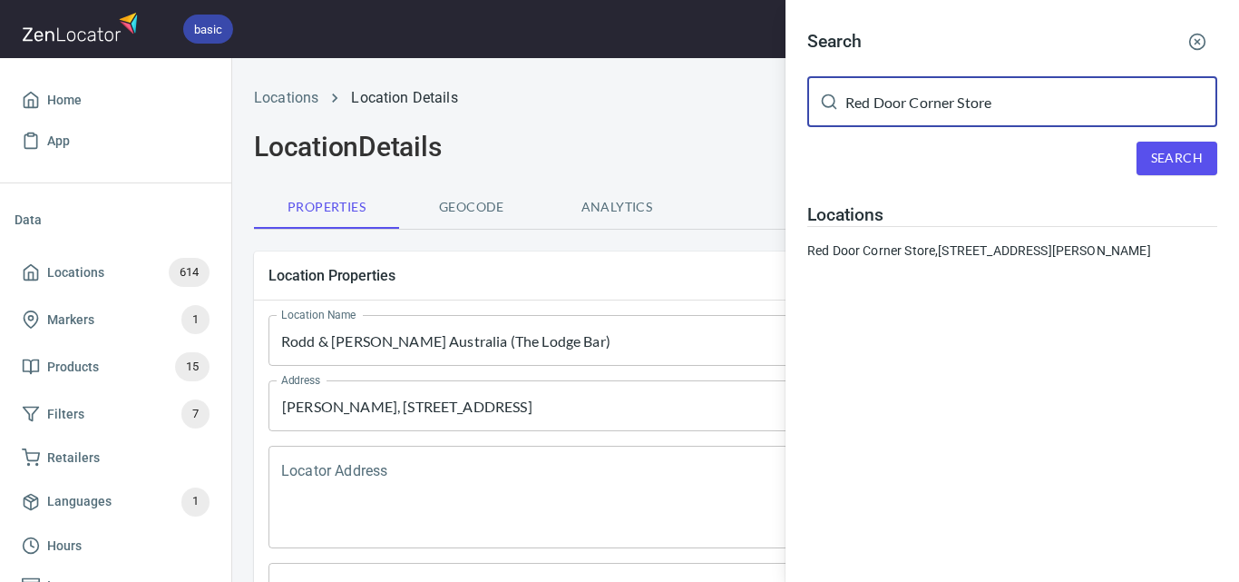
drag, startPoint x: 910, startPoint y: 86, endPoint x: 700, endPoint y: 120, distance: 213.2
click at [700, 120] on div "Search Red Door Corner Store ​ Search Locations [GEOGRAPHIC_DATA], [STREET_ADDR…" at bounding box center [619, 291] width 1239 height 582
paste input "Little Sky Gelato"
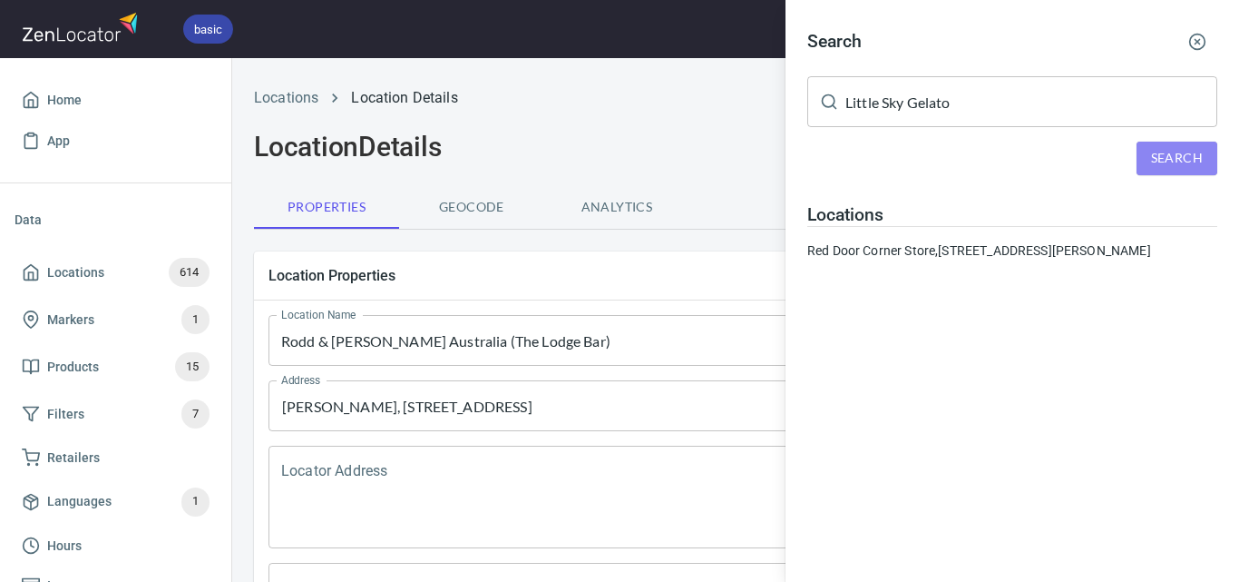
click at [1169, 161] on span "Search" at bounding box center [1177, 158] width 52 height 23
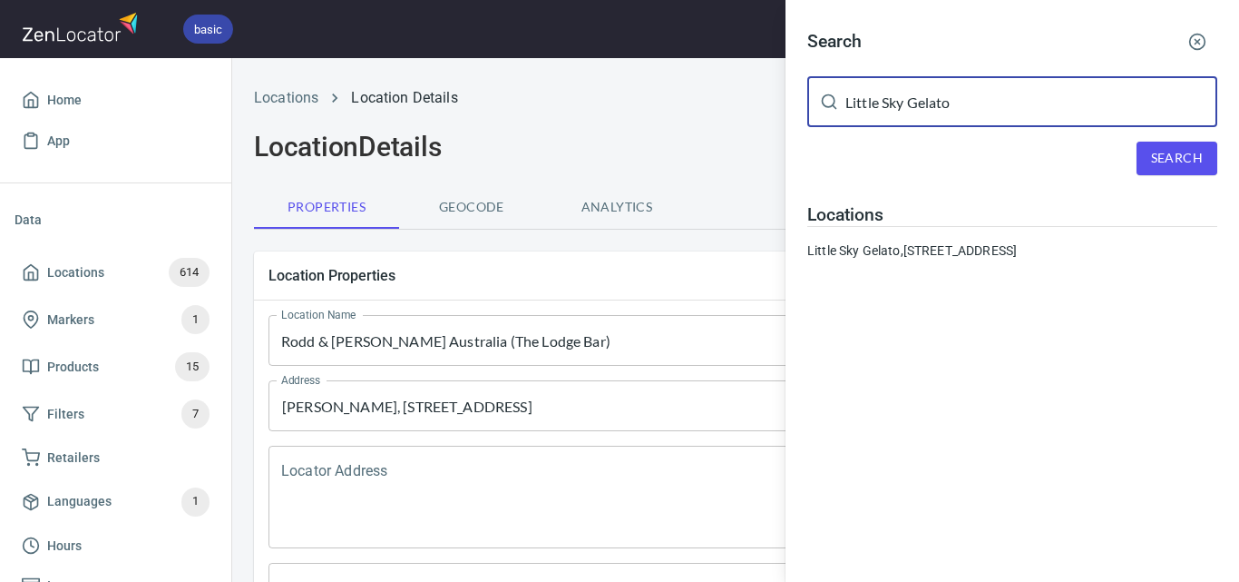
drag, startPoint x: 993, startPoint y: 82, endPoint x: 779, endPoint y: 128, distance: 219.1
click at [779, 128] on div "Search Little Sky Gelato ​ Search Locations [GEOGRAPHIC_DATA], [STREET_ADDRESS]" at bounding box center [619, 291] width 1239 height 582
paste input "Invy Kiosk Surfside"
type input "Invy Kiosk Surfside"
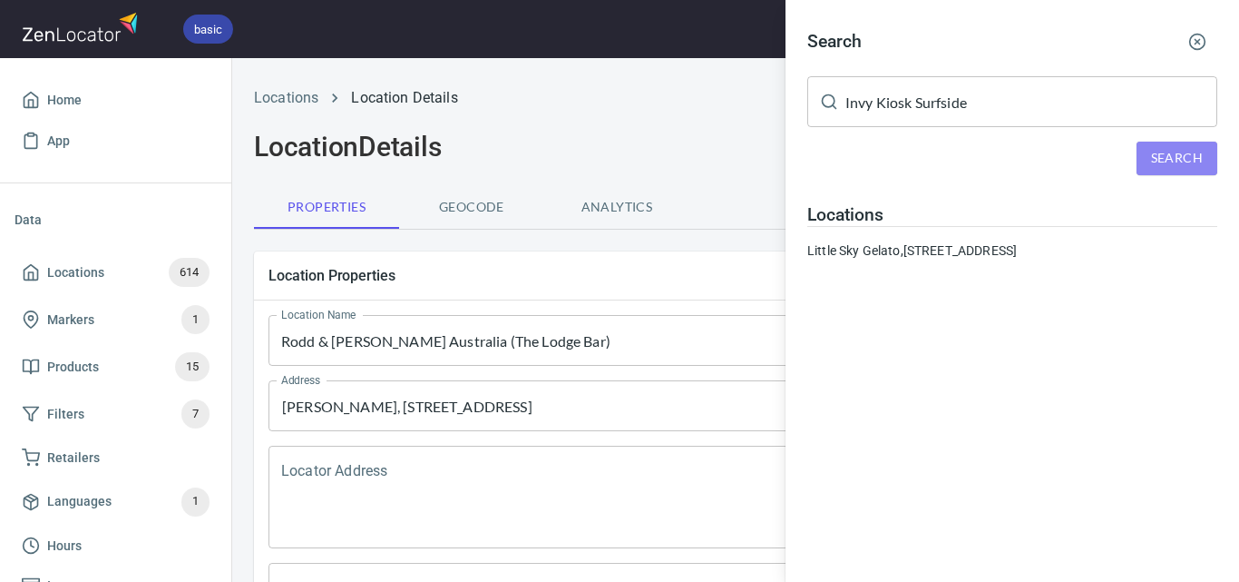
click at [1146, 152] on button "Search" at bounding box center [1177, 159] width 81 height 34
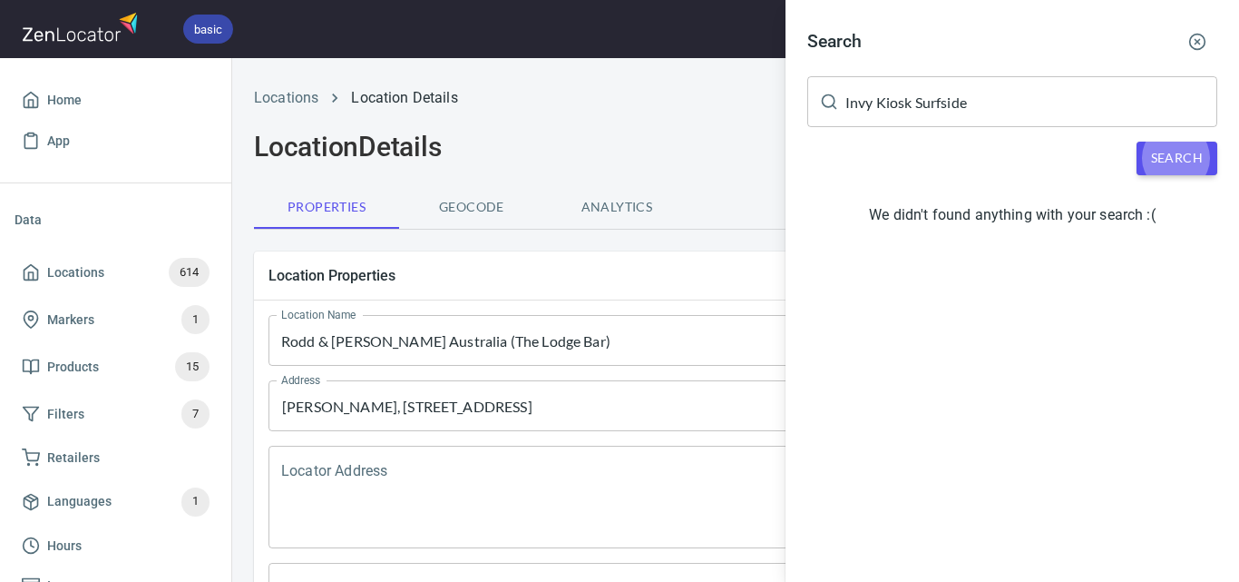
click at [1192, 45] on icon "button" at bounding box center [1198, 42] width 18 height 18
